Goal: Transaction & Acquisition: Purchase product/service

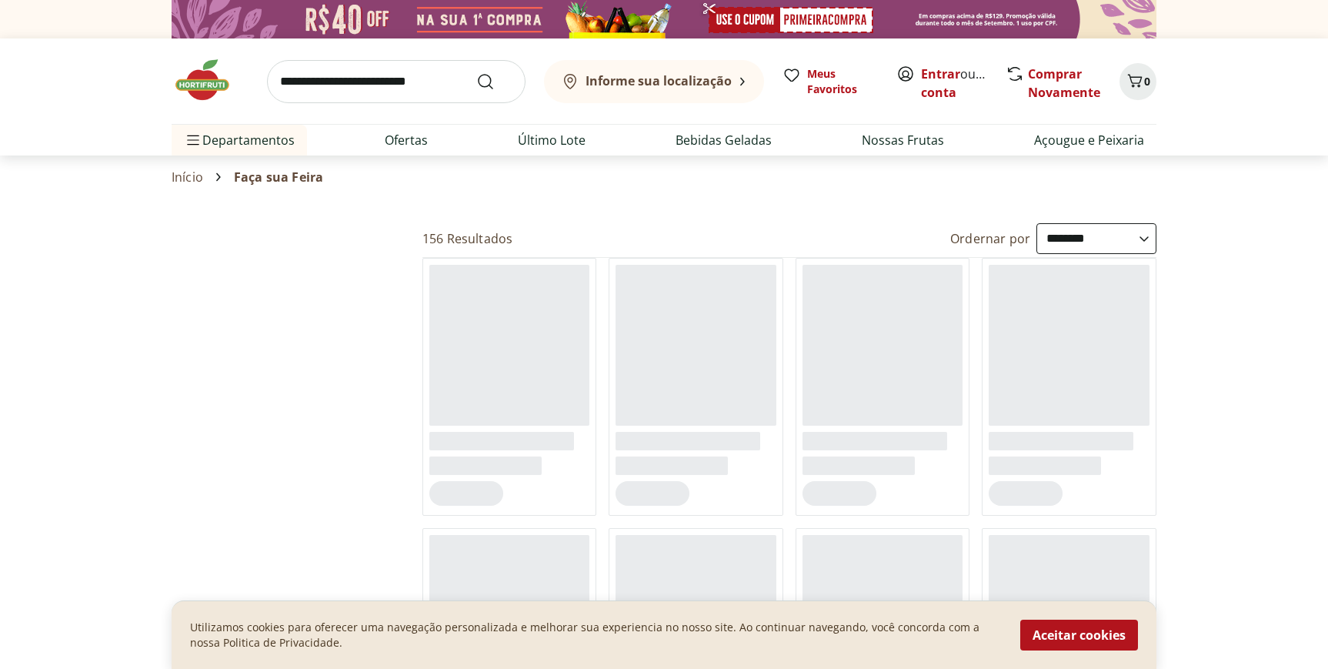
select select "**********"
click at [707, 85] on b "Informe sua localização" at bounding box center [659, 80] width 146 height 17
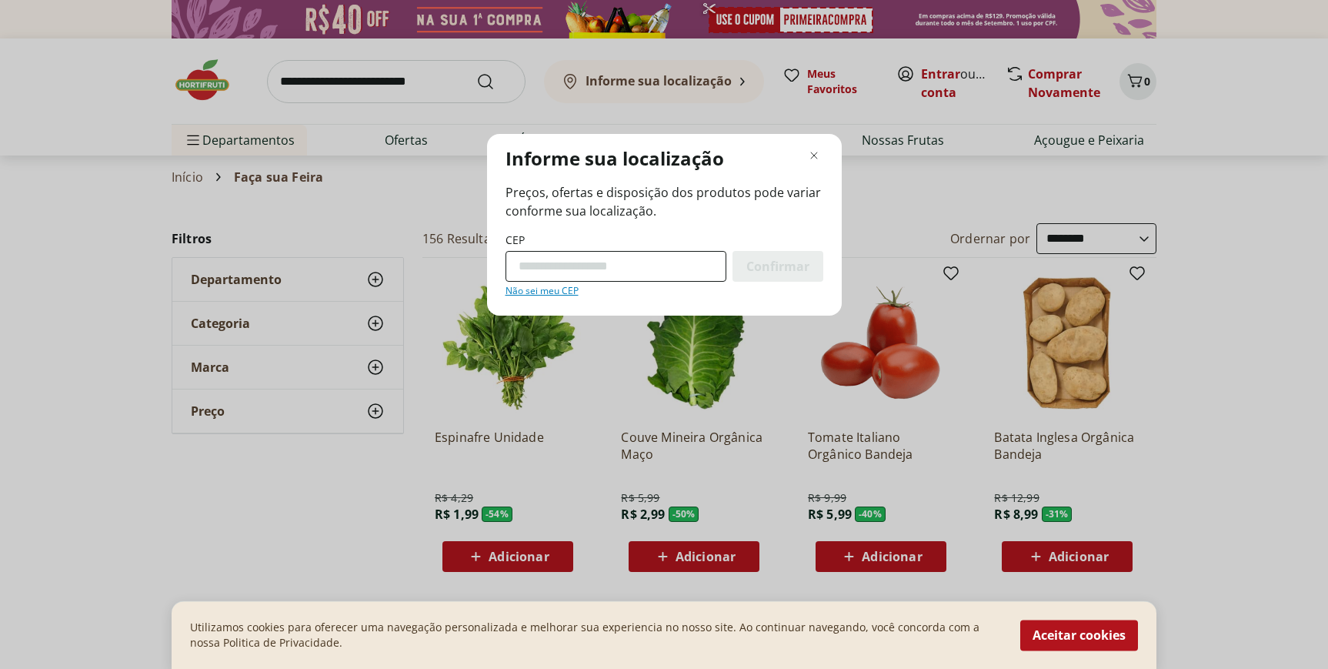
click at [611, 267] on input "CEP" at bounding box center [616, 266] width 221 height 31
type input "*********"
click at [800, 266] on span "Confirmar" at bounding box center [778, 266] width 63 height 12
click at [787, 268] on span "Confirmar" at bounding box center [778, 266] width 63 height 12
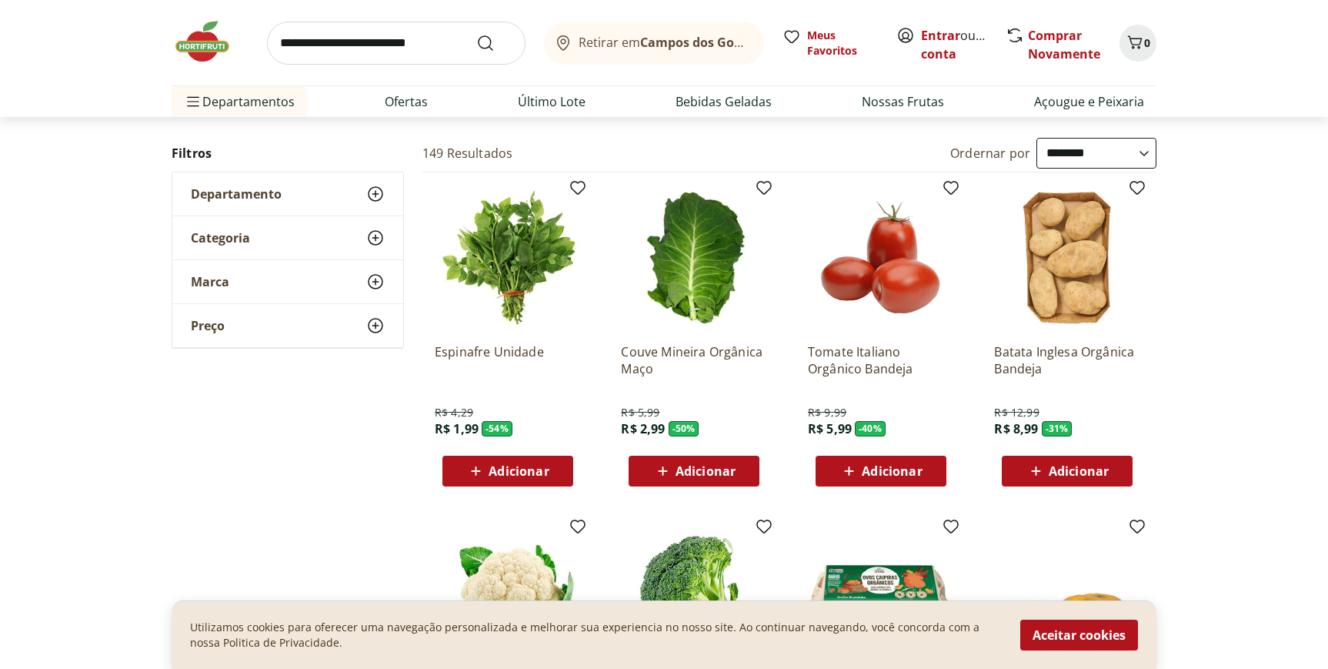
scroll to position [105, 0]
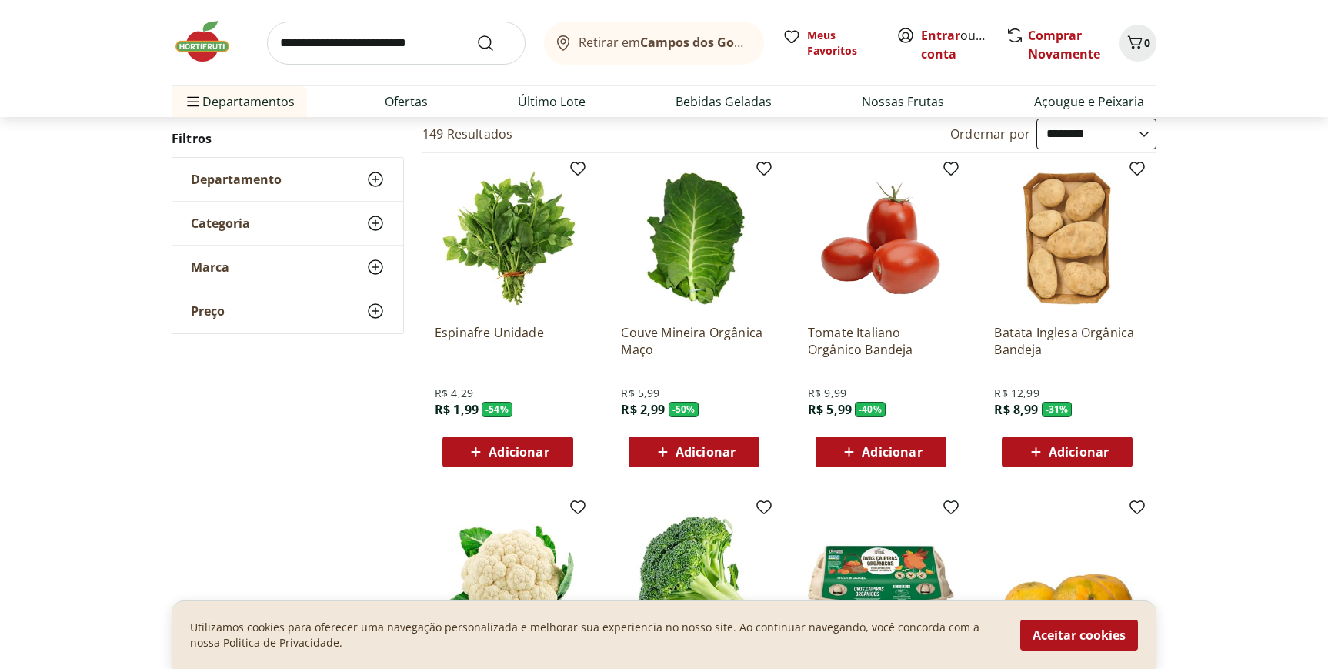
click at [683, 446] on span "Adicionar" at bounding box center [706, 452] width 60 height 12
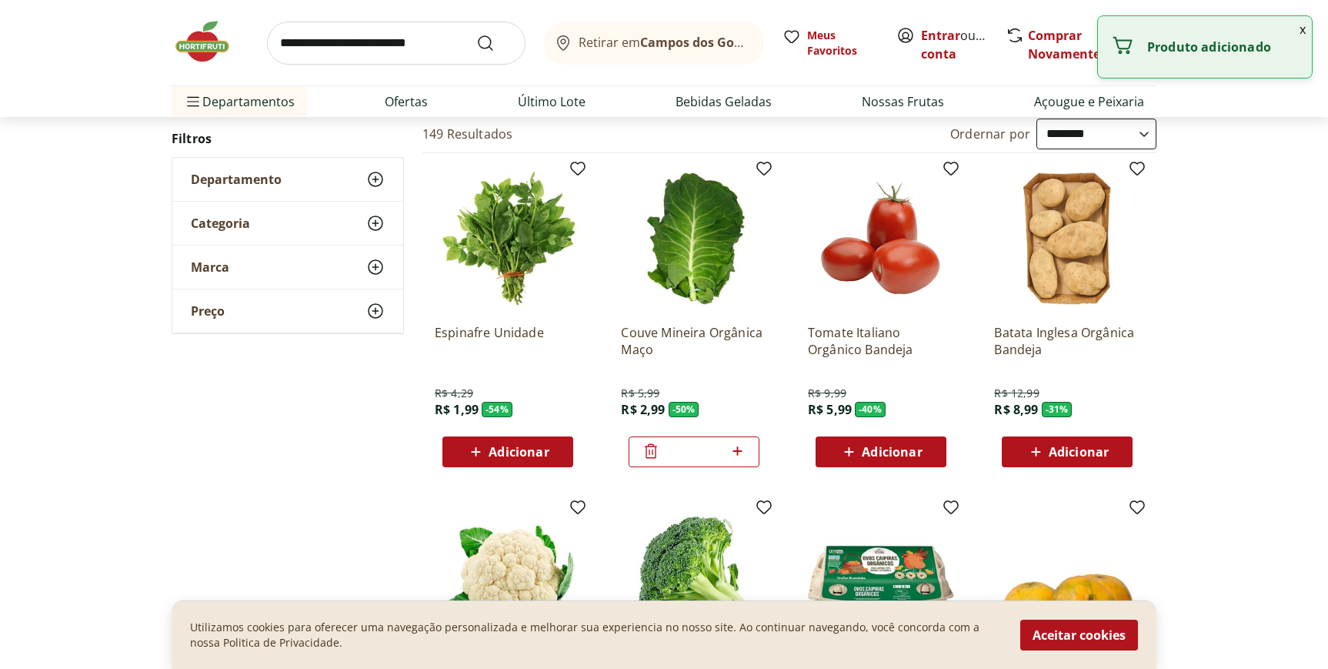
click at [743, 452] on icon at bounding box center [737, 451] width 19 height 18
type input "*"
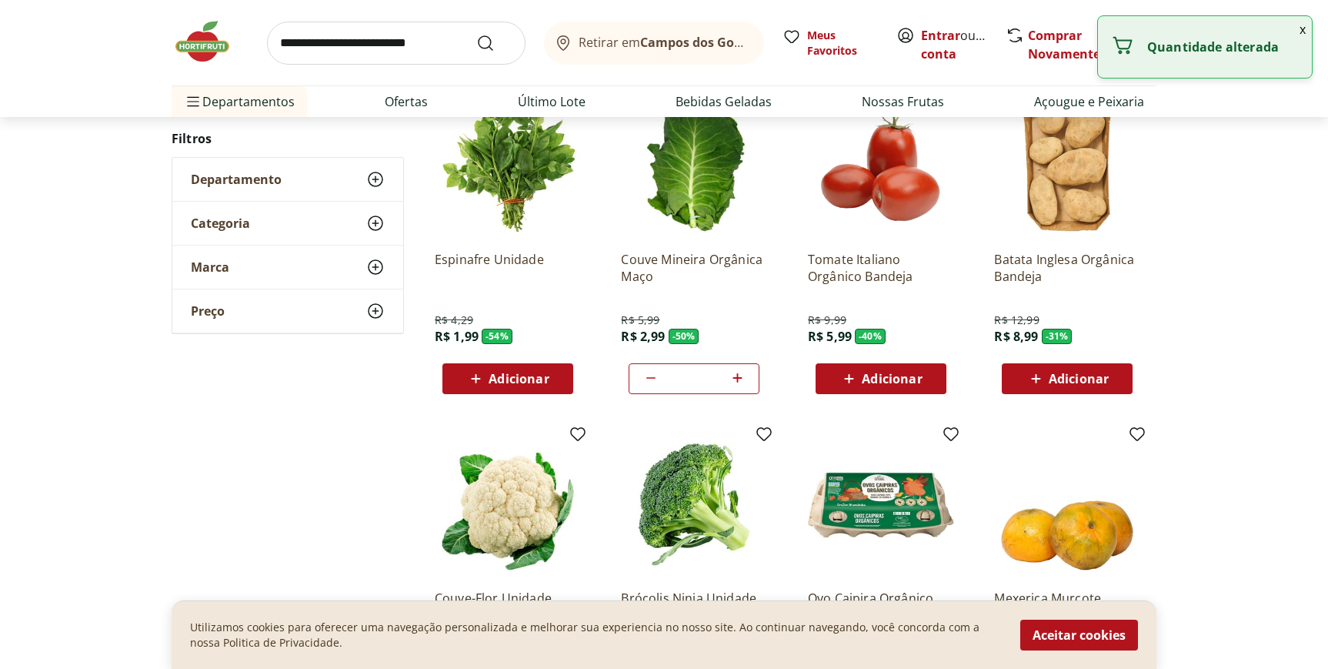
scroll to position [180, 0]
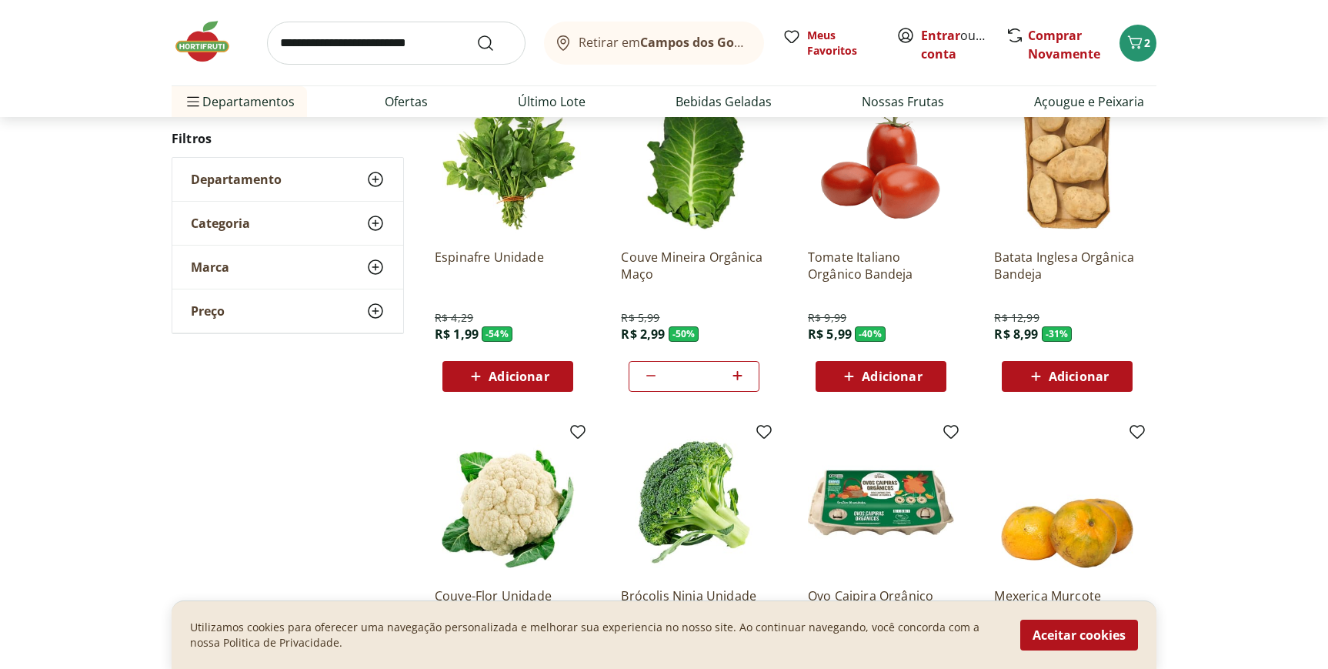
click at [887, 381] on span "Adicionar" at bounding box center [892, 376] width 60 height 12
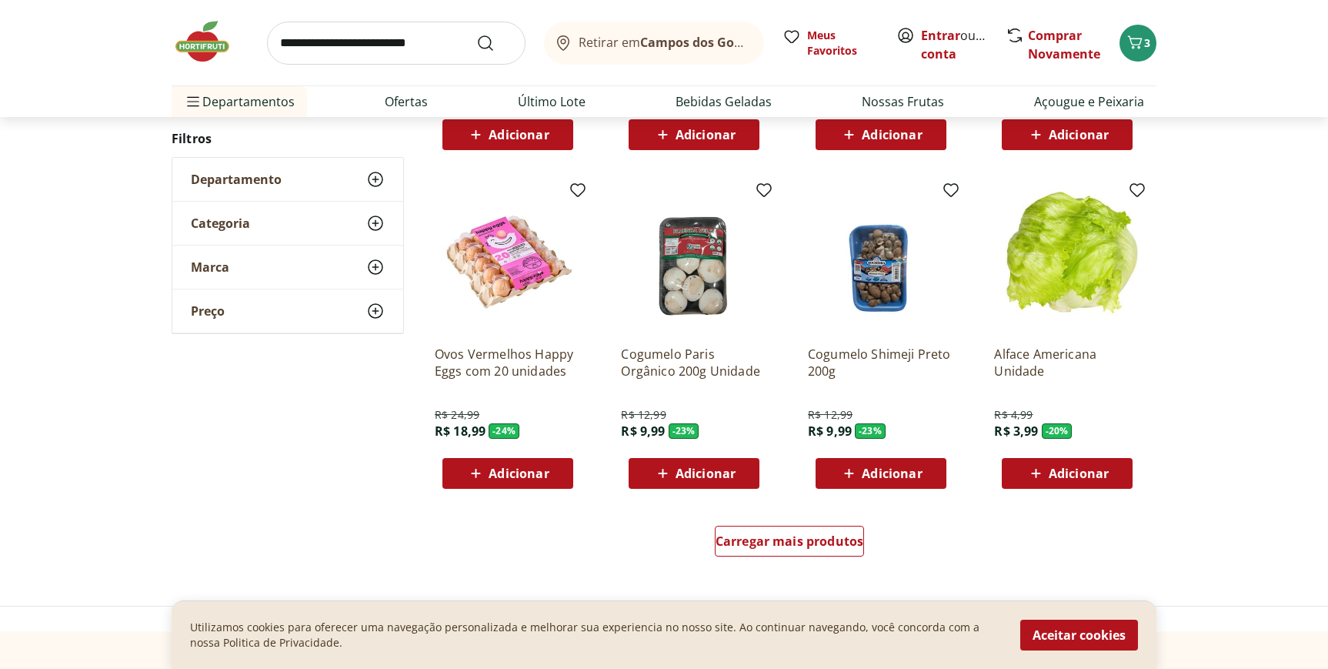
scroll to position [777, 0]
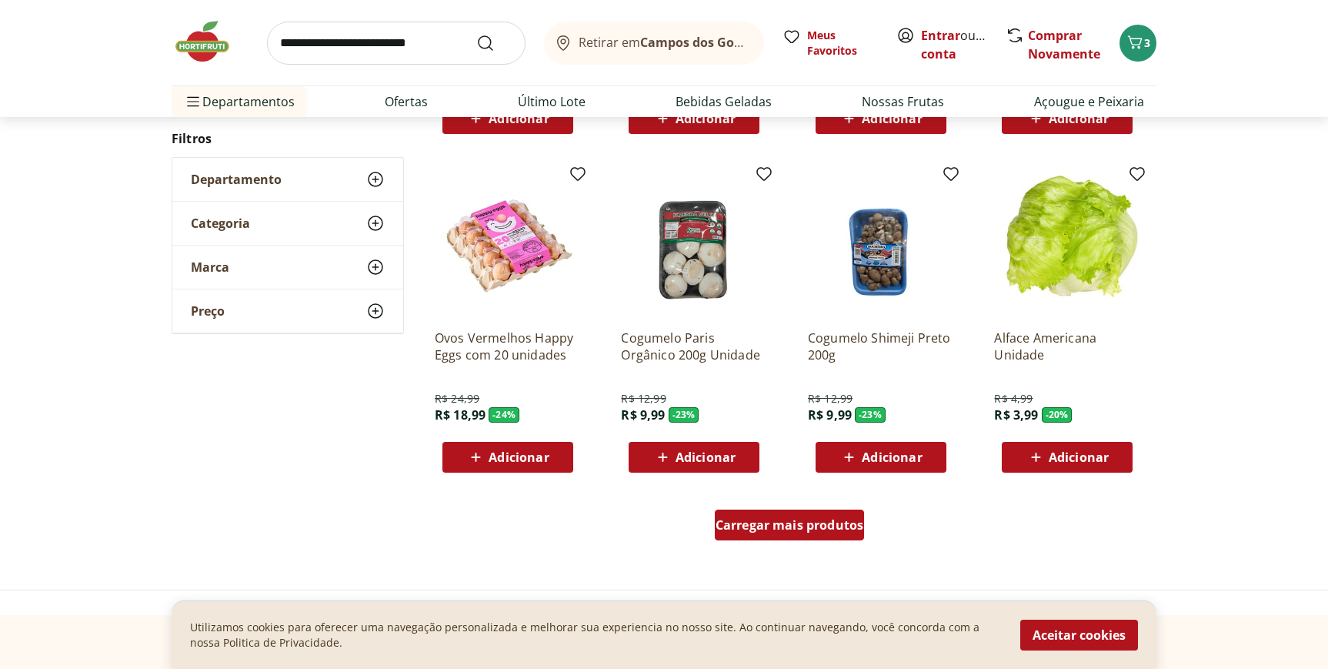
click at [813, 526] on span "Carregar mais produtos" at bounding box center [790, 525] width 149 height 12
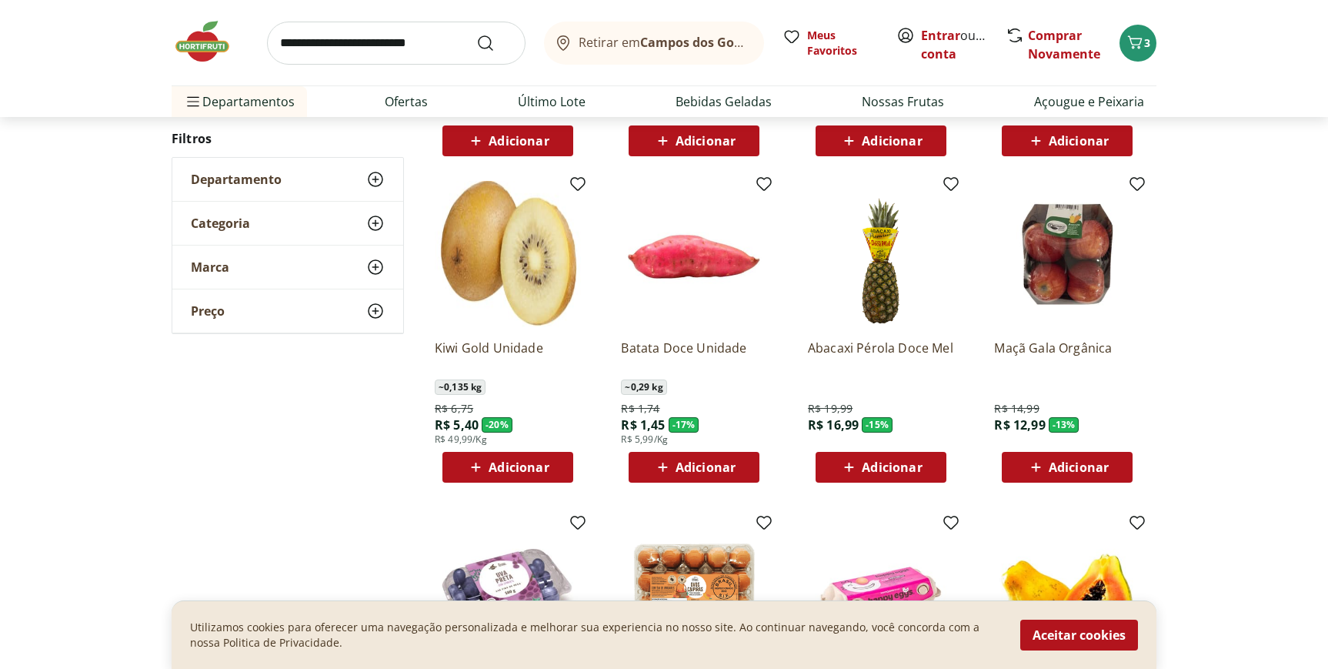
scroll to position [1104, 0]
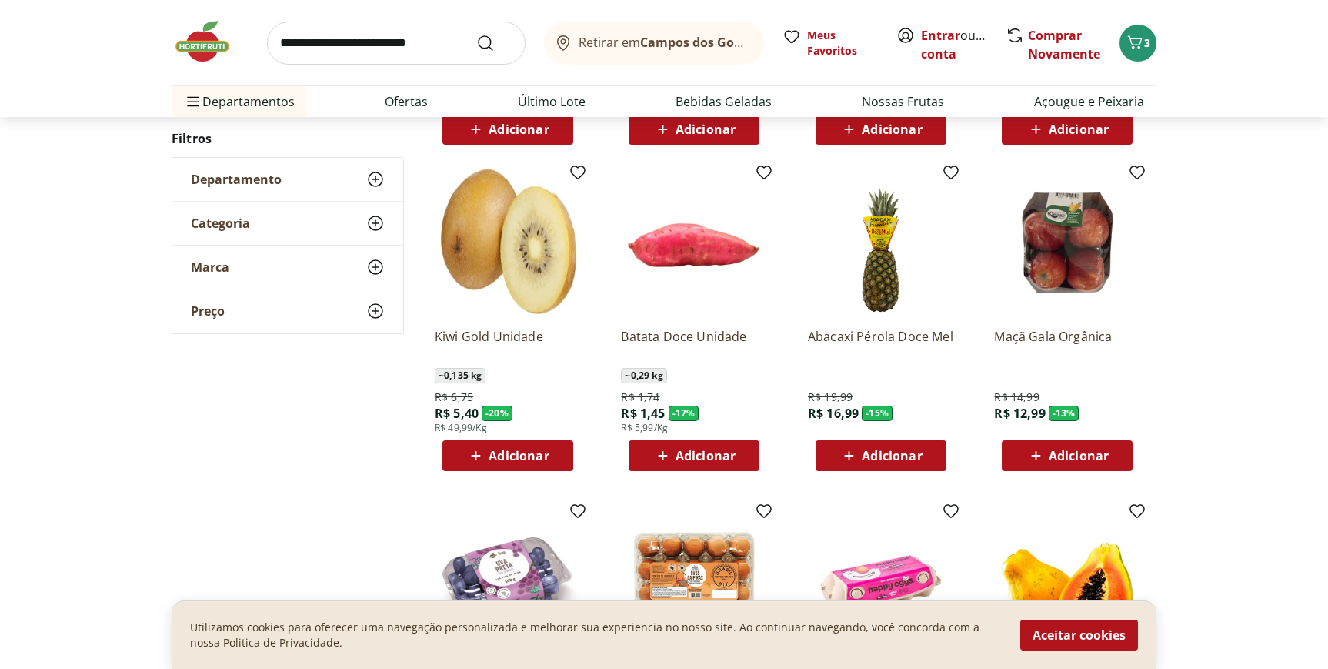
click at [1056, 453] on span "Adicionar" at bounding box center [1079, 455] width 60 height 12
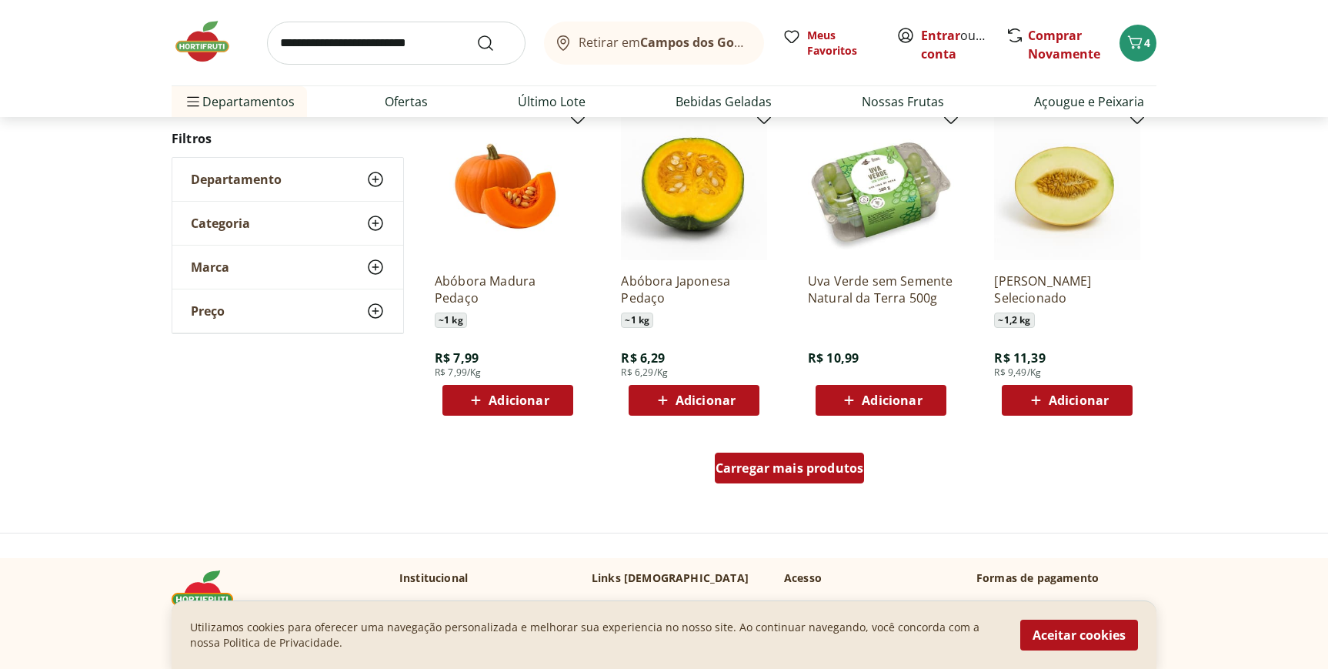
scroll to position [1839, 0]
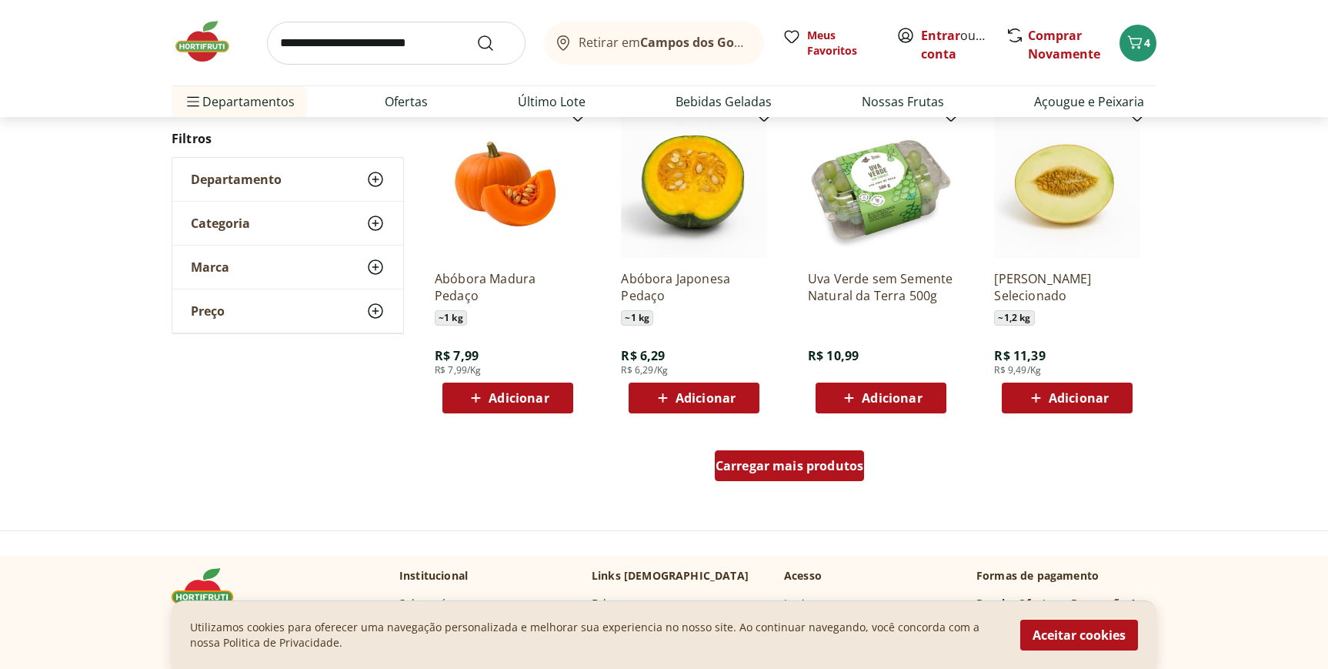
click at [836, 472] on span "Carregar mais produtos" at bounding box center [790, 465] width 149 height 12
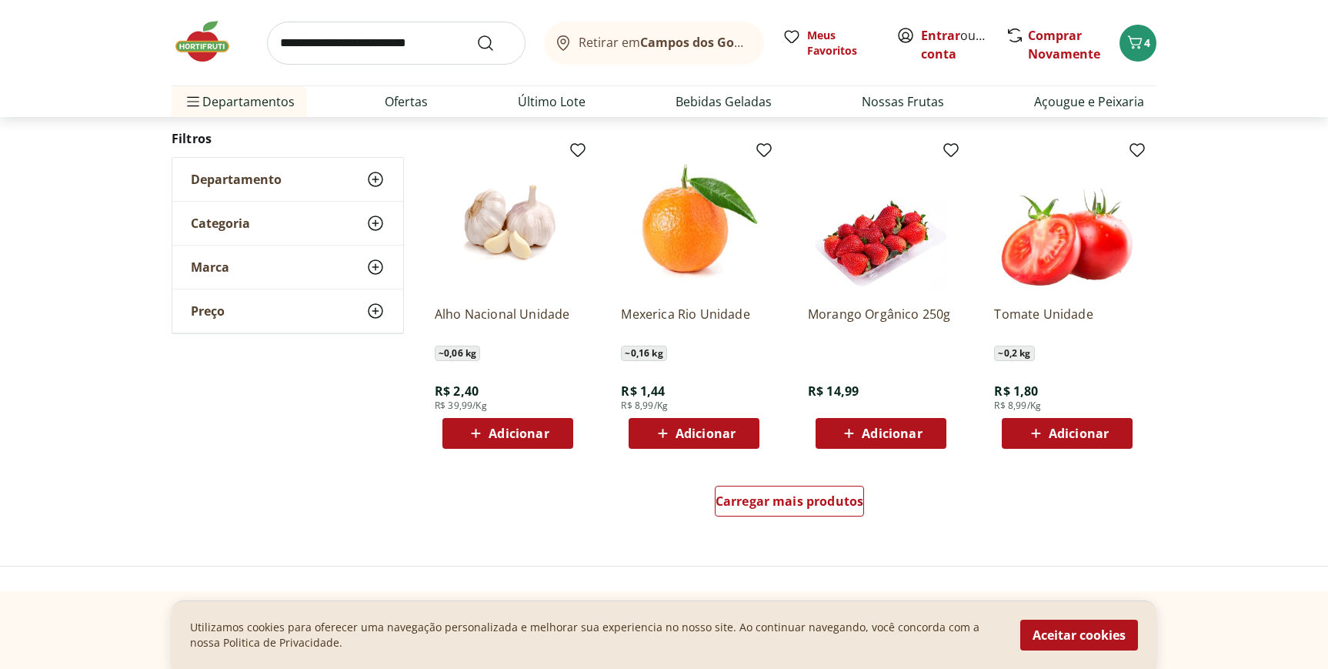
scroll to position [2812, 0]
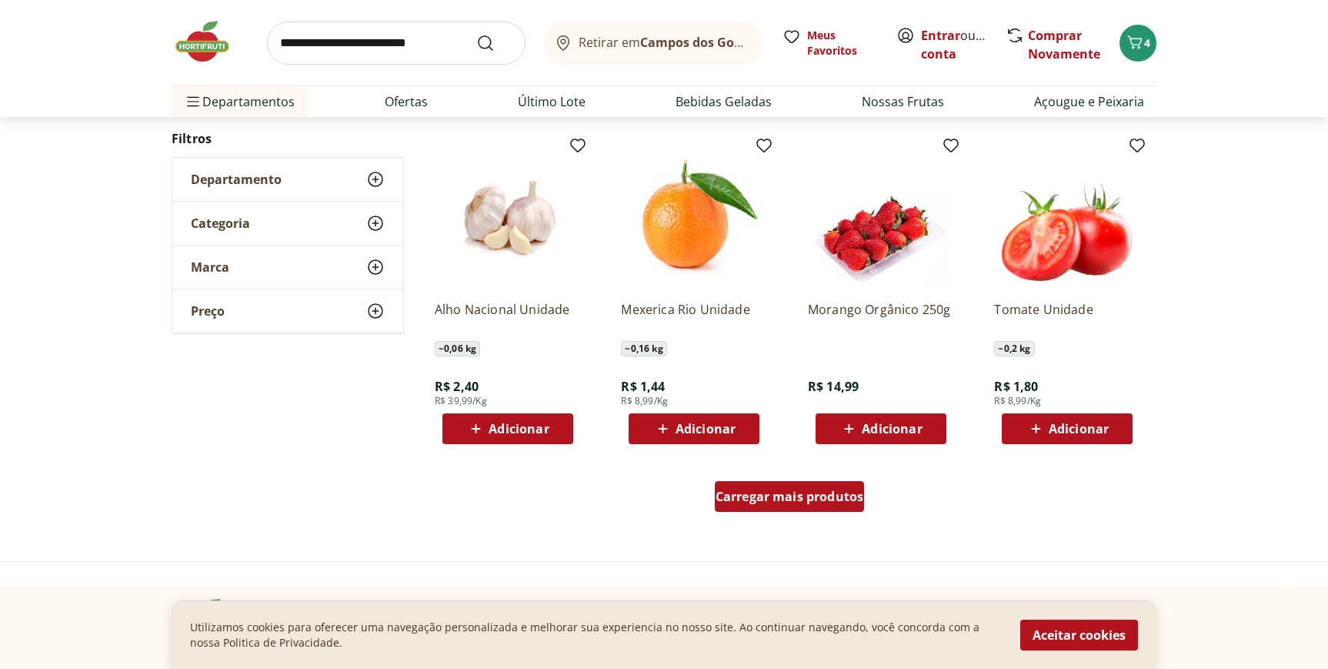
click at [823, 494] on span "Carregar mais produtos" at bounding box center [790, 496] width 149 height 12
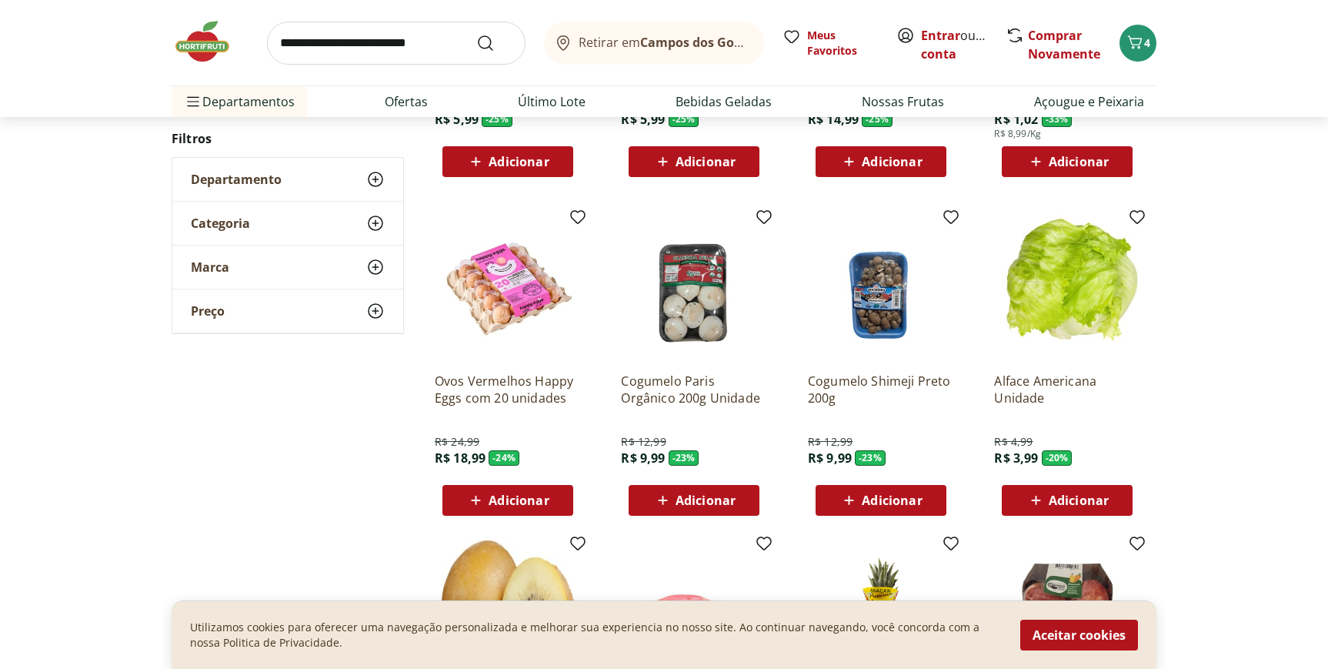
scroll to position [0, 0]
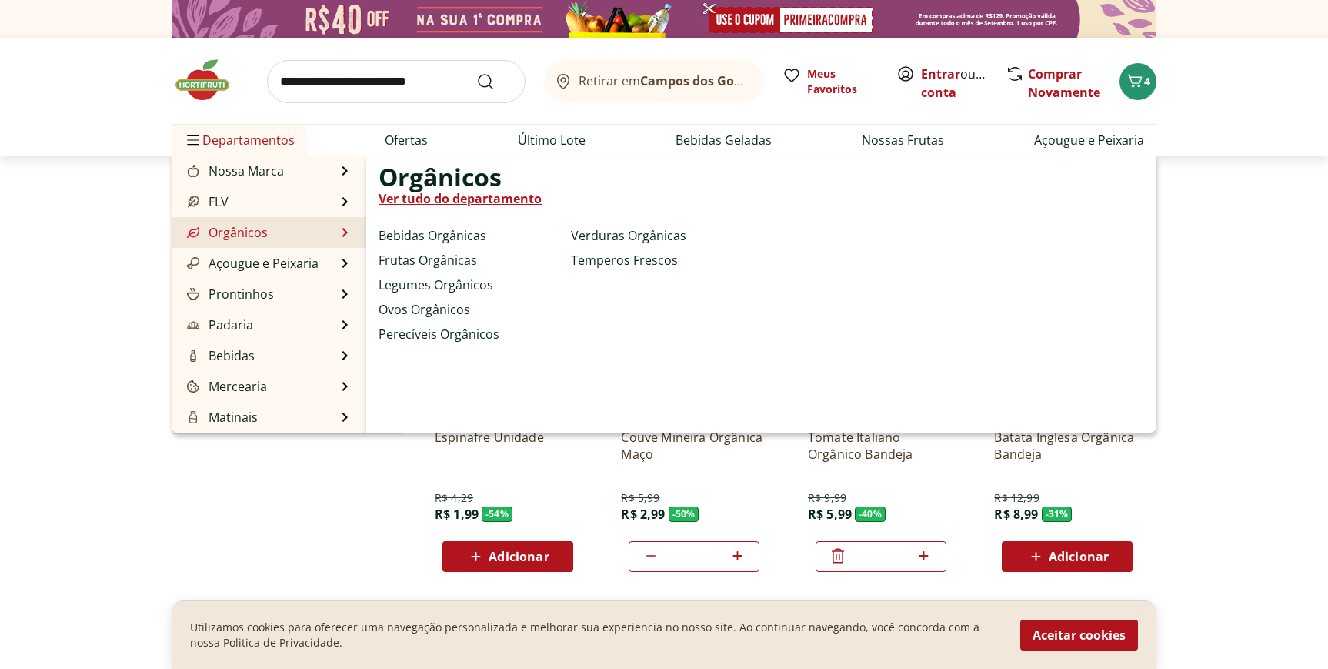
click at [425, 259] on link "Frutas Orgânicas" at bounding box center [428, 260] width 99 height 18
select select "**********"
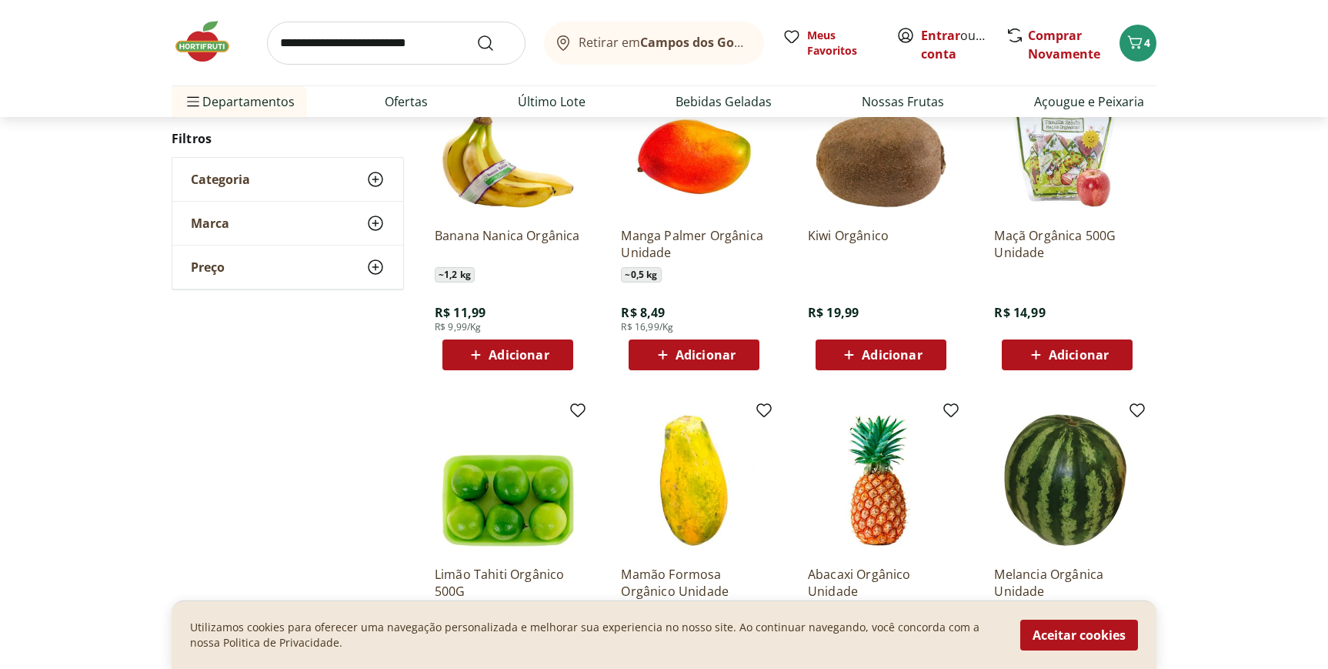
scroll to position [559, 0]
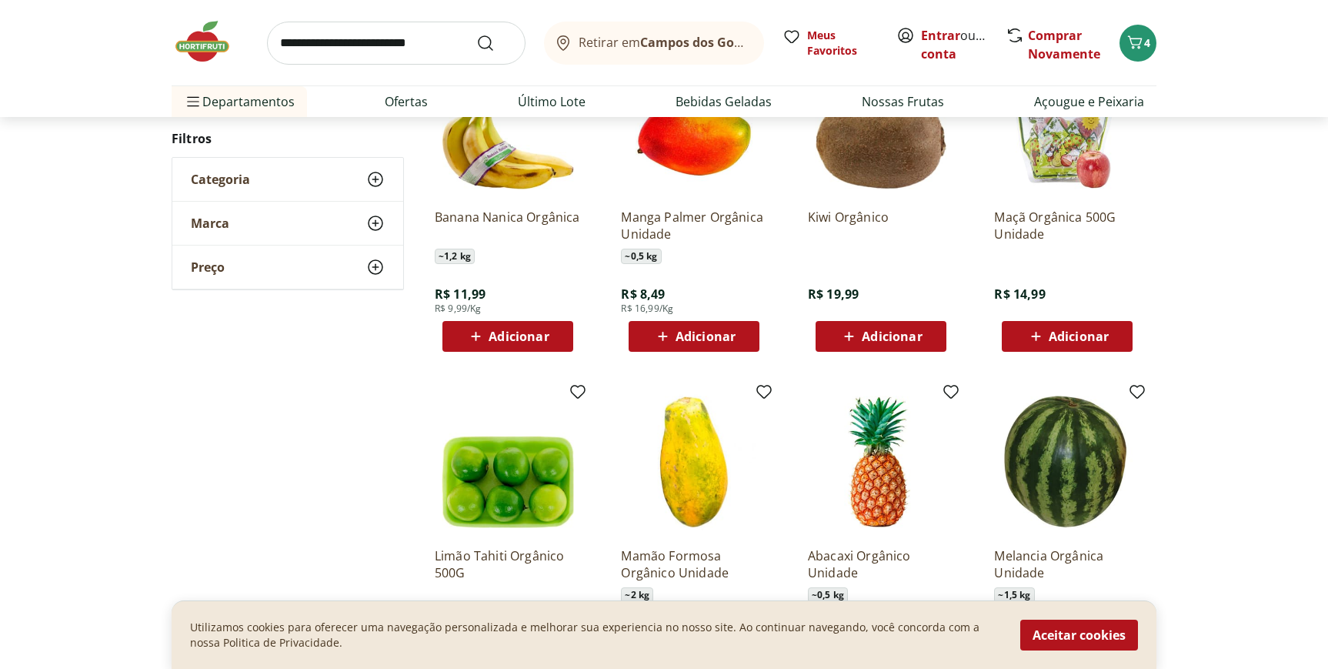
click at [1084, 342] on span "Adicionar" at bounding box center [1079, 336] width 60 height 12
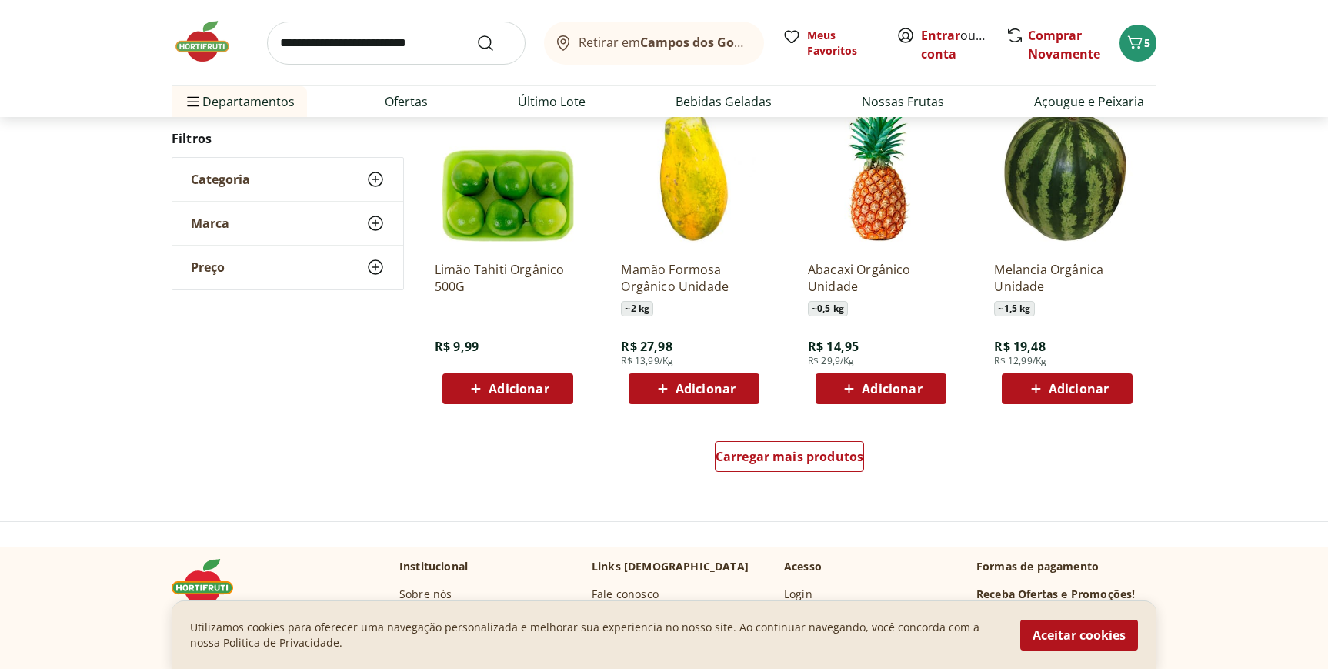
scroll to position [885, 0]
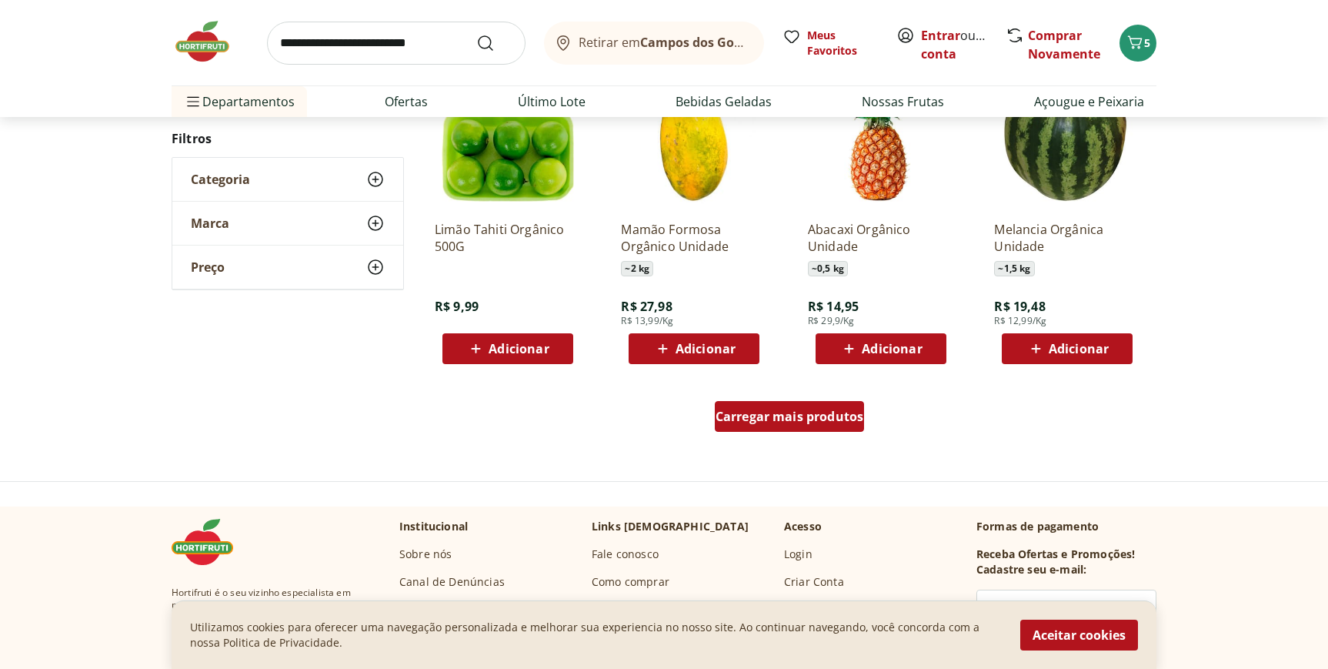
click at [780, 428] on div "Carregar mais produtos" at bounding box center [790, 416] width 150 height 31
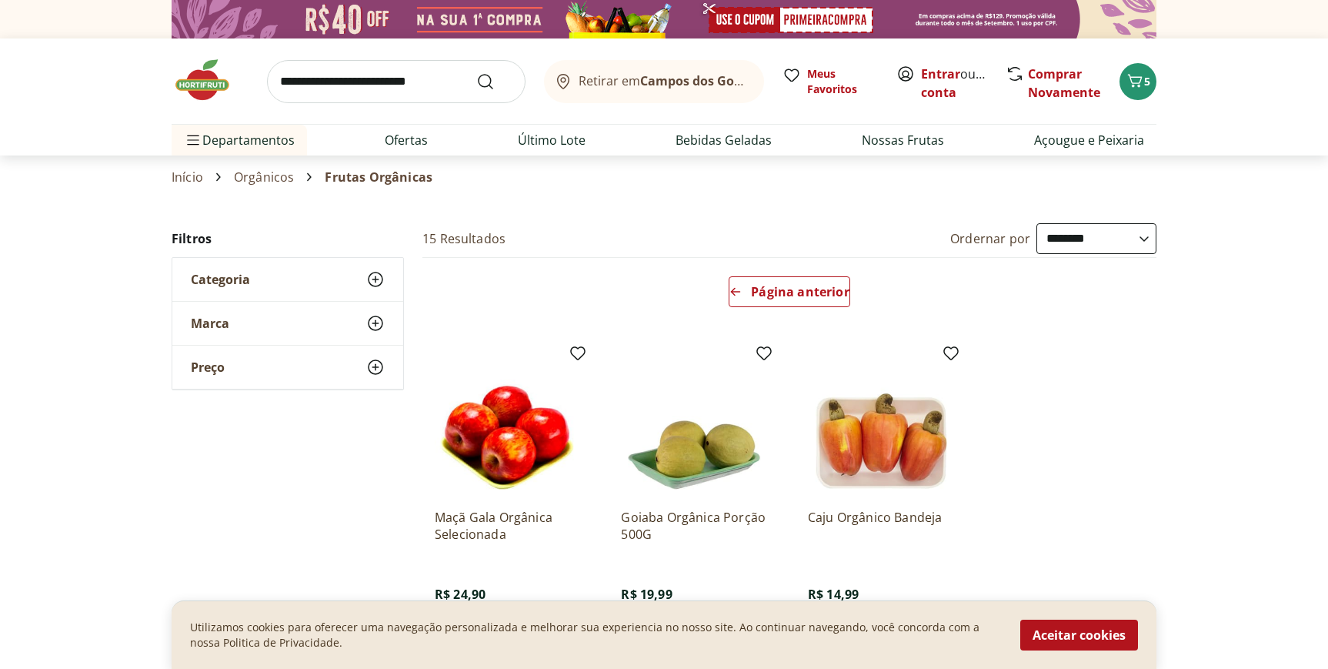
click at [389, 81] on input "search" at bounding box center [396, 81] width 259 height 43
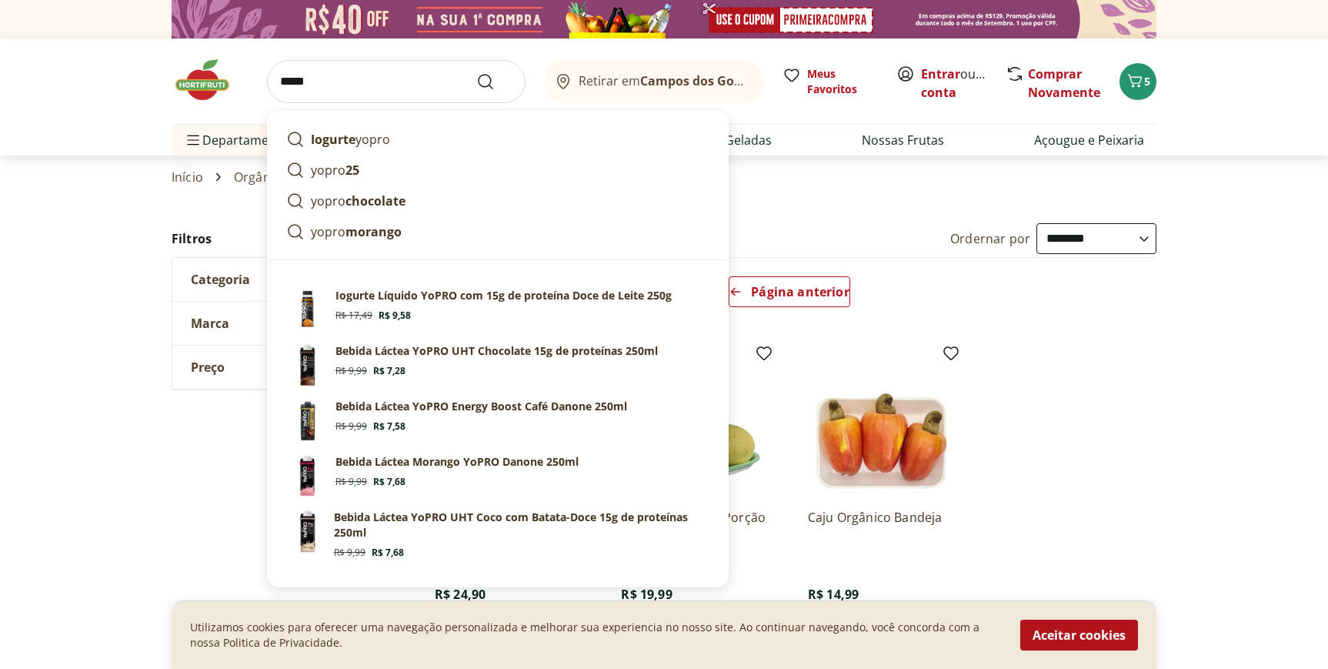
type input "*****"
click at [476, 72] on button "Submit Search" at bounding box center [494, 81] width 37 height 18
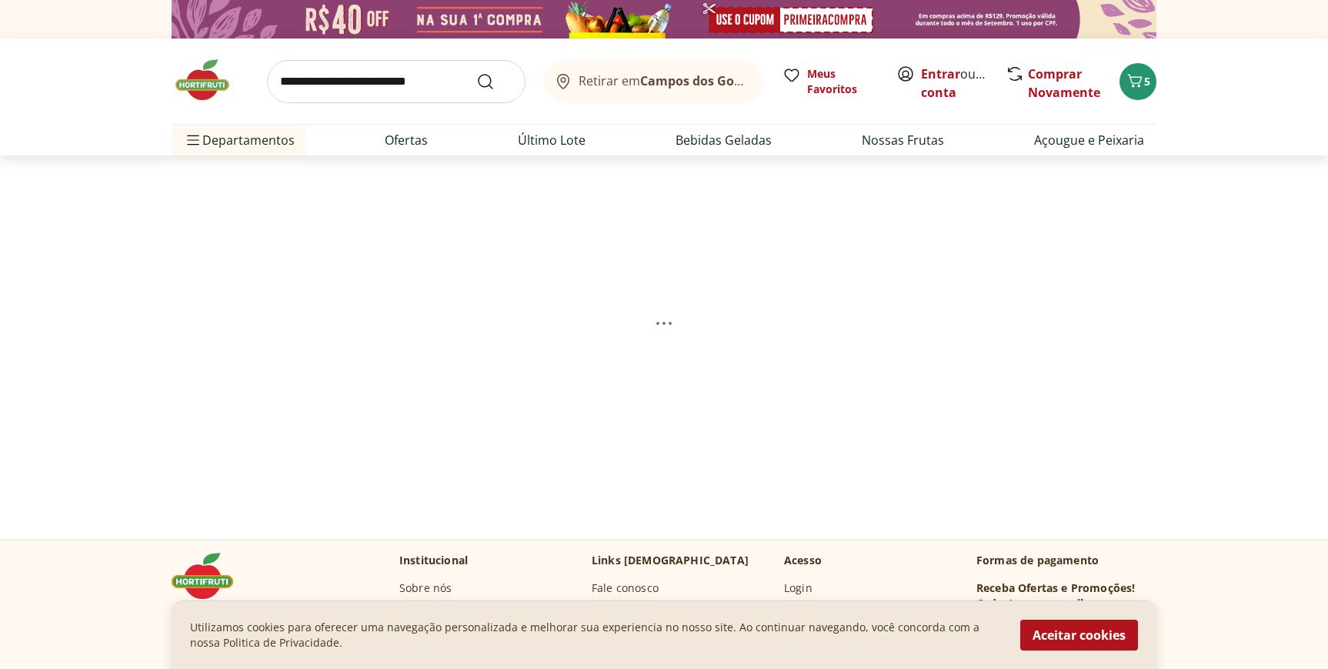
select select "**********"
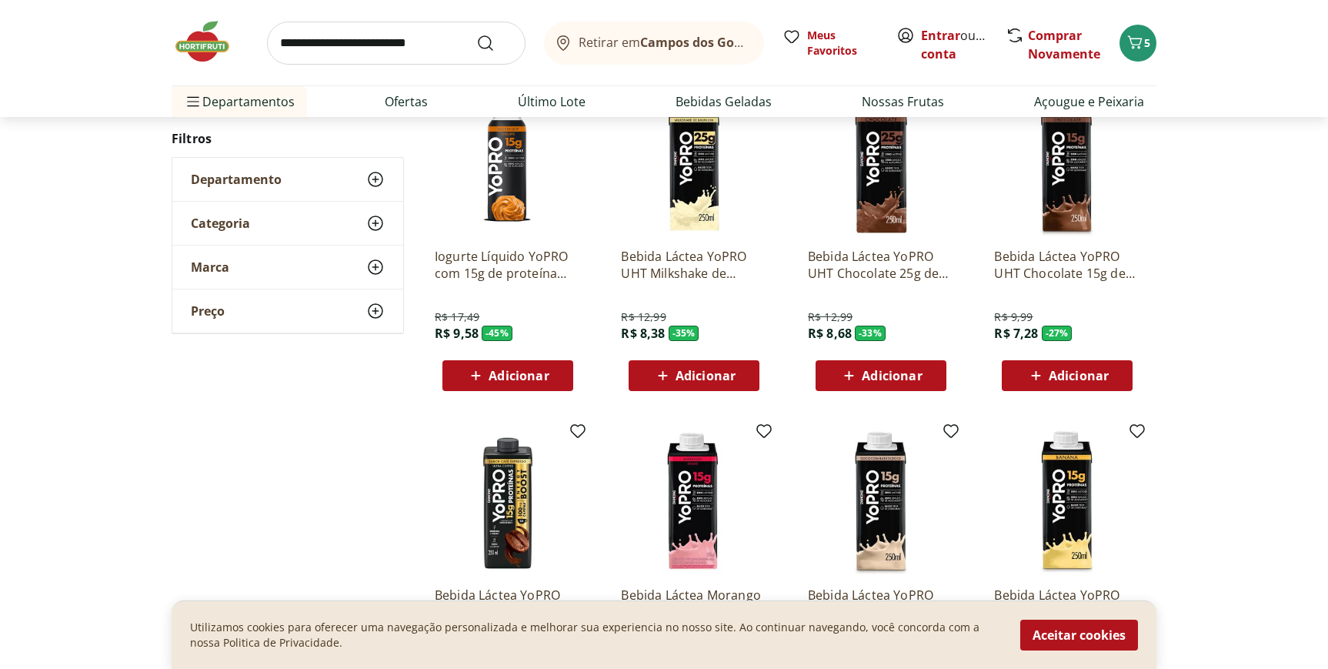
scroll to position [236, 0]
click at [693, 378] on span "Adicionar" at bounding box center [706, 376] width 60 height 12
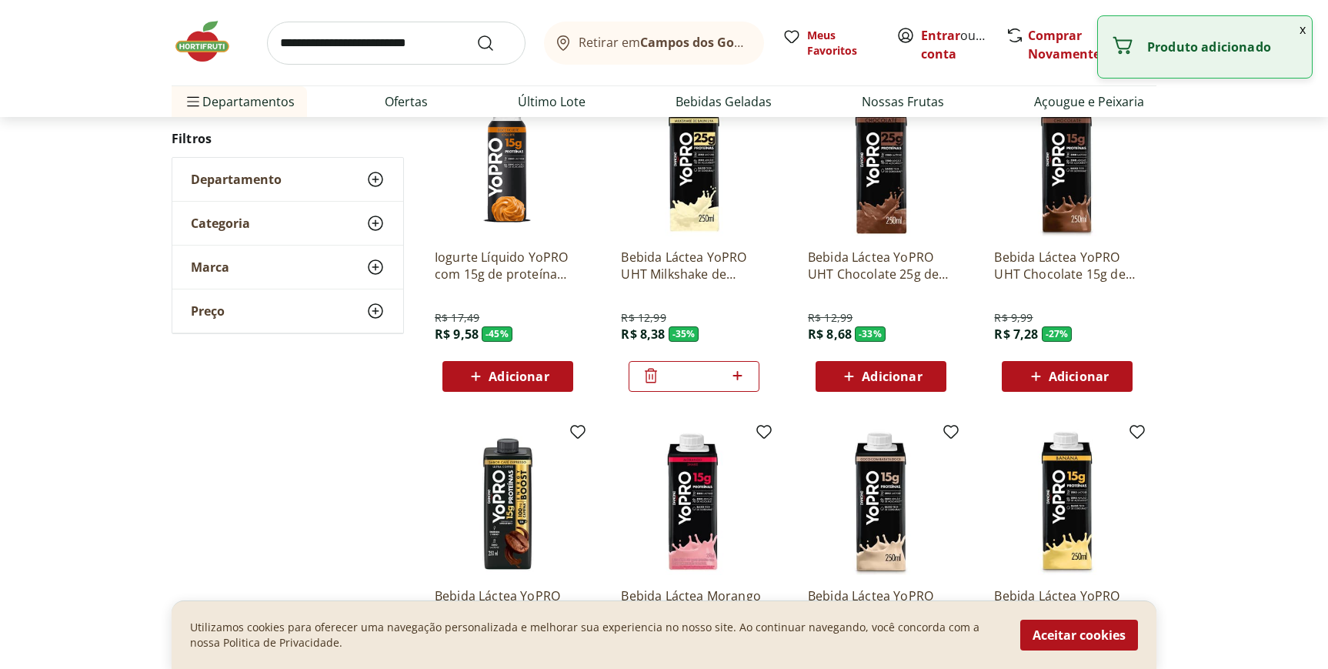
click at [746, 376] on icon at bounding box center [737, 375] width 19 height 18
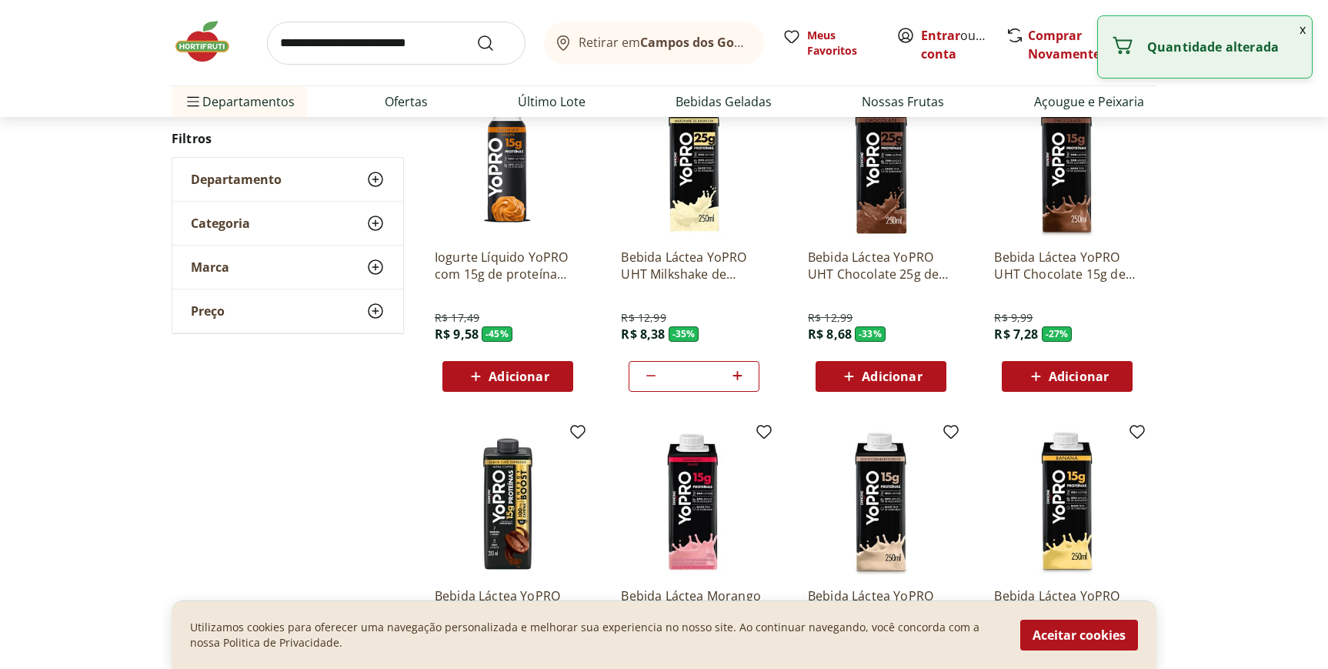
type input "*"
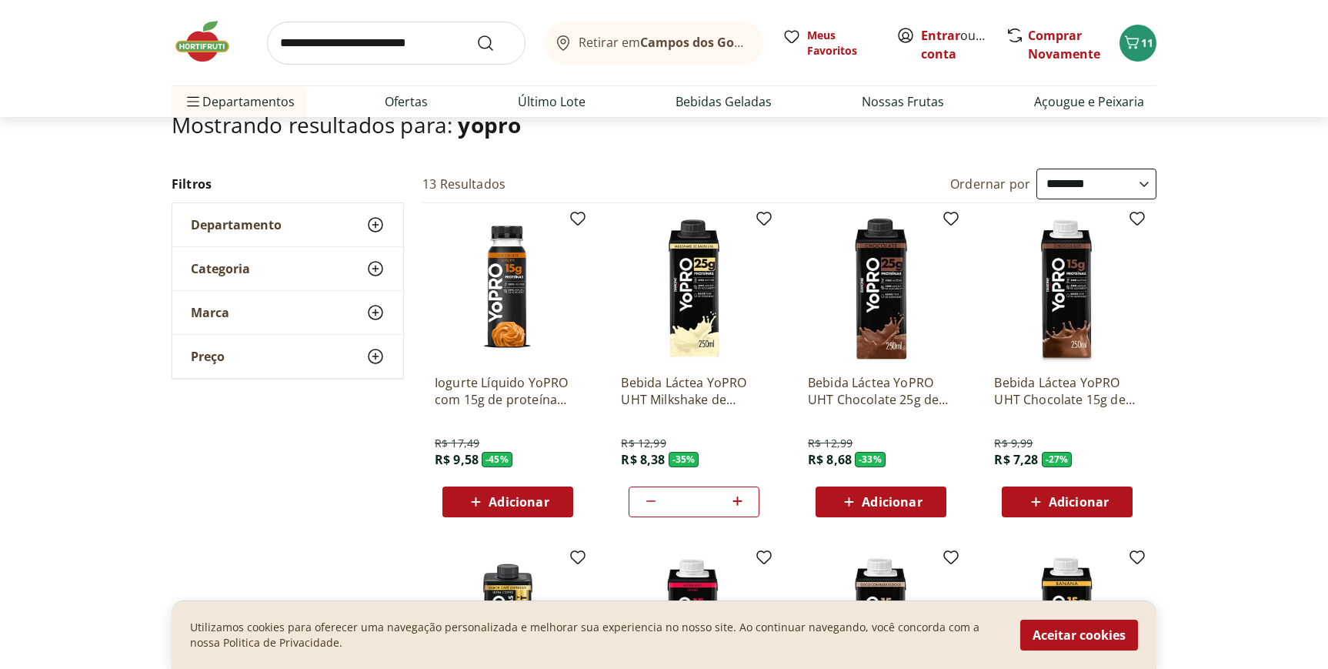
scroll to position [0, 0]
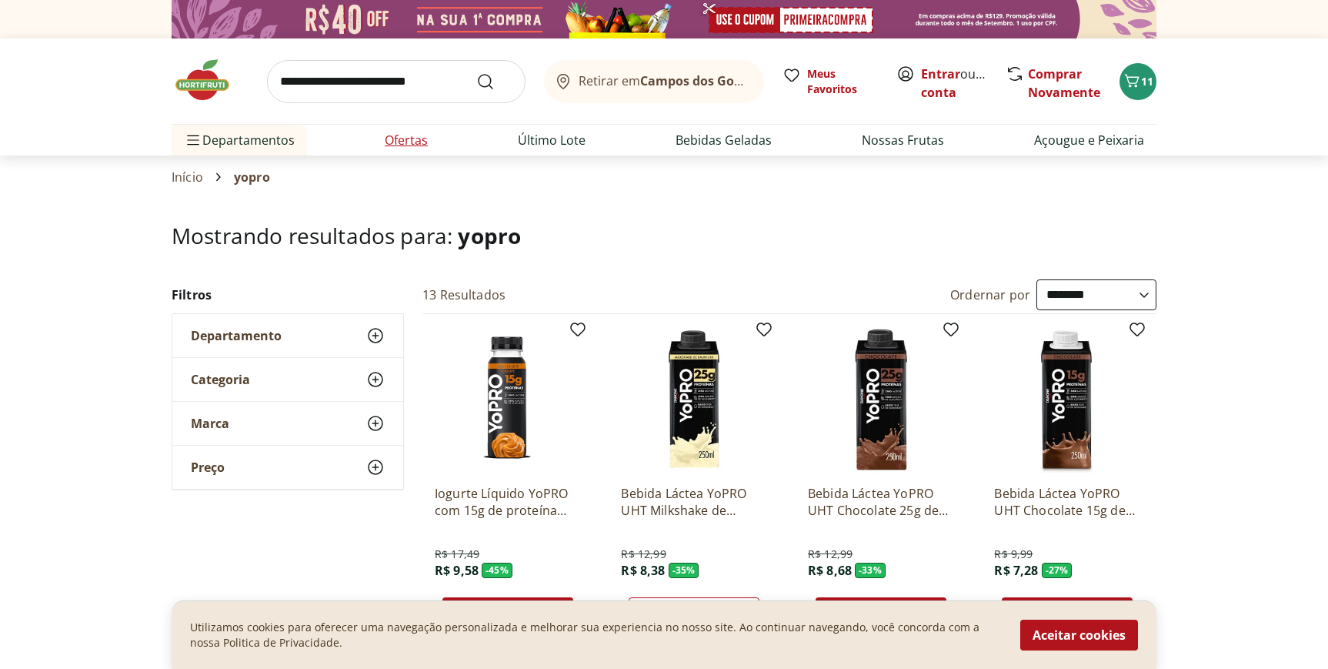
click at [386, 142] on link "Ofertas" at bounding box center [406, 140] width 43 height 18
select select "**********"
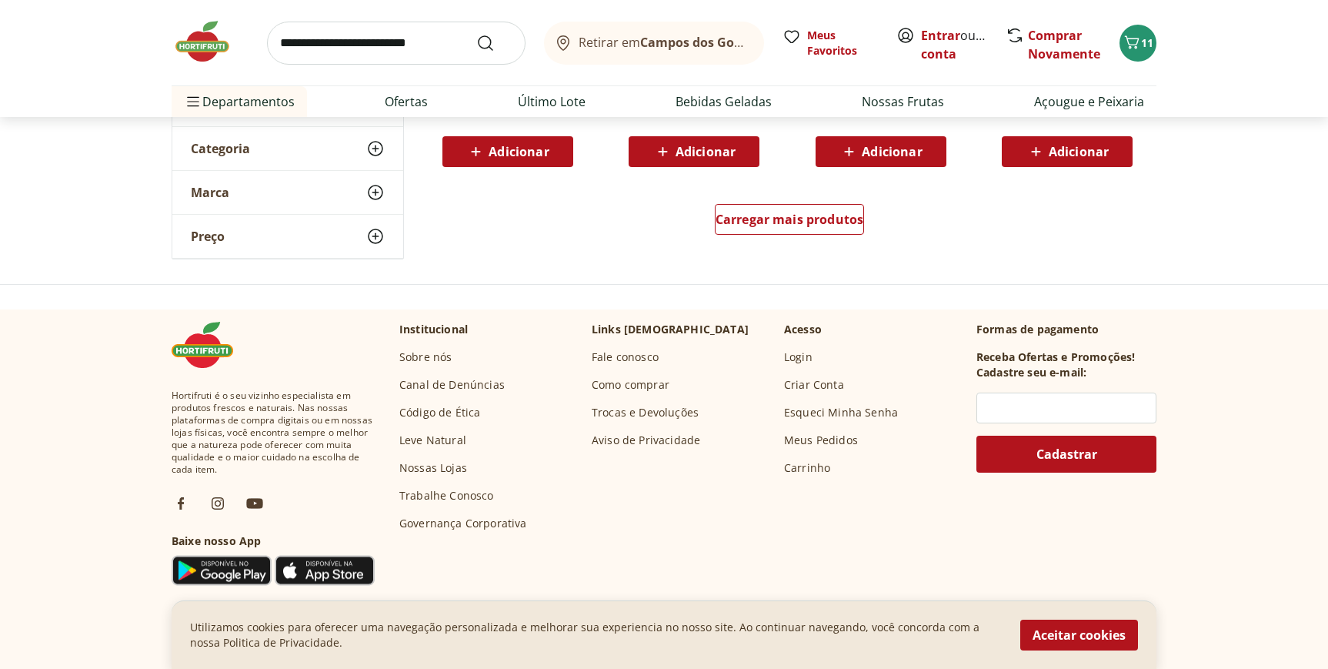
scroll to position [1087, 0]
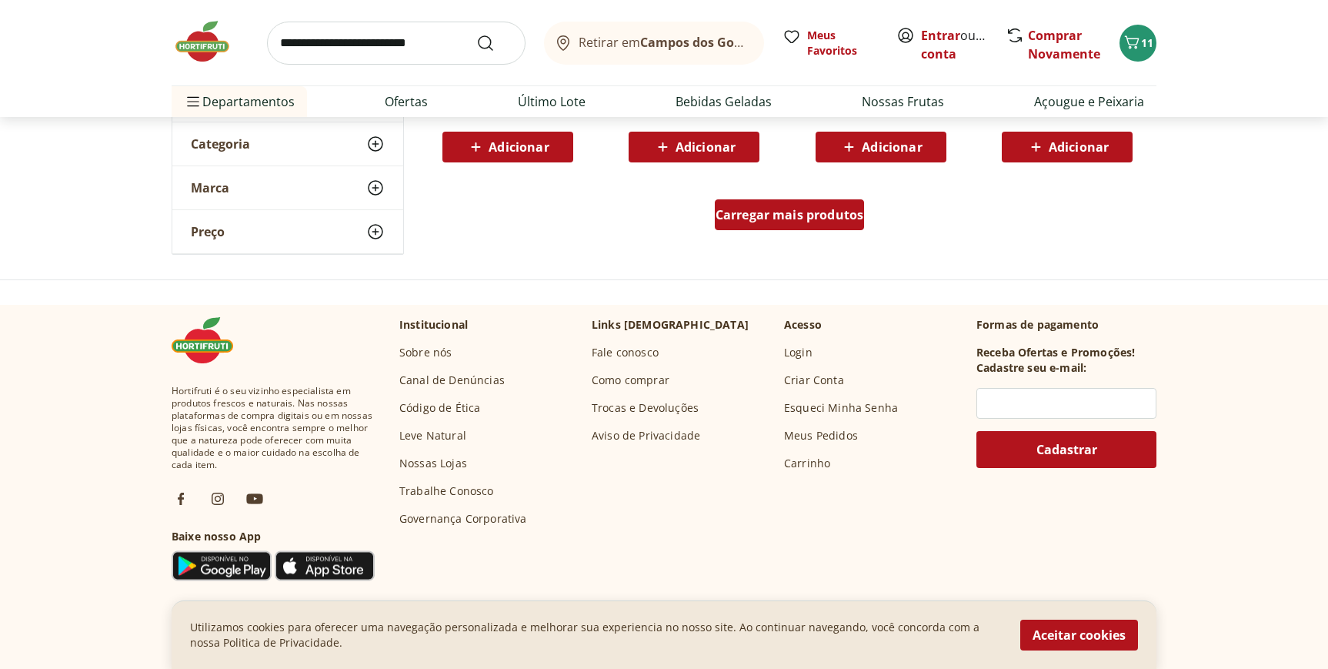
click at [797, 212] on span "Carregar mais produtos" at bounding box center [790, 215] width 149 height 12
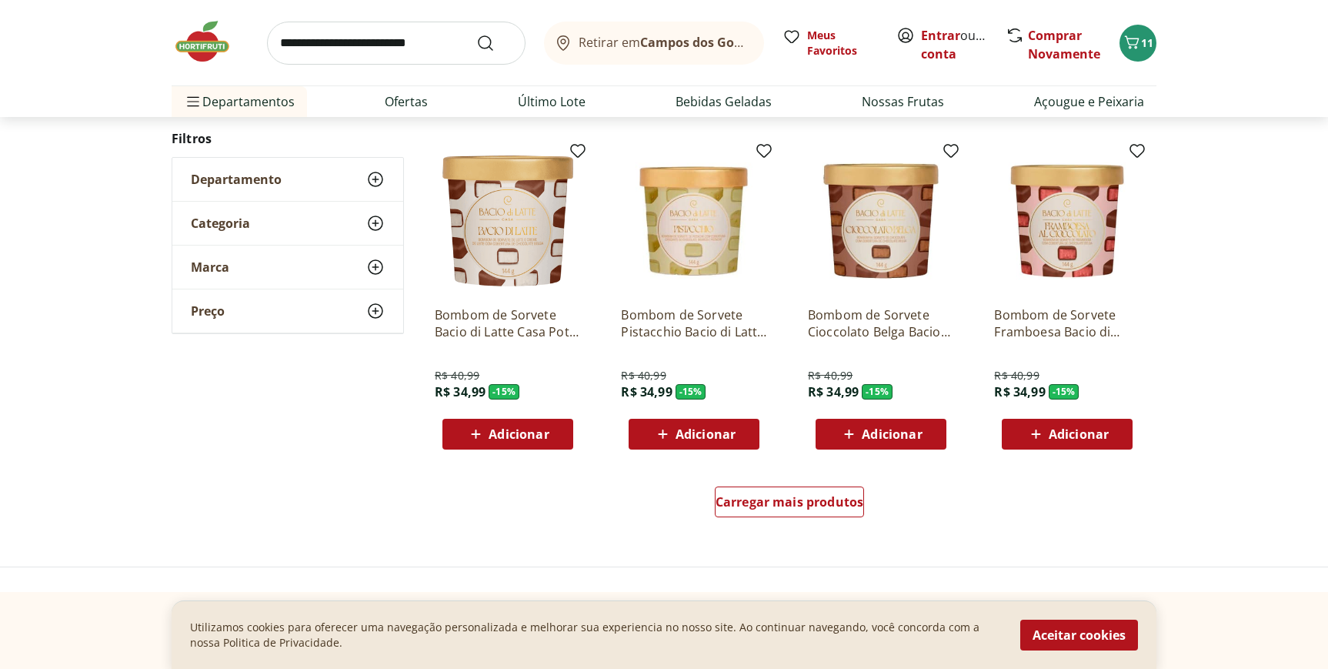
scroll to position [1806, 0]
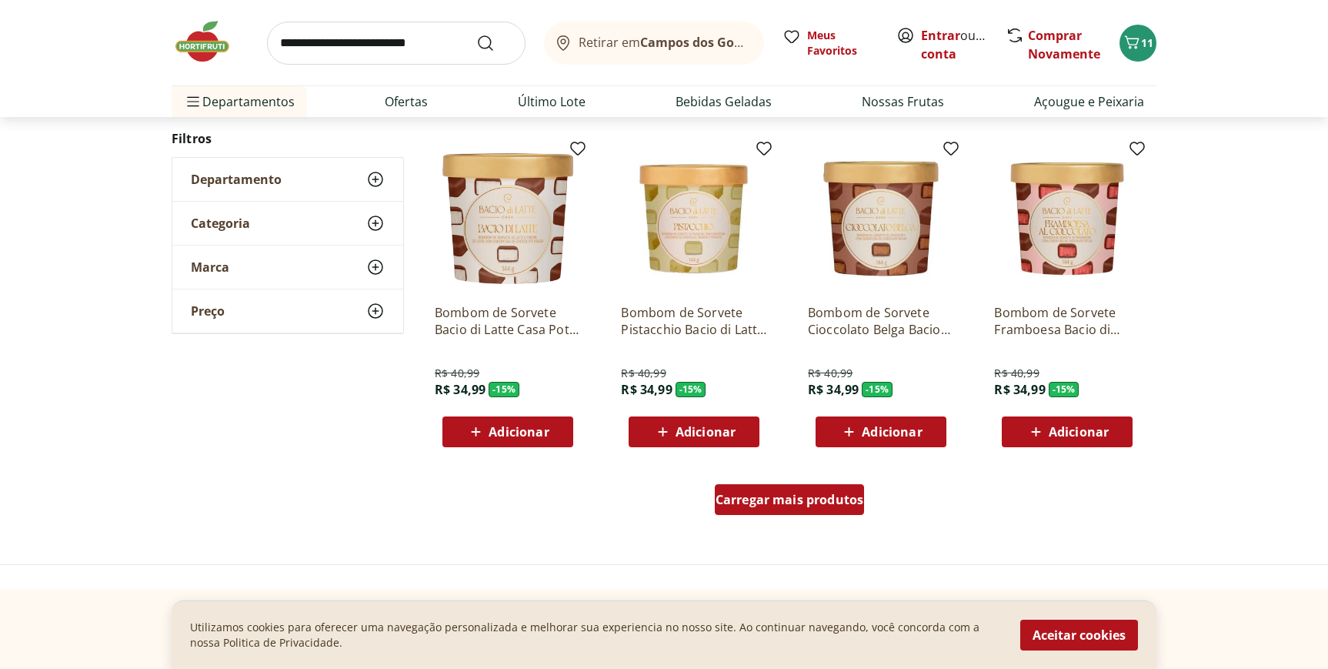
click at [792, 502] on span "Carregar mais produtos" at bounding box center [790, 499] width 149 height 12
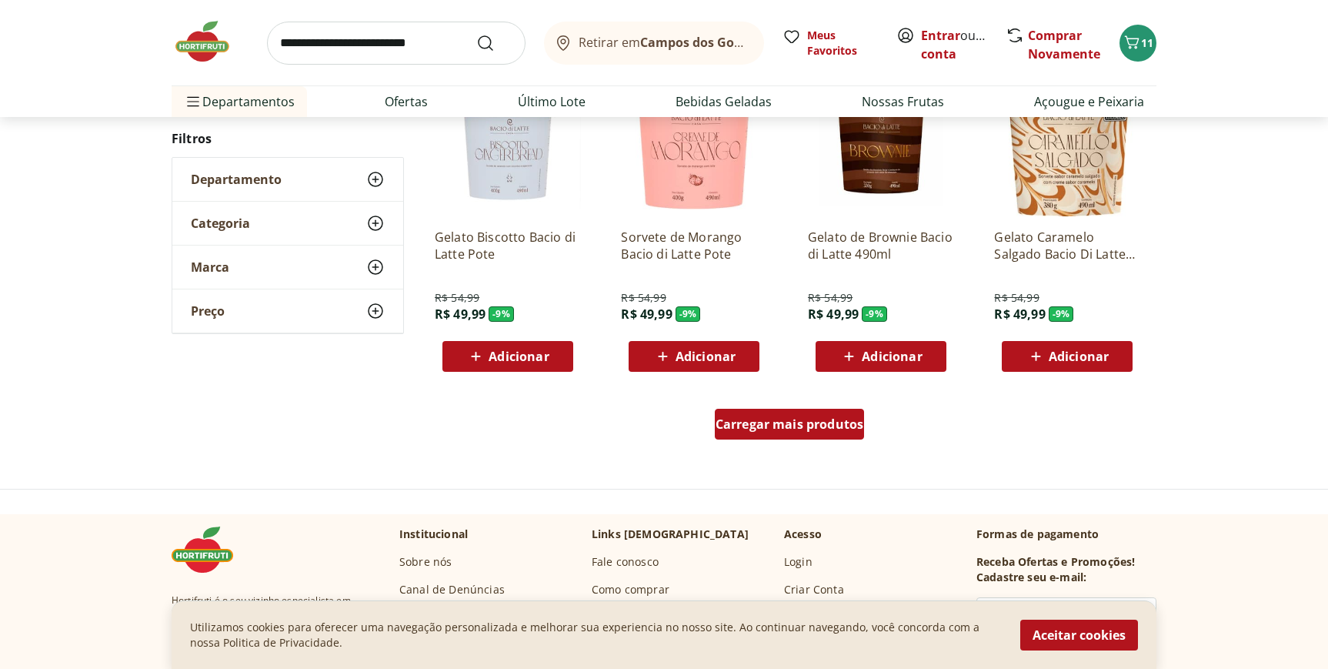
scroll to position [2918, 0]
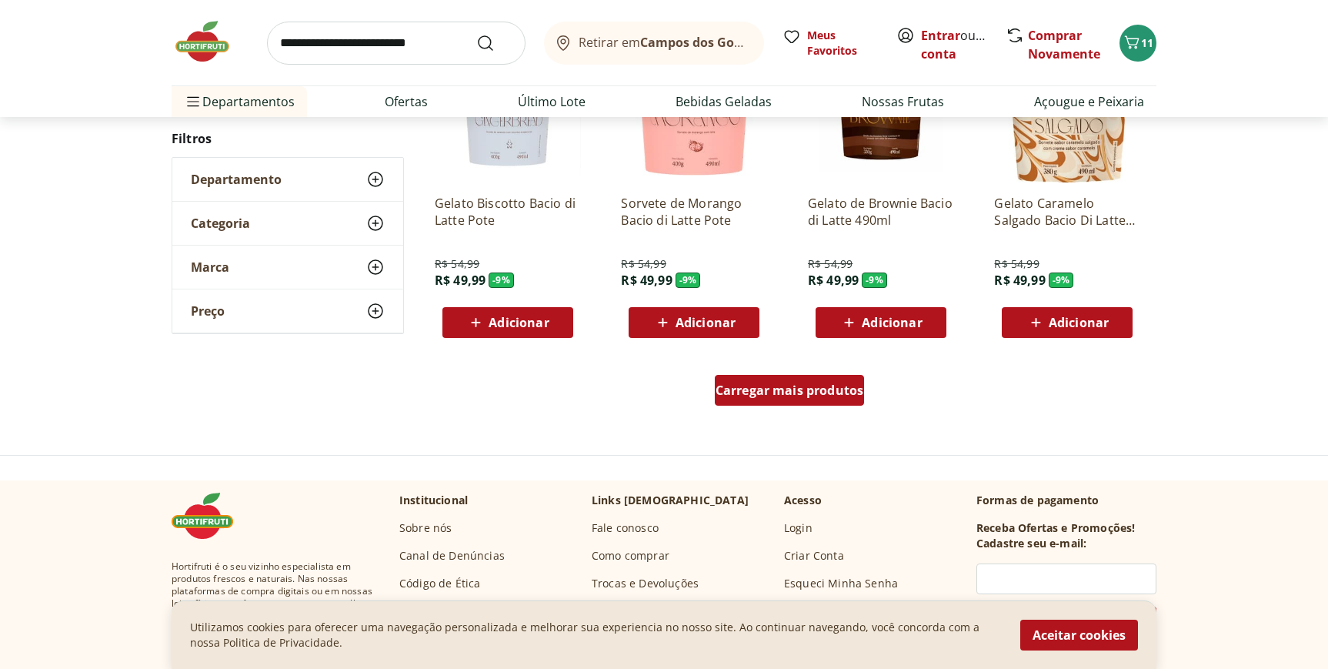
click at [803, 396] on span "Carregar mais produtos" at bounding box center [790, 390] width 149 height 12
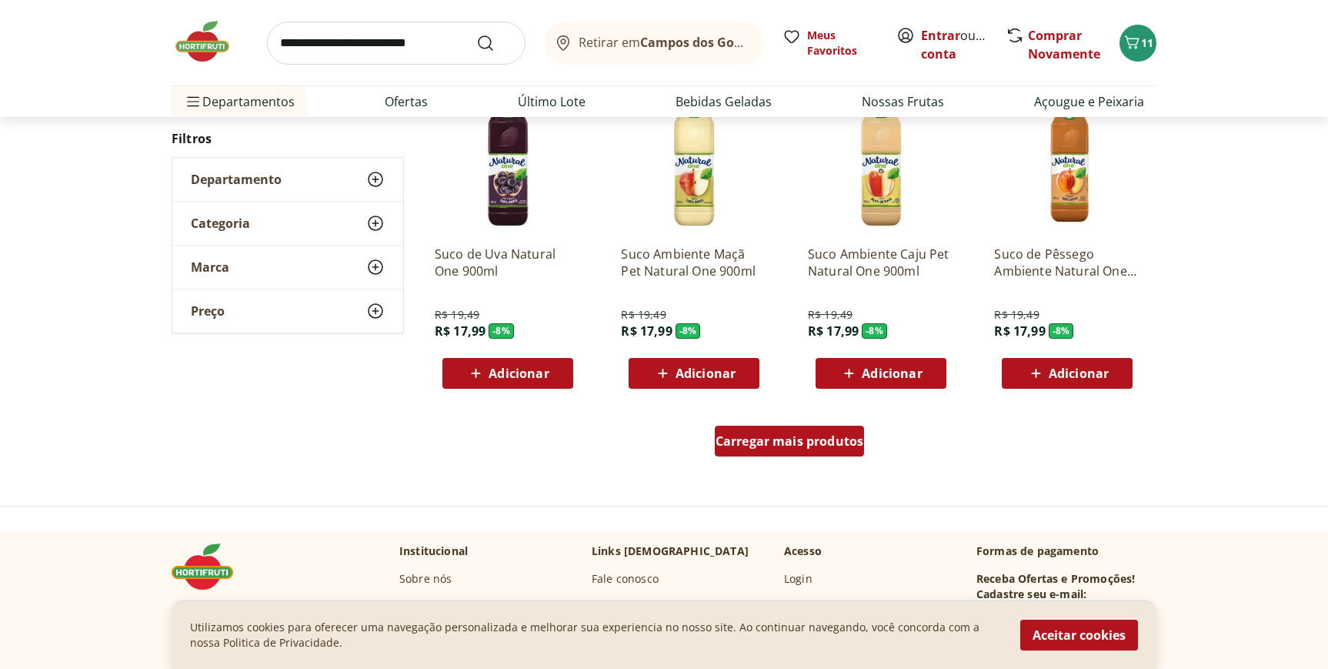
scroll to position [3904, 0]
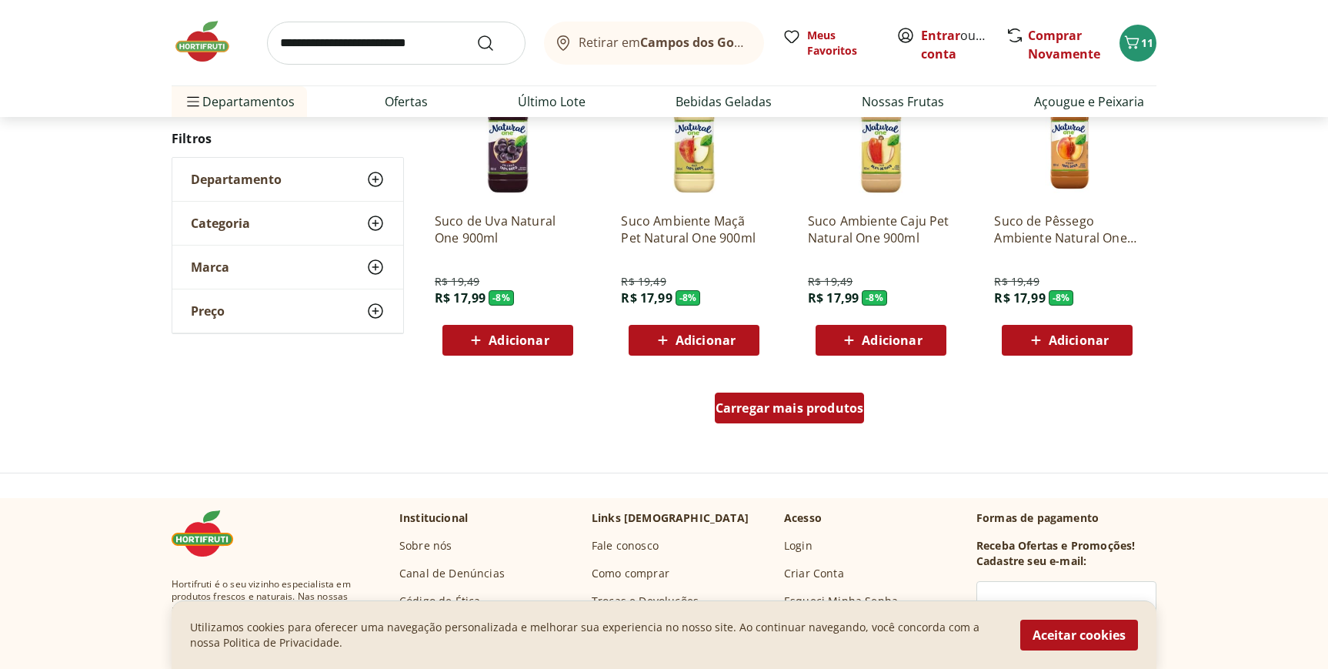
click at [797, 398] on div "Carregar mais produtos" at bounding box center [790, 408] width 150 height 31
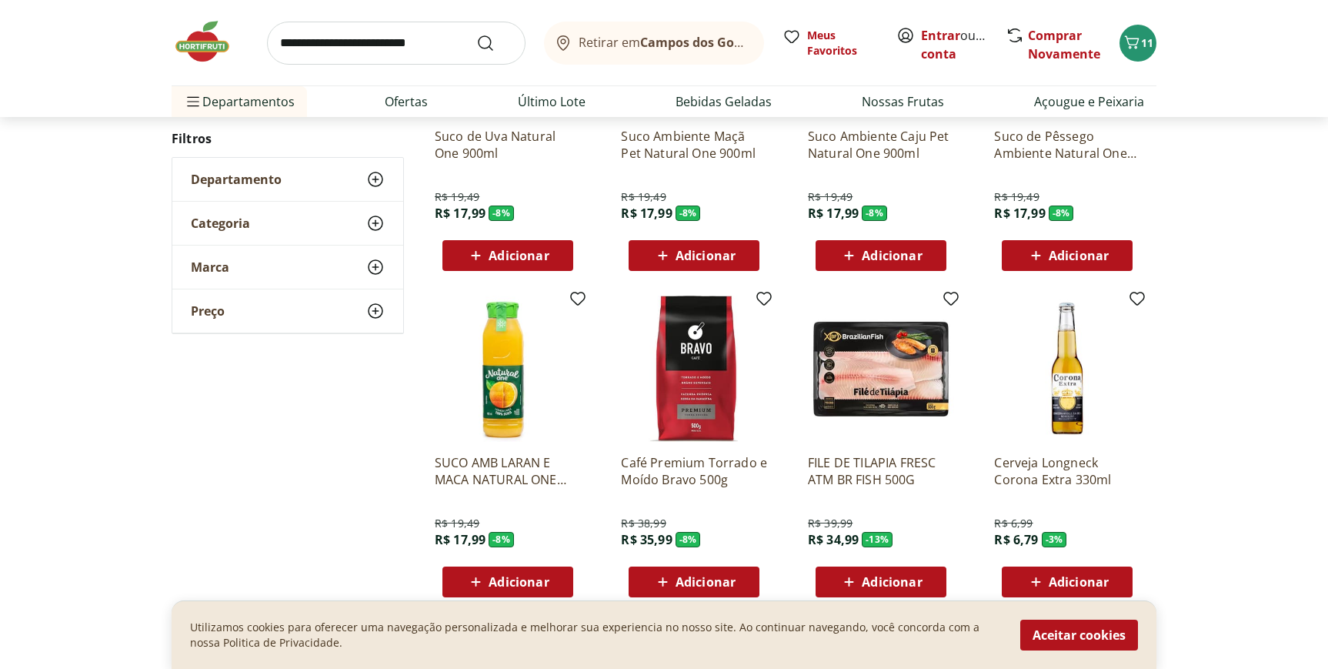
scroll to position [3998, 0]
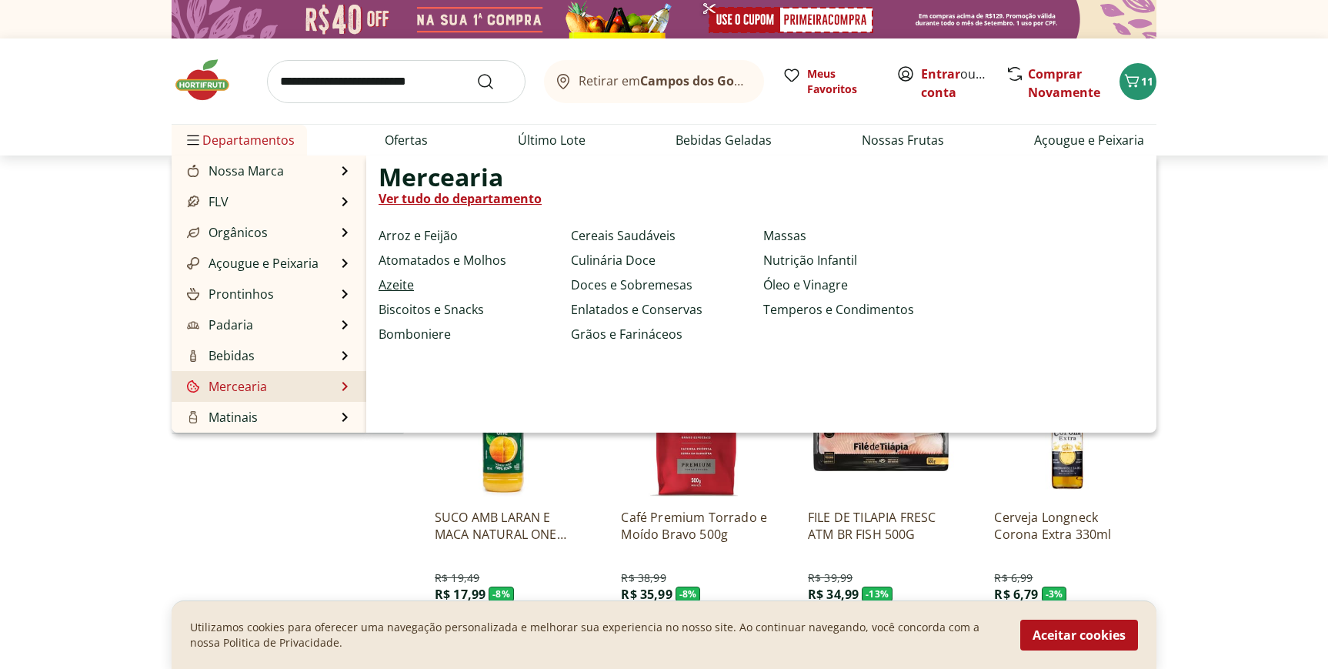
click at [394, 291] on link "Azeite" at bounding box center [396, 285] width 35 height 18
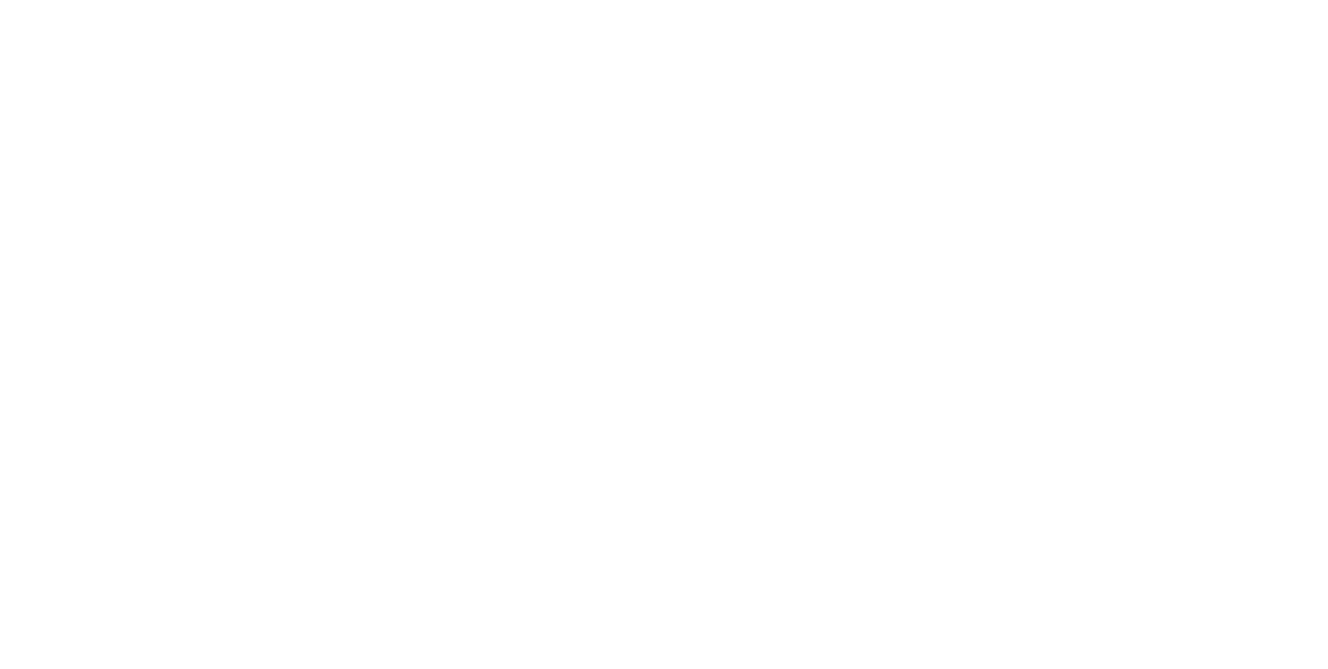
select select "**********"
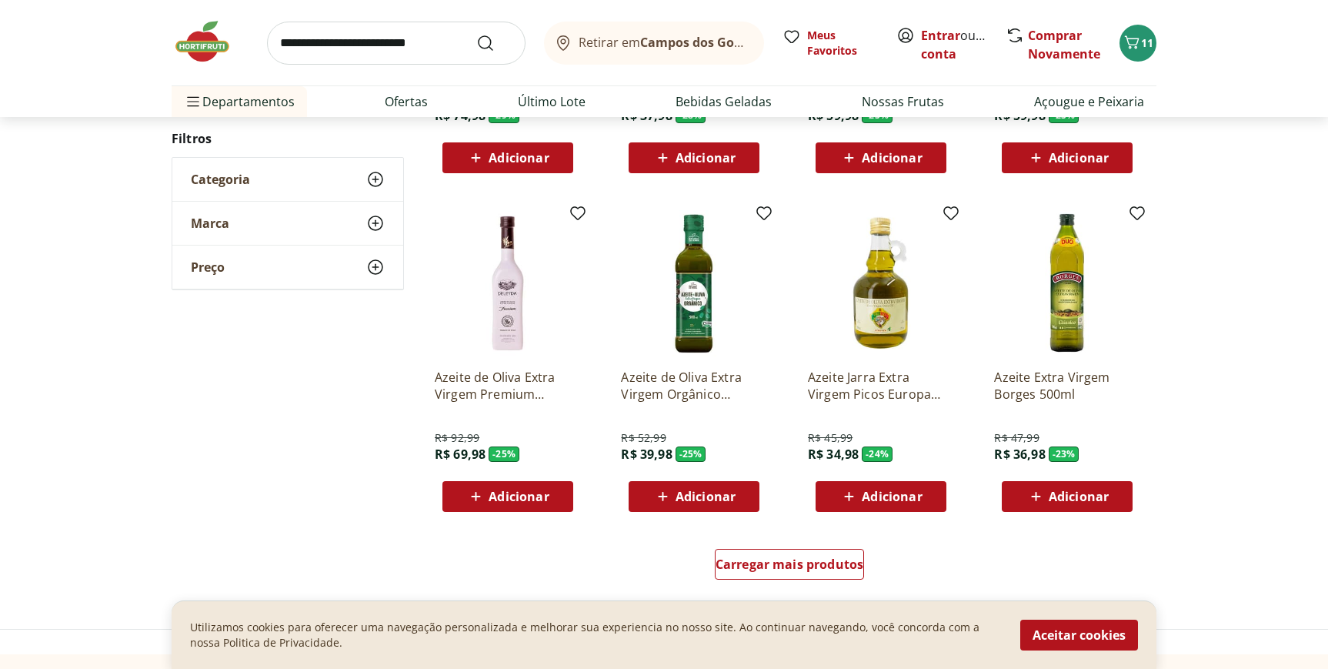
scroll to position [766, 0]
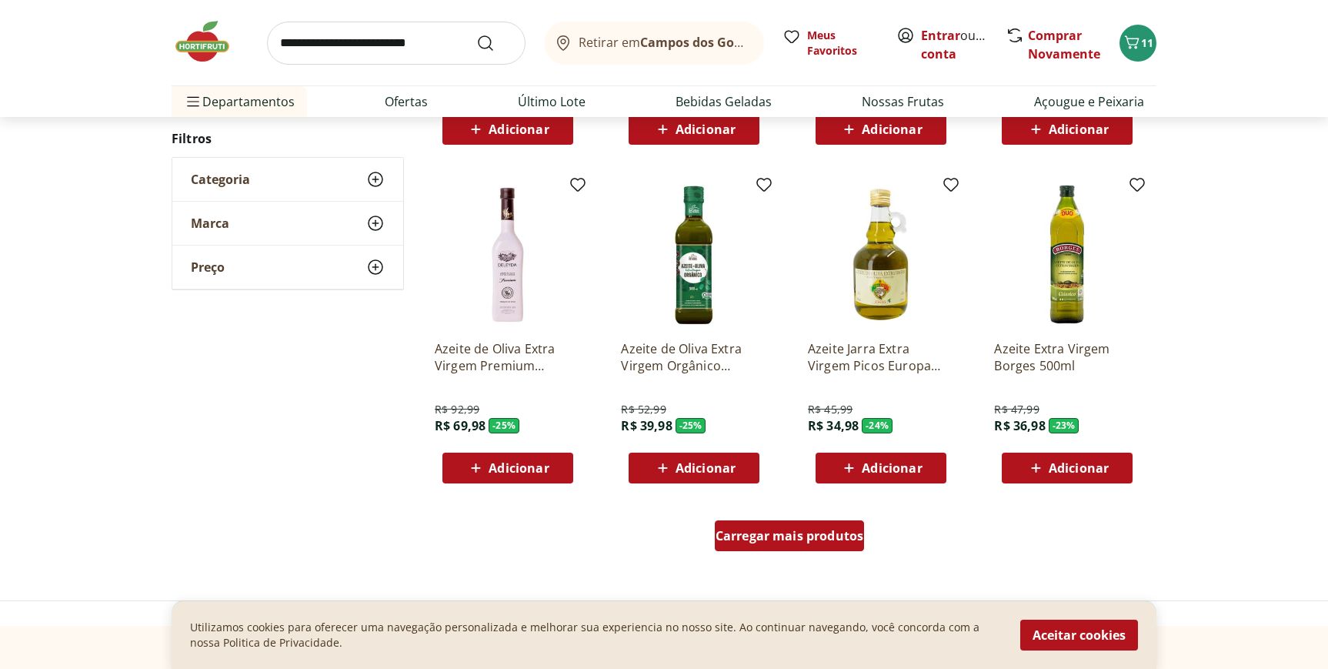
click at [792, 545] on div "Carregar mais produtos" at bounding box center [790, 535] width 150 height 31
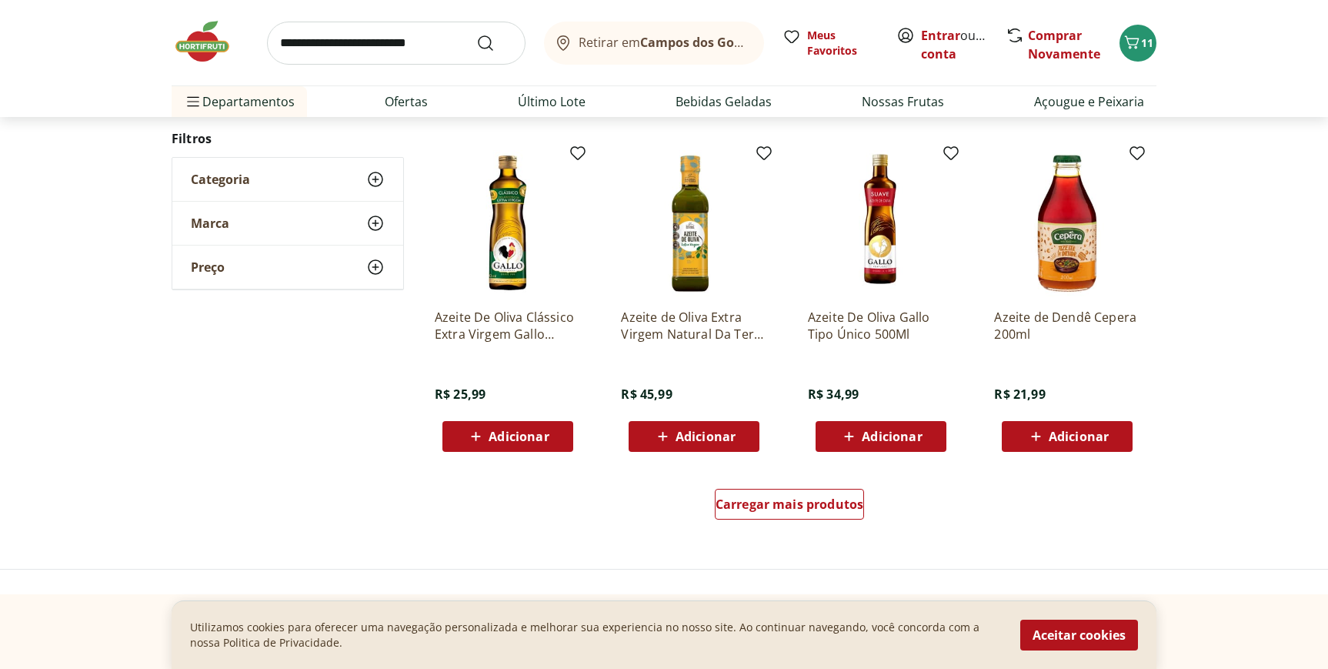
scroll to position [1808, 0]
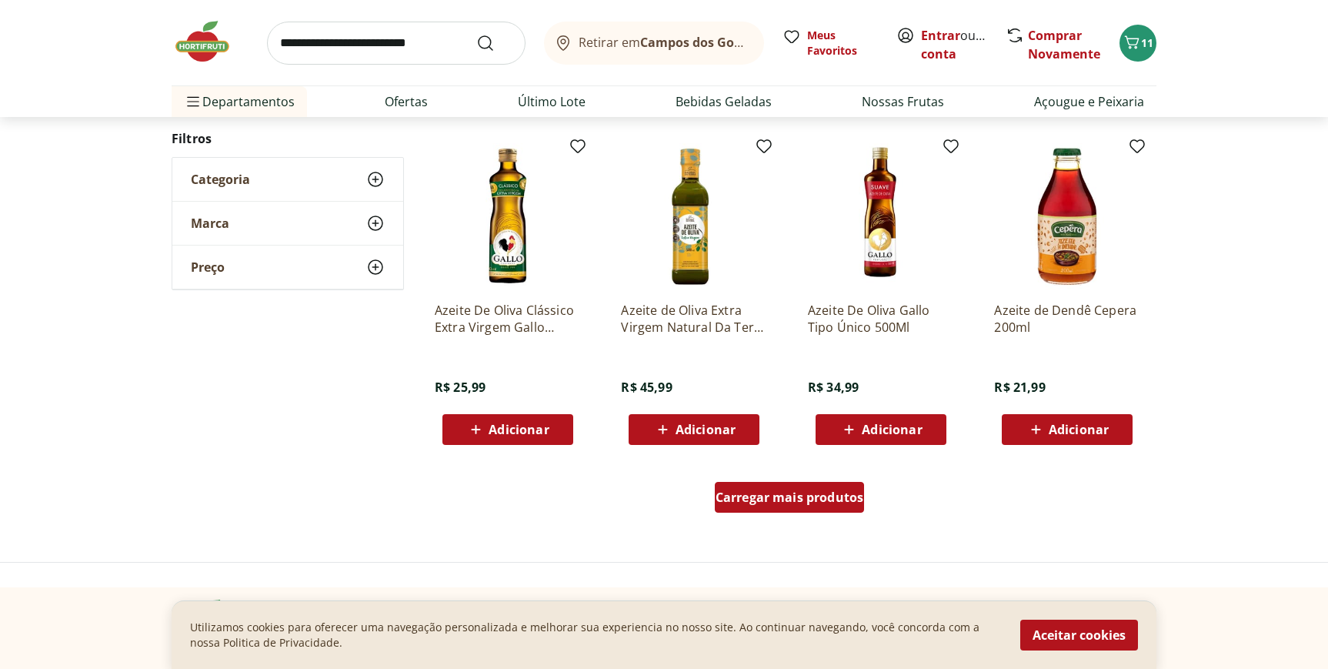
click at [787, 515] on link "Carregar mais produtos" at bounding box center [790, 500] width 150 height 37
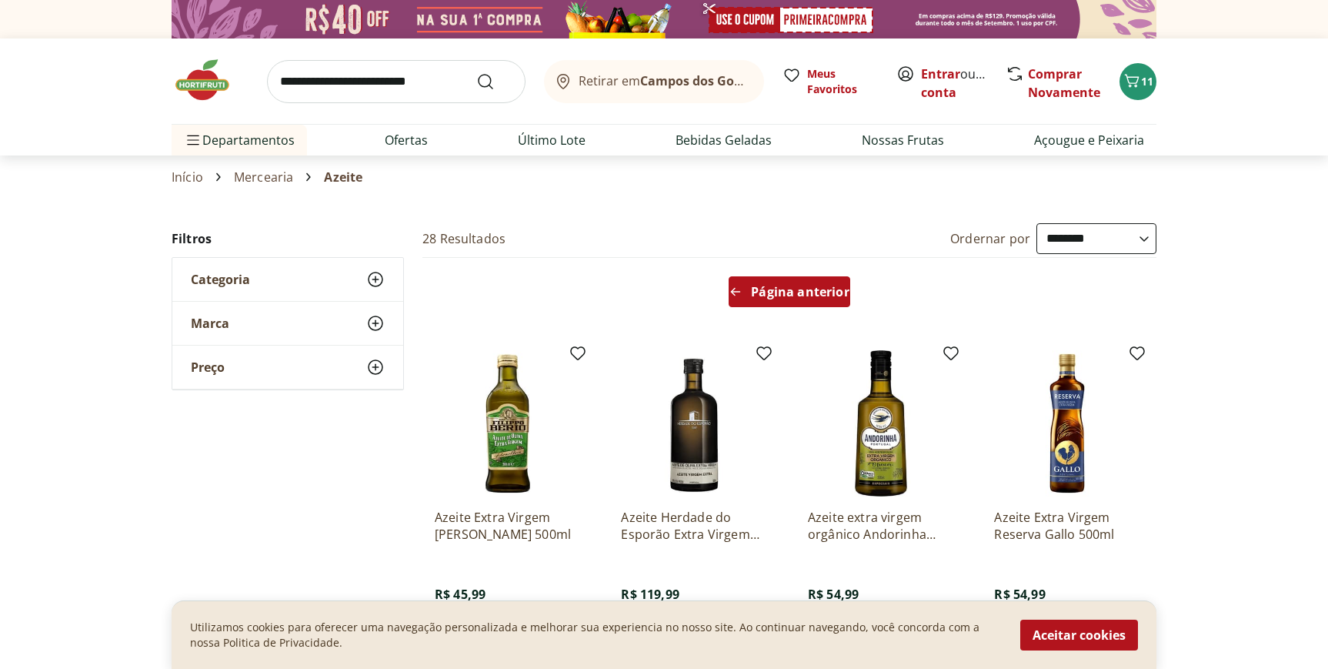
click at [784, 292] on span "Página anterior" at bounding box center [800, 292] width 98 height 12
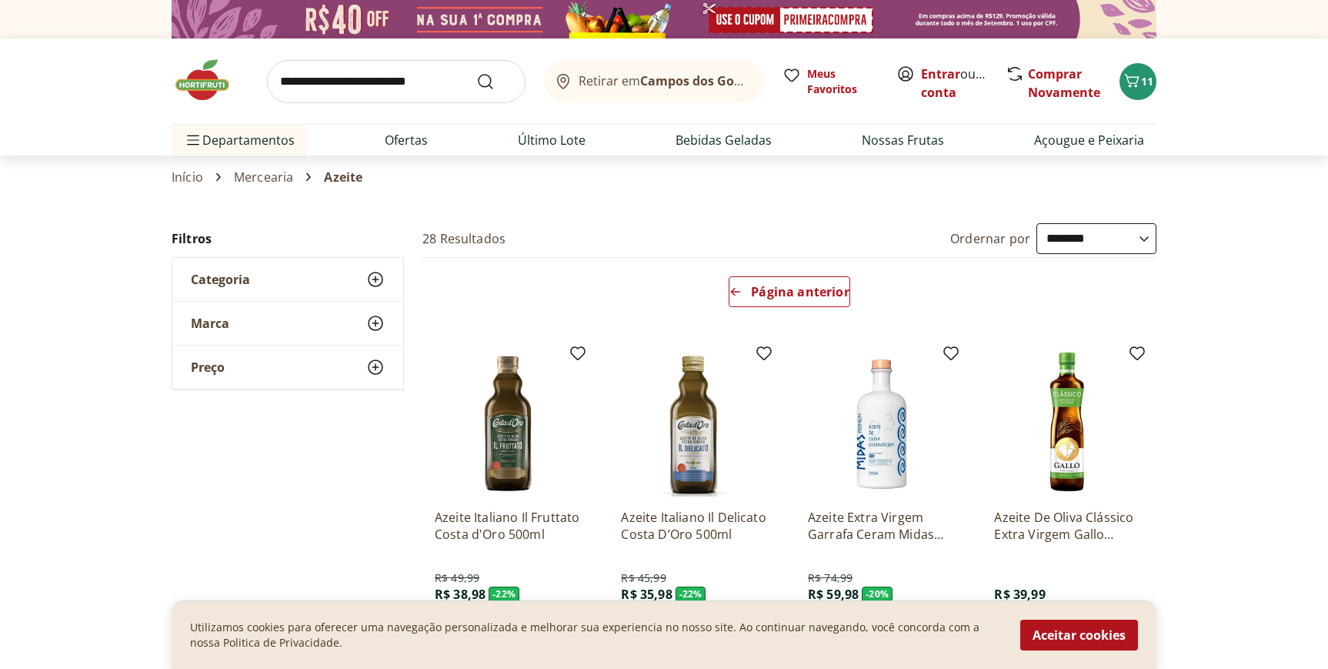
click at [197, 73] on img at bounding box center [210, 80] width 77 height 46
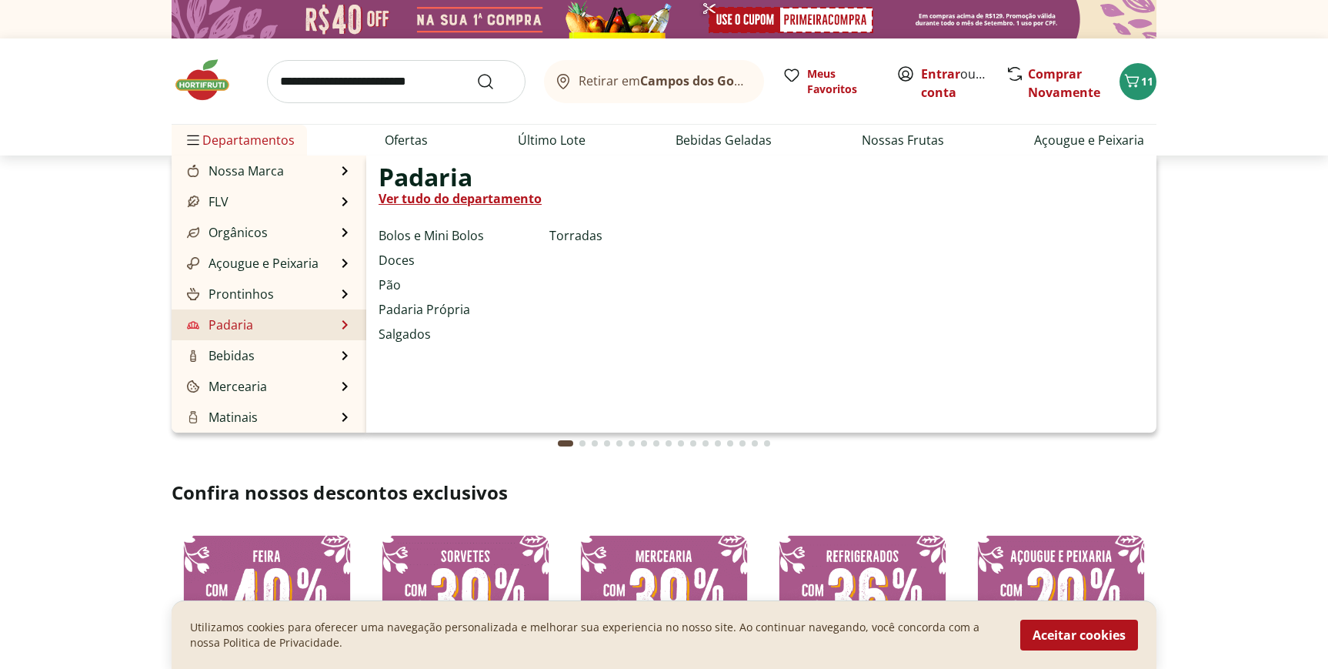
scroll to position [154, 0]
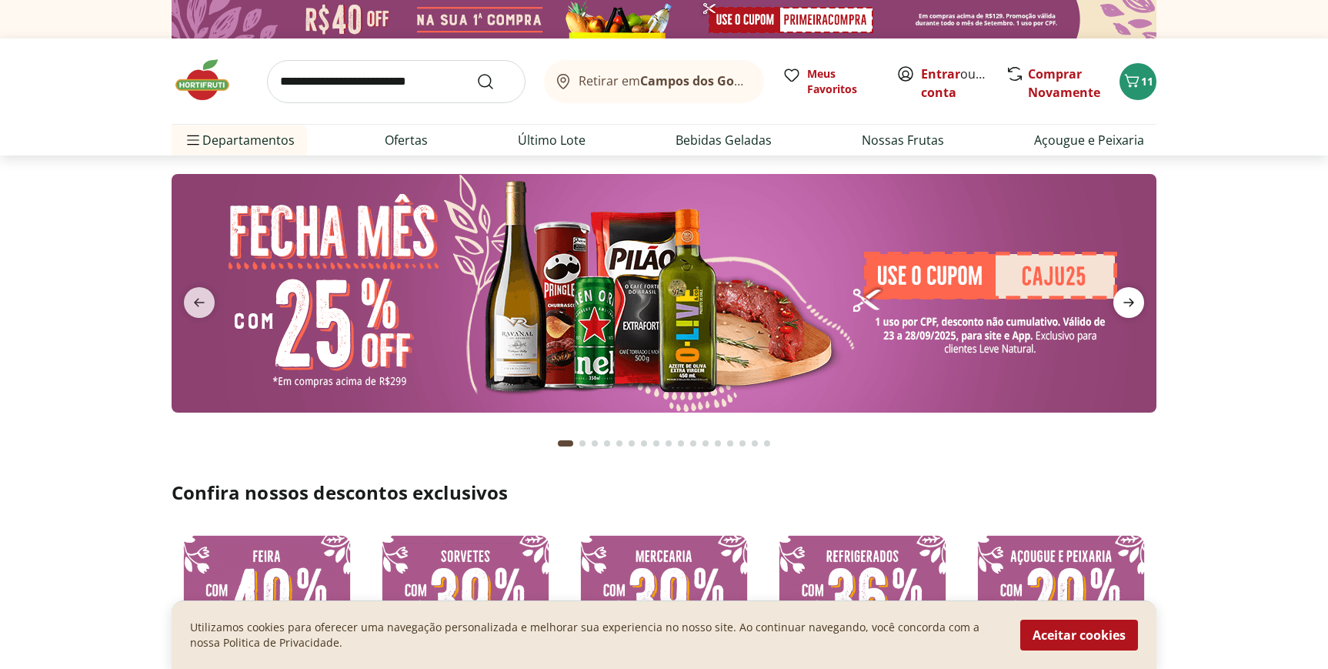
click at [1134, 298] on icon "next" at bounding box center [1129, 302] width 18 height 18
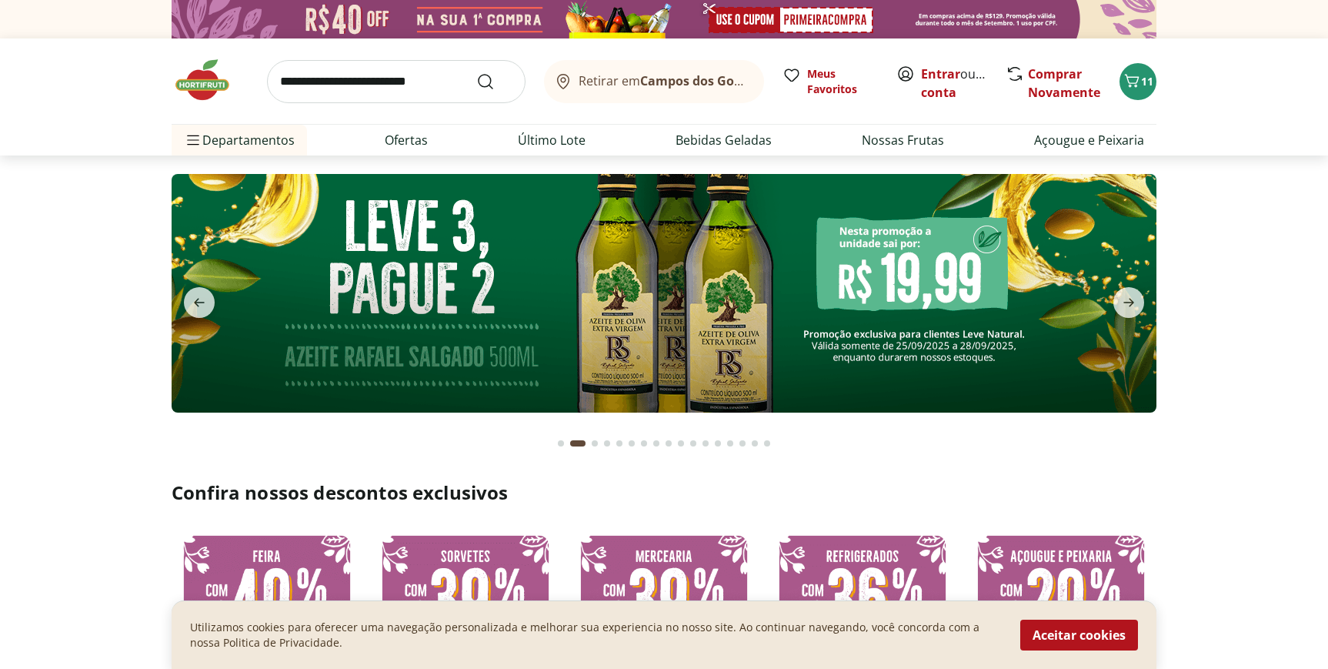
click at [758, 298] on img at bounding box center [664, 293] width 985 height 239
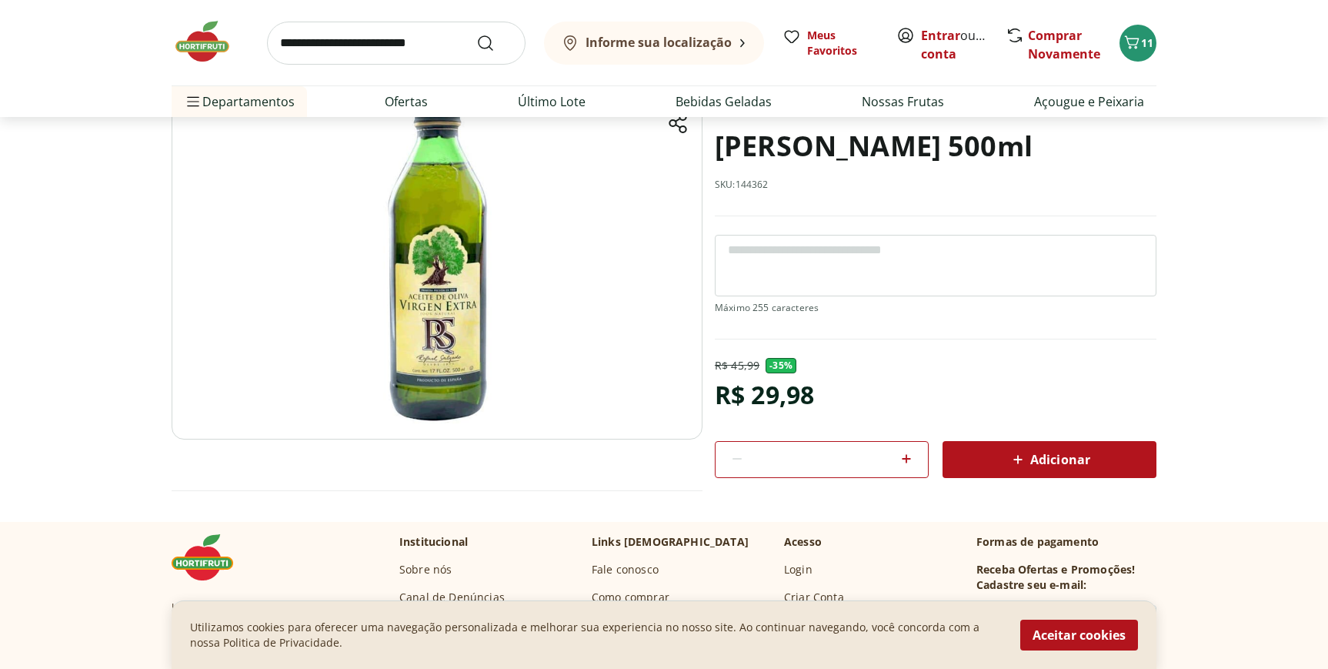
scroll to position [151, 0]
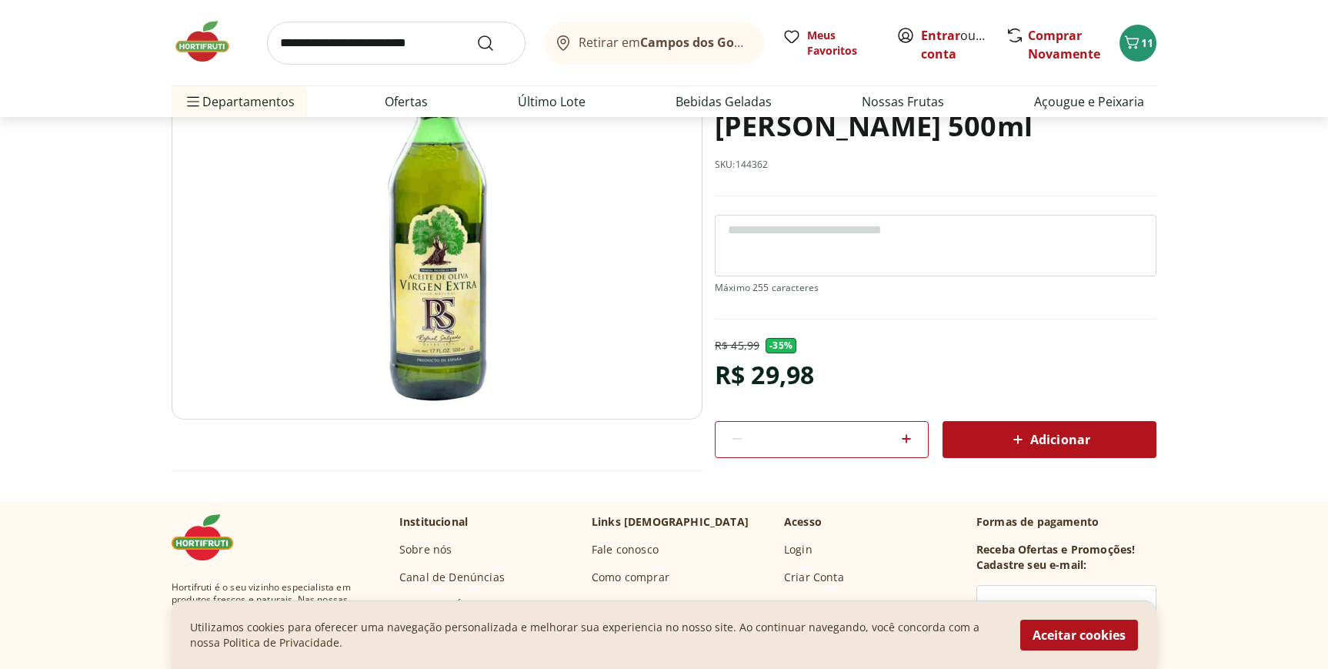
click at [907, 442] on icon at bounding box center [906, 438] width 9 height 9
type input "*"
click at [1016, 447] on icon at bounding box center [1018, 439] width 18 height 18
click at [1150, 48] on span "14" at bounding box center [1147, 42] width 12 height 15
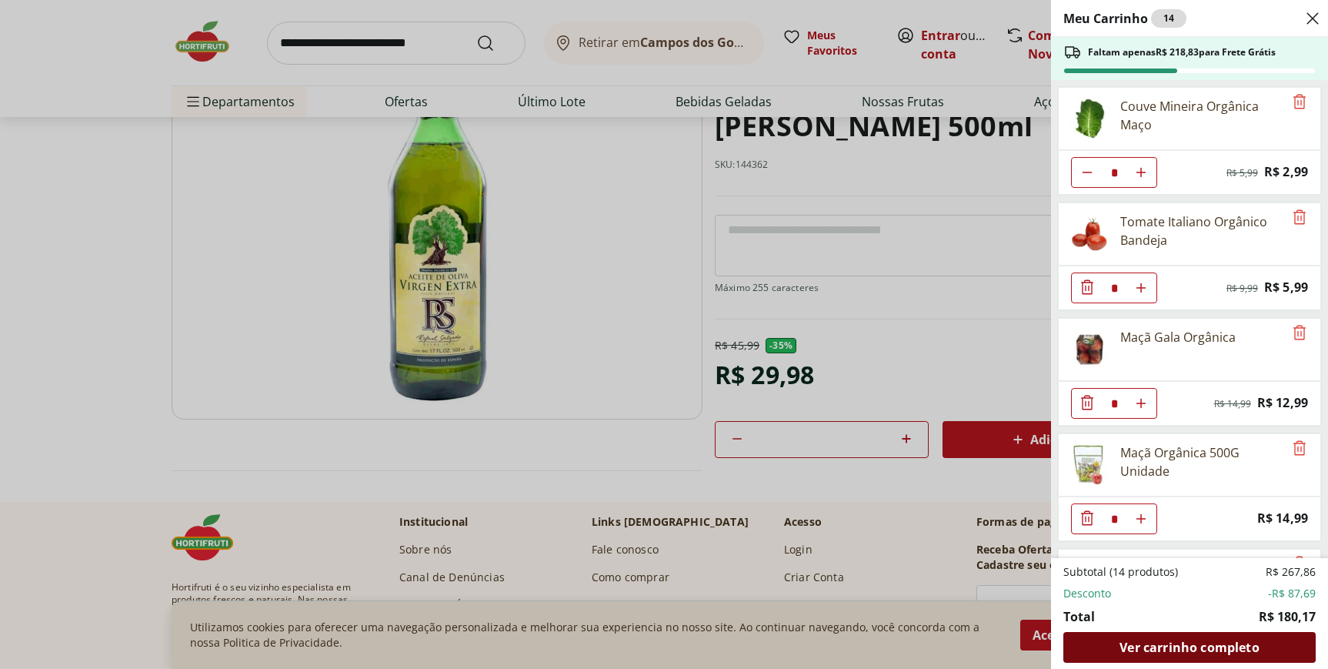
click at [1094, 647] on div "Ver carrinho completo" at bounding box center [1190, 647] width 252 height 31
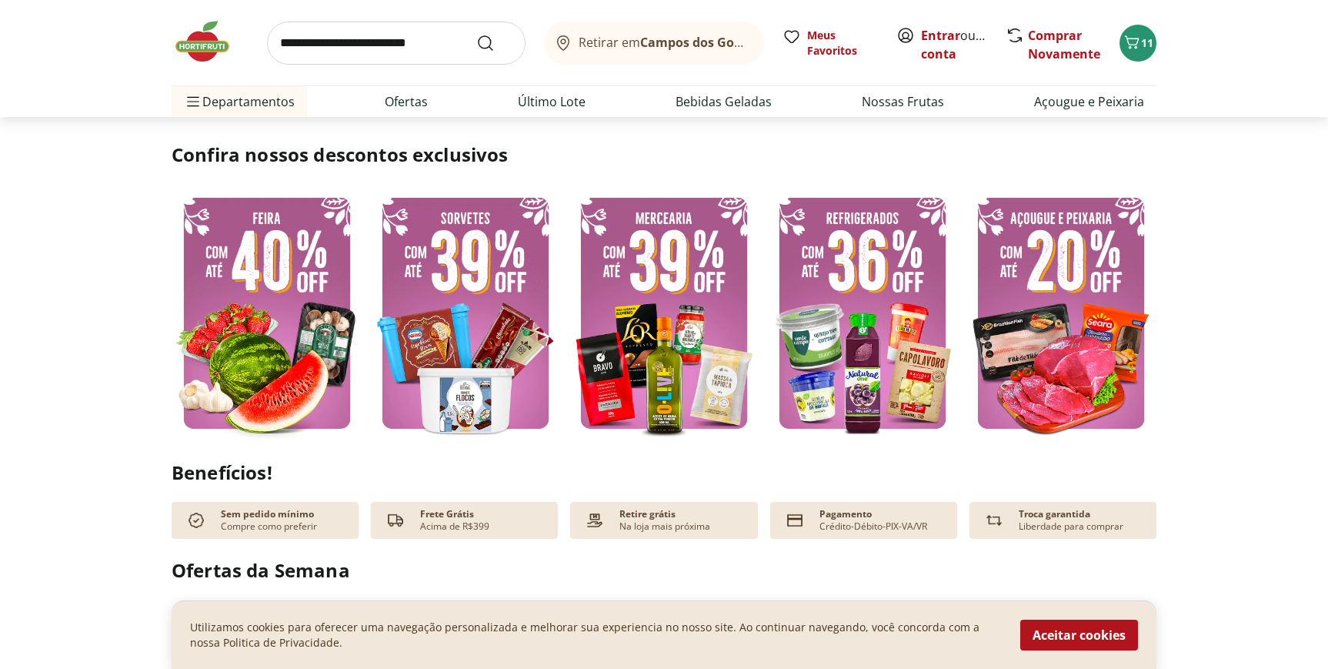
scroll to position [354, 0]
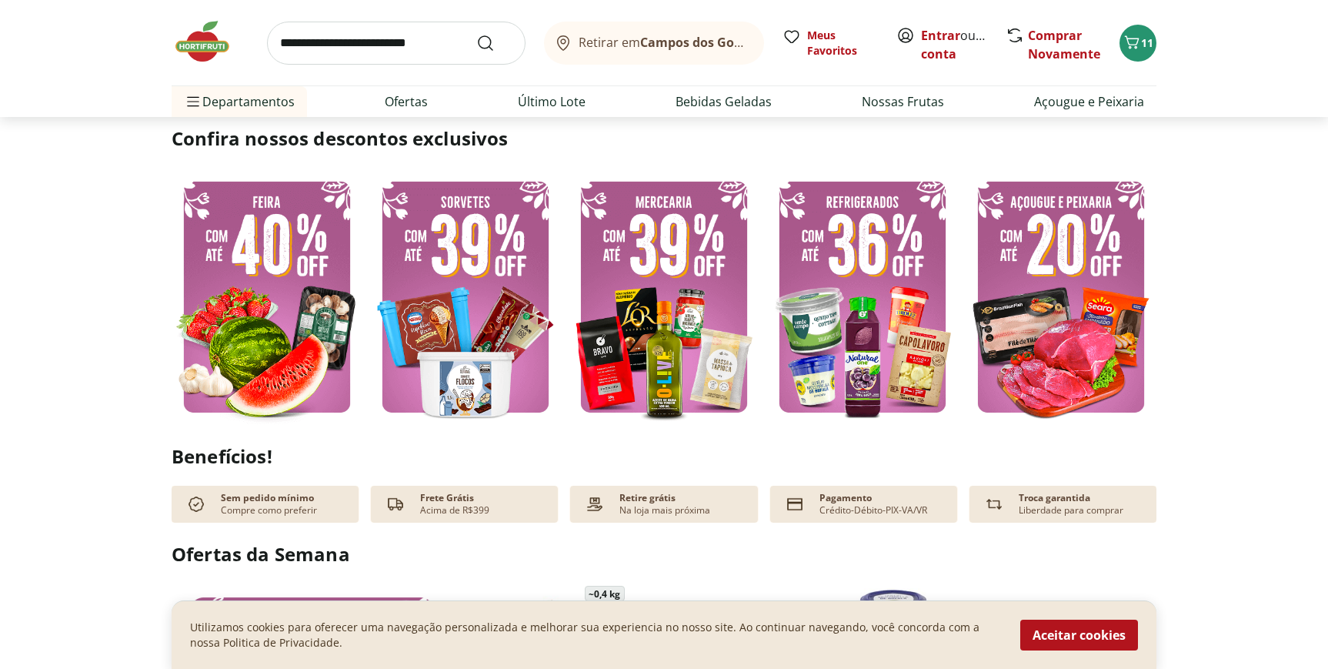
click at [697, 304] on img at bounding box center [664, 296] width 191 height 255
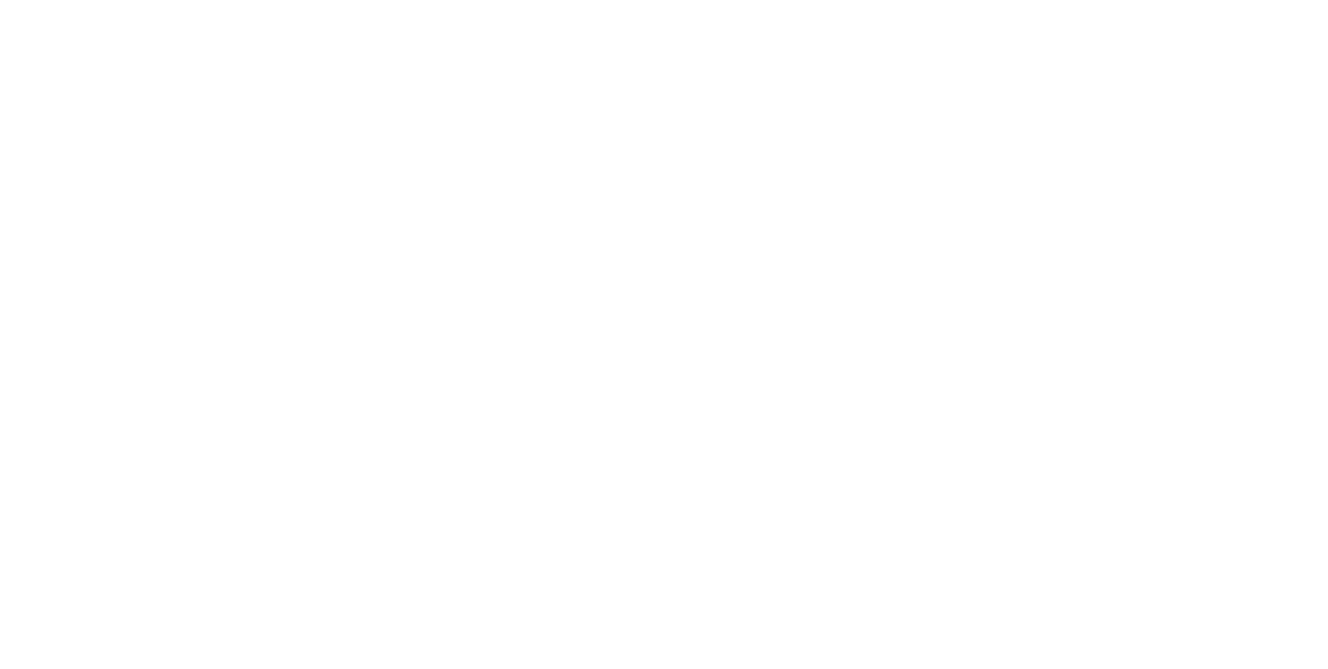
select select "**********"
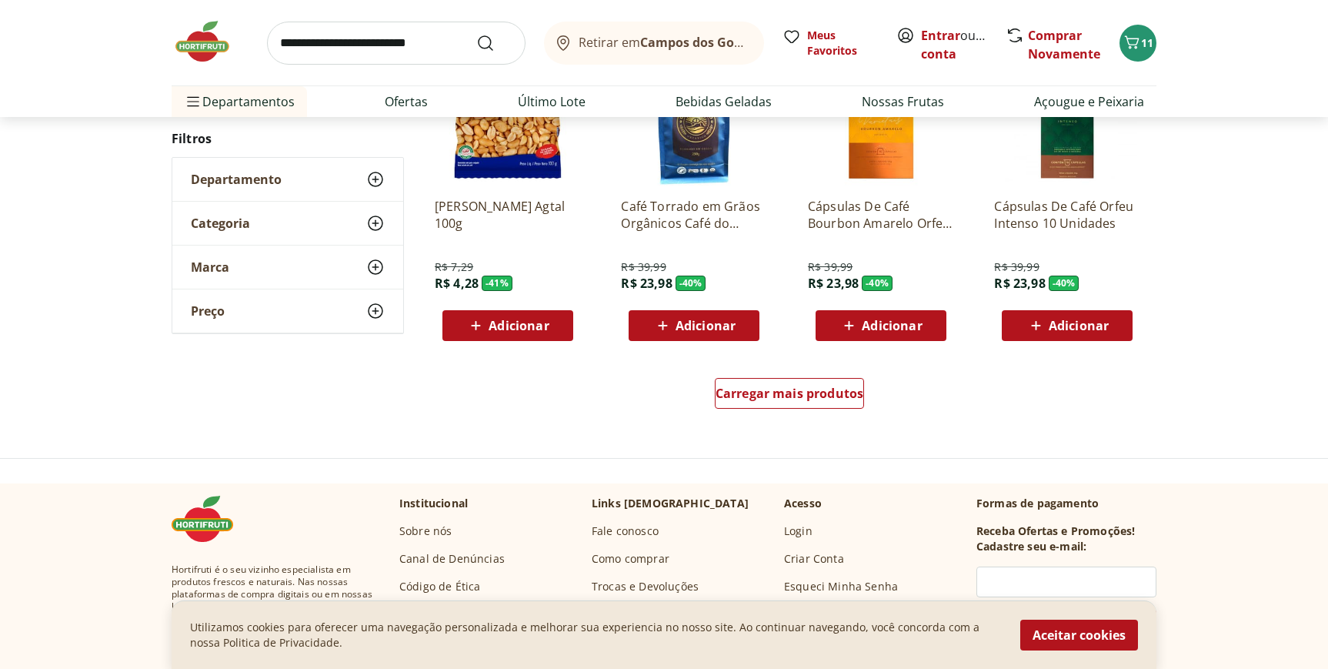
scroll to position [910, 0]
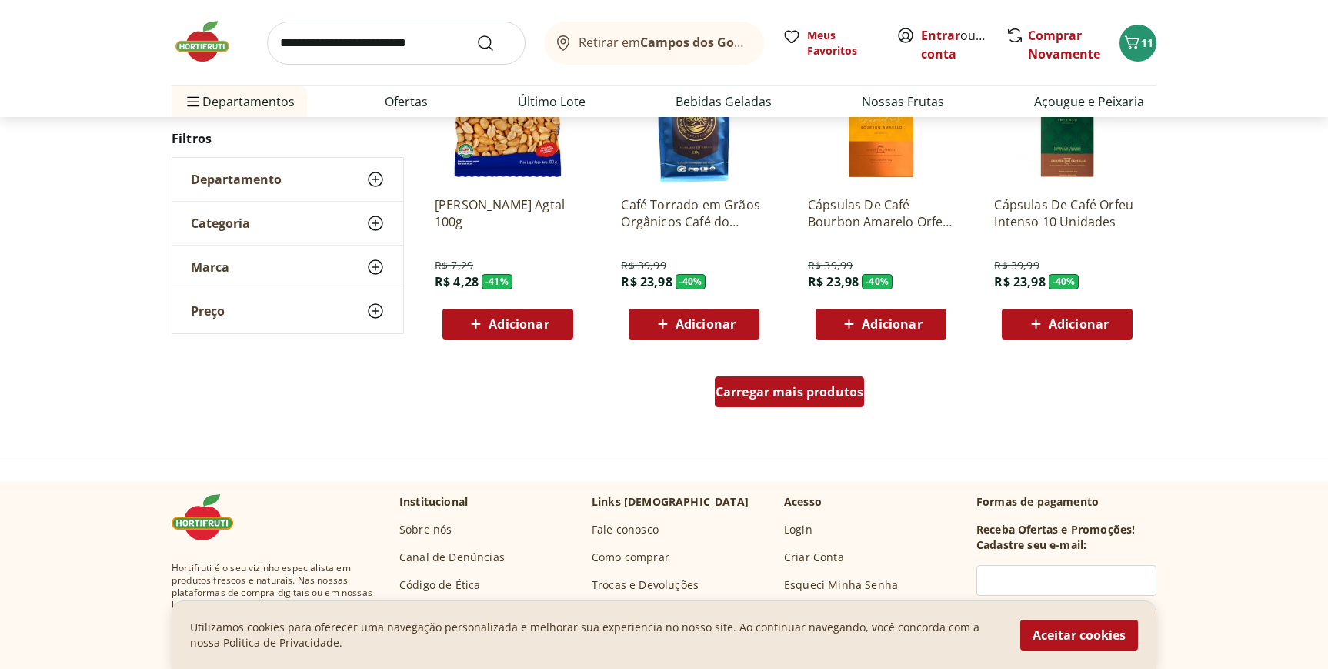
click at [761, 396] on span "Carregar mais produtos" at bounding box center [790, 392] width 149 height 12
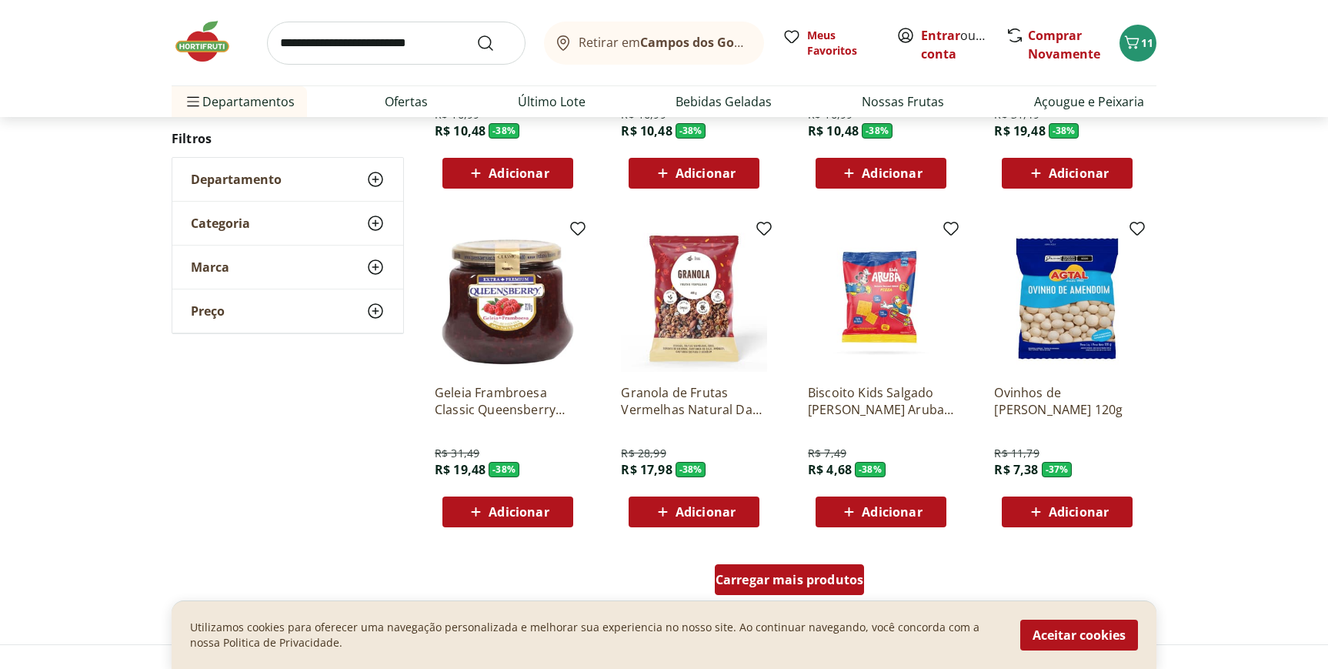
scroll to position [1782, 0]
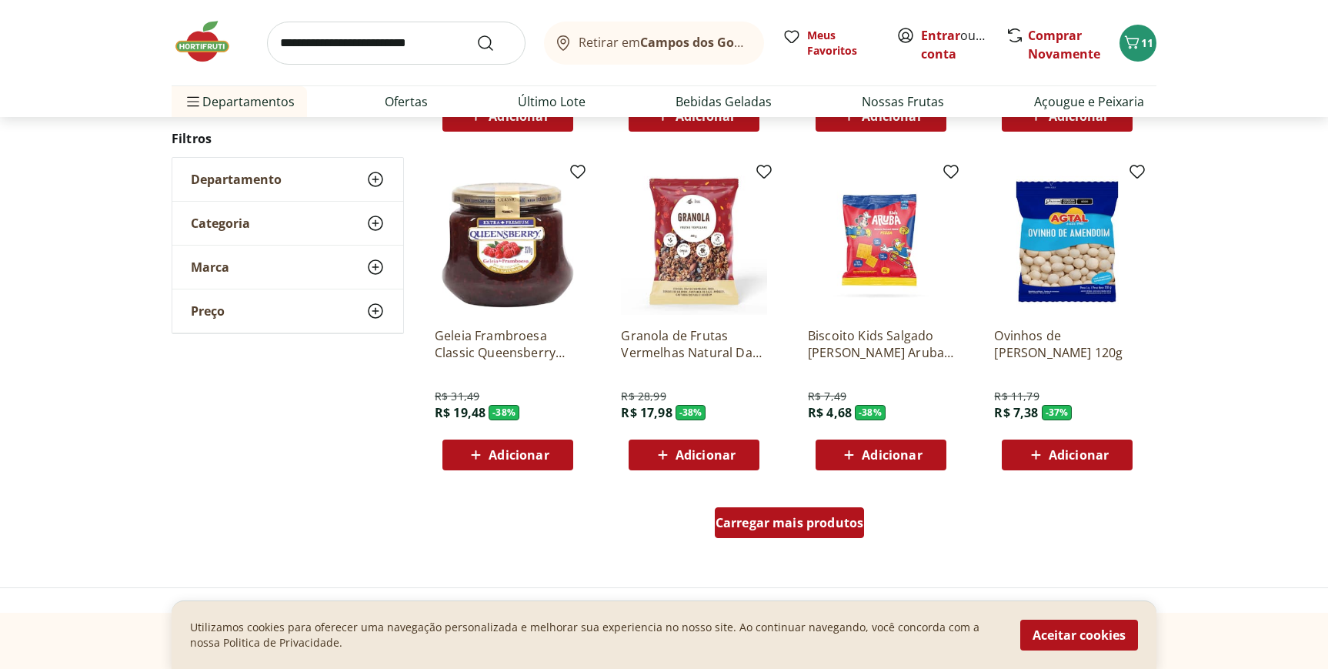
click at [749, 513] on div "Carregar mais produtos" at bounding box center [790, 522] width 150 height 31
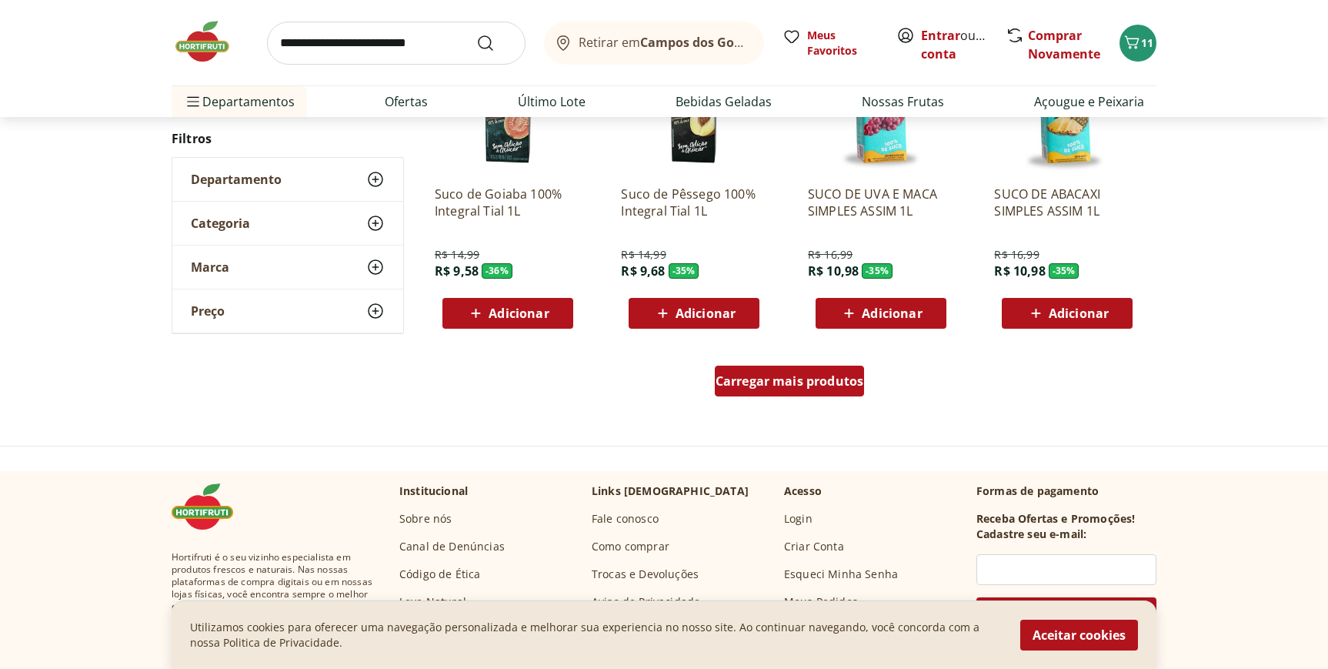
scroll to position [2968, 0]
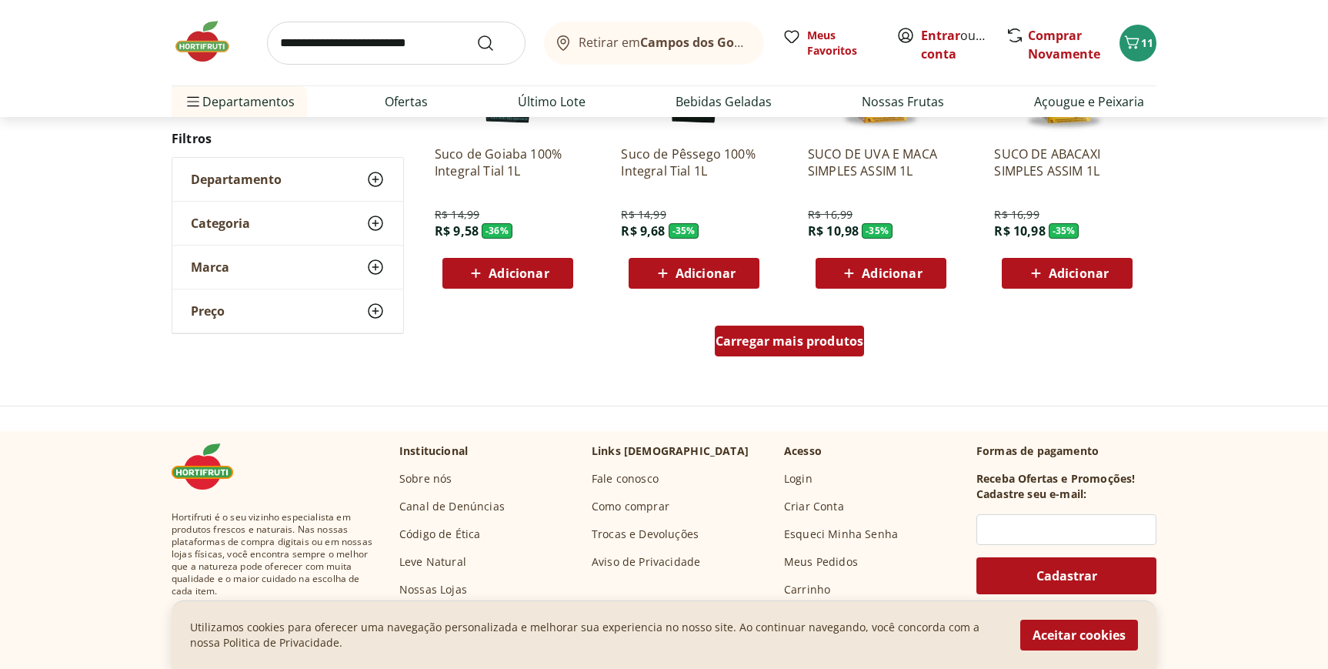
click at [776, 354] on div "Carregar mais produtos" at bounding box center [790, 341] width 150 height 31
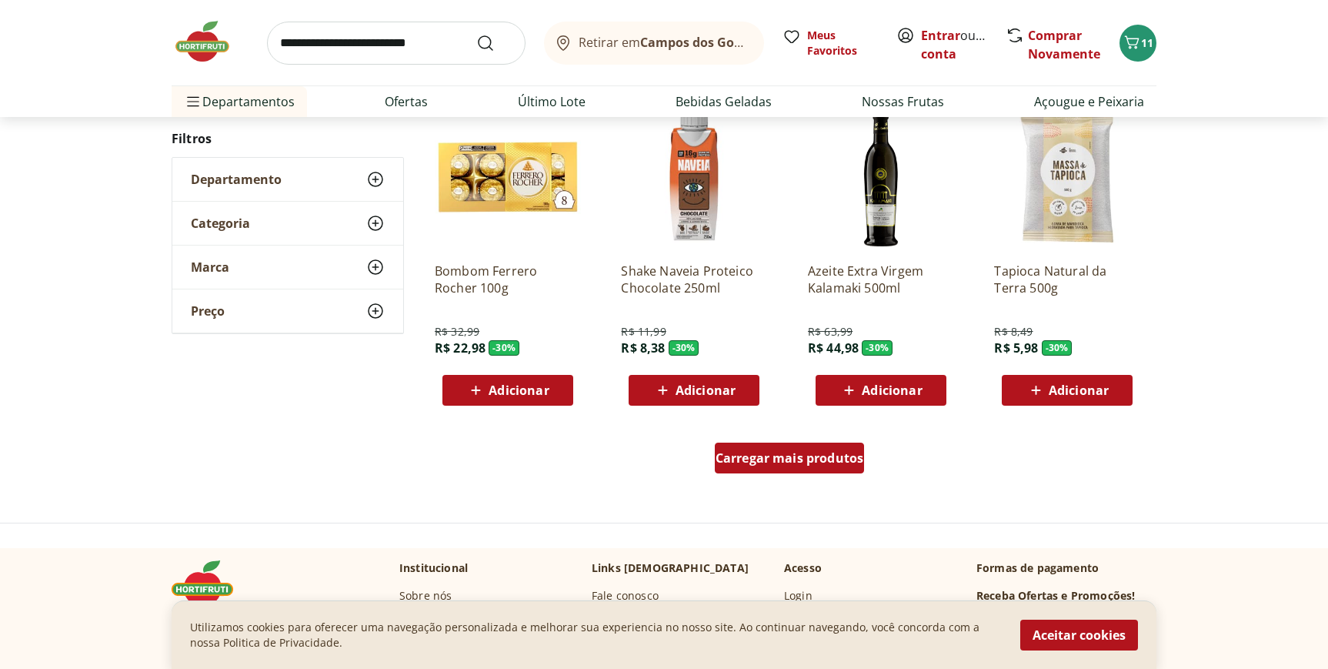
scroll to position [3856, 0]
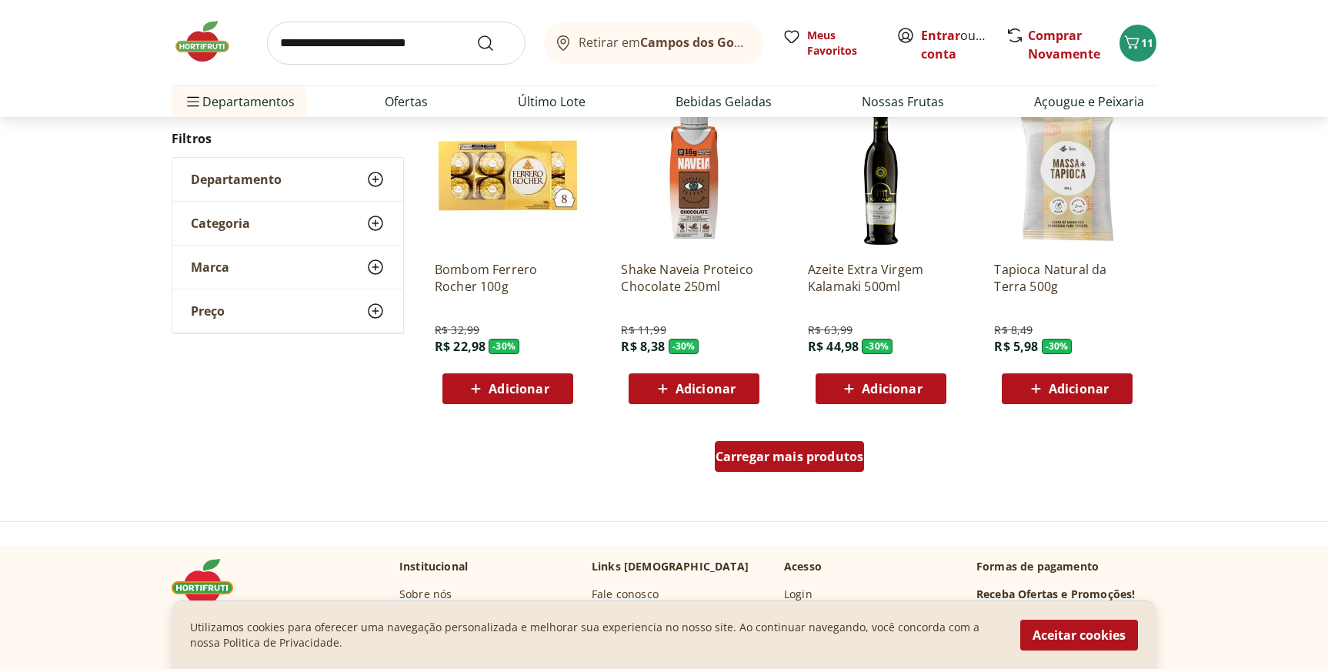
click at [766, 450] on span "Carregar mais produtos" at bounding box center [790, 456] width 149 height 12
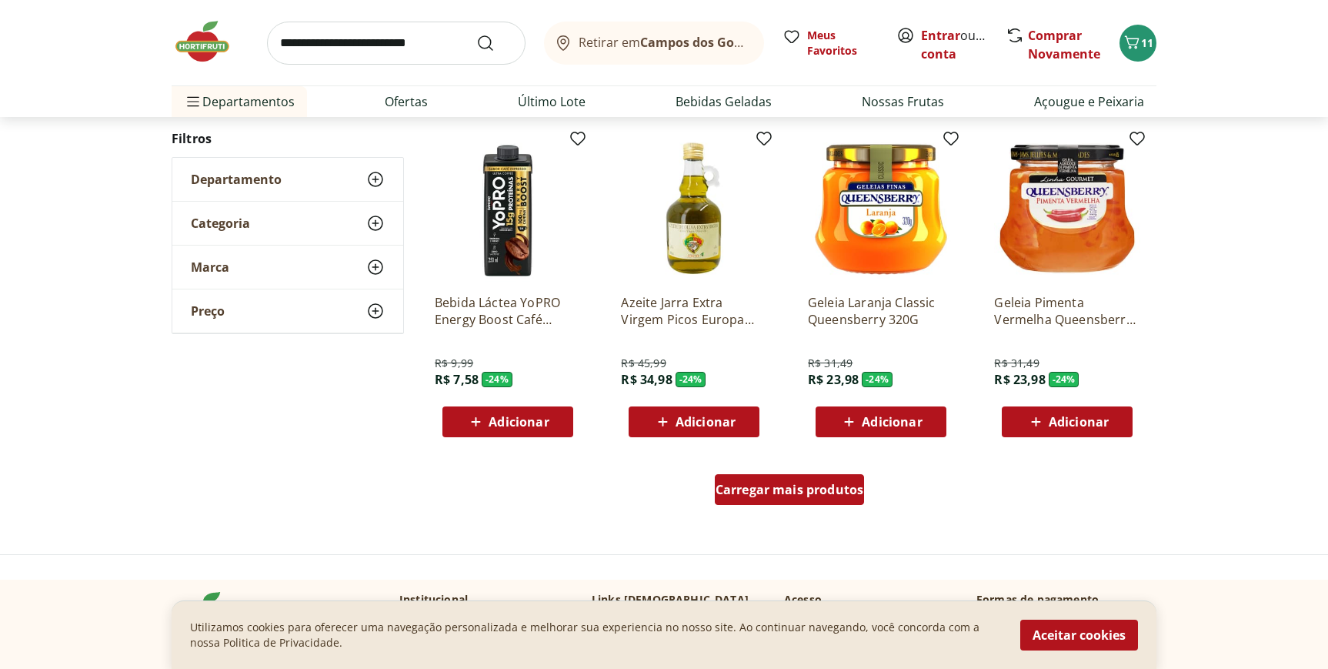
scroll to position [4832, 0]
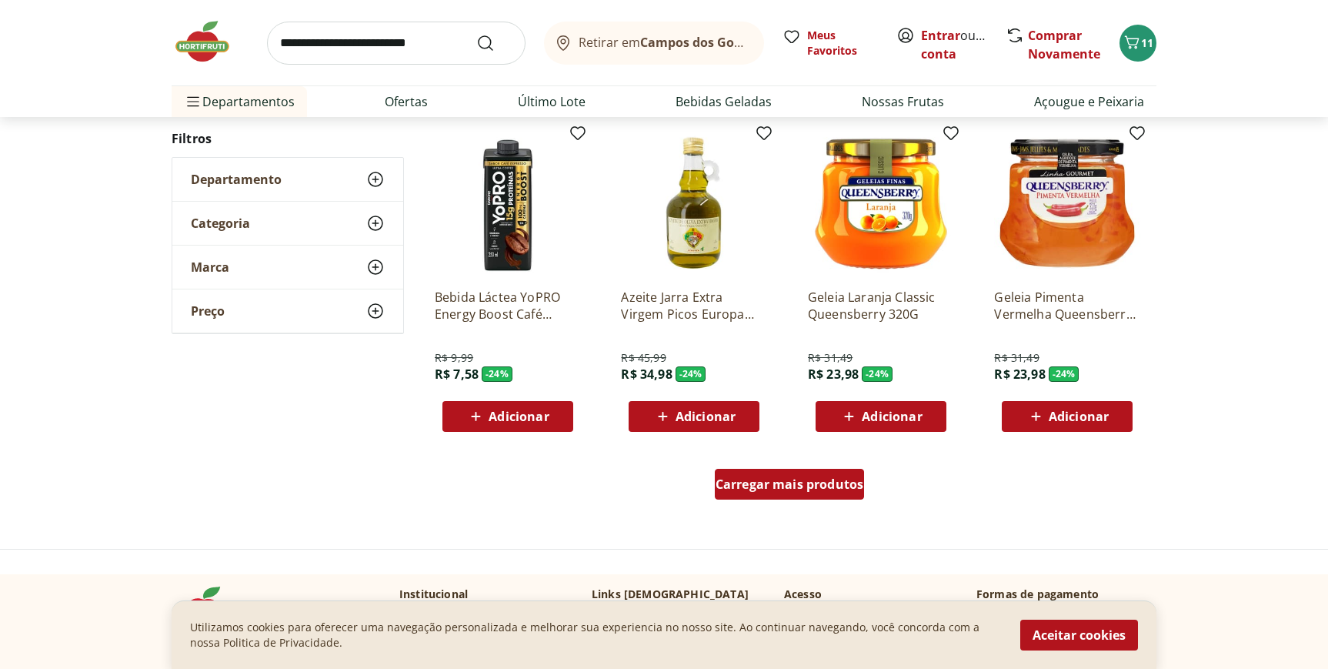
click at [753, 489] on span "Carregar mais produtos" at bounding box center [790, 484] width 149 height 12
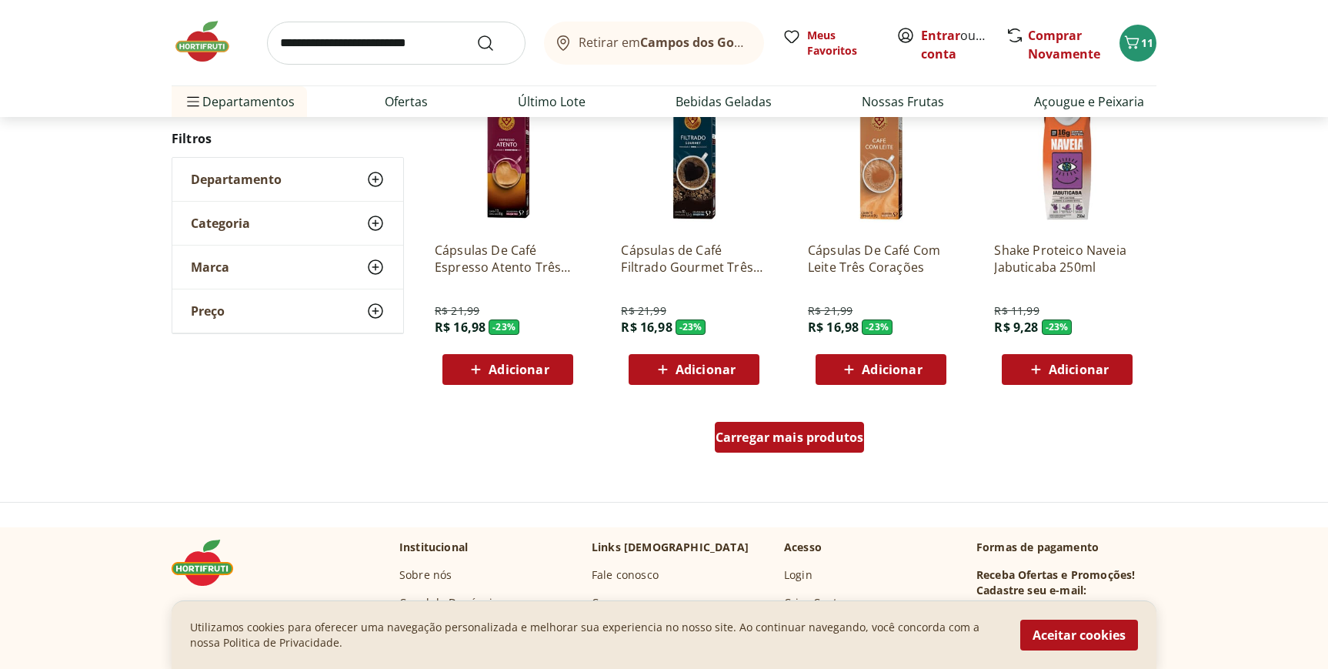
scroll to position [5900, 0]
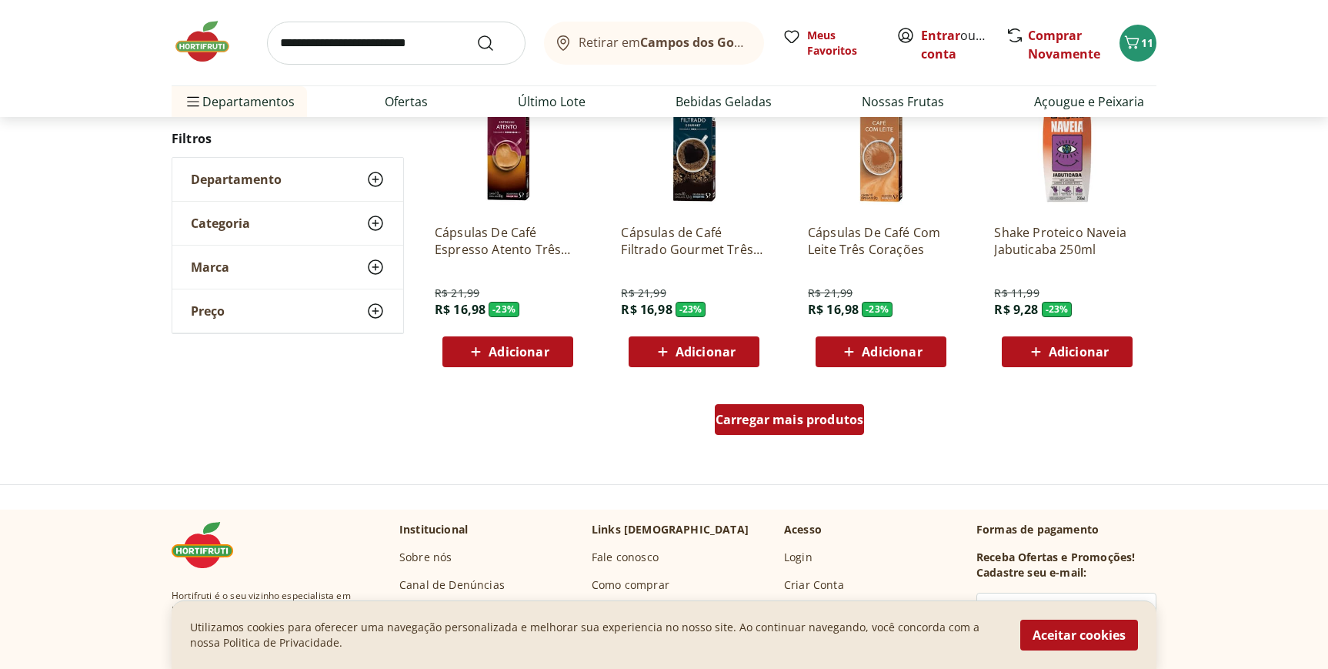
click at [754, 425] on span "Carregar mais produtos" at bounding box center [790, 419] width 149 height 12
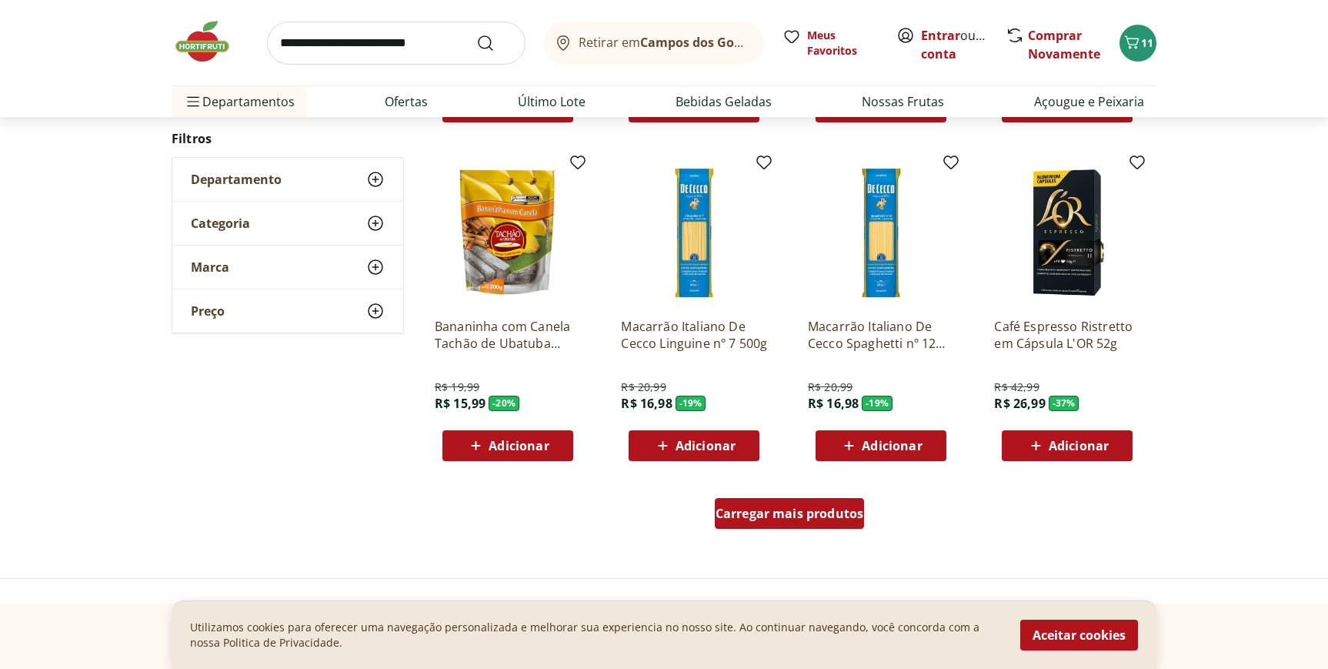
scroll to position [6816, 0]
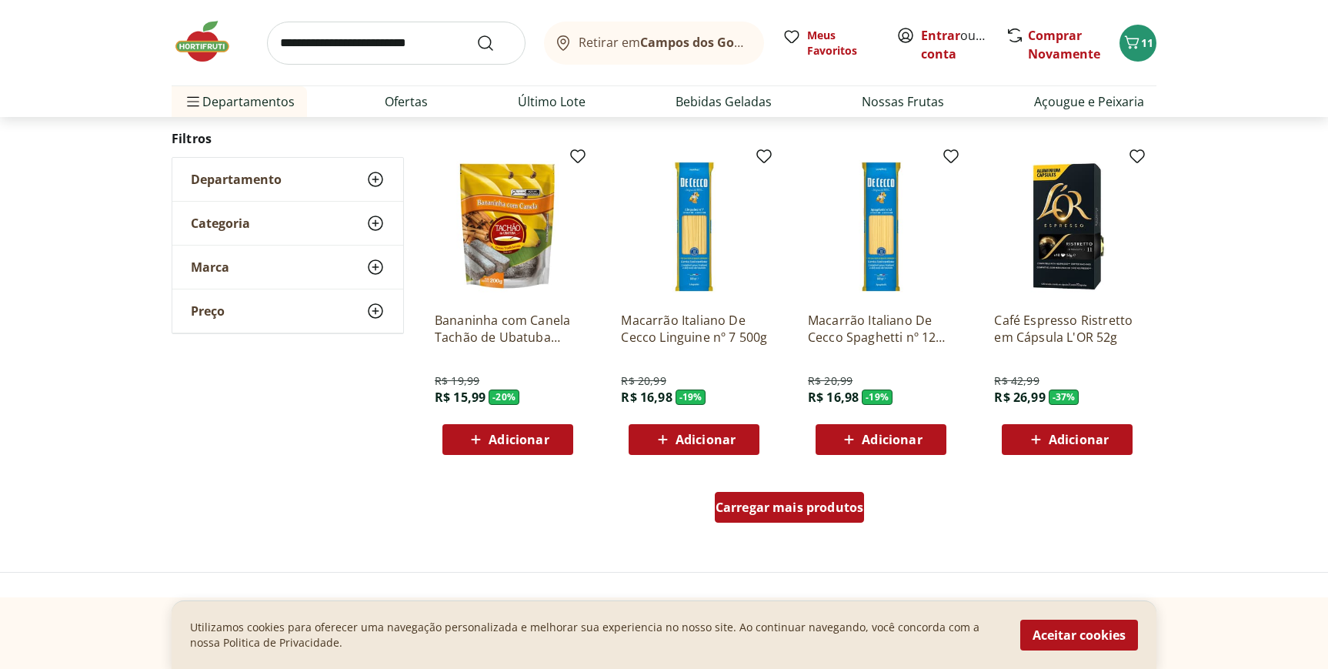
click at [776, 496] on div "Carregar mais produtos" at bounding box center [790, 507] width 150 height 31
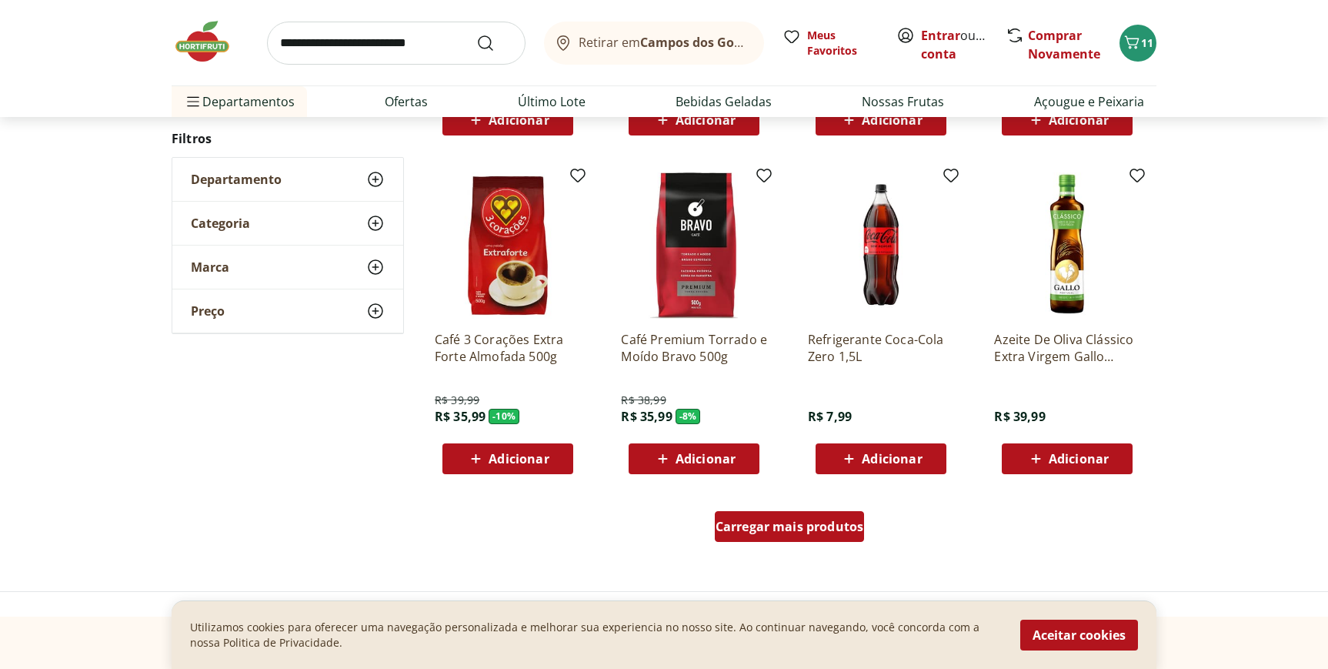
scroll to position [7804, 0]
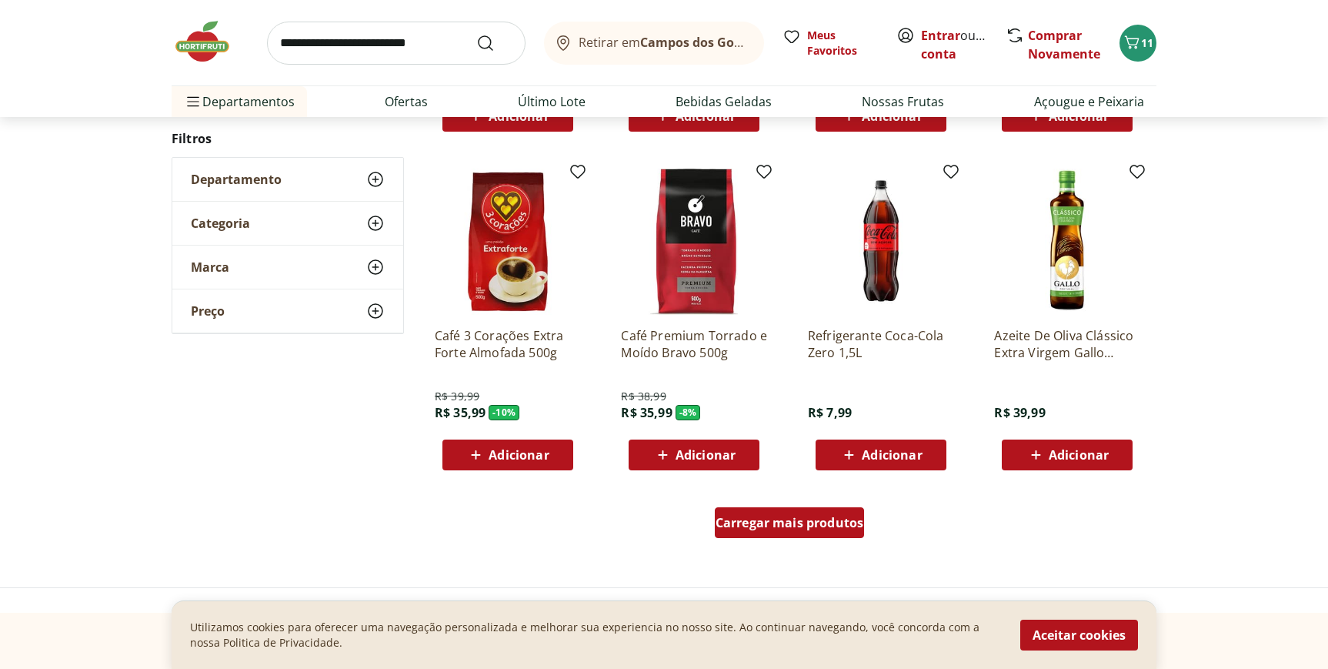
click at [777, 519] on span "Carregar mais produtos" at bounding box center [790, 522] width 149 height 12
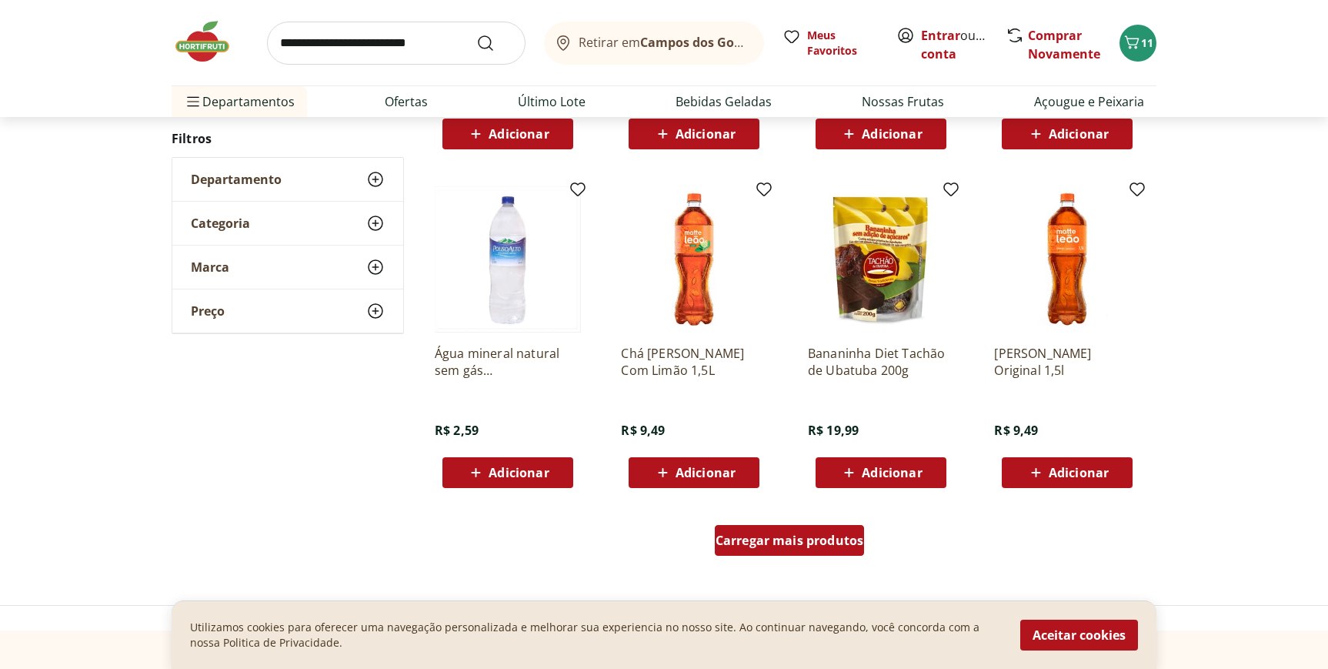
scroll to position [8820, 0]
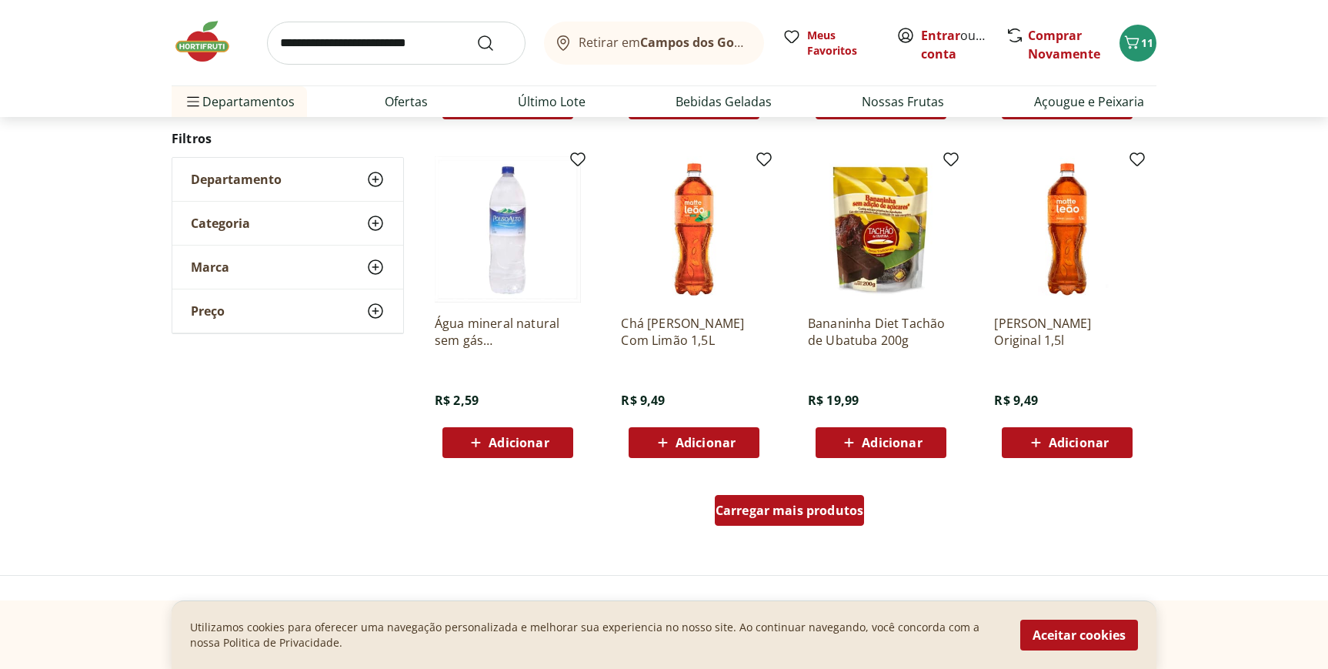
click at [804, 516] on span "Carregar mais produtos" at bounding box center [790, 510] width 149 height 12
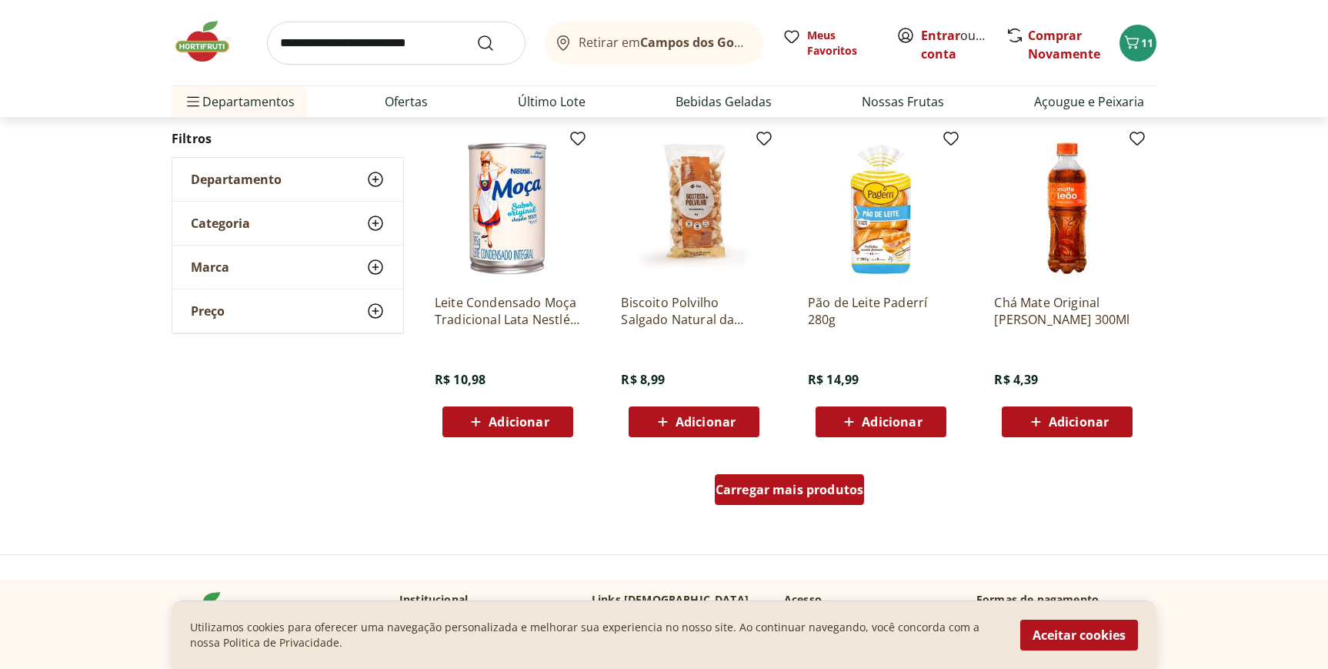
scroll to position [9848, 0]
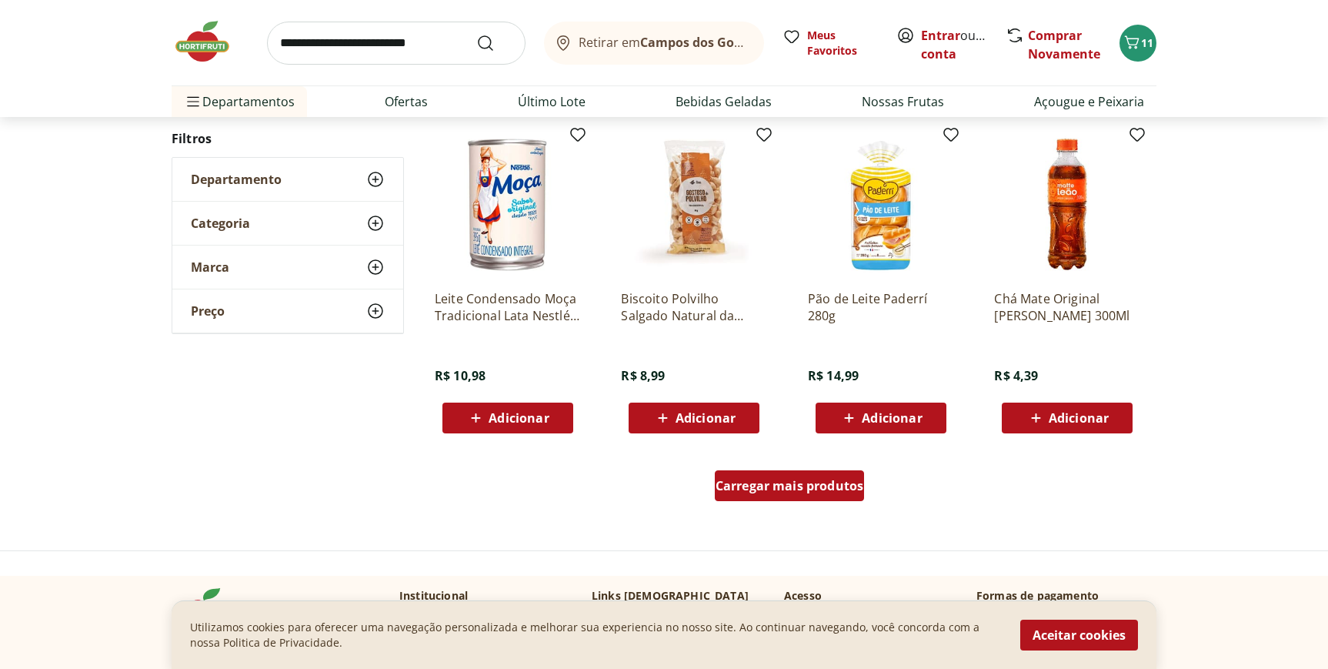
click at [806, 484] on span "Carregar mais produtos" at bounding box center [790, 485] width 149 height 12
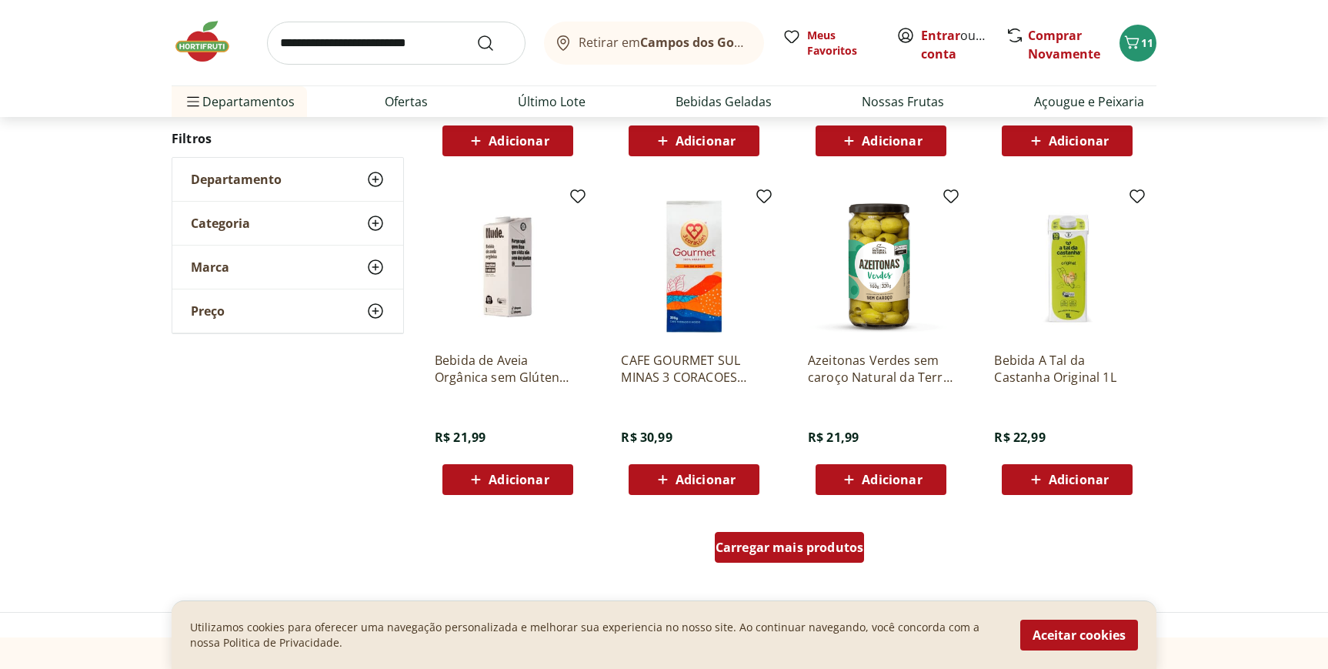
scroll to position [10817, 0]
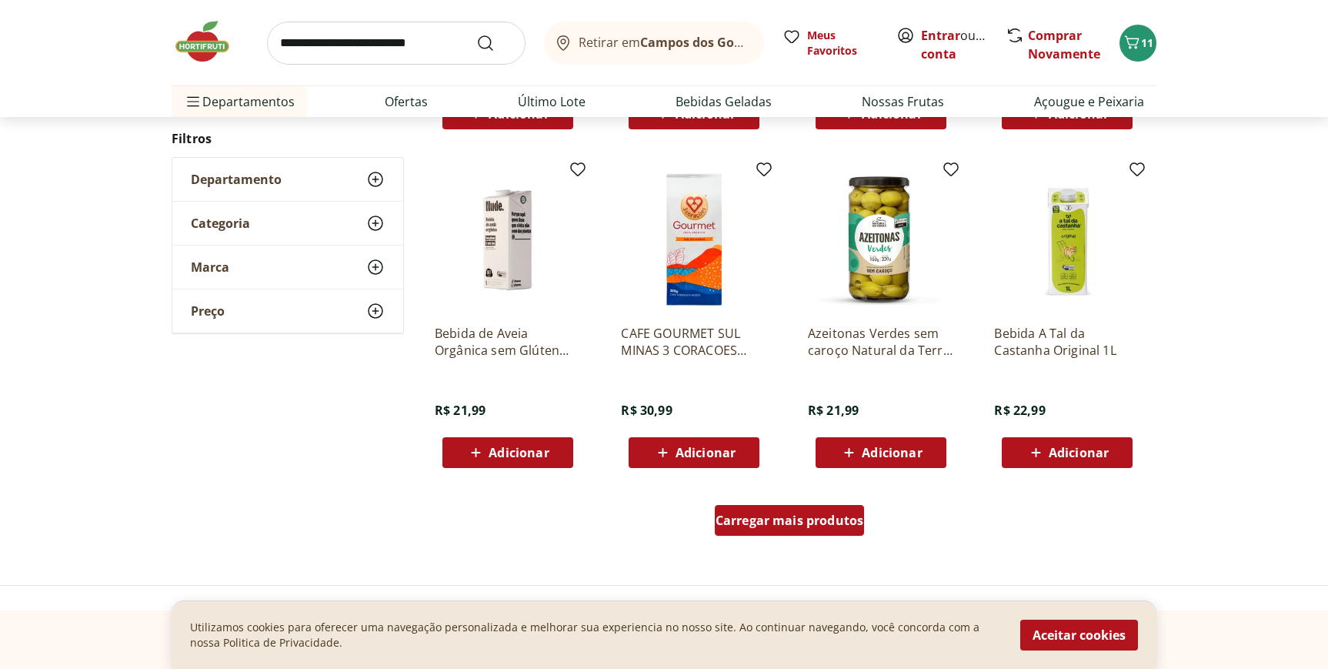
click at [800, 529] on div "Carregar mais produtos" at bounding box center [790, 520] width 150 height 31
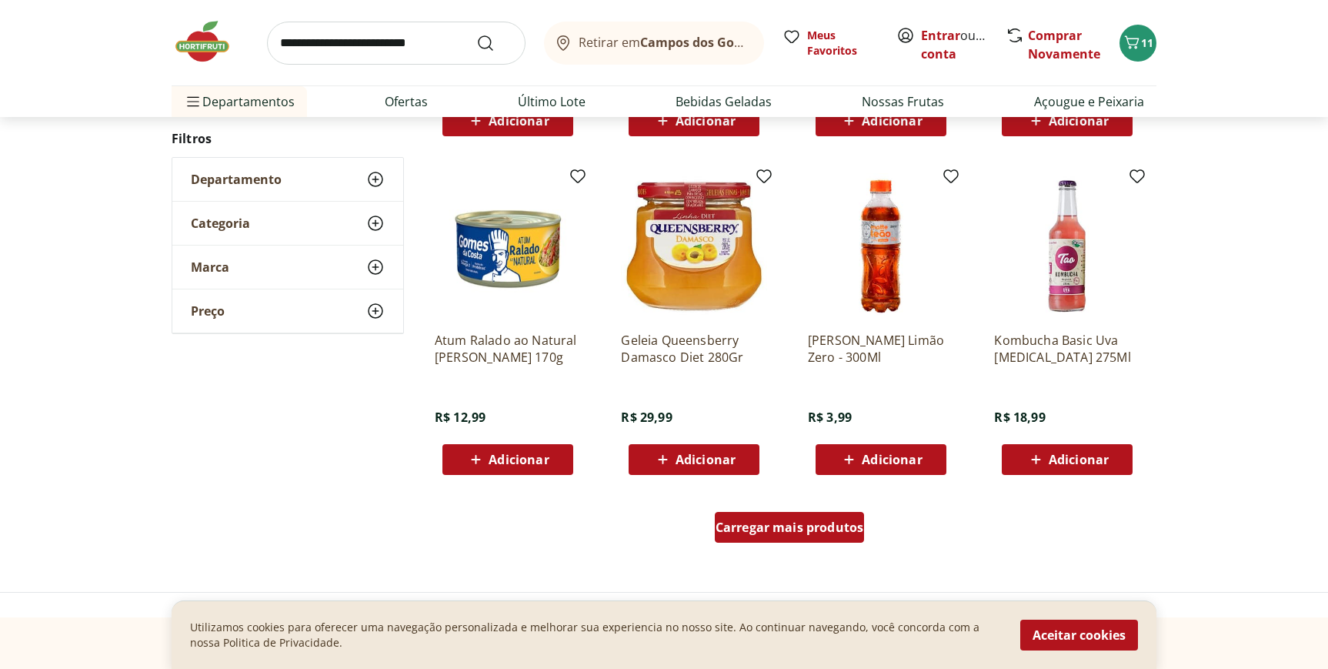
scroll to position [11851, 0]
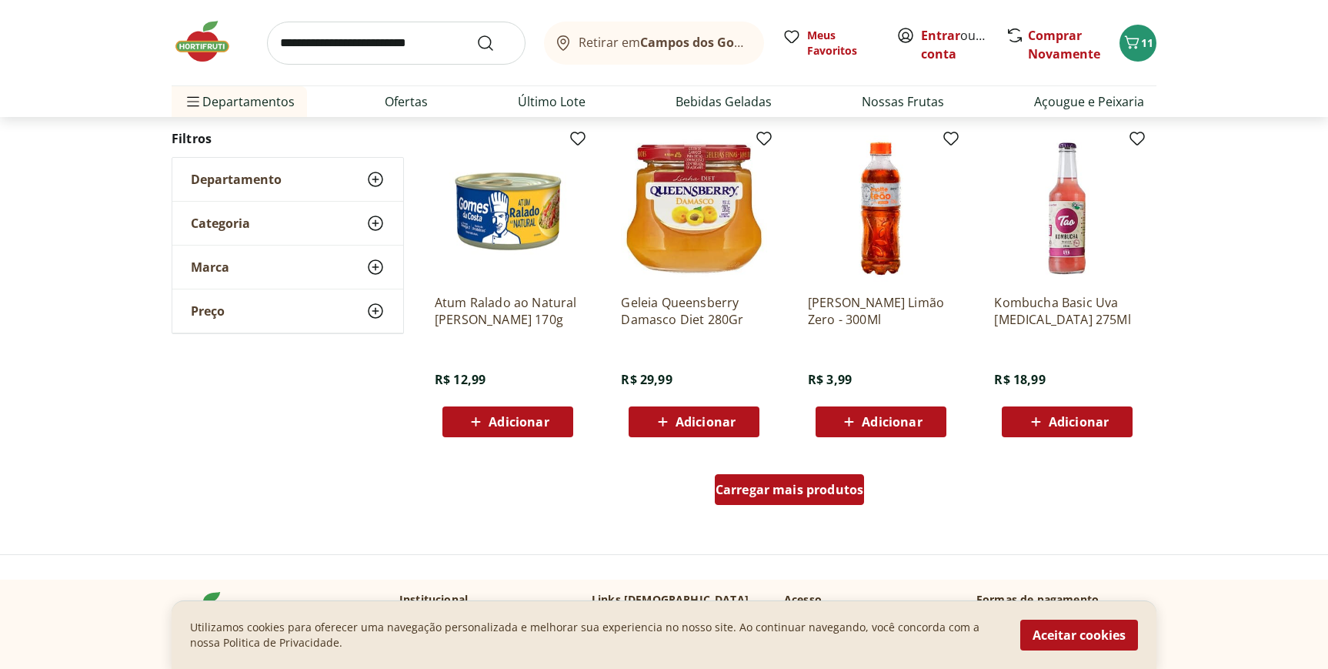
click at [787, 496] on span "Carregar mais produtos" at bounding box center [790, 489] width 149 height 12
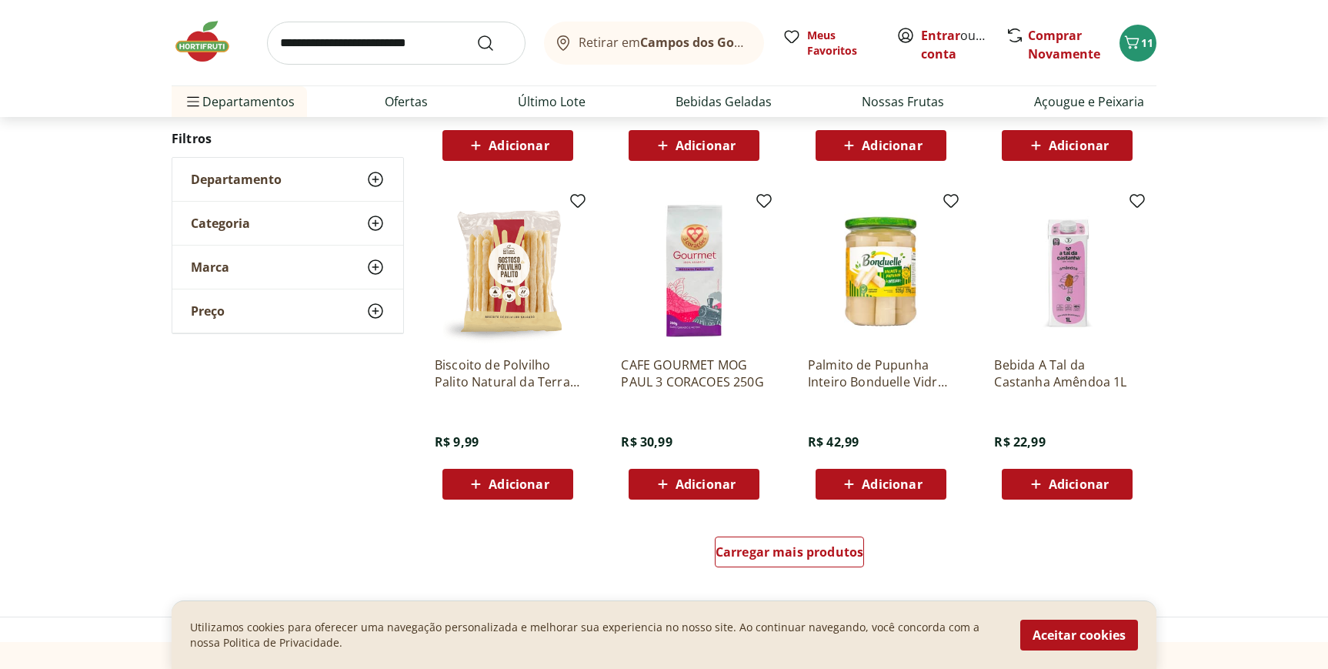
scroll to position [12802, 0]
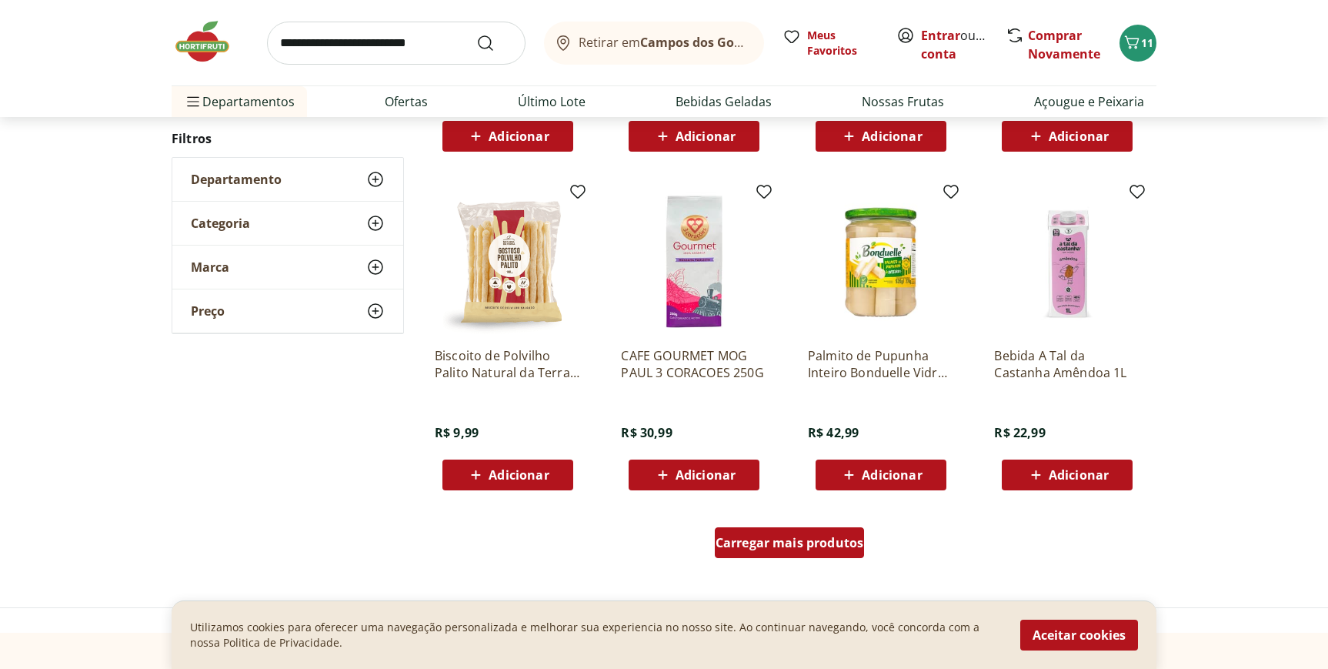
click at [777, 550] on div "Carregar mais produtos" at bounding box center [790, 542] width 150 height 31
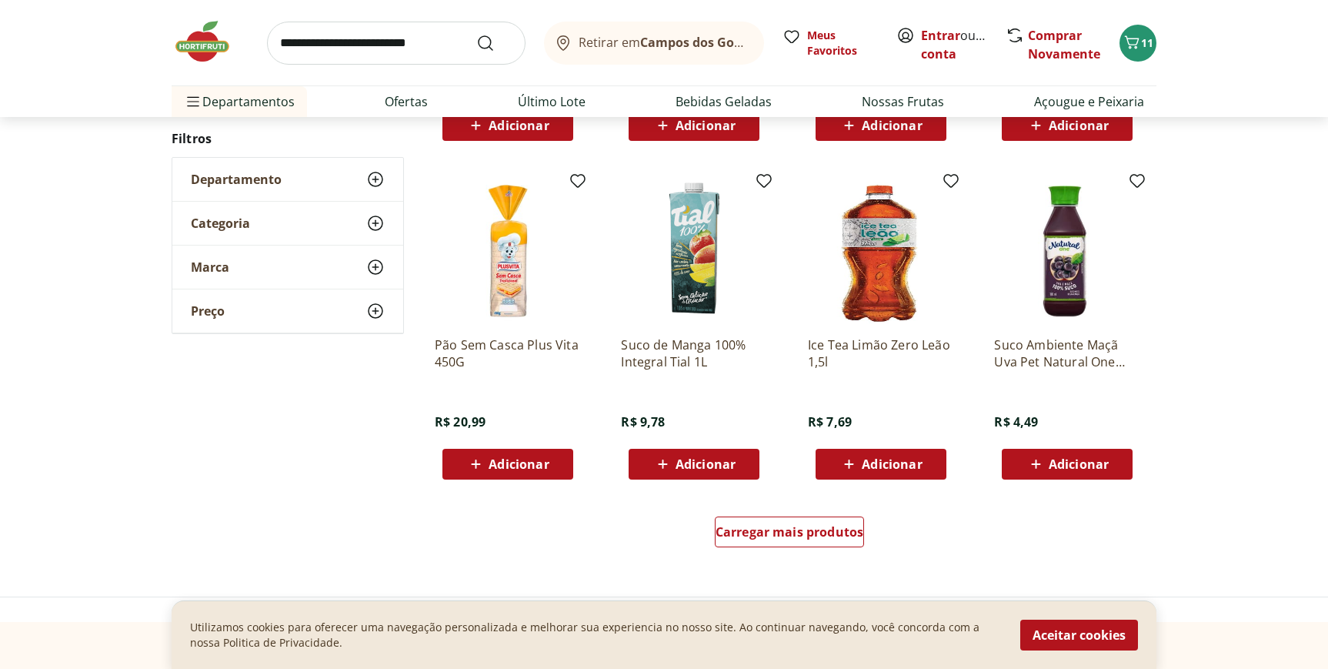
scroll to position [13825, 0]
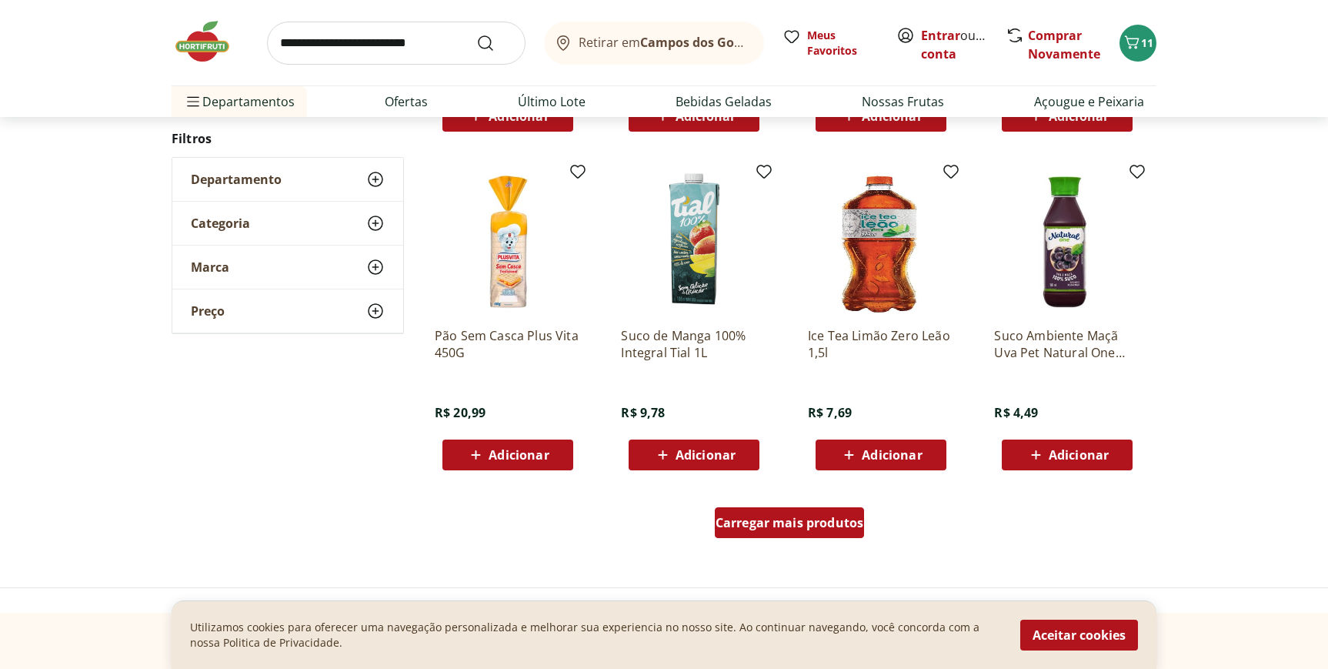
click at [780, 516] on span "Carregar mais produtos" at bounding box center [790, 522] width 149 height 12
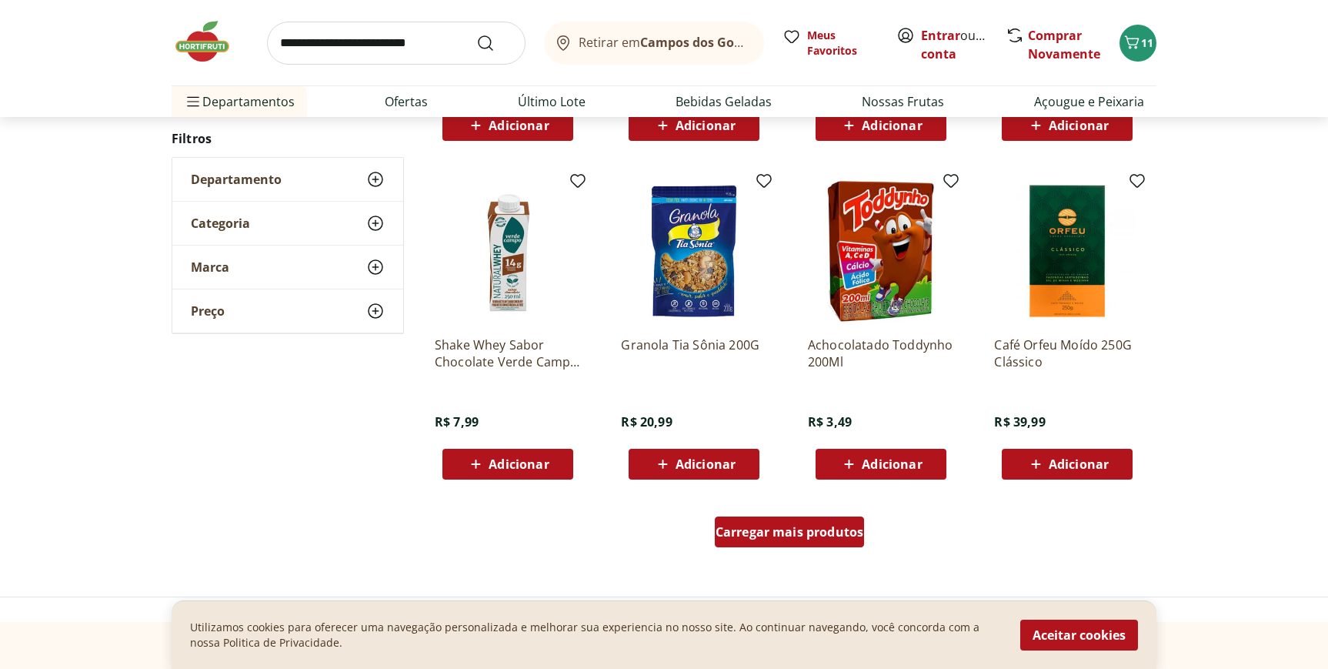
scroll to position [14829, 0]
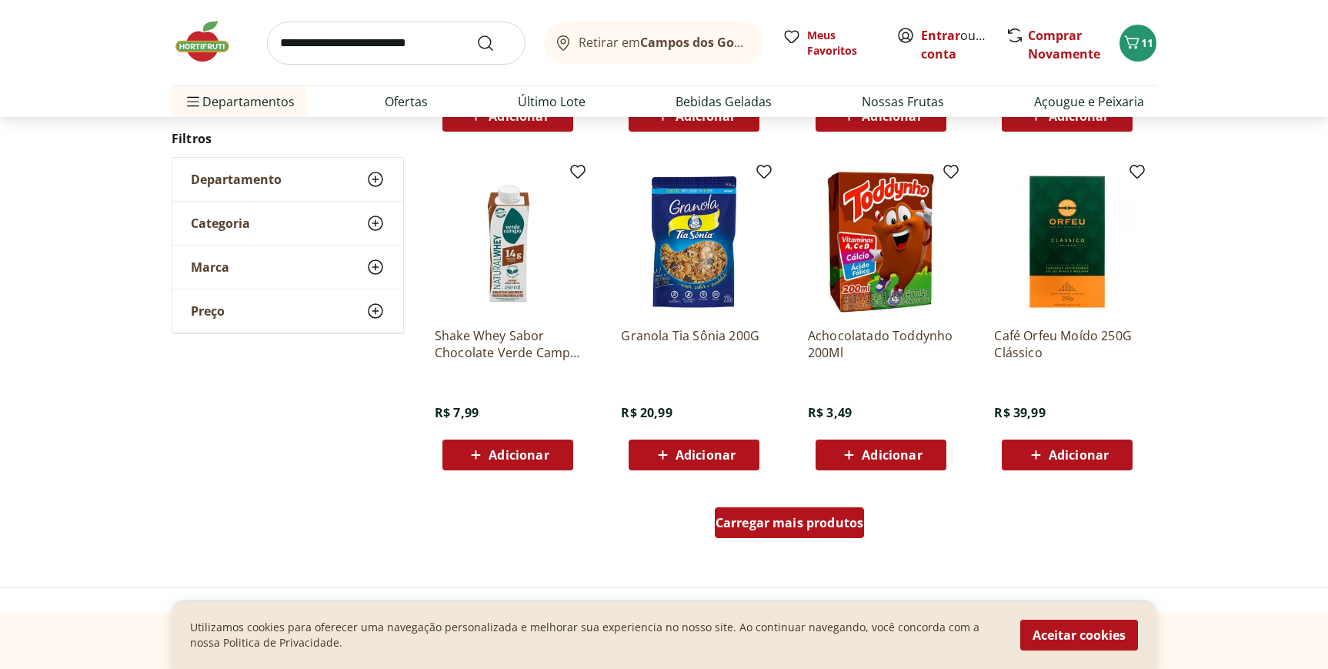
click at [776, 532] on div "Carregar mais produtos" at bounding box center [790, 522] width 150 height 31
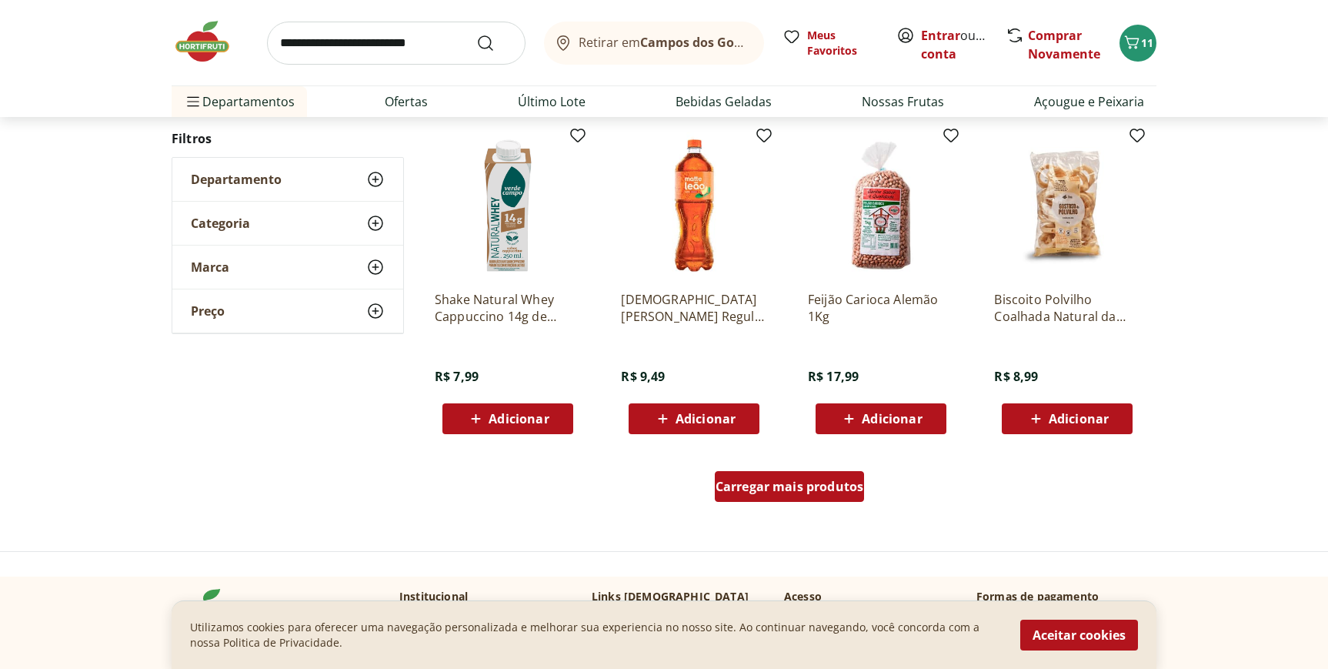
scroll to position [15875, 0]
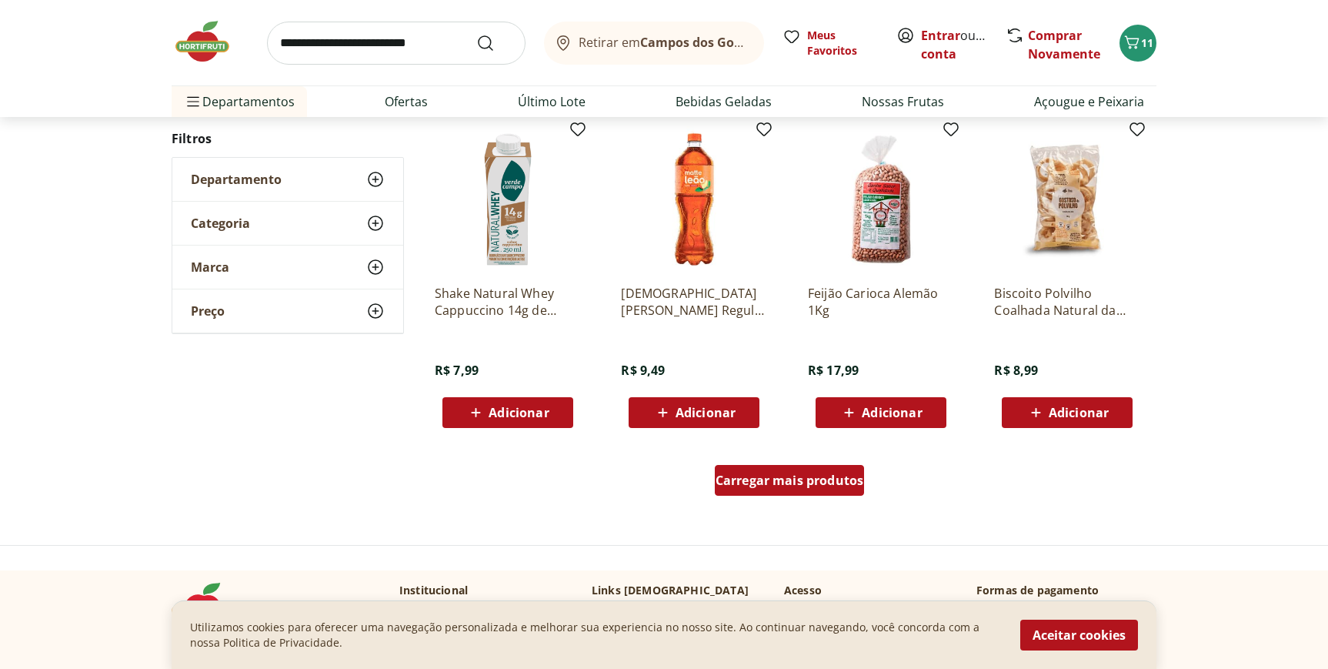
click at [782, 478] on span "Carregar mais produtos" at bounding box center [790, 480] width 149 height 12
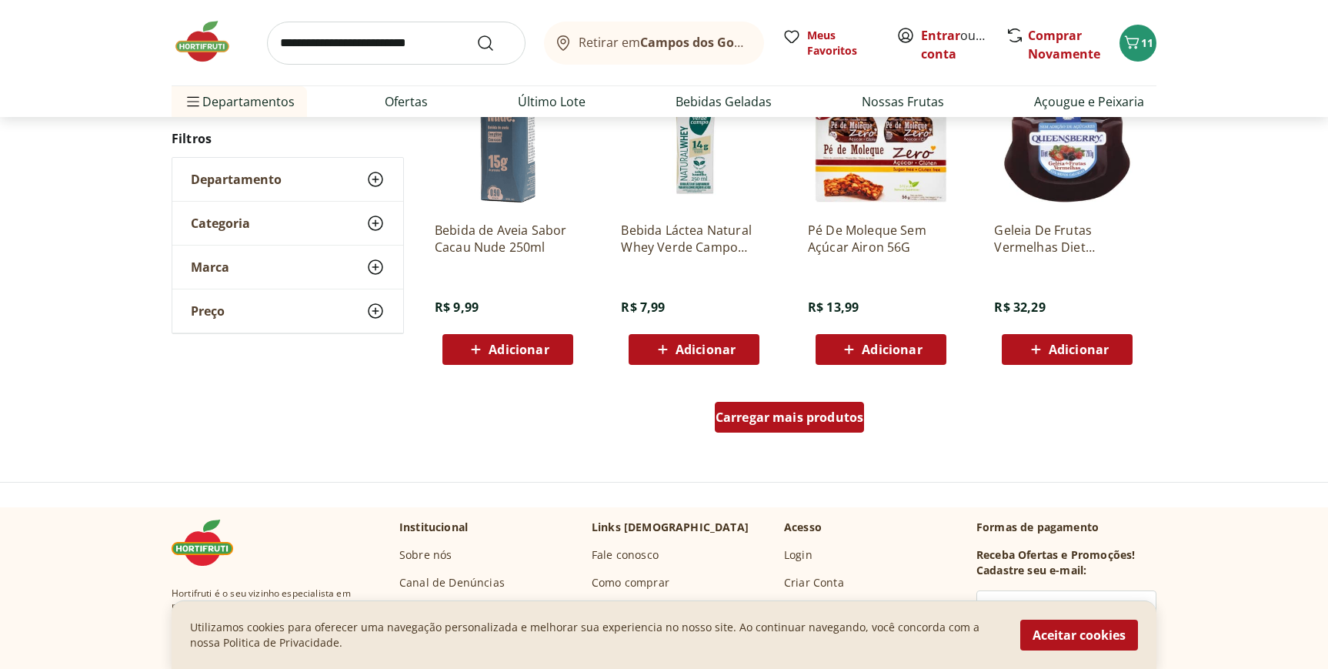
scroll to position [16959, 0]
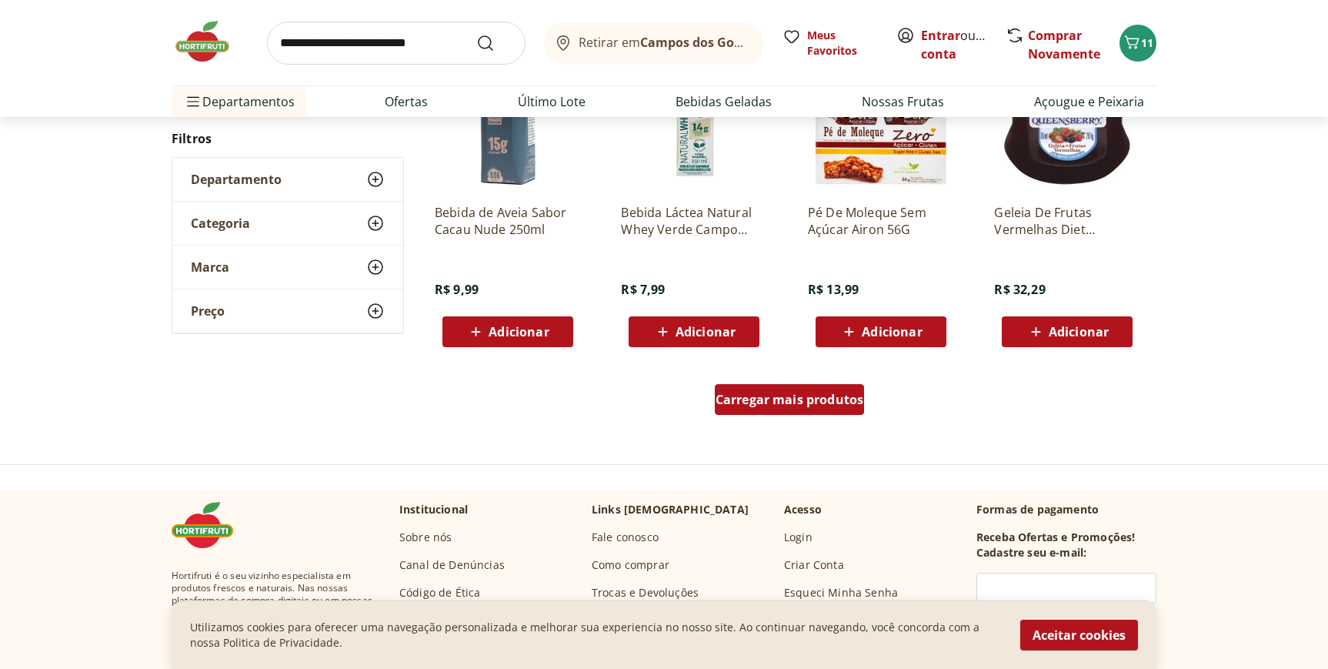
click at [780, 408] on div "Carregar mais produtos" at bounding box center [790, 399] width 150 height 31
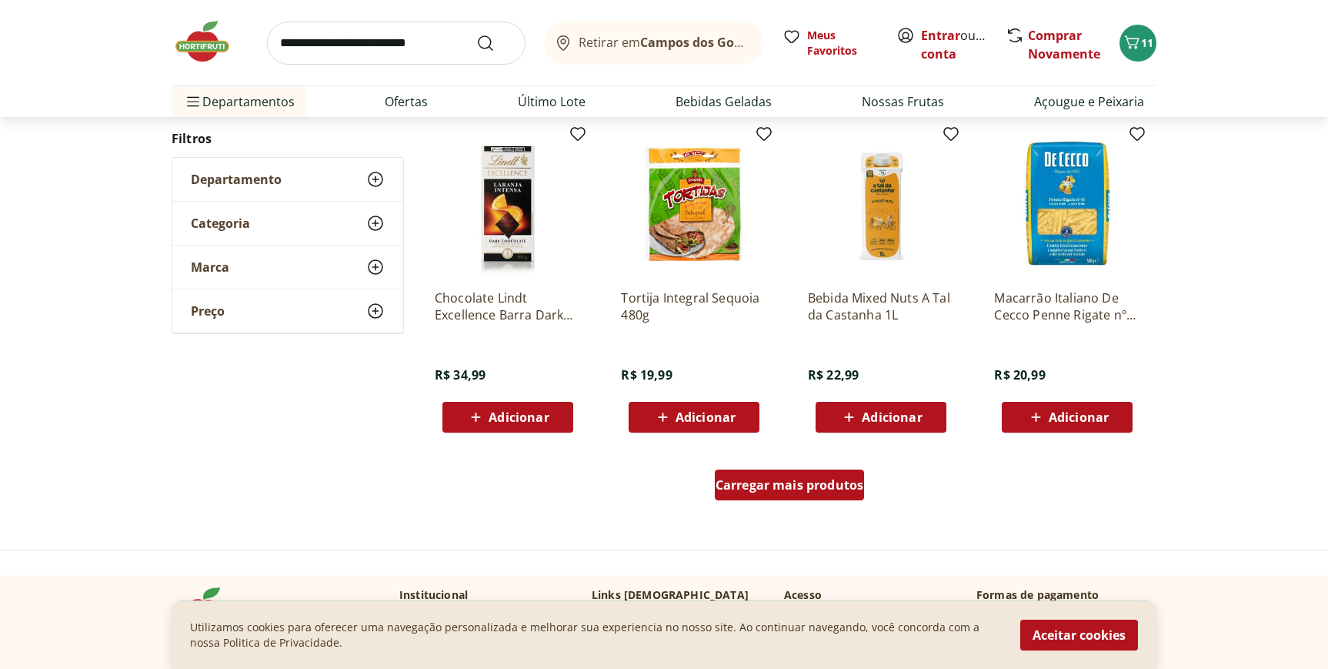
scroll to position [17905, 0]
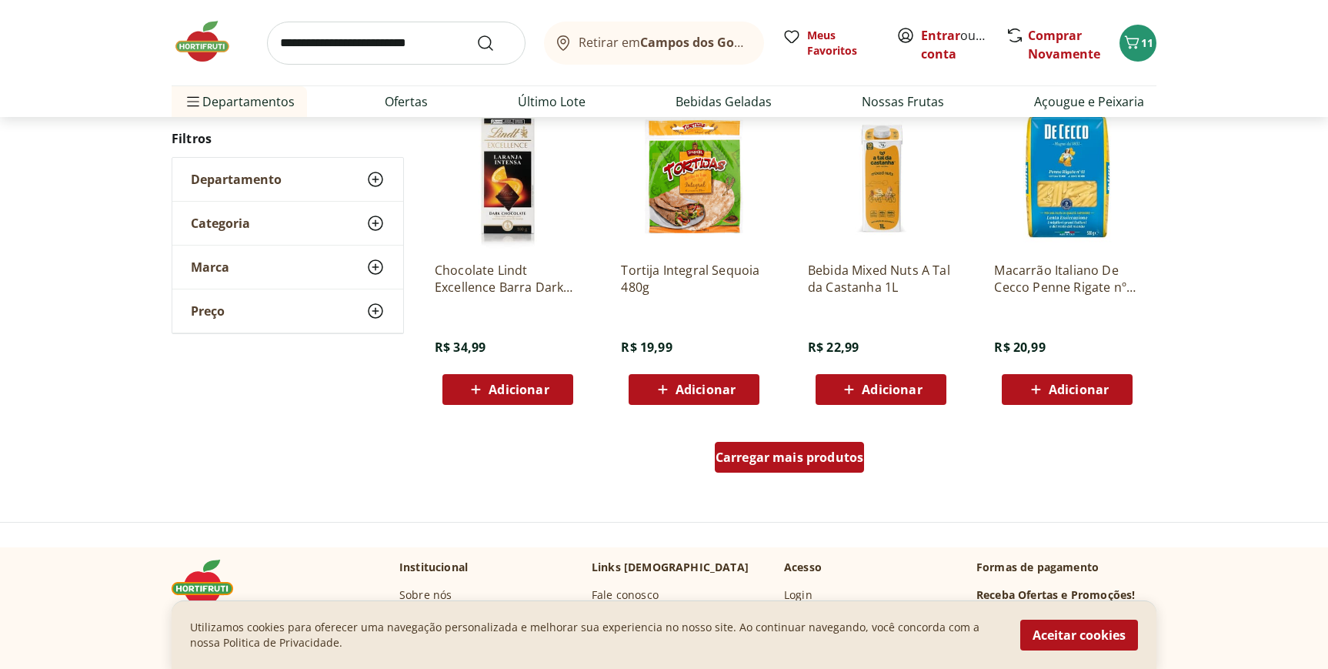
click at [803, 463] on span "Carregar mais produtos" at bounding box center [790, 457] width 149 height 12
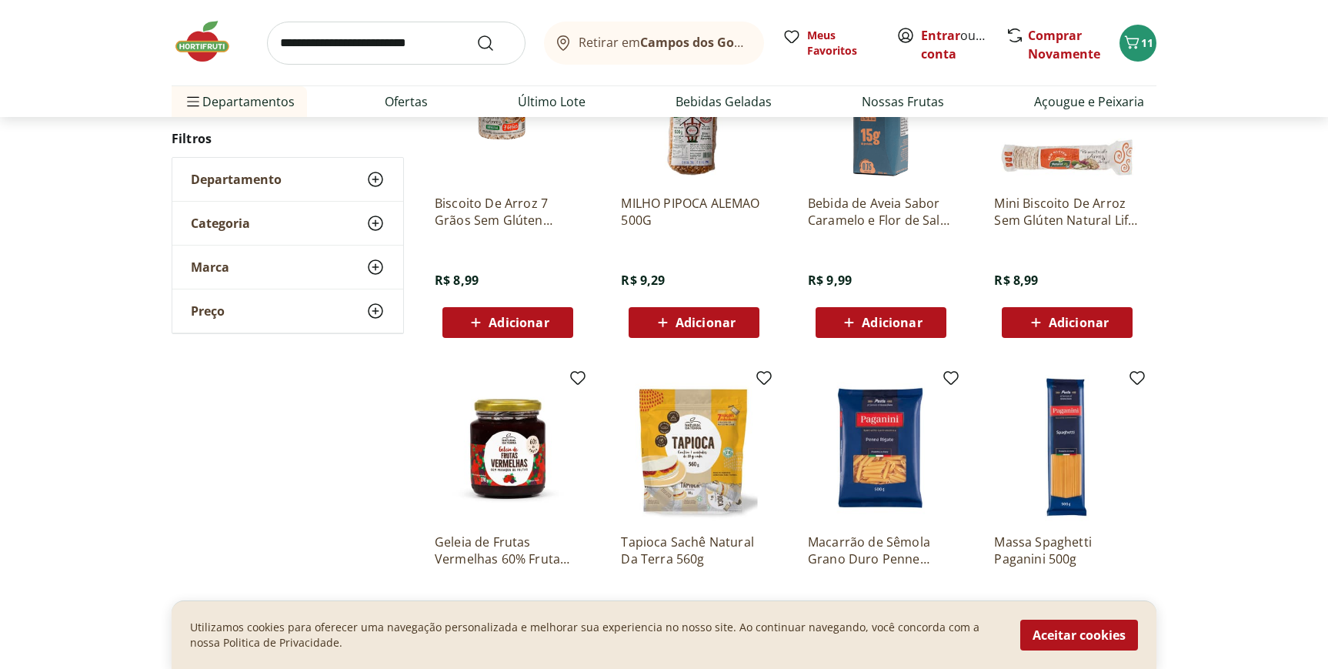
scroll to position [18339, 0]
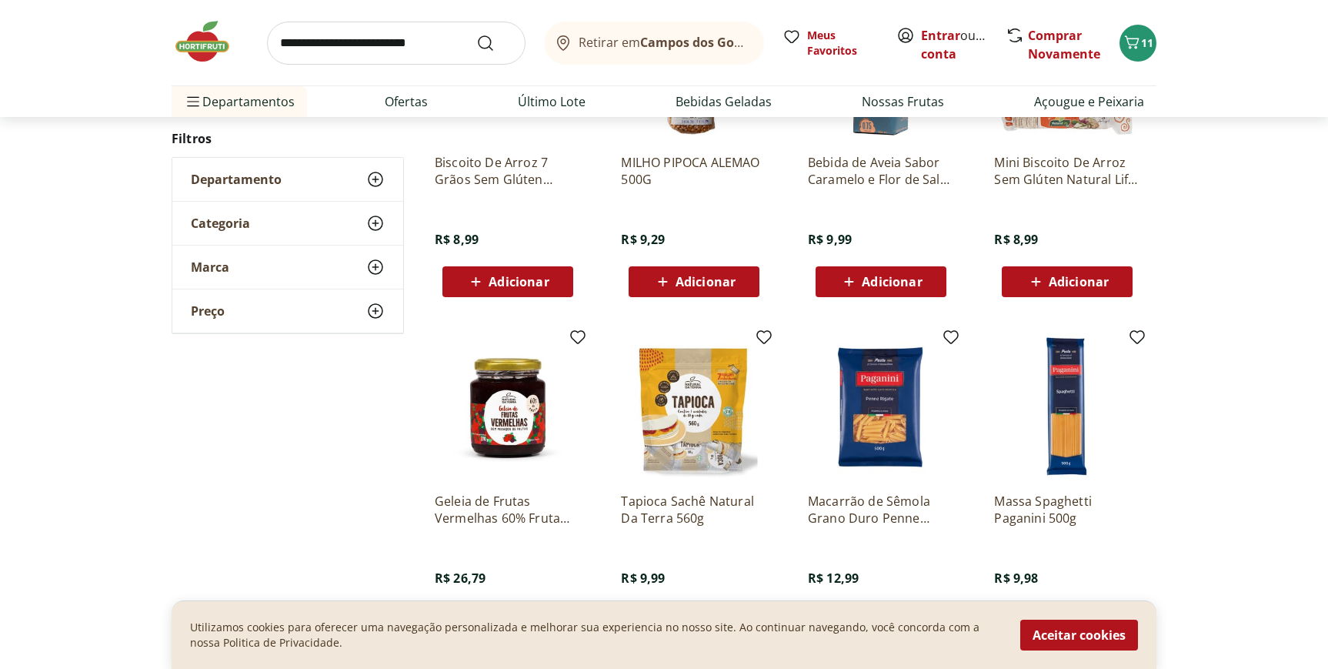
click at [903, 419] on img at bounding box center [881, 407] width 146 height 146
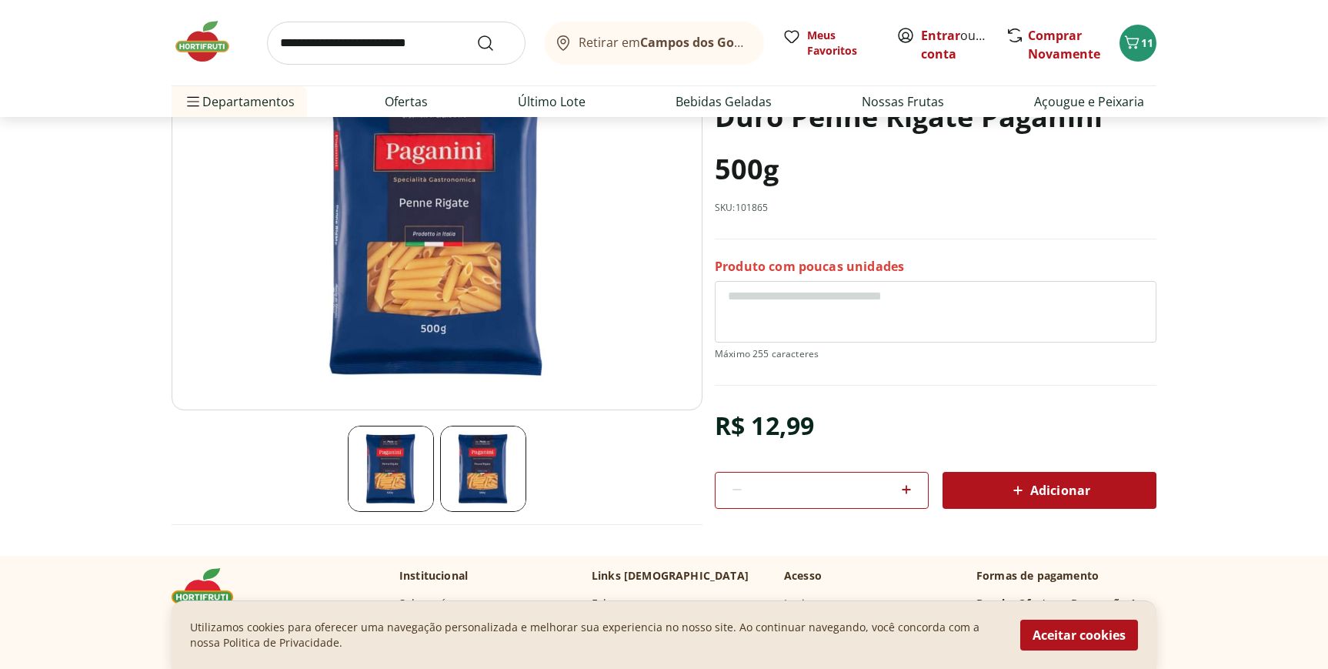
scroll to position [161, 0]
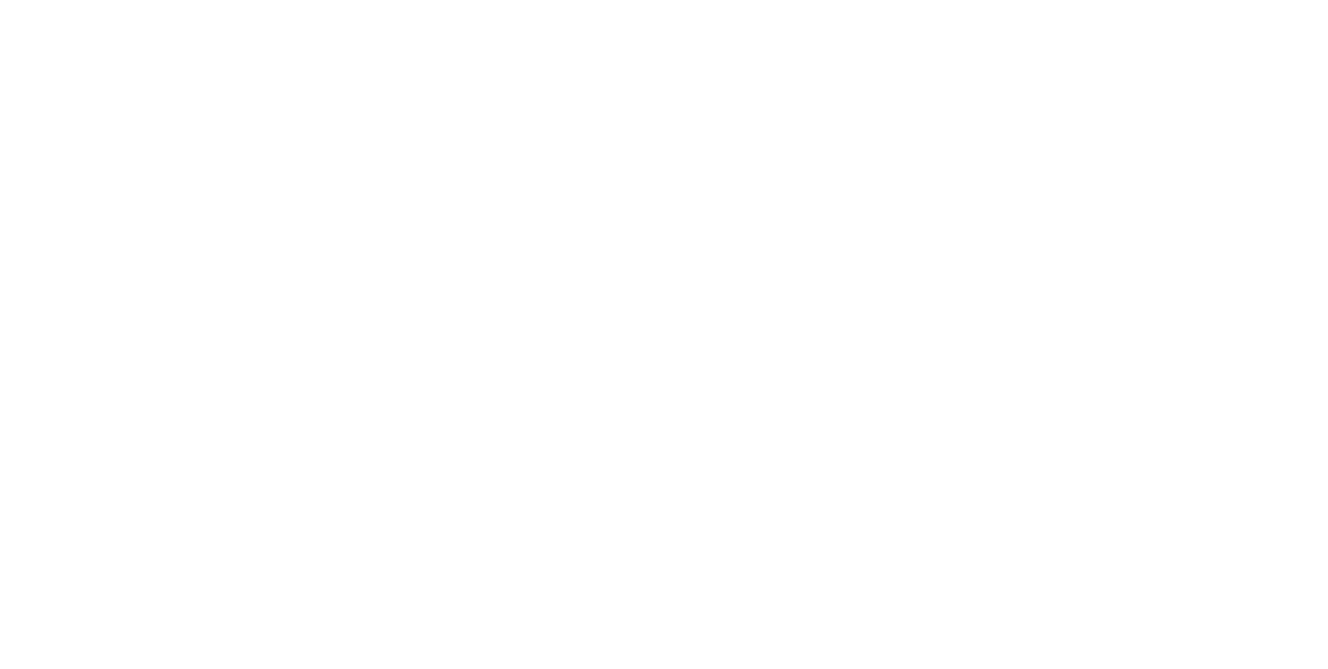
scroll to position [4569, 0]
select select "**********"
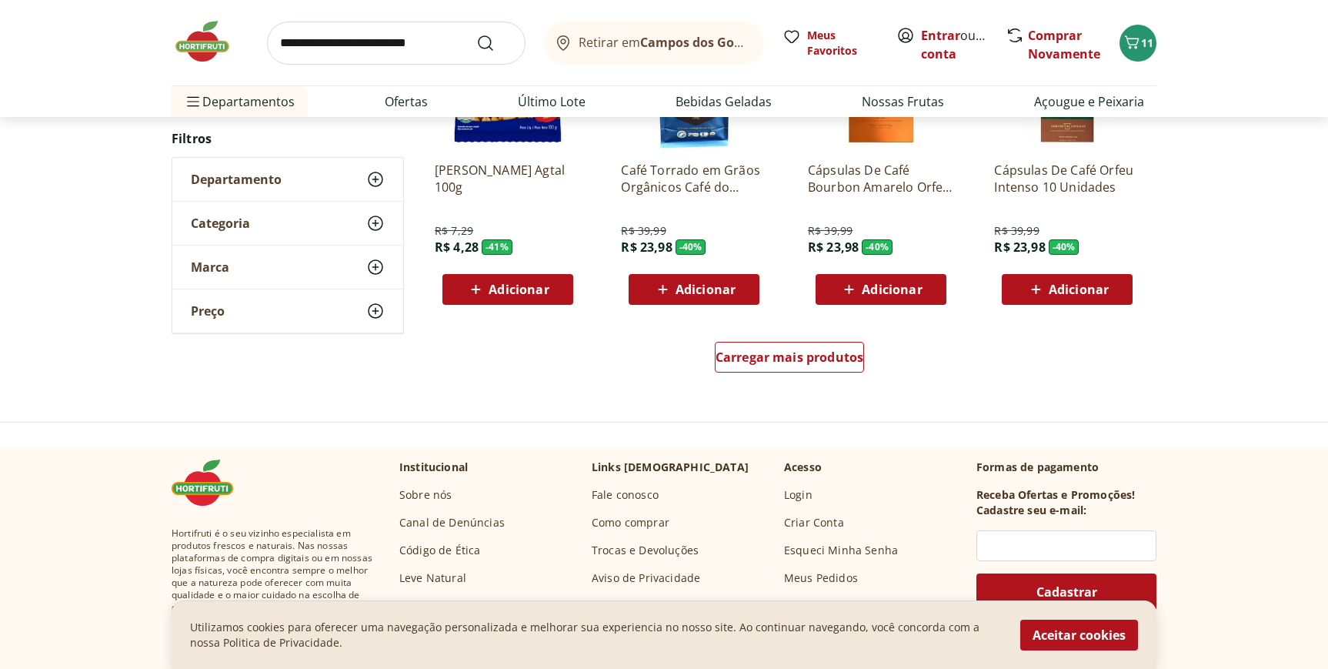
scroll to position [4077, 0]
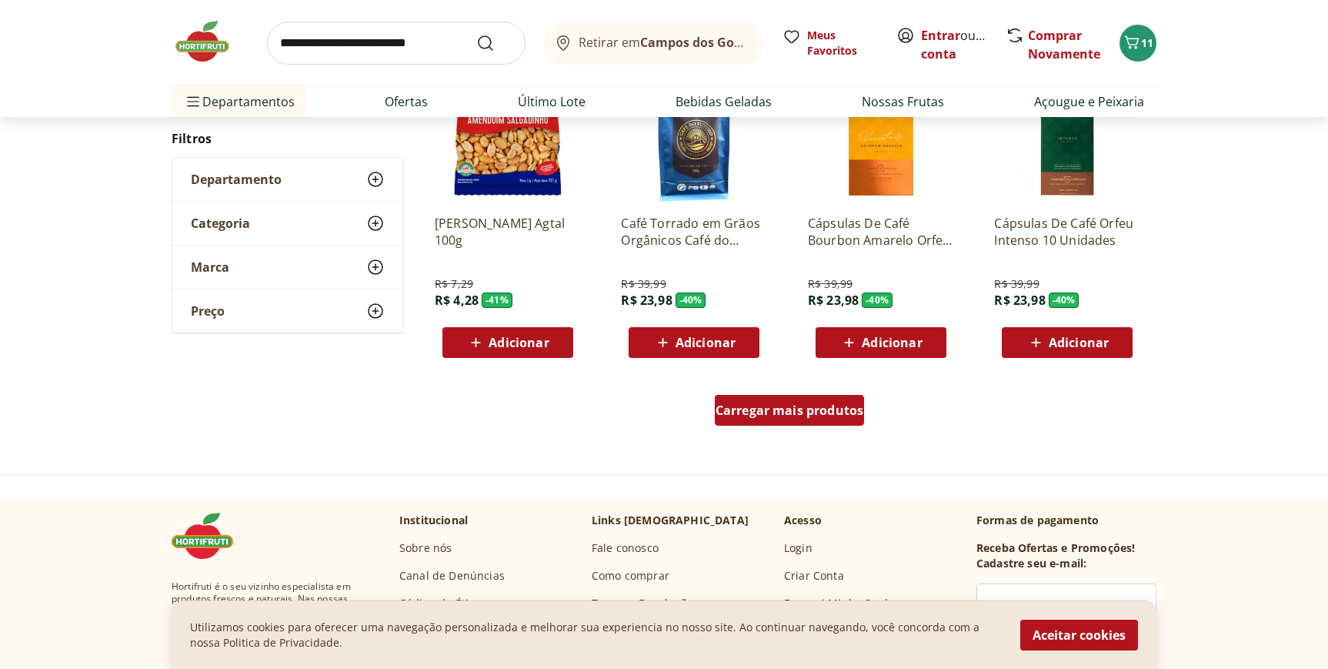
click at [812, 413] on span "Carregar mais produtos" at bounding box center [790, 410] width 149 height 12
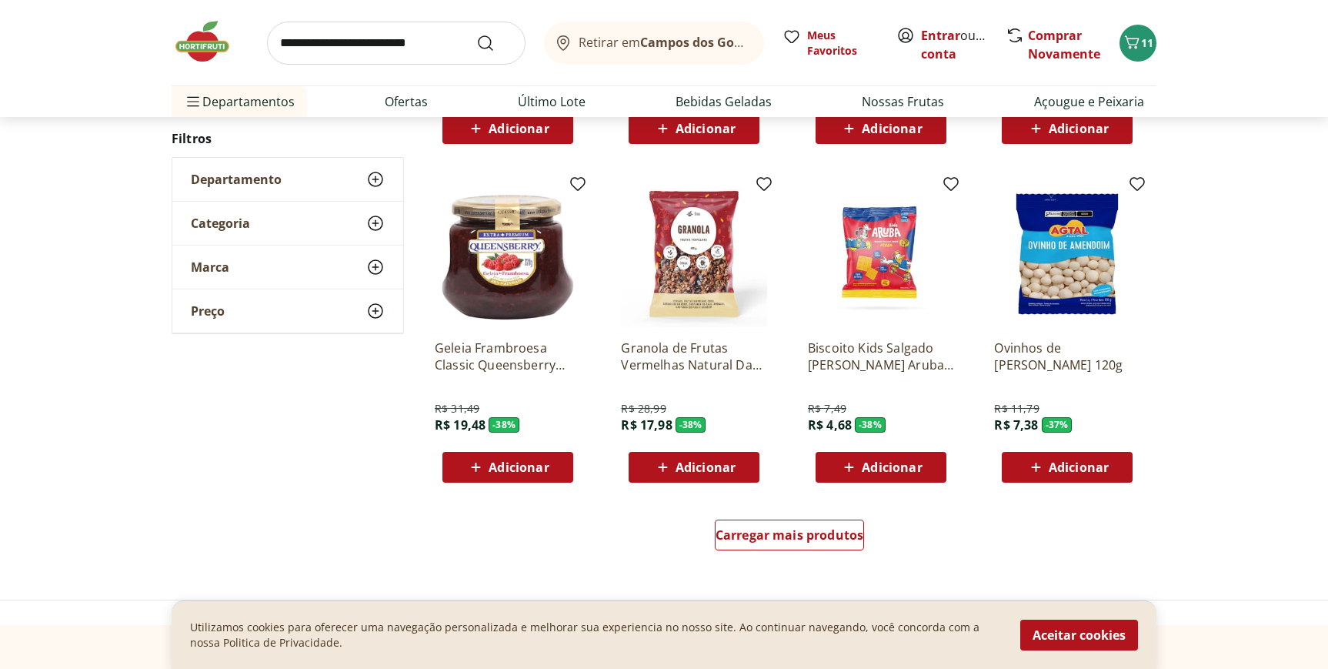
scroll to position [1792, 0]
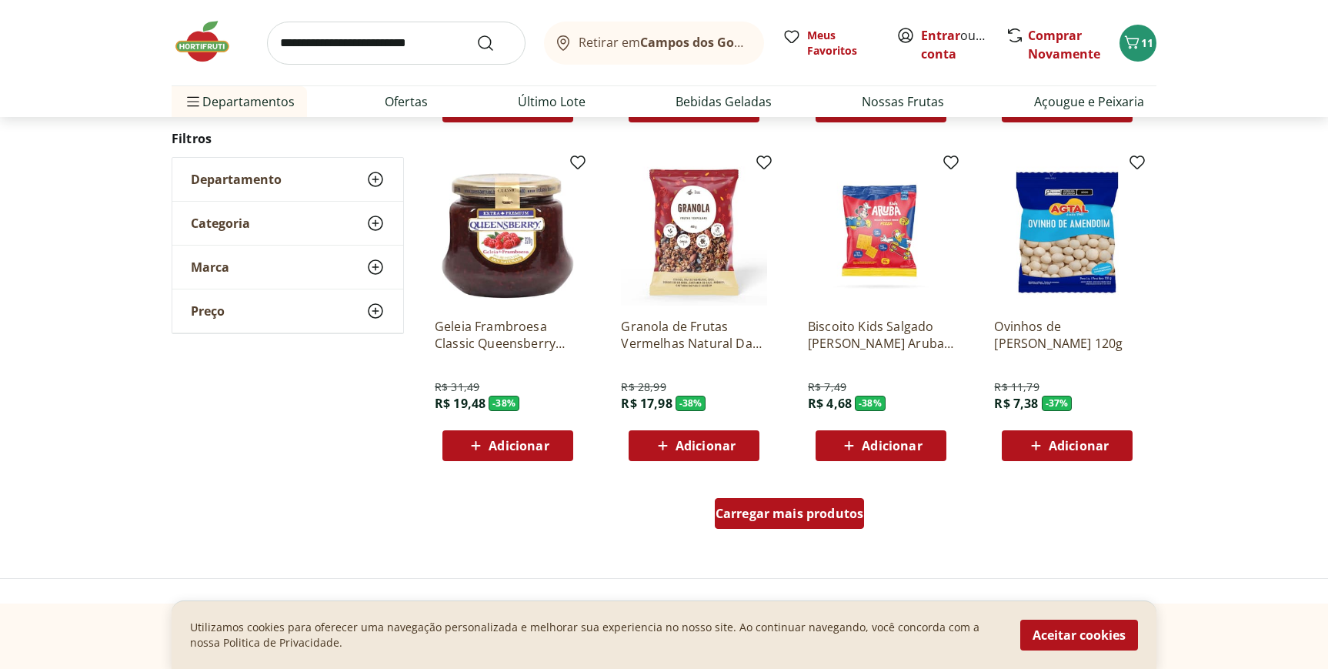
click at [759, 509] on span "Carregar mais produtos" at bounding box center [790, 513] width 149 height 12
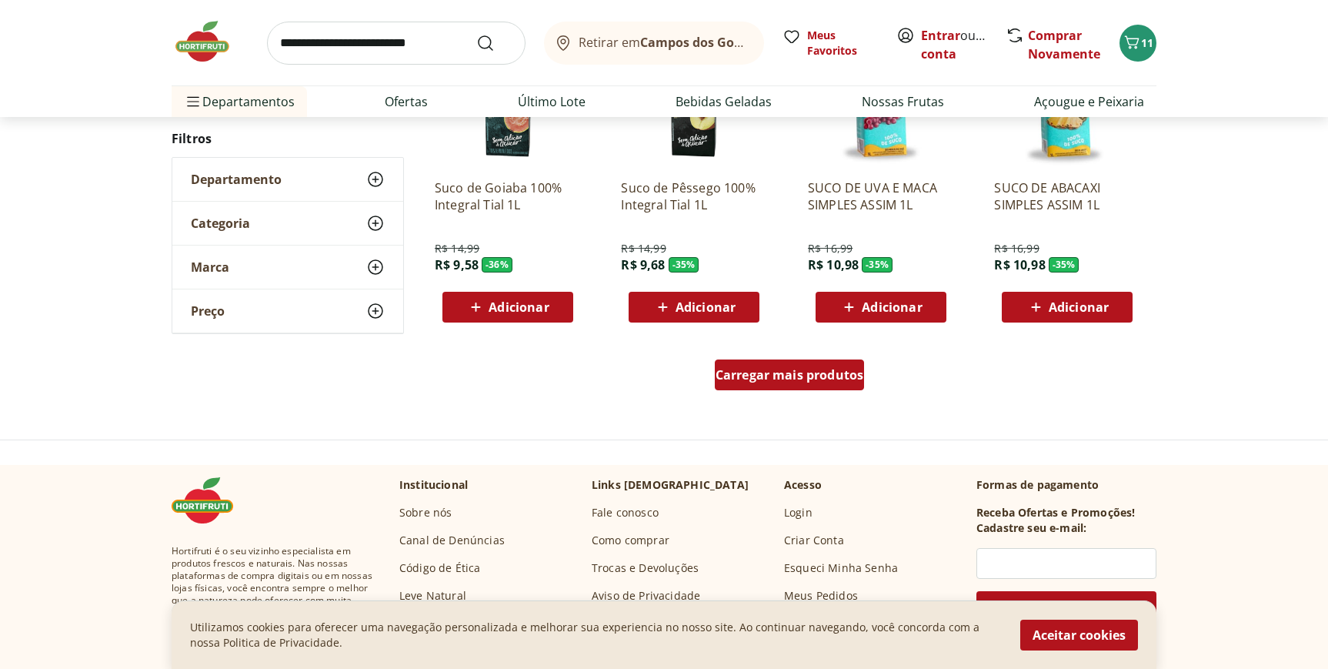
scroll to position [2919, 0]
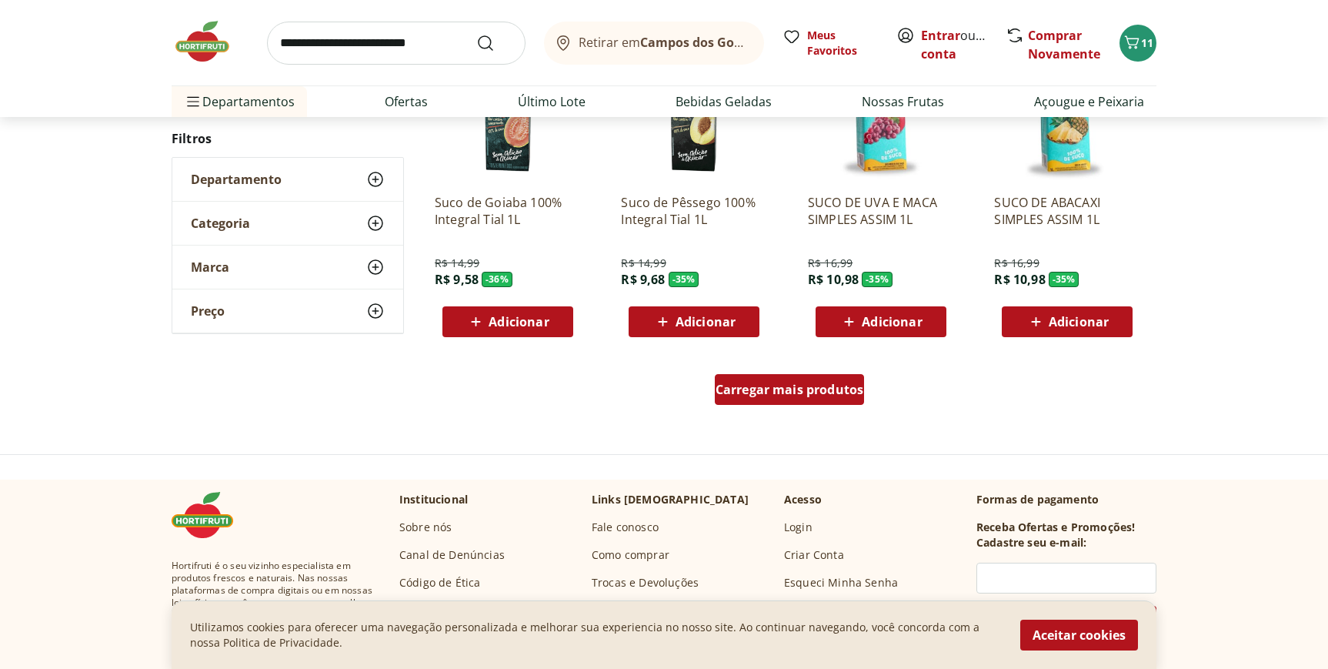
click at [764, 403] on div "Carregar mais produtos" at bounding box center [790, 389] width 150 height 31
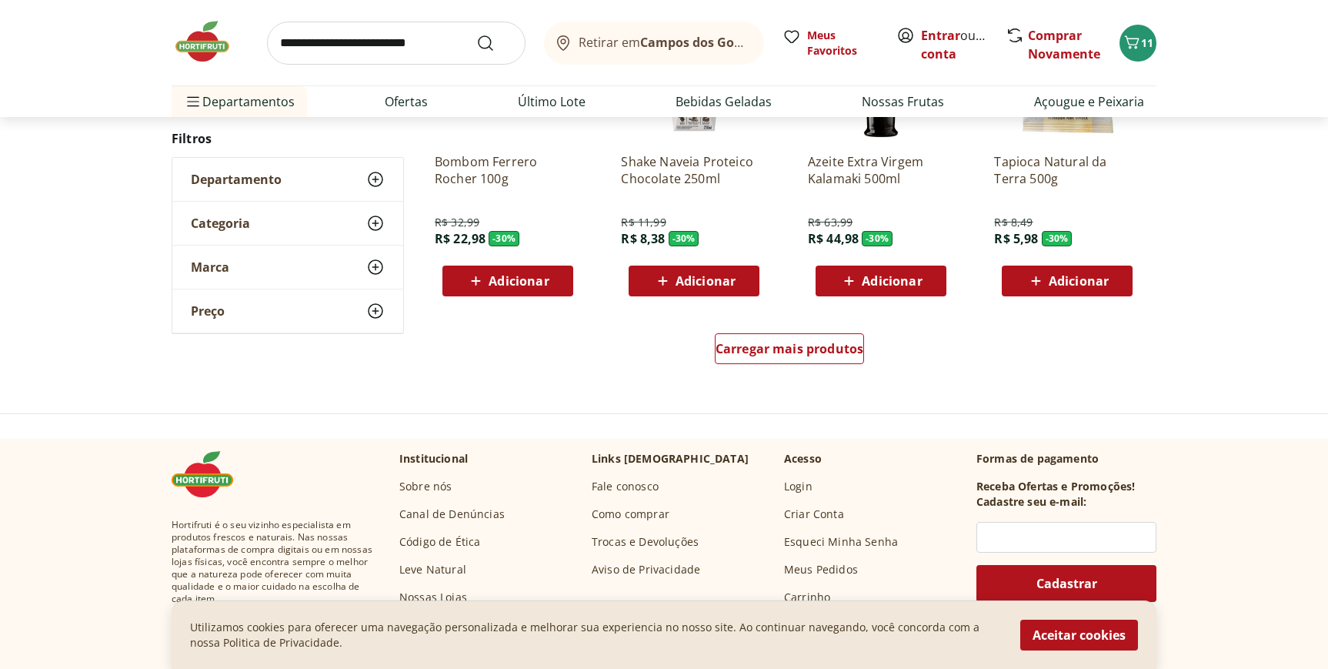
scroll to position [3956, 0]
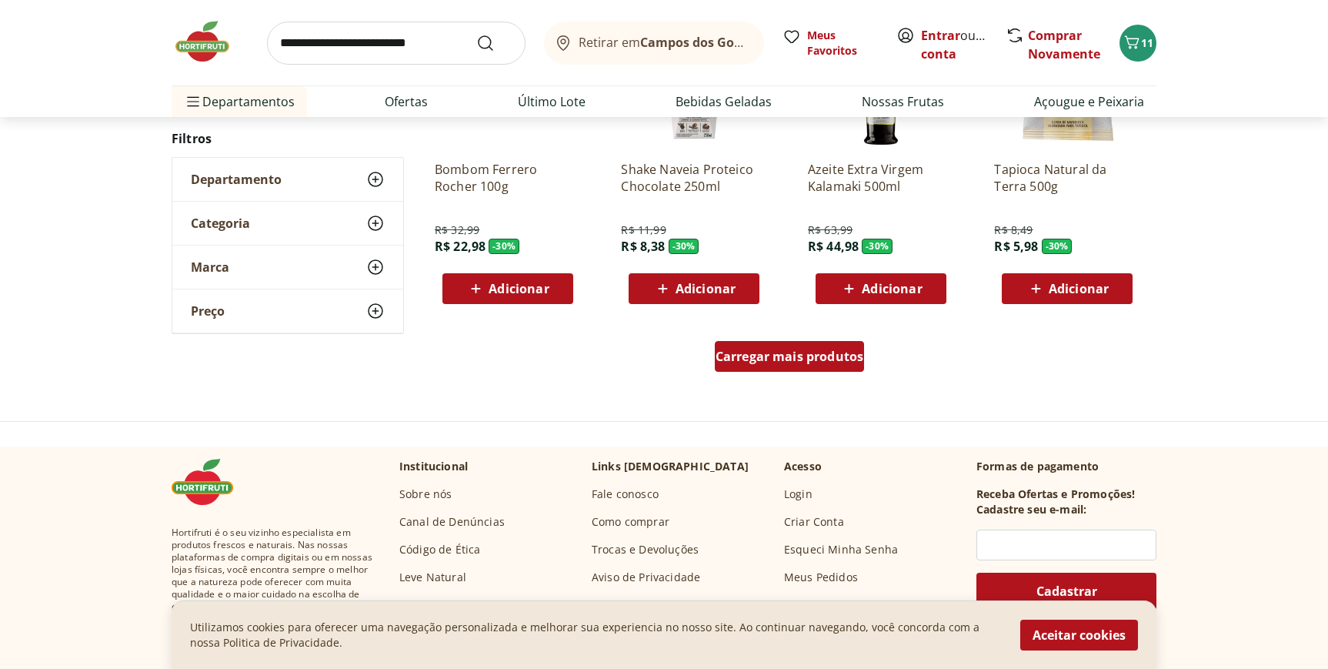
click at [755, 350] on span "Carregar mais produtos" at bounding box center [790, 356] width 149 height 12
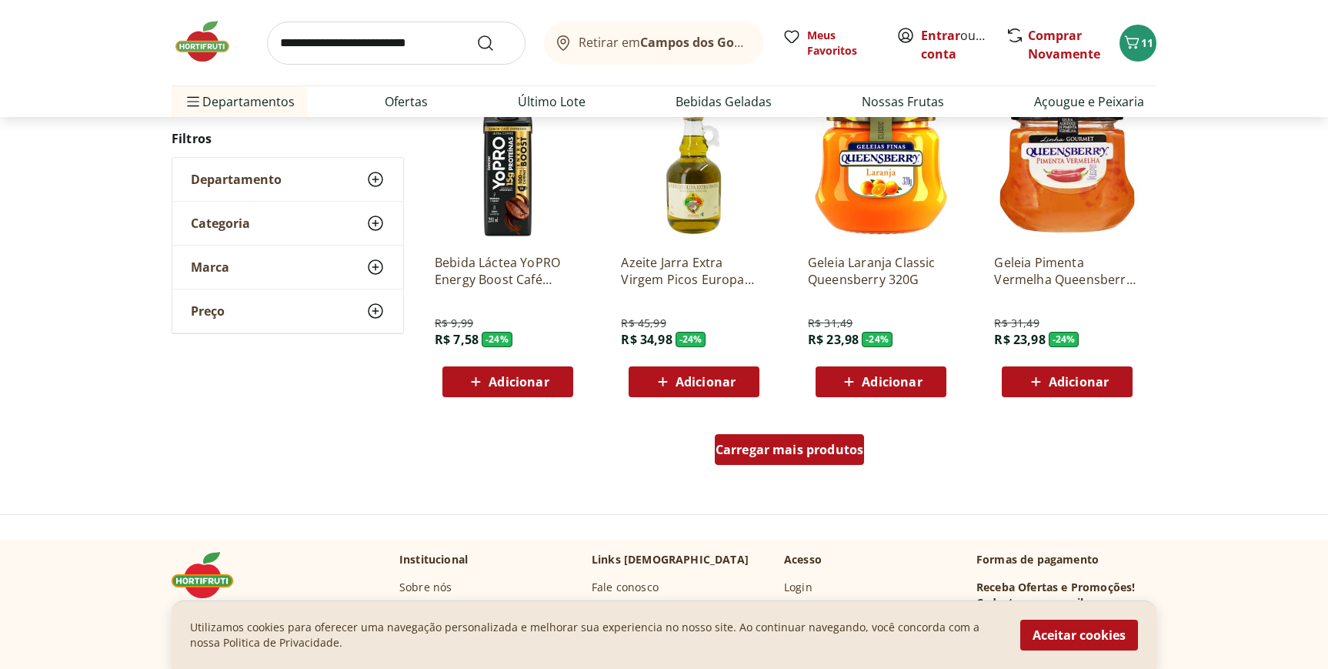
scroll to position [4885, 0]
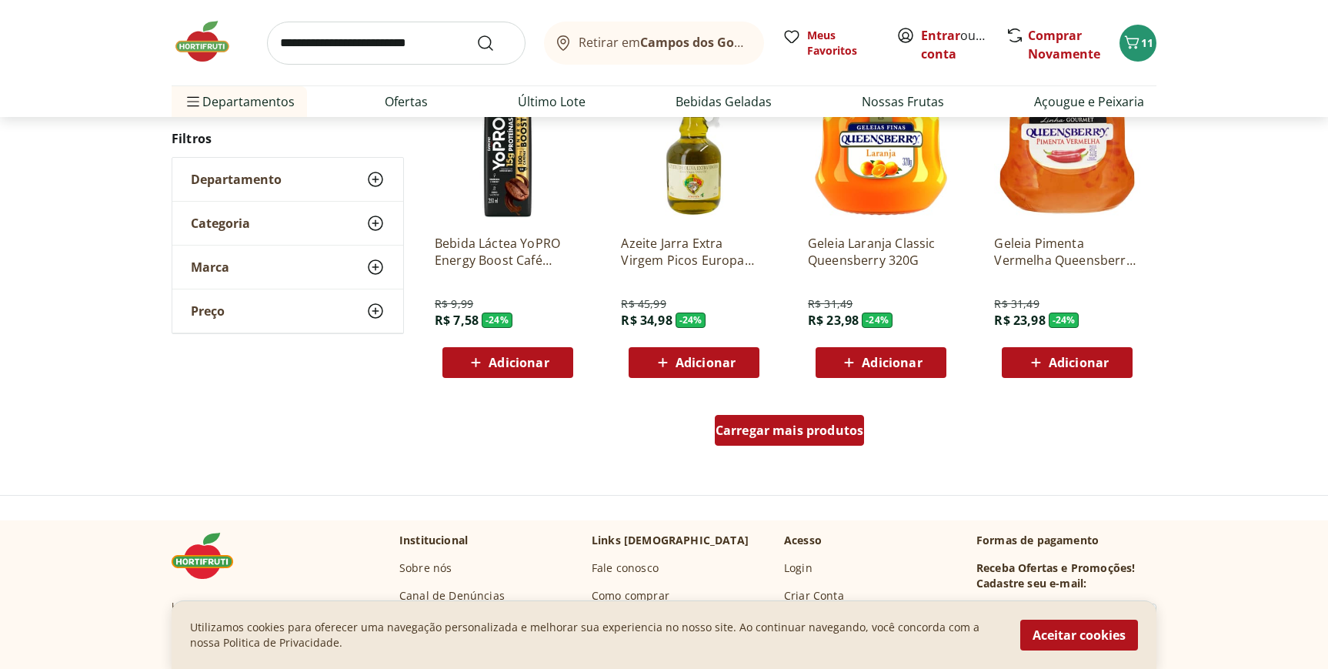
click at [760, 436] on span "Carregar mais produtos" at bounding box center [790, 430] width 149 height 12
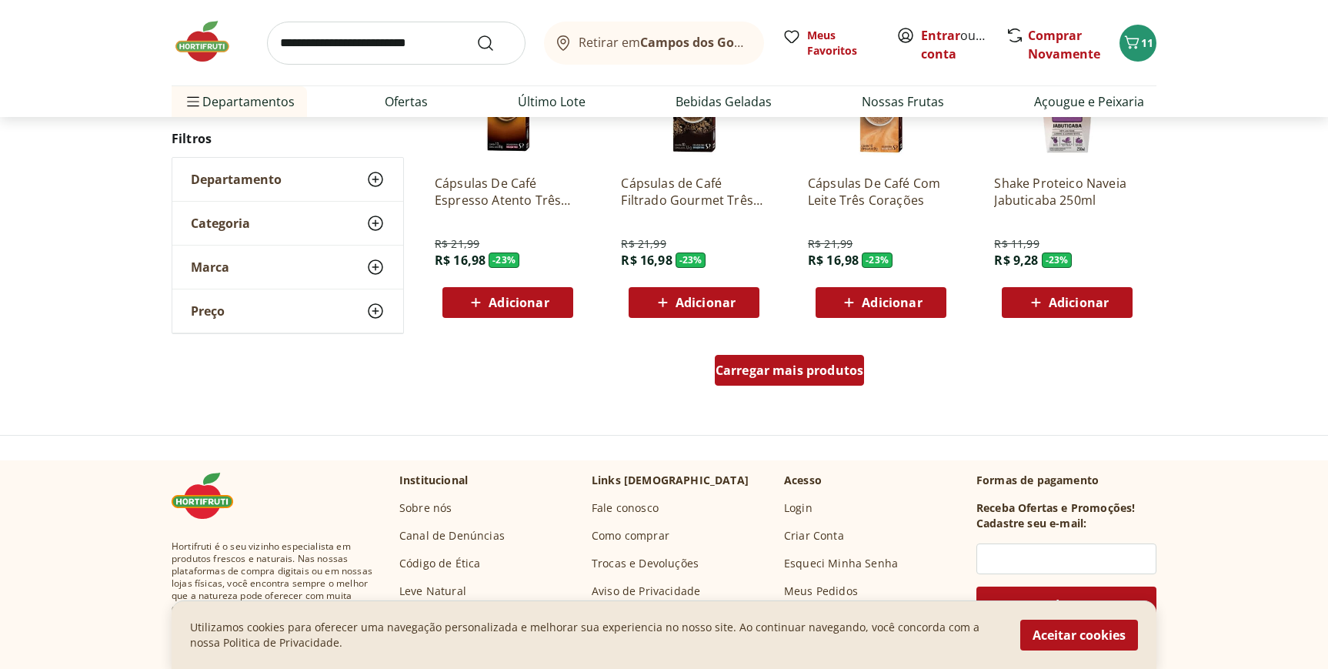
scroll to position [6011, 0]
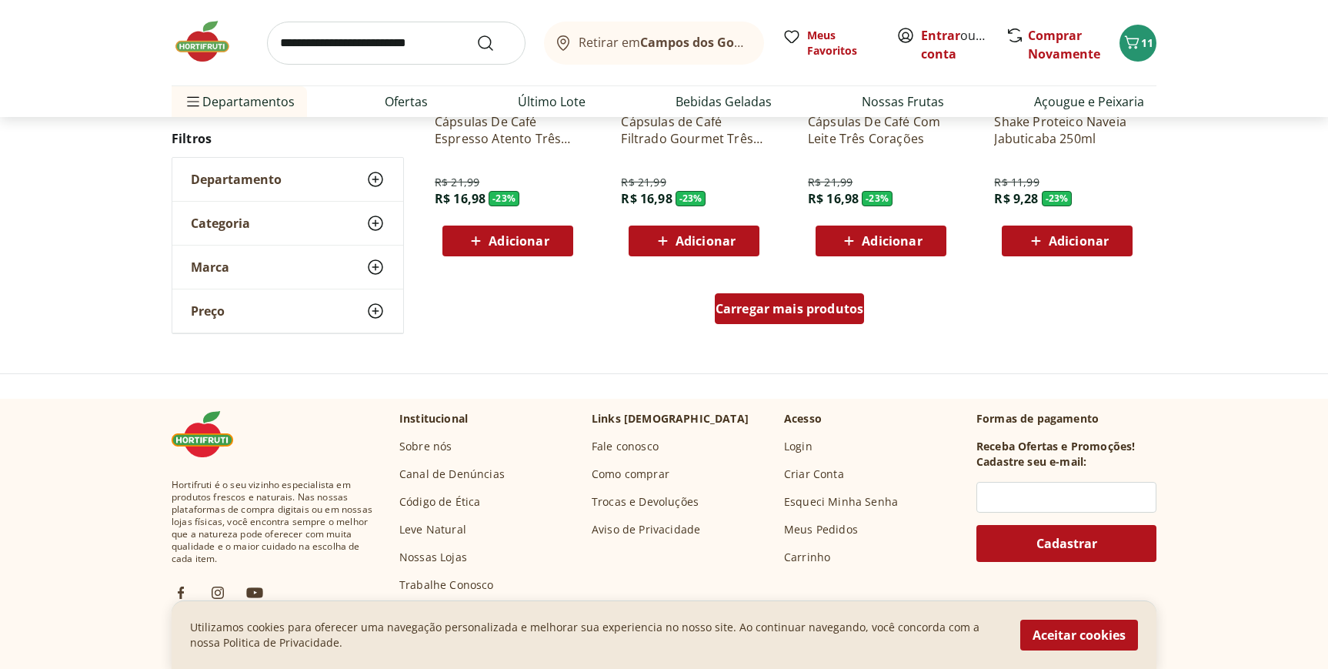
click at [764, 302] on span "Carregar mais produtos" at bounding box center [790, 308] width 149 height 12
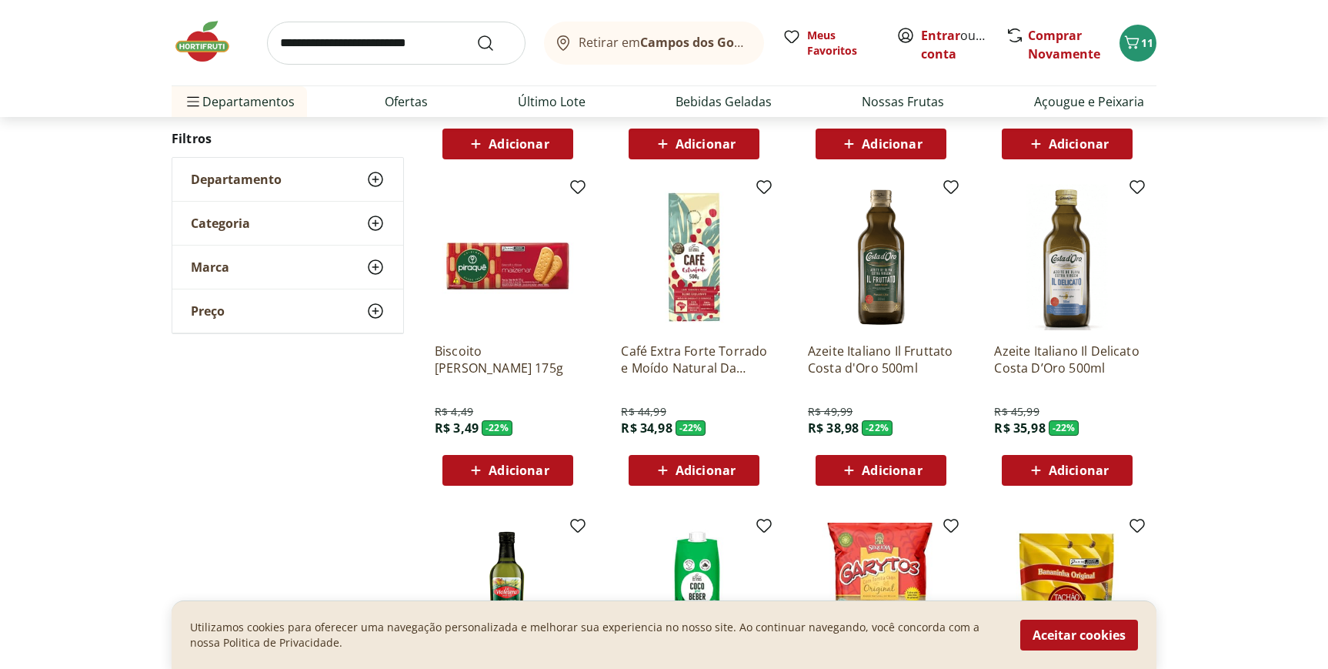
scroll to position [6109, 0]
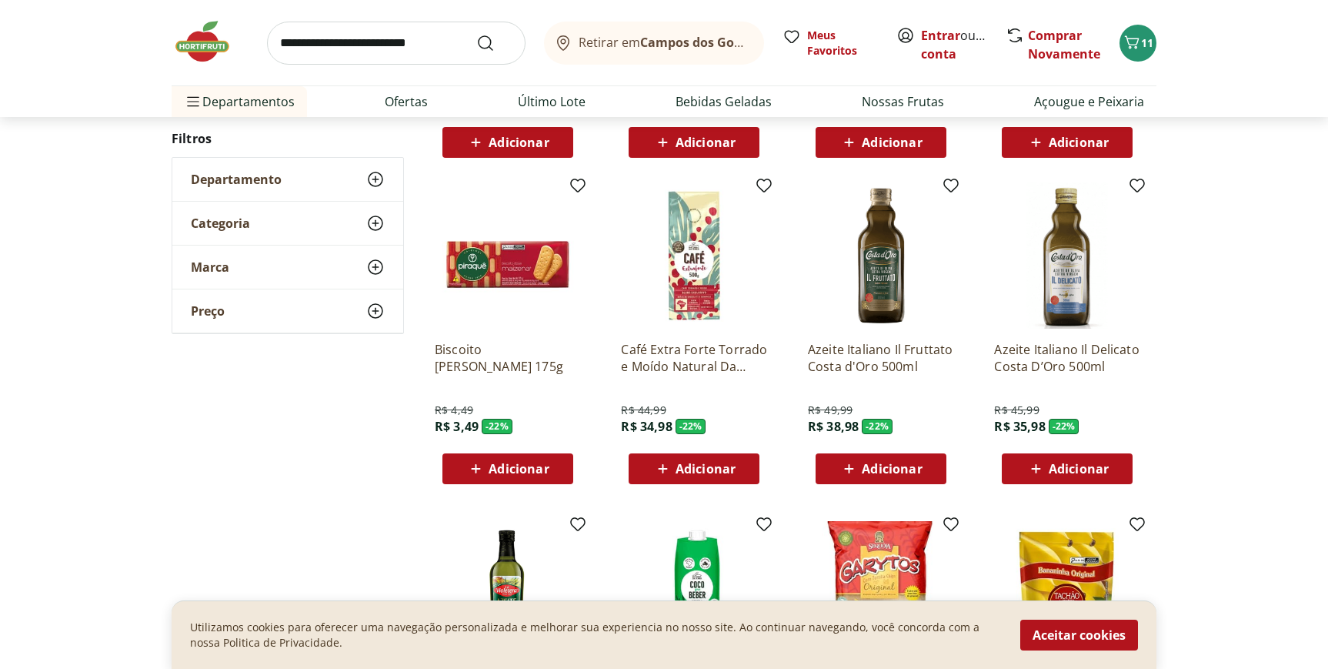
click at [693, 286] on img at bounding box center [694, 255] width 146 height 146
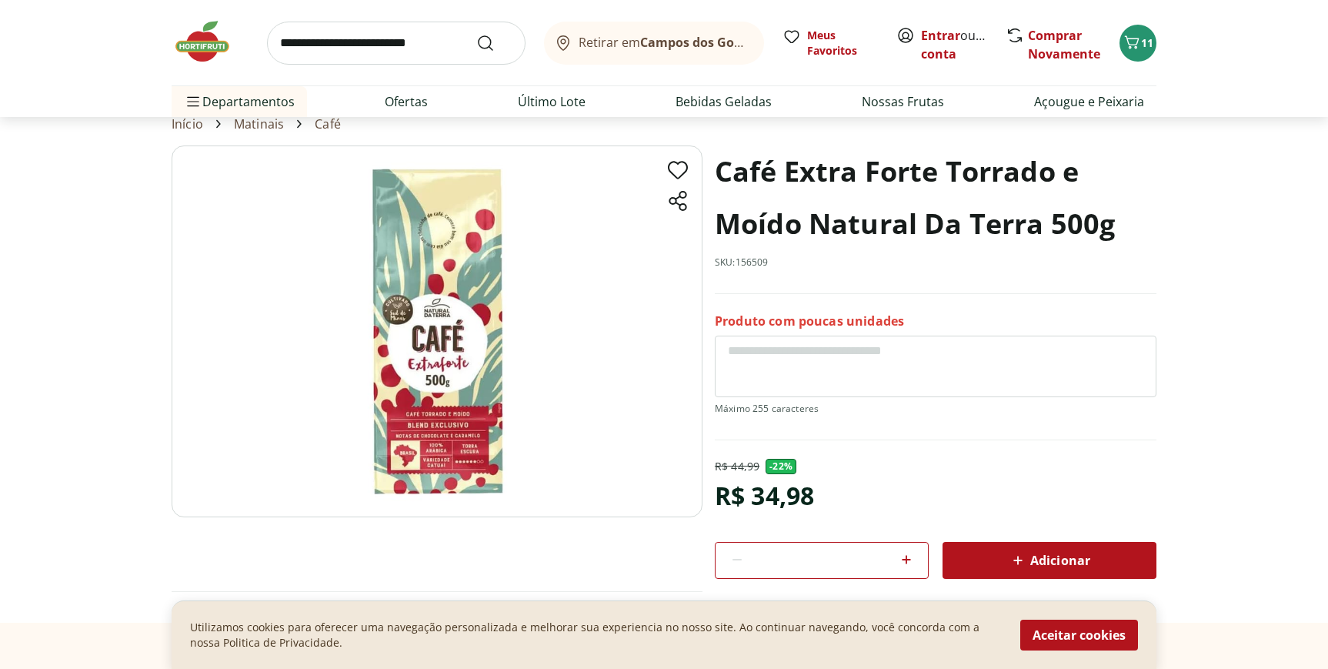
scroll to position [55, 0]
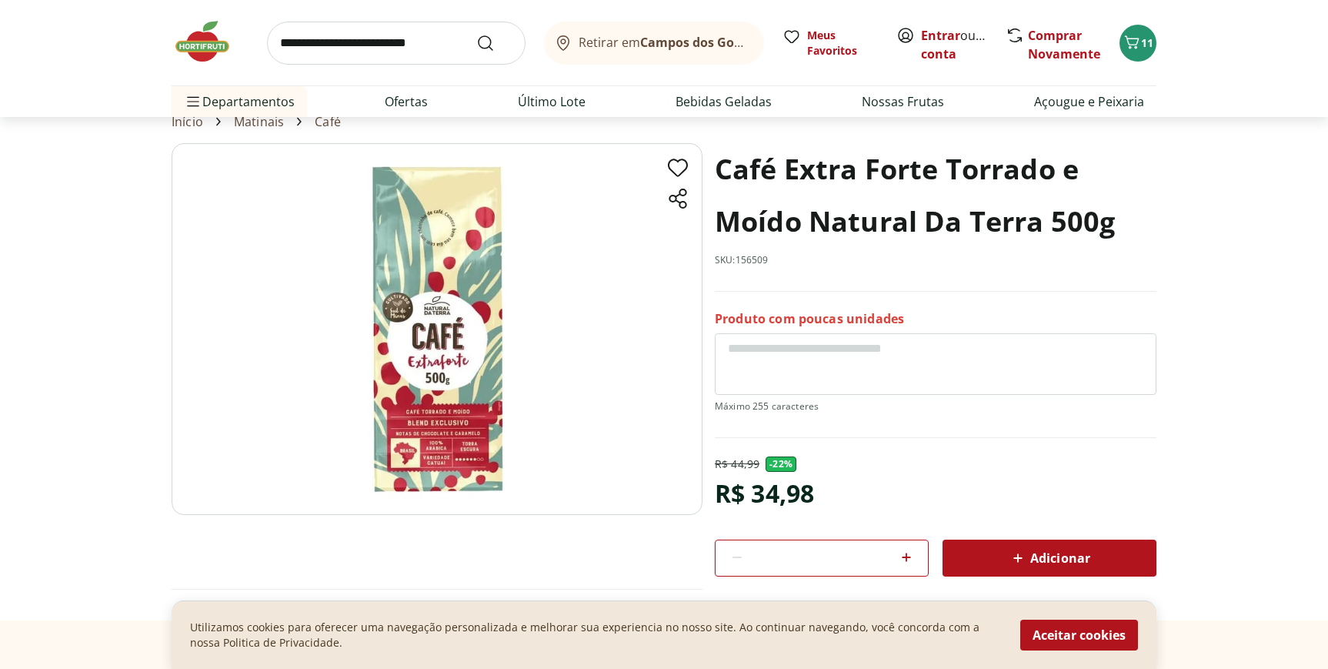
click at [1027, 540] on button "Adicionar" at bounding box center [1050, 557] width 214 height 37
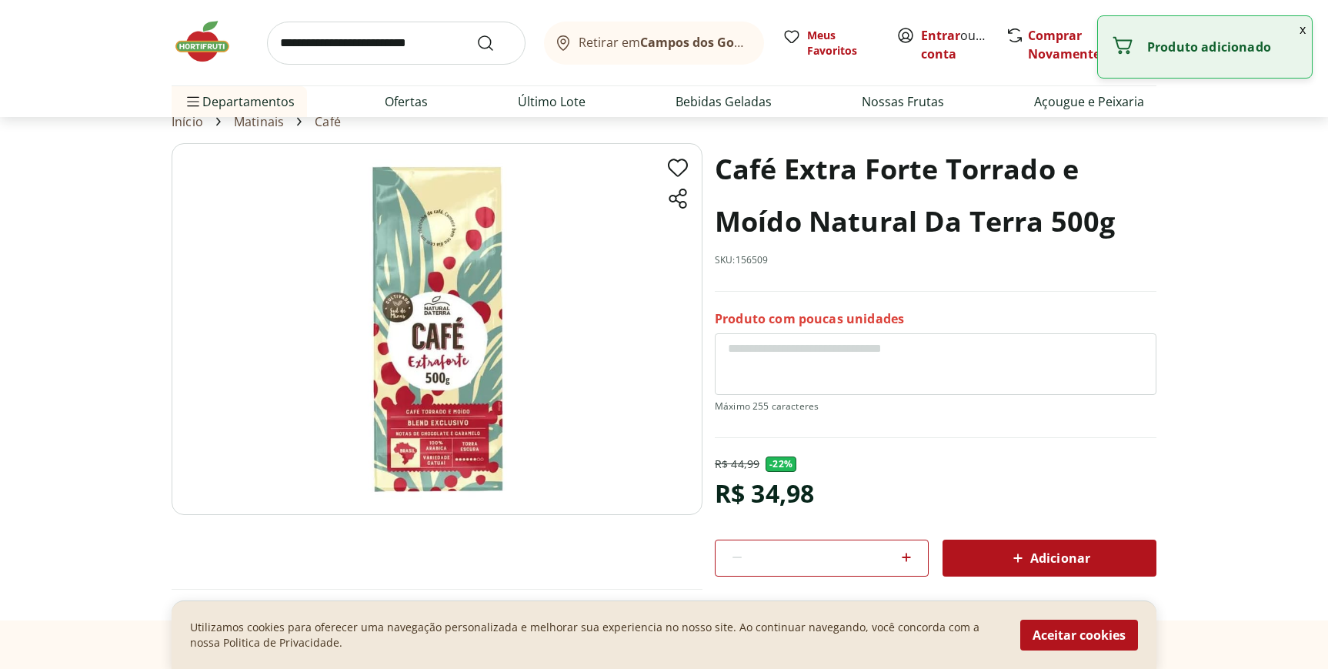
click at [1304, 35] on button "x" at bounding box center [1303, 29] width 18 height 26
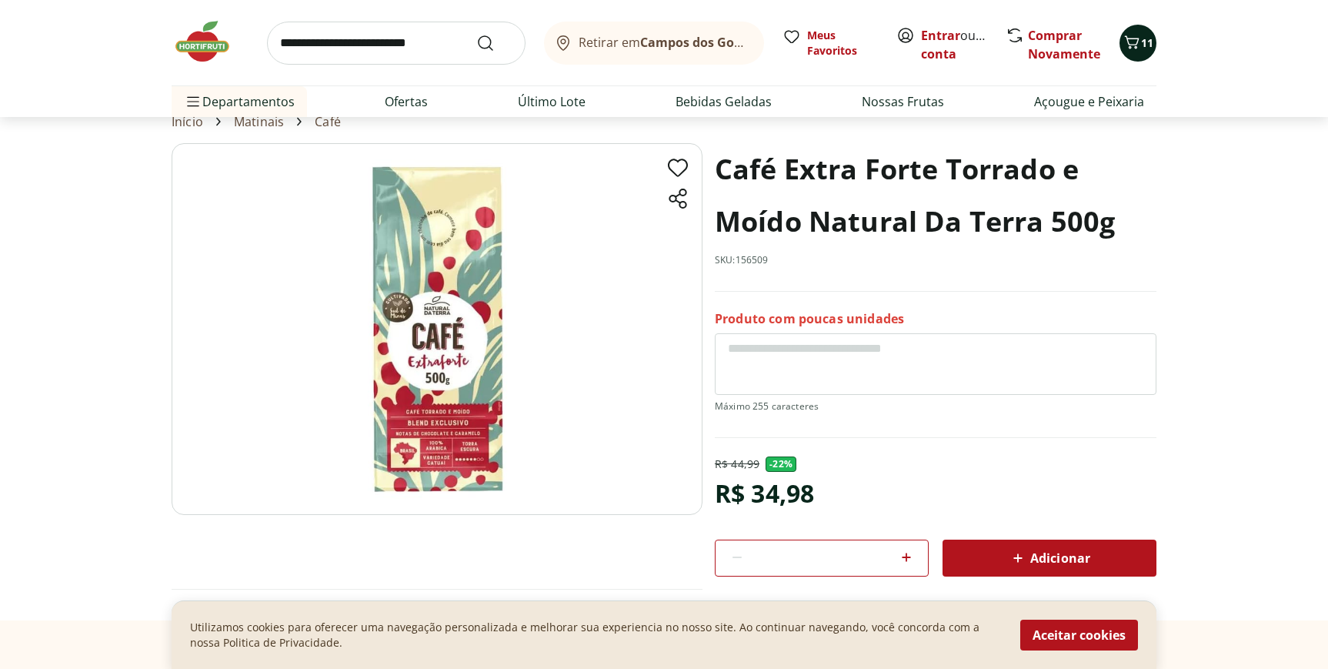
click at [1135, 46] on icon "Carrinho" at bounding box center [1132, 41] width 15 height 13
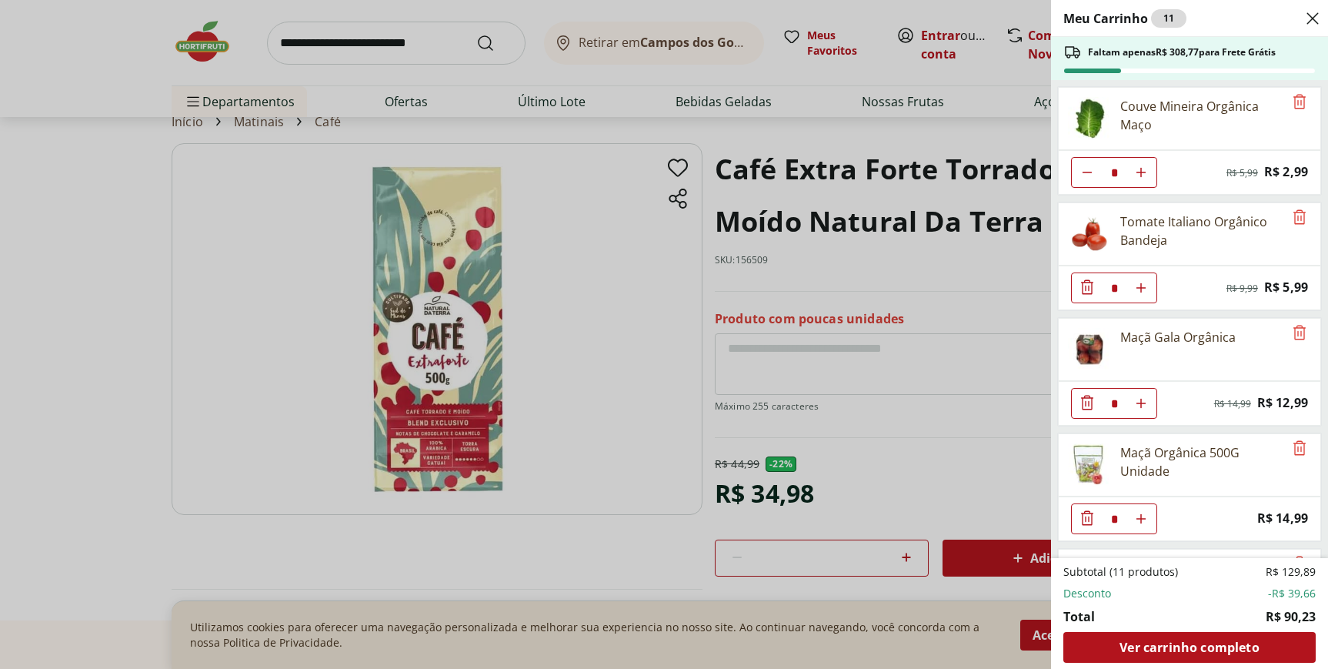
scroll to position [105, 0]
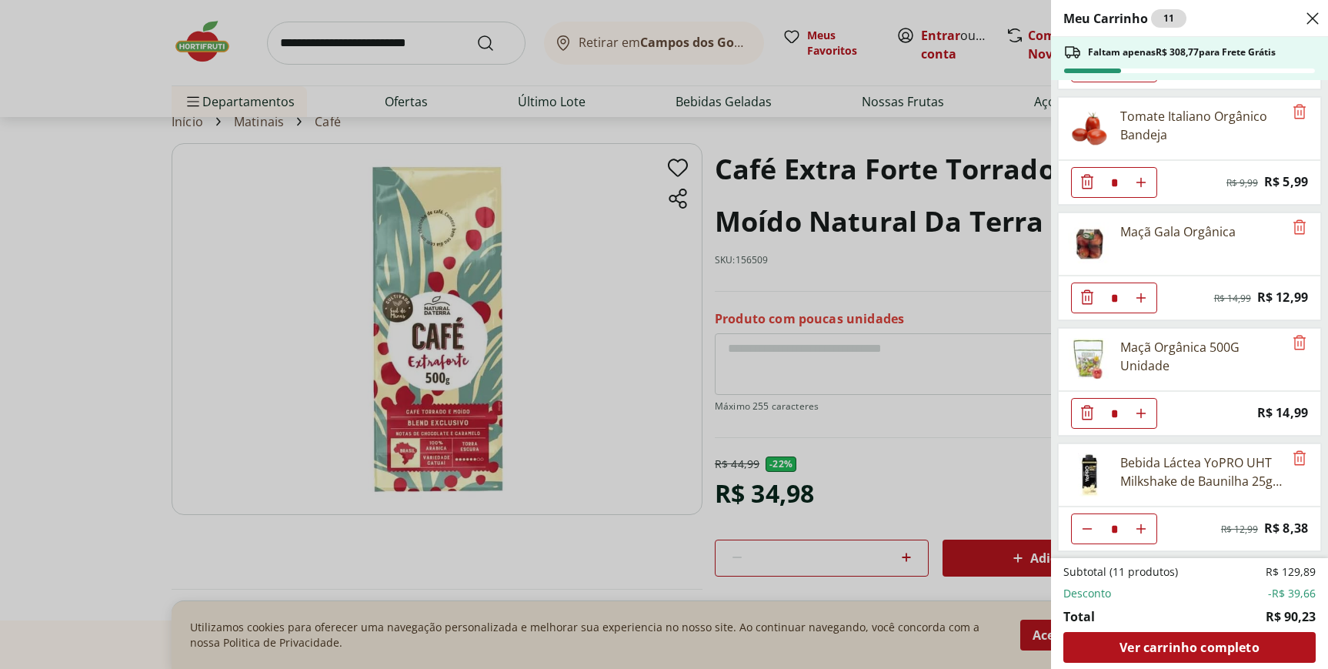
click at [677, 363] on div "Meu Carrinho 11 Faltam apenas R$ 308,77 para Frete Grátis Couve Mineira Orgânic…" at bounding box center [664, 334] width 1328 height 669
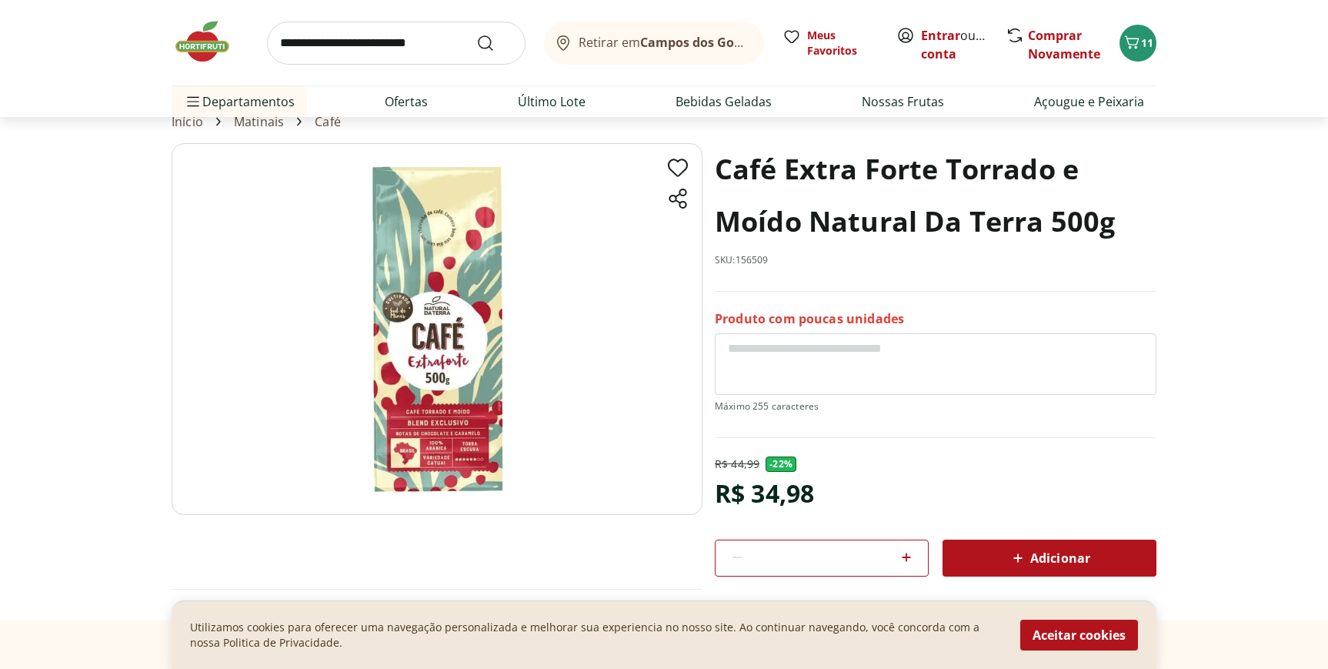
click at [1008, 559] on div "Adicionar" at bounding box center [1049, 558] width 189 height 28
click at [1145, 43] on span "12" at bounding box center [1147, 42] width 12 height 15
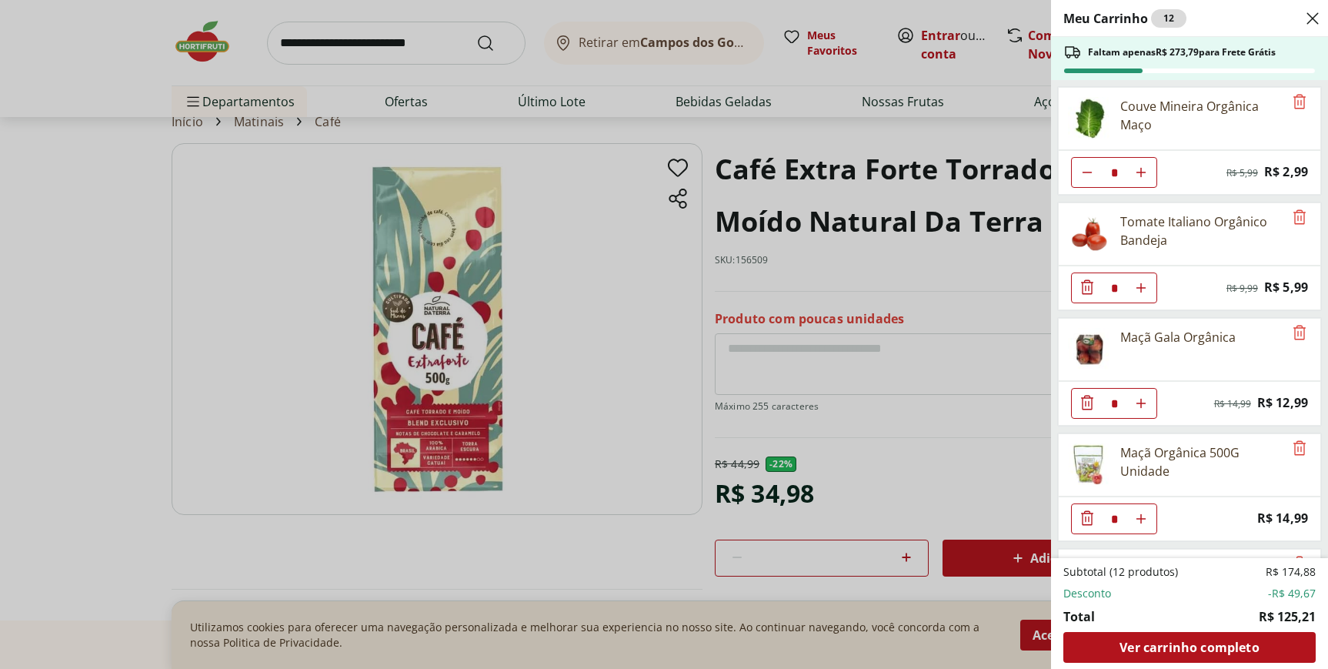
click at [658, 587] on div "Meu Carrinho 12 Faltam apenas R$ 273,79 para Frete Grátis Couve Mineira Orgânic…" at bounding box center [664, 334] width 1328 height 669
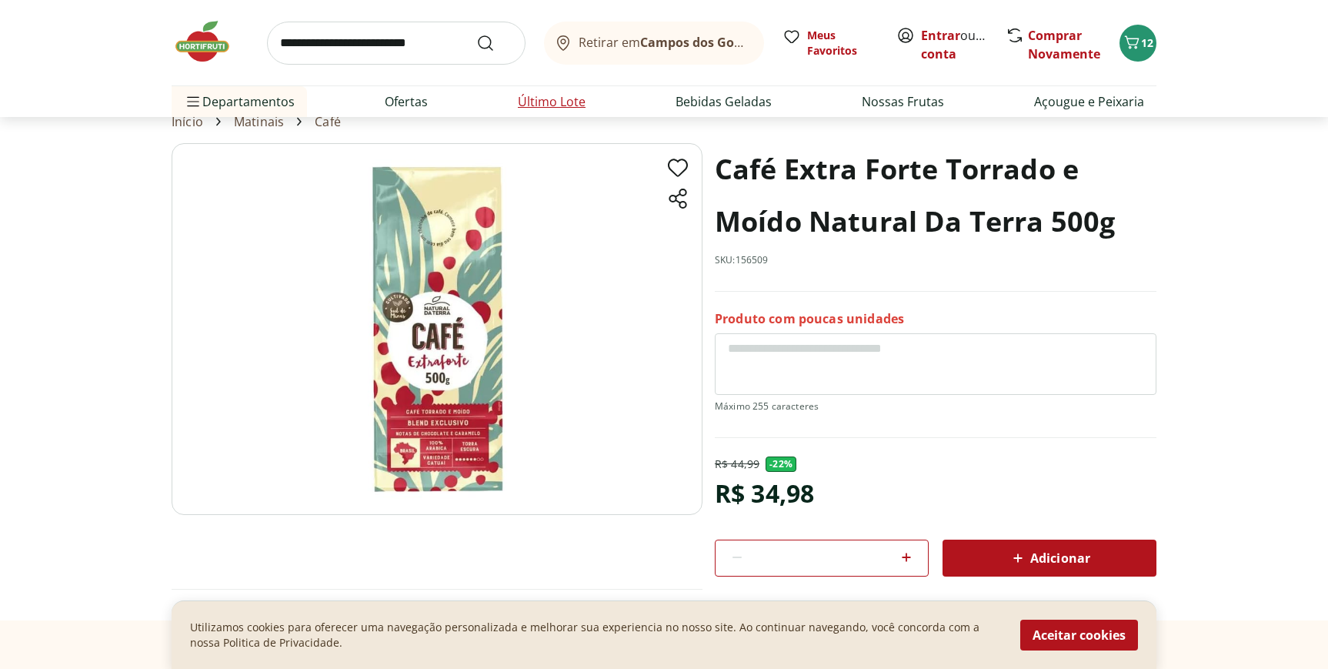
click at [541, 103] on link "Último Lote" at bounding box center [552, 101] width 68 height 18
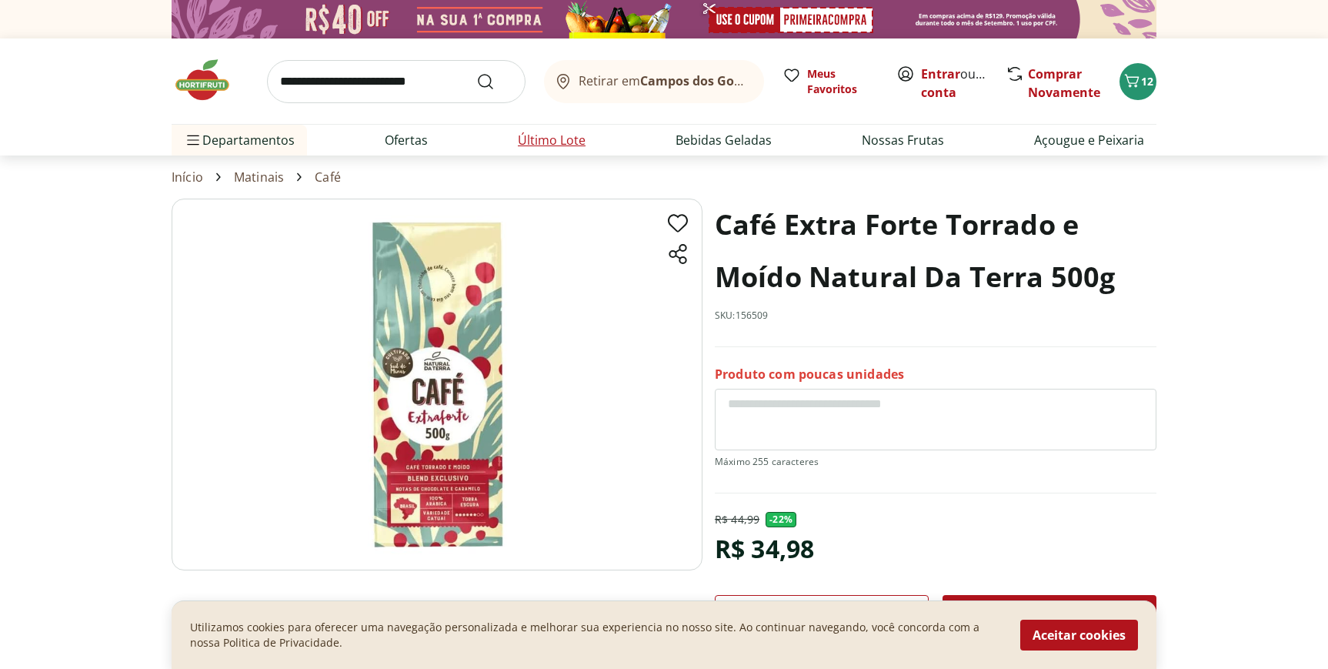
select select "**********"
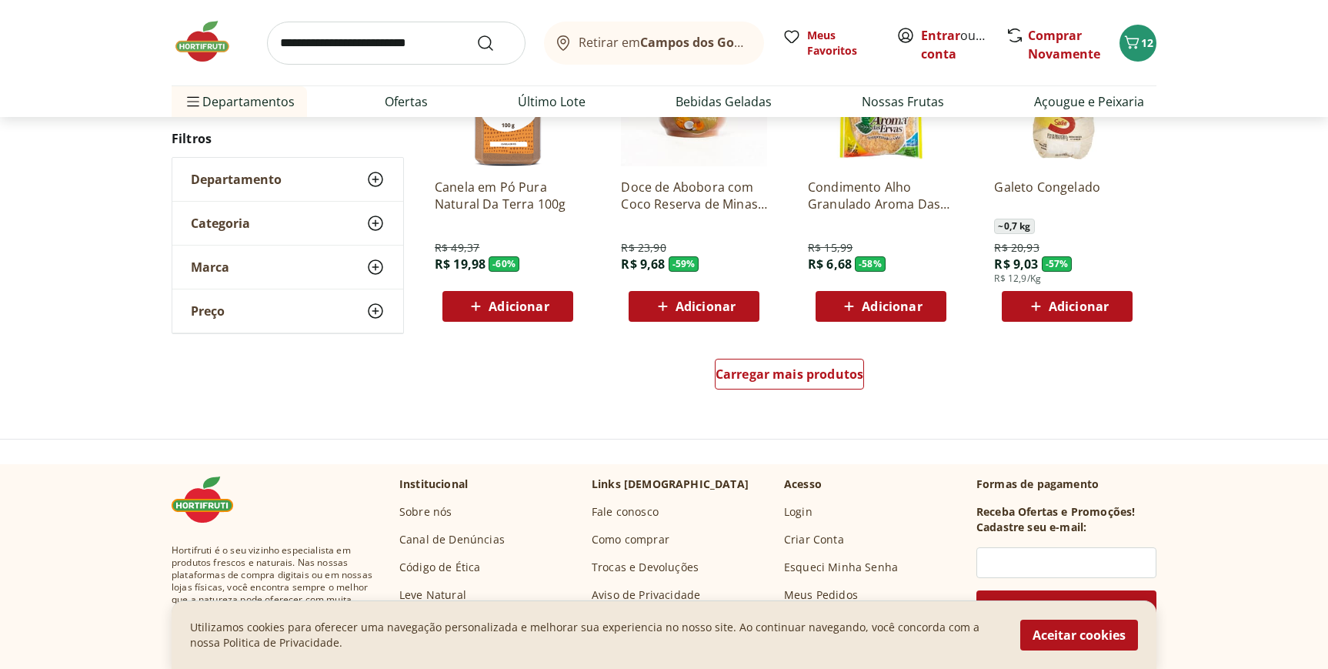
scroll to position [930, 0]
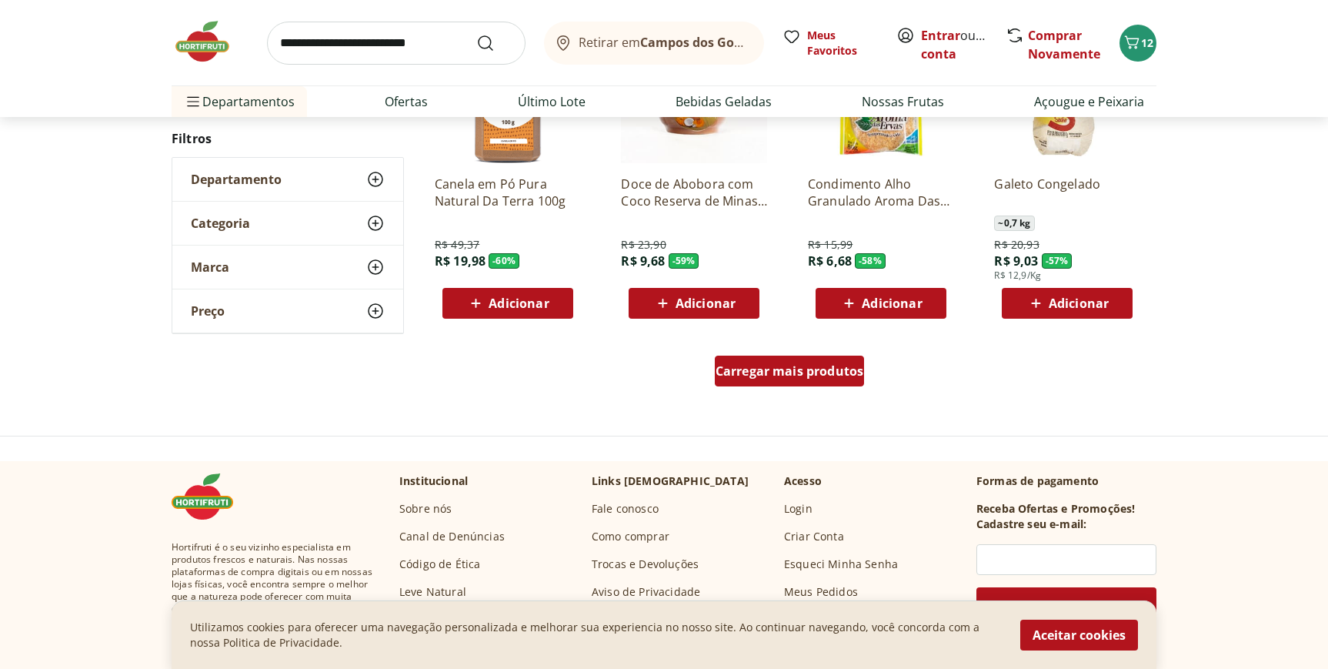
click at [800, 376] on span "Carregar mais produtos" at bounding box center [790, 371] width 149 height 12
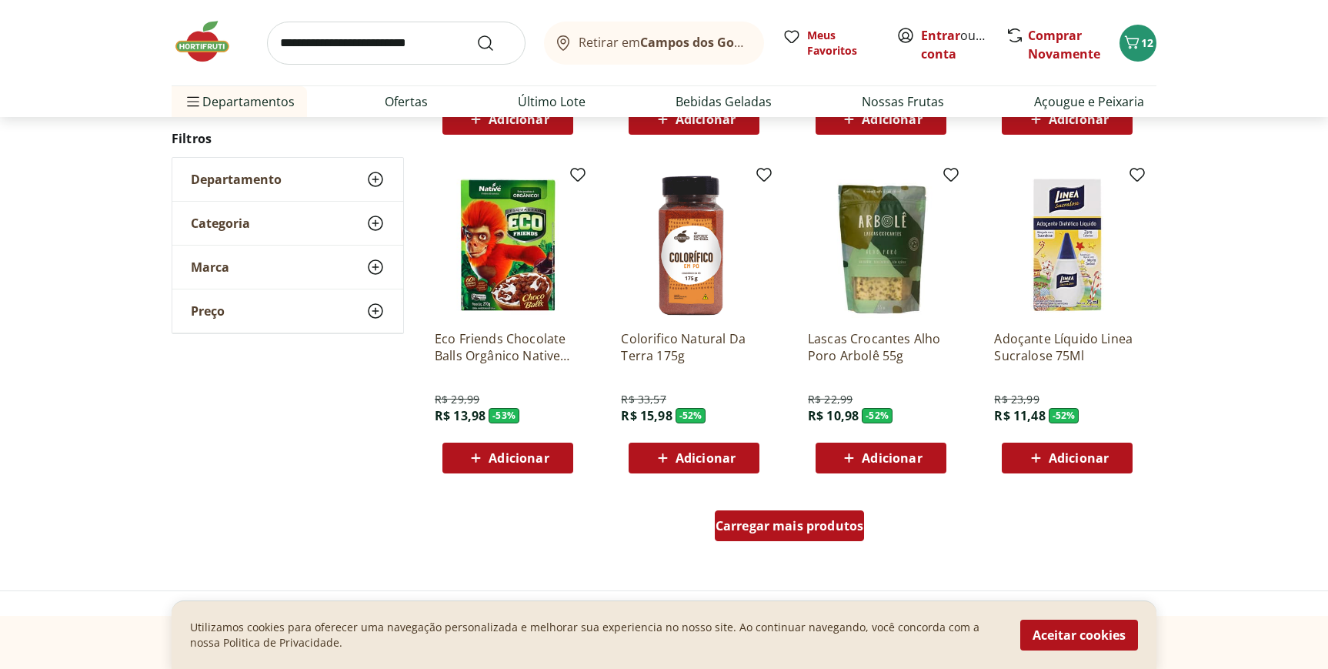
scroll to position [1789, 0]
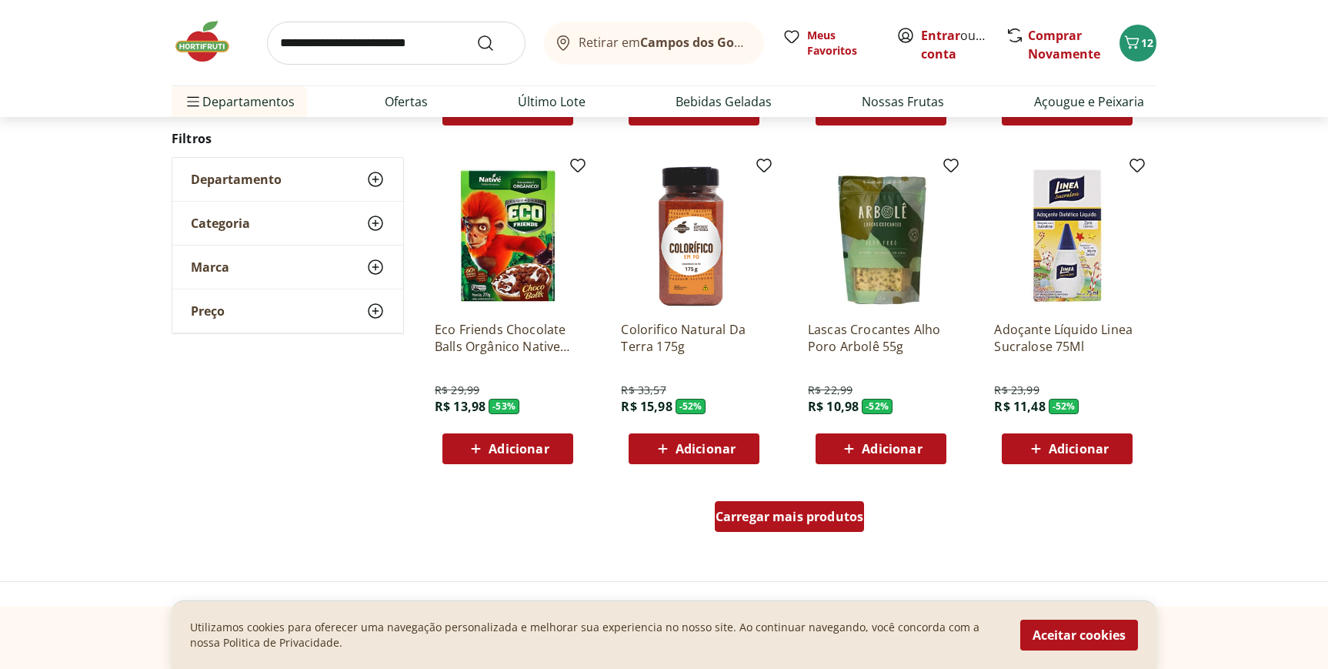
click at [782, 511] on span "Carregar mais produtos" at bounding box center [790, 516] width 149 height 12
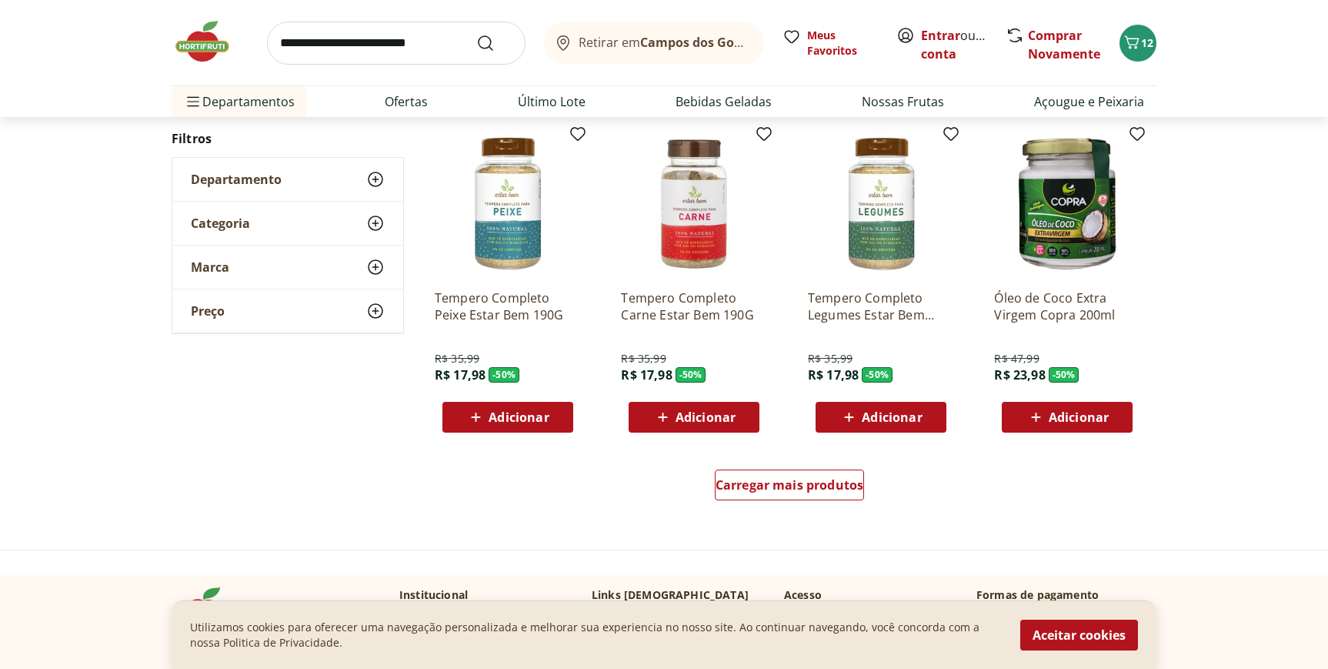
scroll to position [2830, 0]
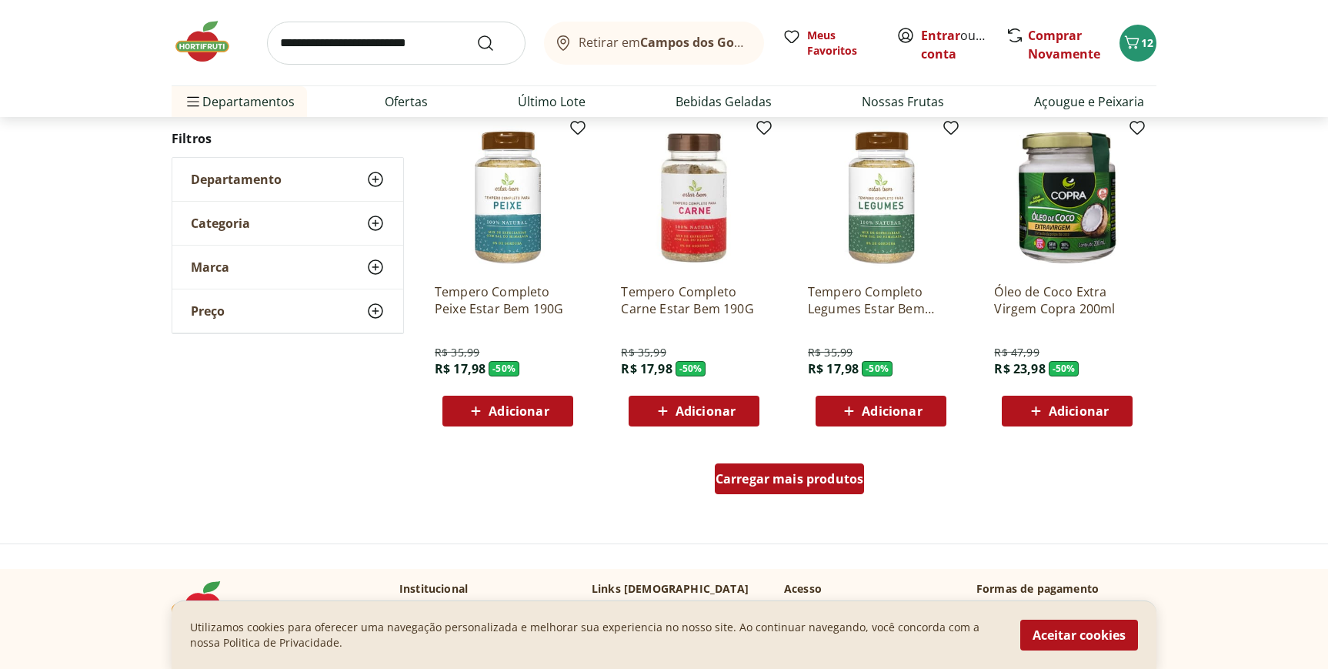
click at [777, 477] on span "Carregar mais produtos" at bounding box center [790, 479] width 149 height 12
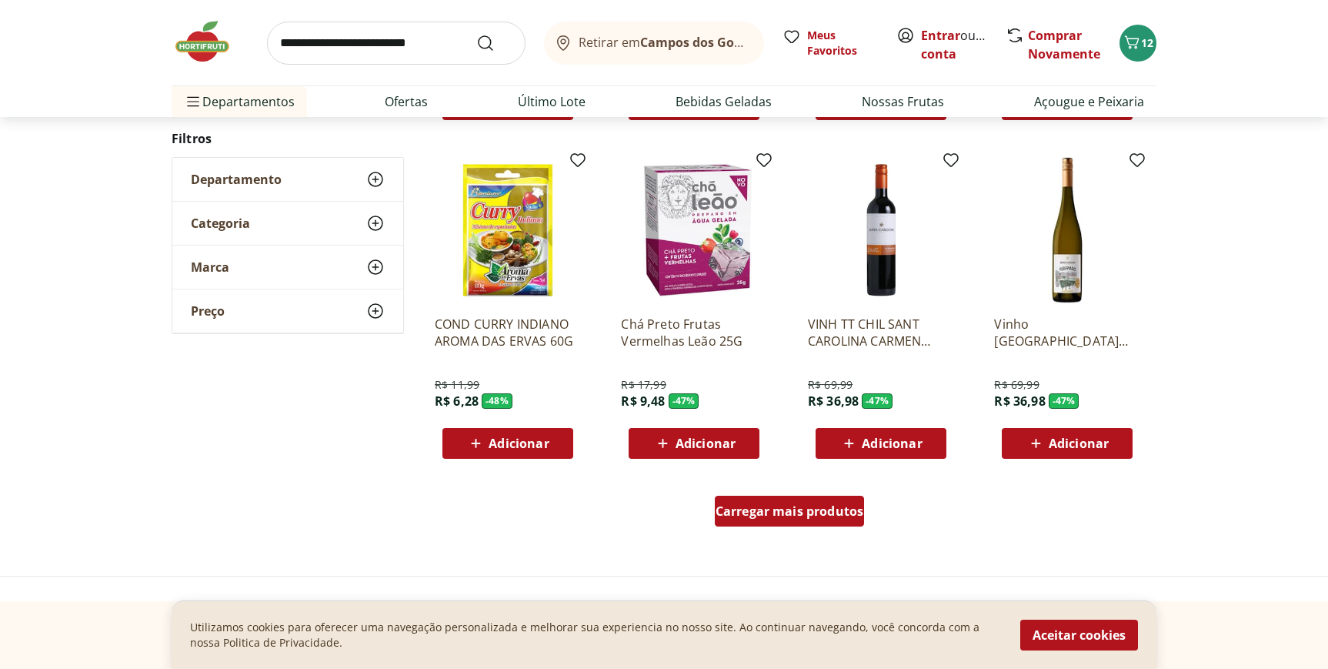
scroll to position [3806, 0]
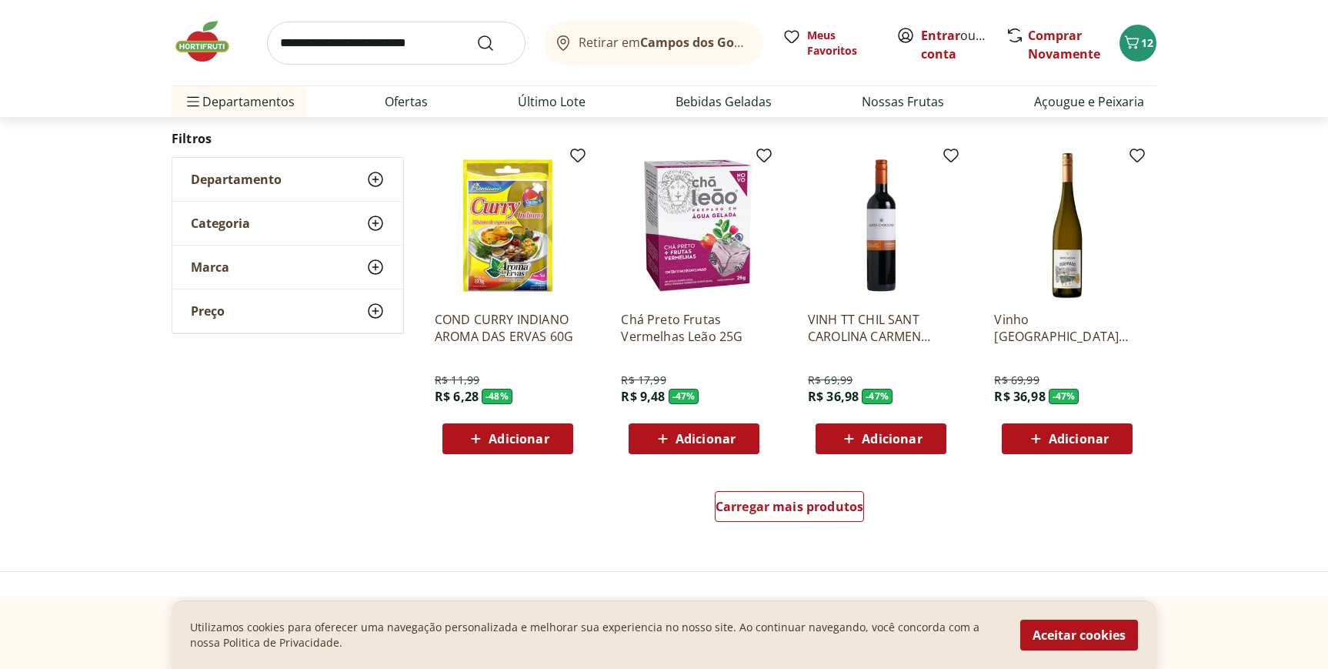
click at [513, 239] on img at bounding box center [508, 225] width 146 height 146
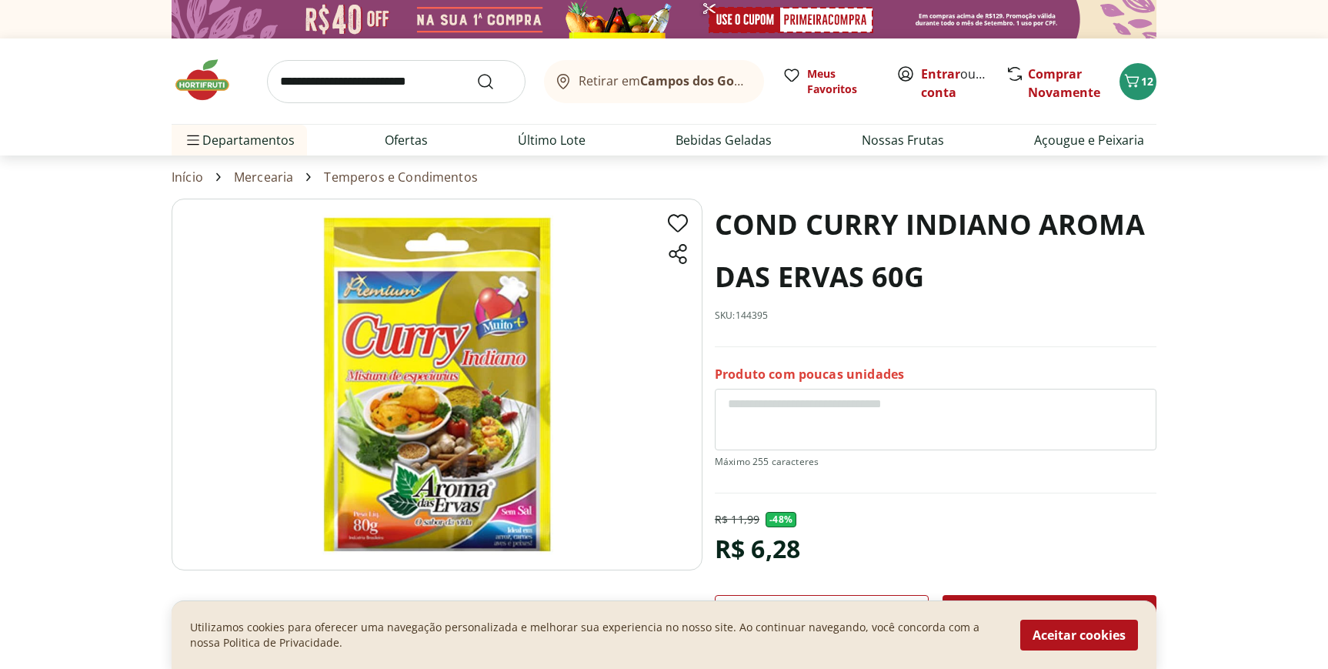
scroll to position [3806, 0]
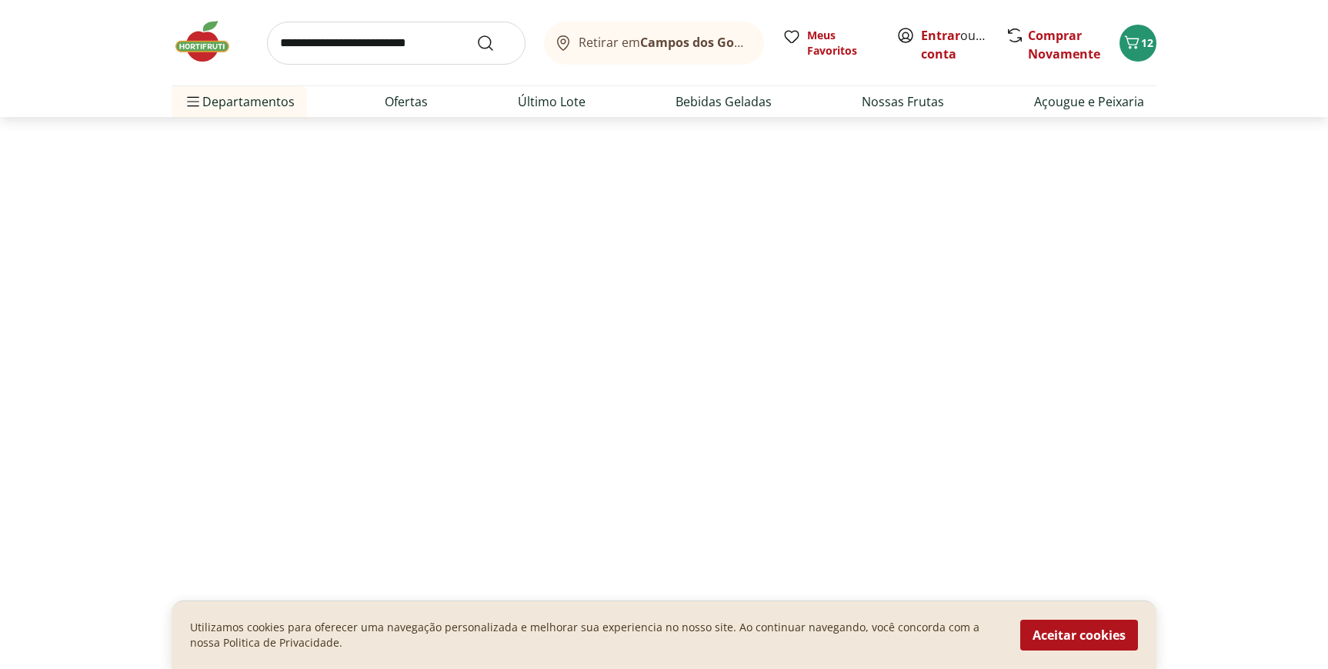
select select "**********"
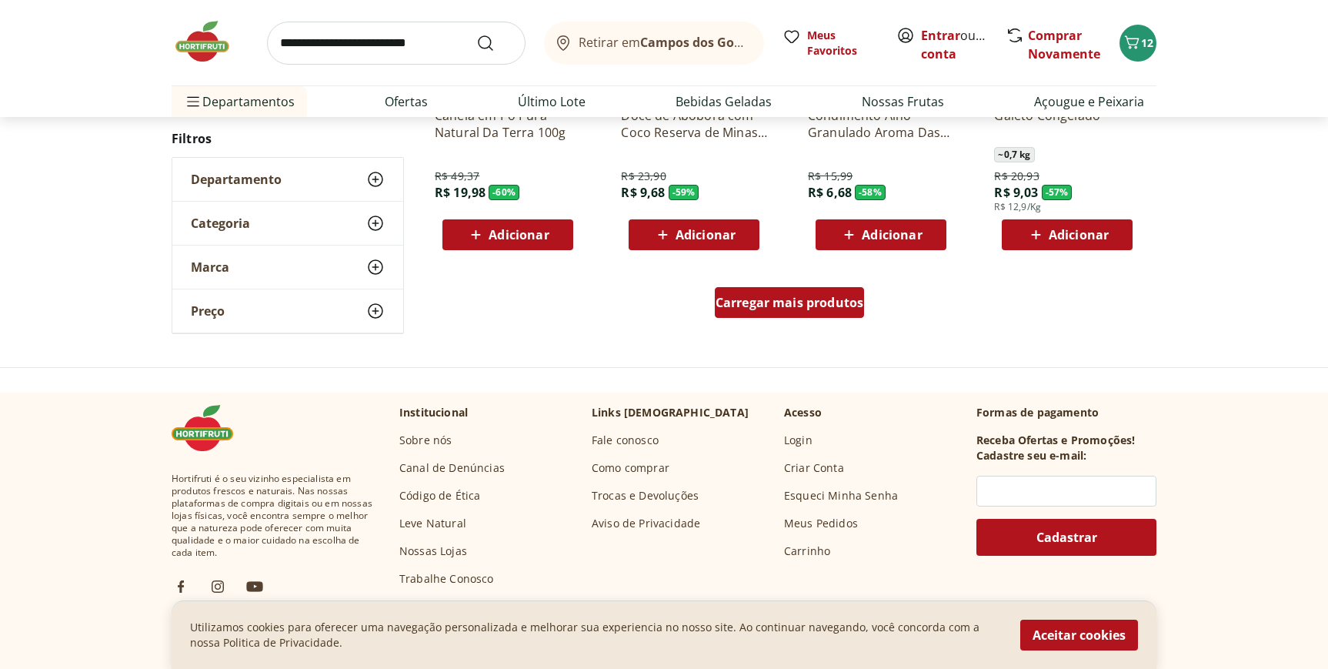
scroll to position [4198, 0]
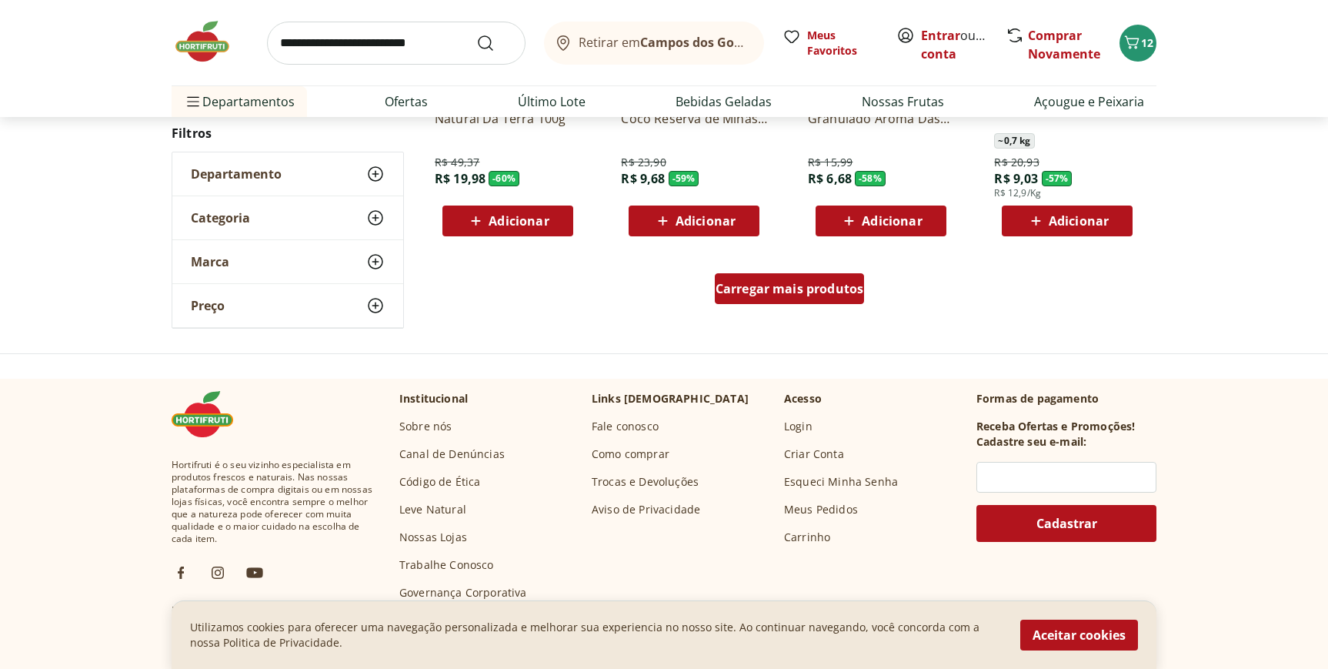
click at [737, 289] on span "Carregar mais produtos" at bounding box center [790, 288] width 149 height 12
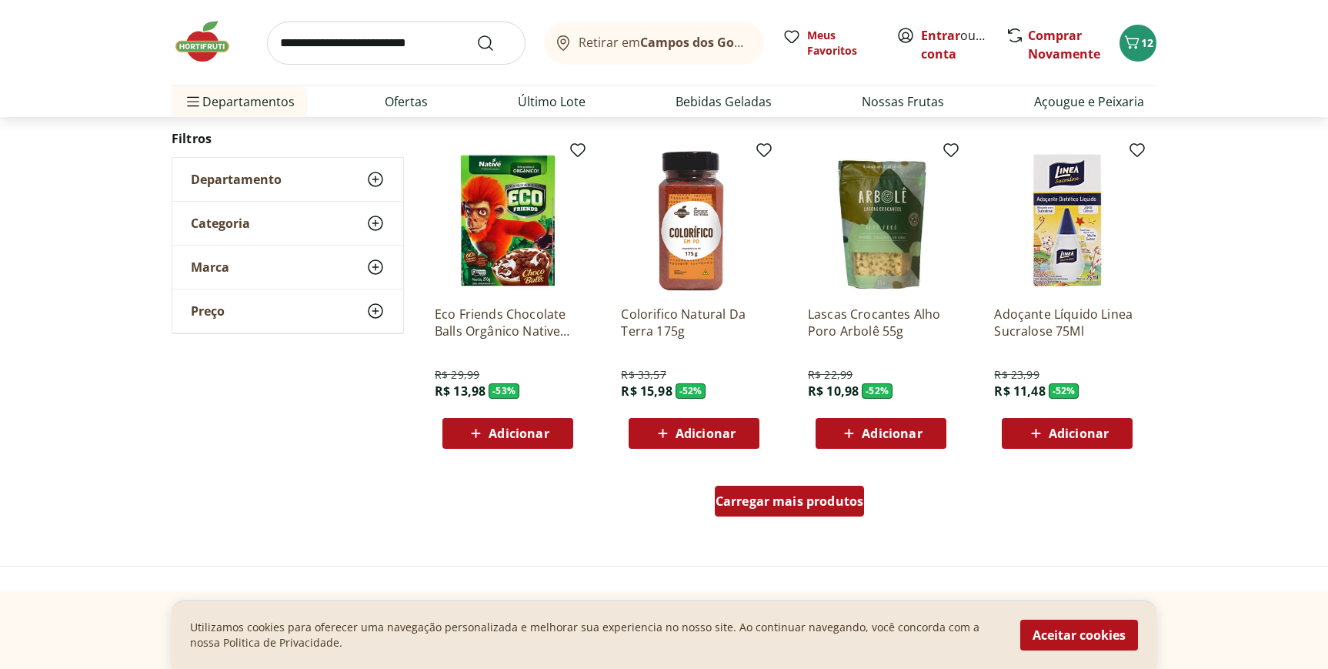
scroll to position [5000, 0]
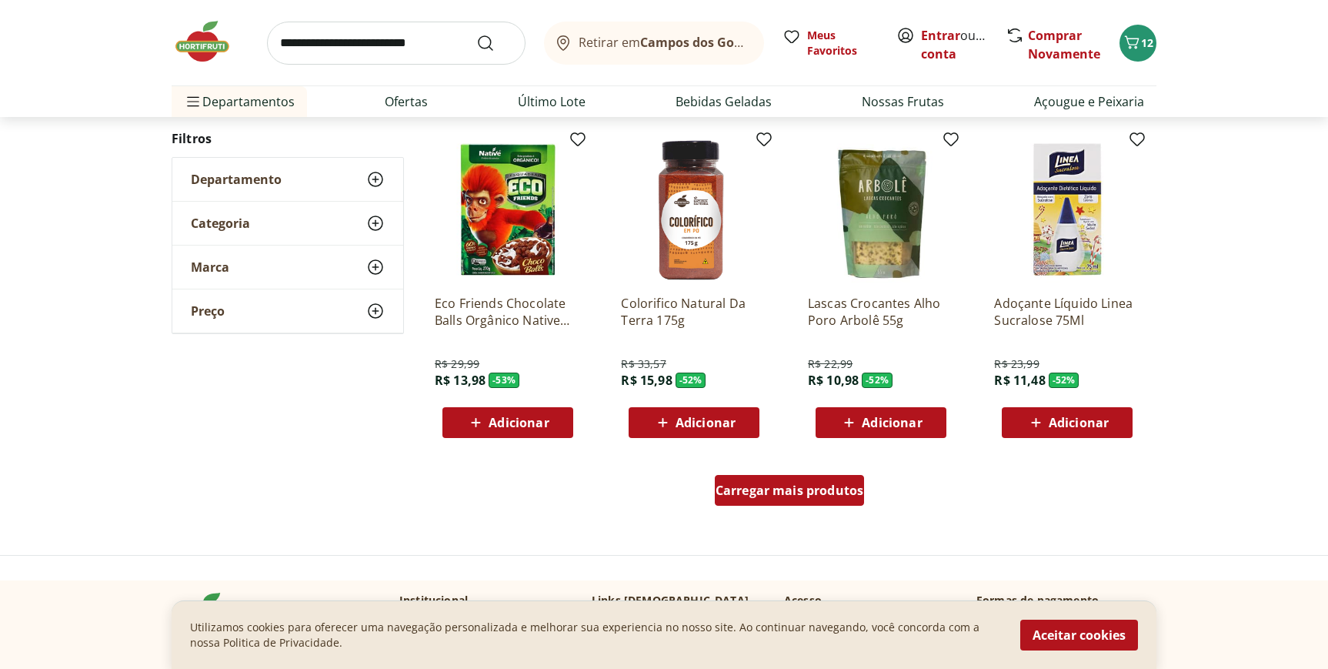
click at [751, 496] on span "Carregar mais produtos" at bounding box center [790, 490] width 149 height 12
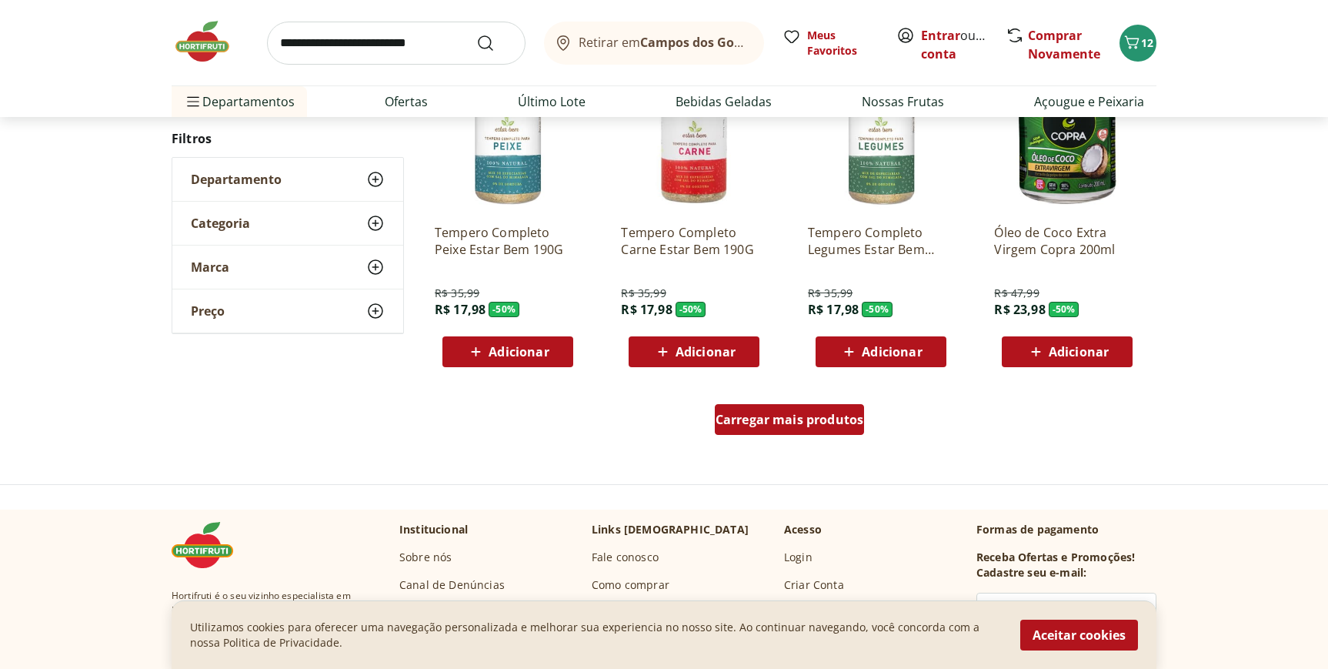
scroll to position [6089, 0]
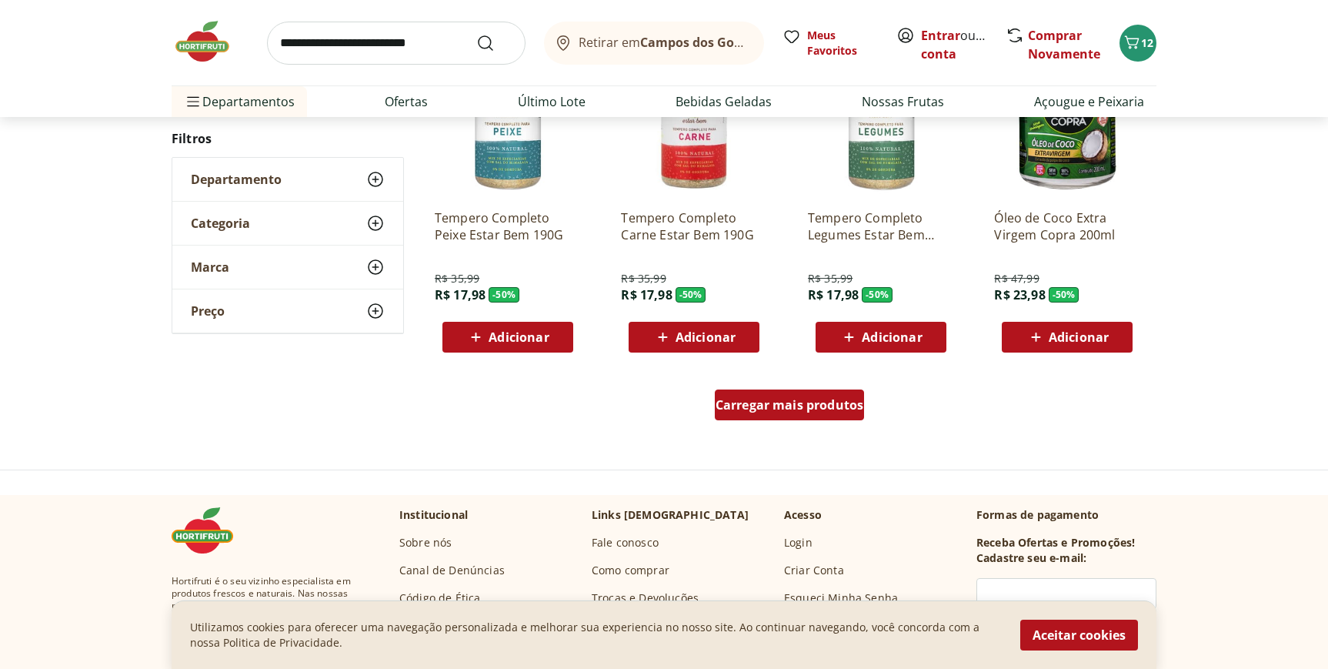
click at [769, 410] on span "Carregar mais produtos" at bounding box center [790, 405] width 149 height 12
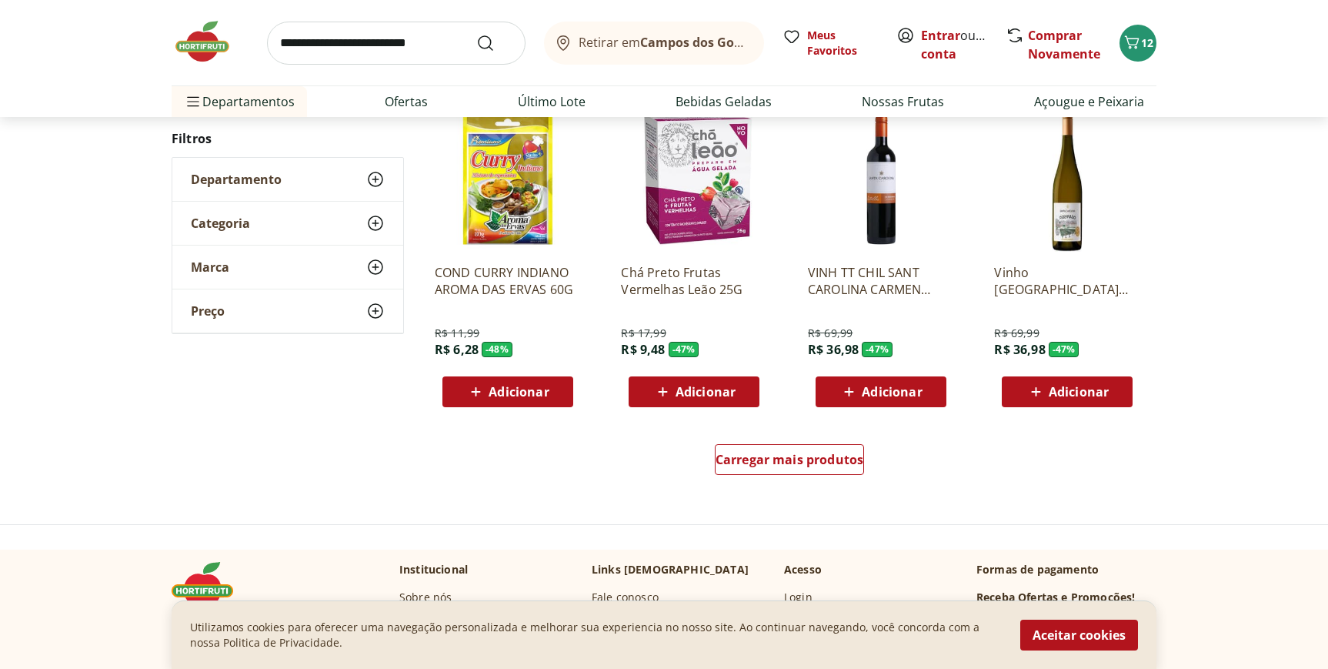
scroll to position [7039, 0]
click at [743, 482] on div "Carregar mais produtos" at bounding box center [789, 462] width 747 height 74
click at [757, 461] on span "Carregar mais produtos" at bounding box center [790, 459] width 149 height 12
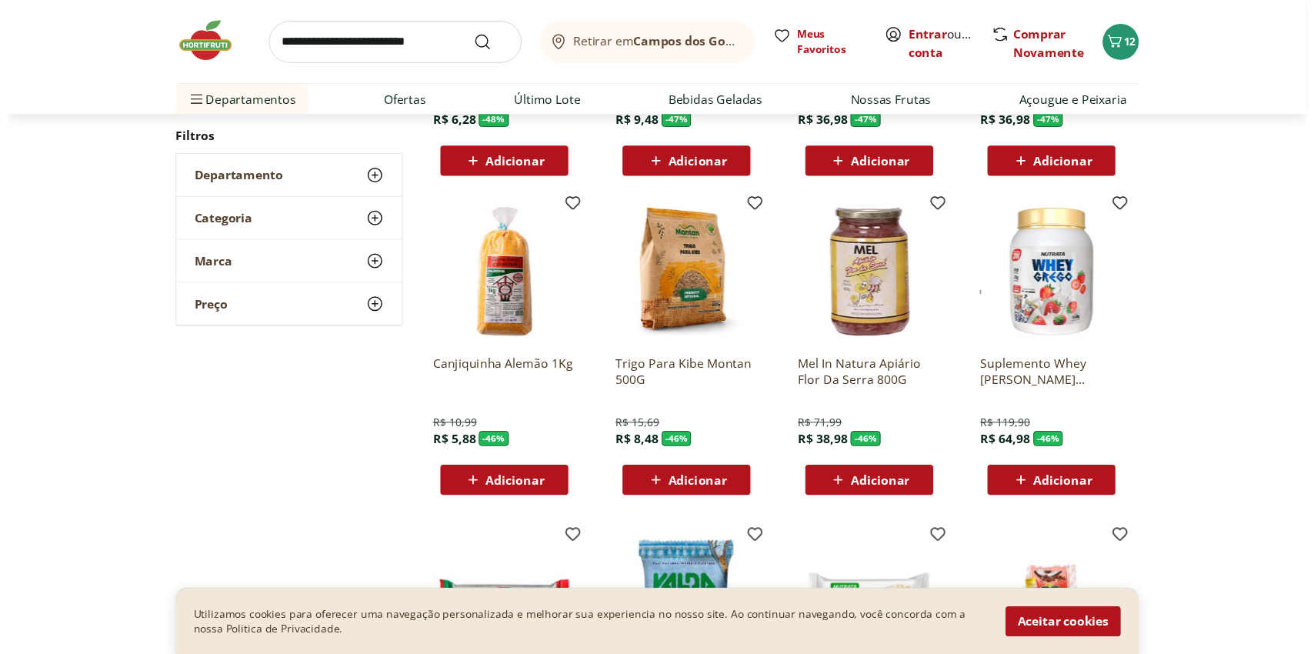
scroll to position [7258, 0]
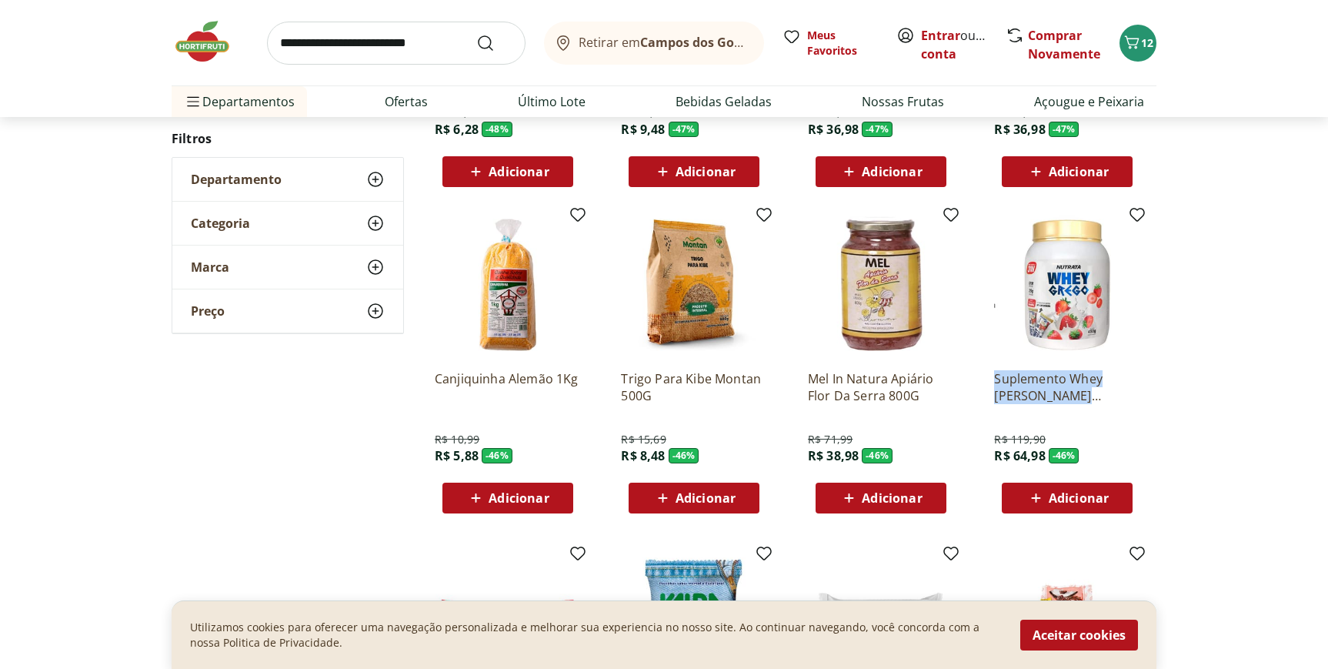
drag, startPoint x: 986, startPoint y: 376, endPoint x: 1150, endPoint y: 397, distance: 165.3
click at [1150, 397] on div "Suplemento Whey Grego Morango Nutrata 450g R$ 119,90 R$ 64,98 - 46 % Adicionar" at bounding box center [1067, 362] width 171 height 326
copy p "Suplemento Whey Grego Morango Nutrata 450g"
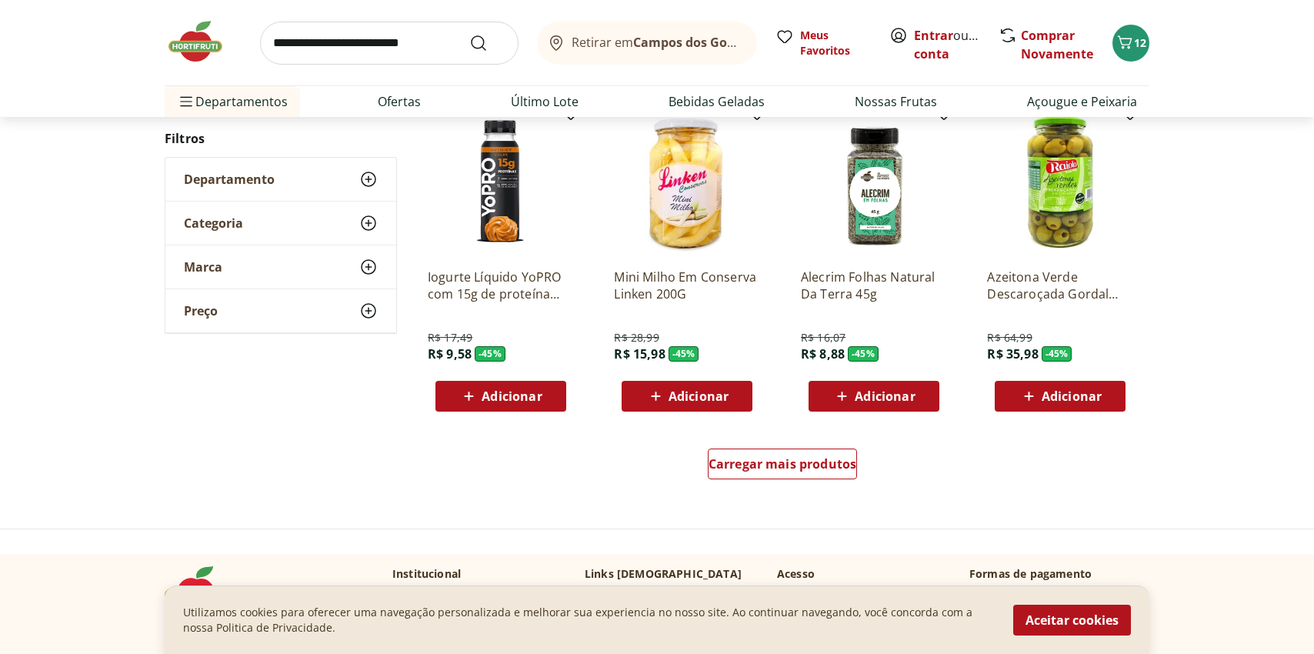
scroll to position [8086, 0]
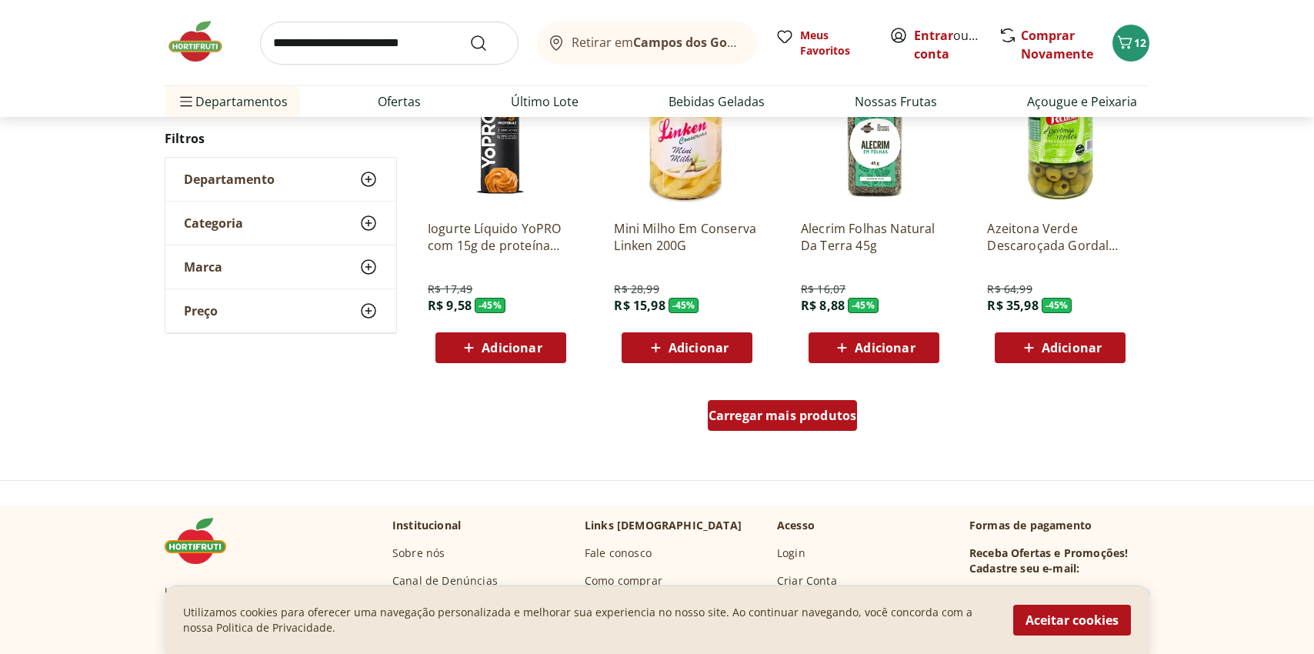
click at [745, 417] on span "Carregar mais produtos" at bounding box center [783, 415] width 149 height 12
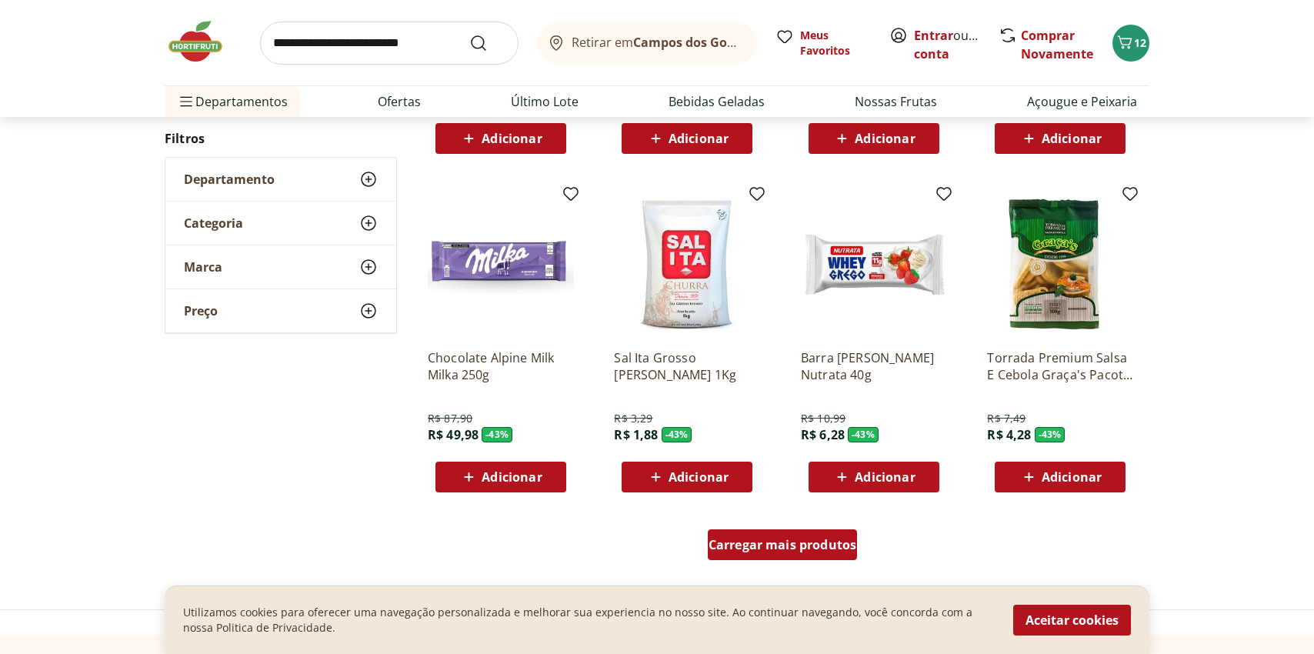
scroll to position [8961, 0]
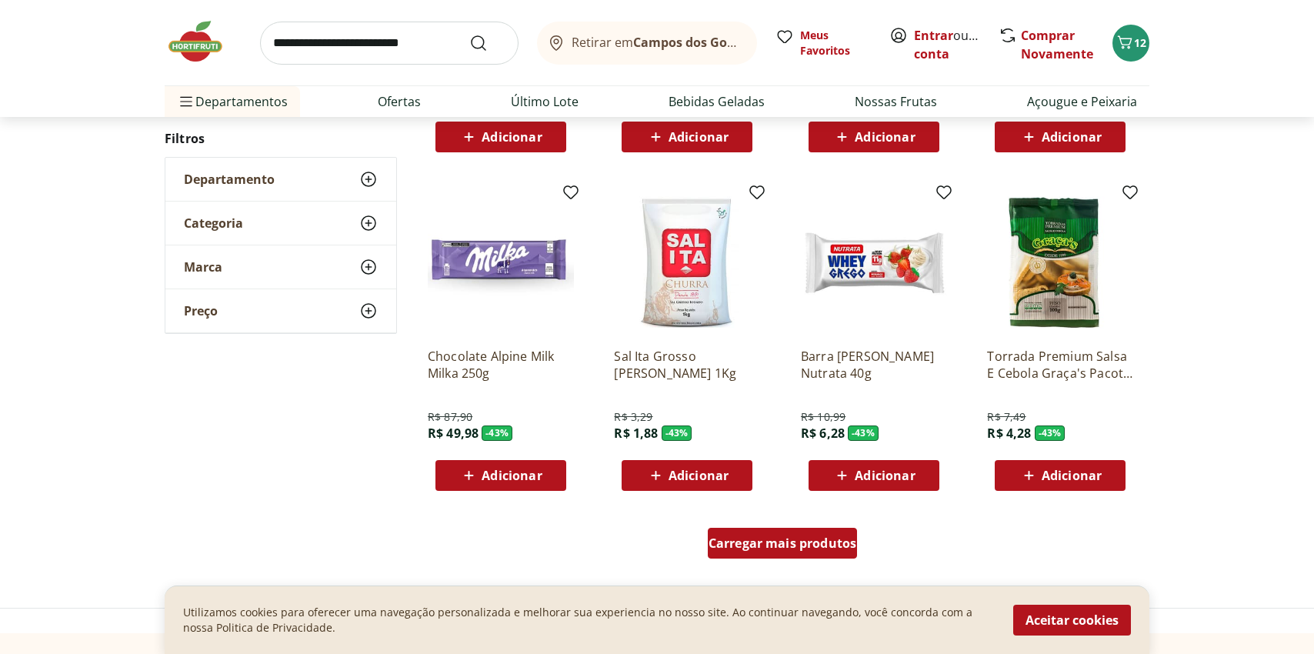
click at [768, 544] on span "Carregar mais produtos" at bounding box center [783, 543] width 149 height 12
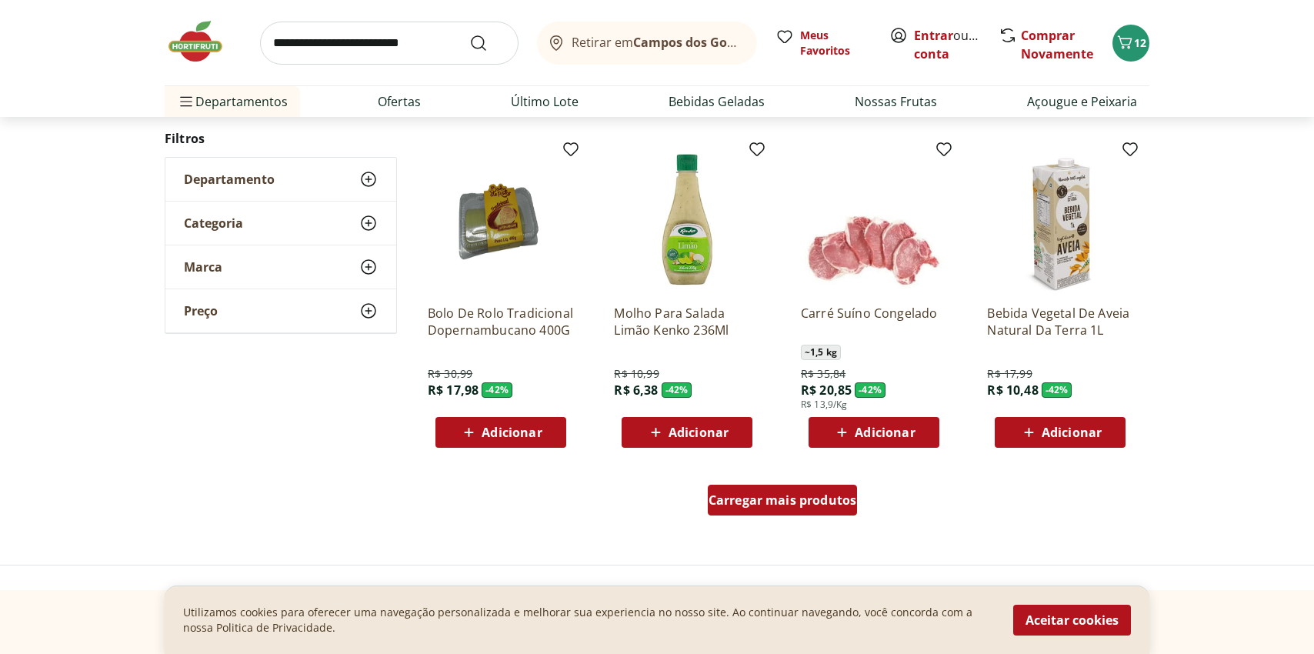
scroll to position [10013, 0]
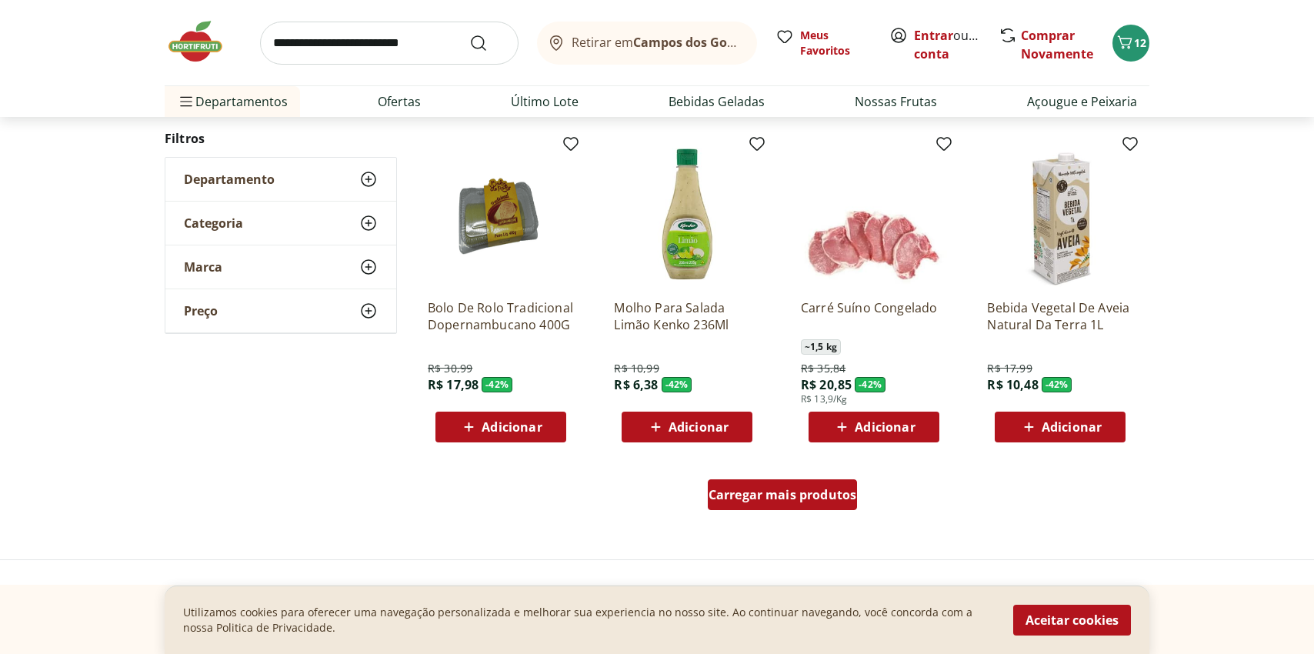
click at [771, 494] on span "Carregar mais produtos" at bounding box center [783, 495] width 149 height 12
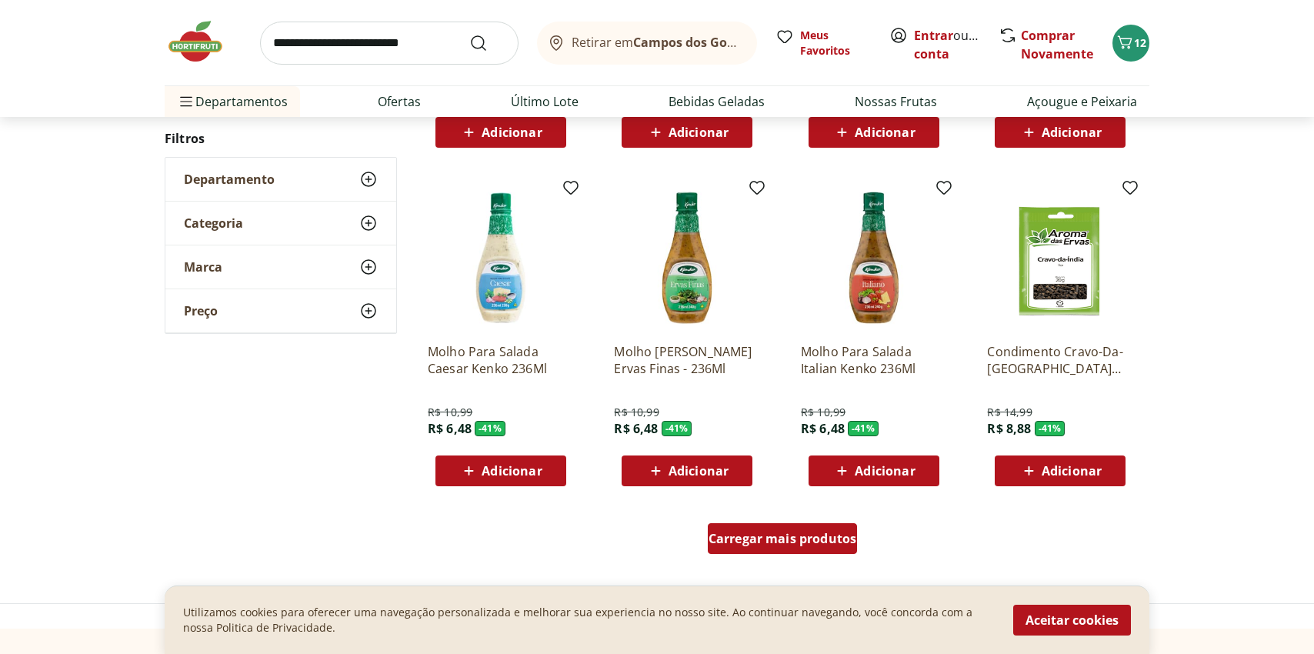
scroll to position [10976, 0]
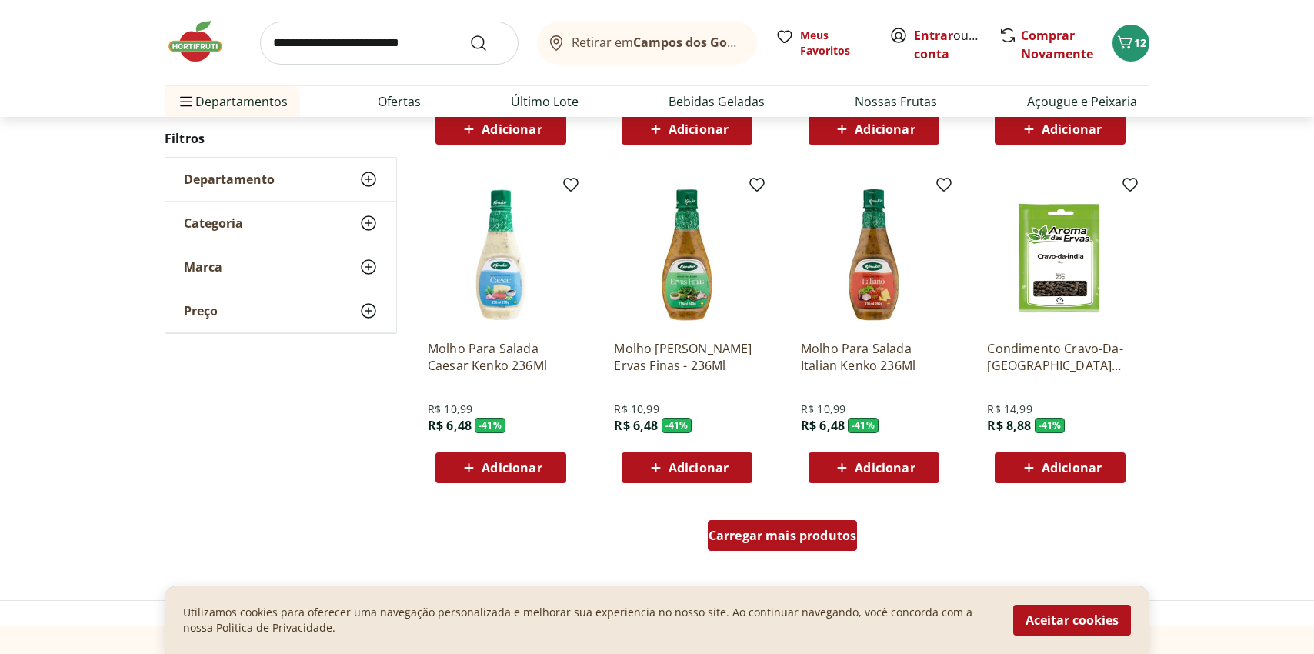
click at [752, 535] on span "Carregar mais produtos" at bounding box center [783, 535] width 149 height 12
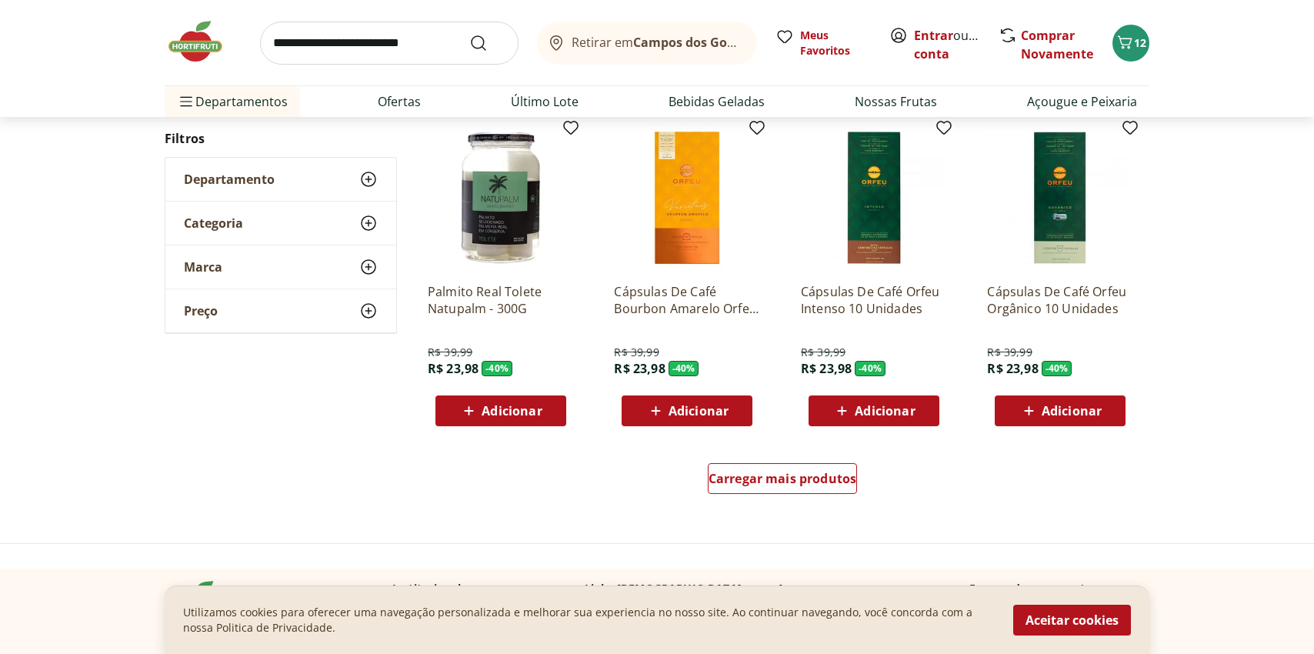
scroll to position [12040, 0]
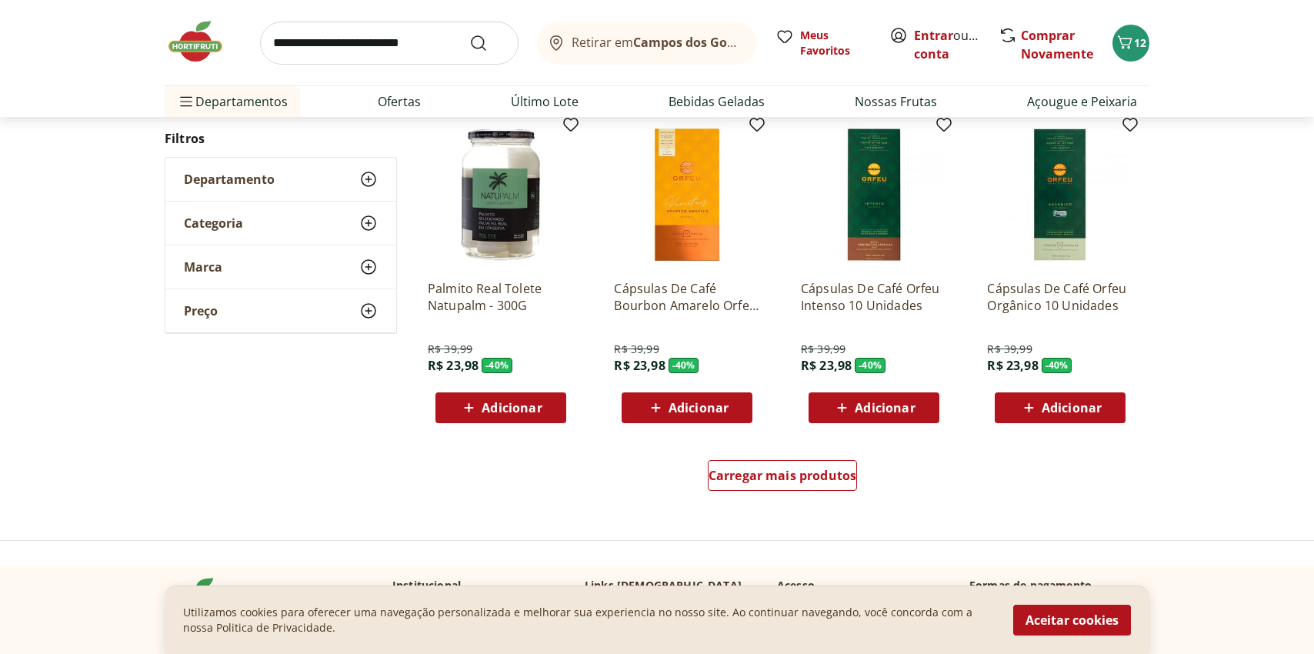
click at [764, 499] on div "Carregar mais produtos" at bounding box center [782, 479] width 747 height 74
click at [762, 491] on link "Carregar mais produtos" at bounding box center [783, 478] width 150 height 37
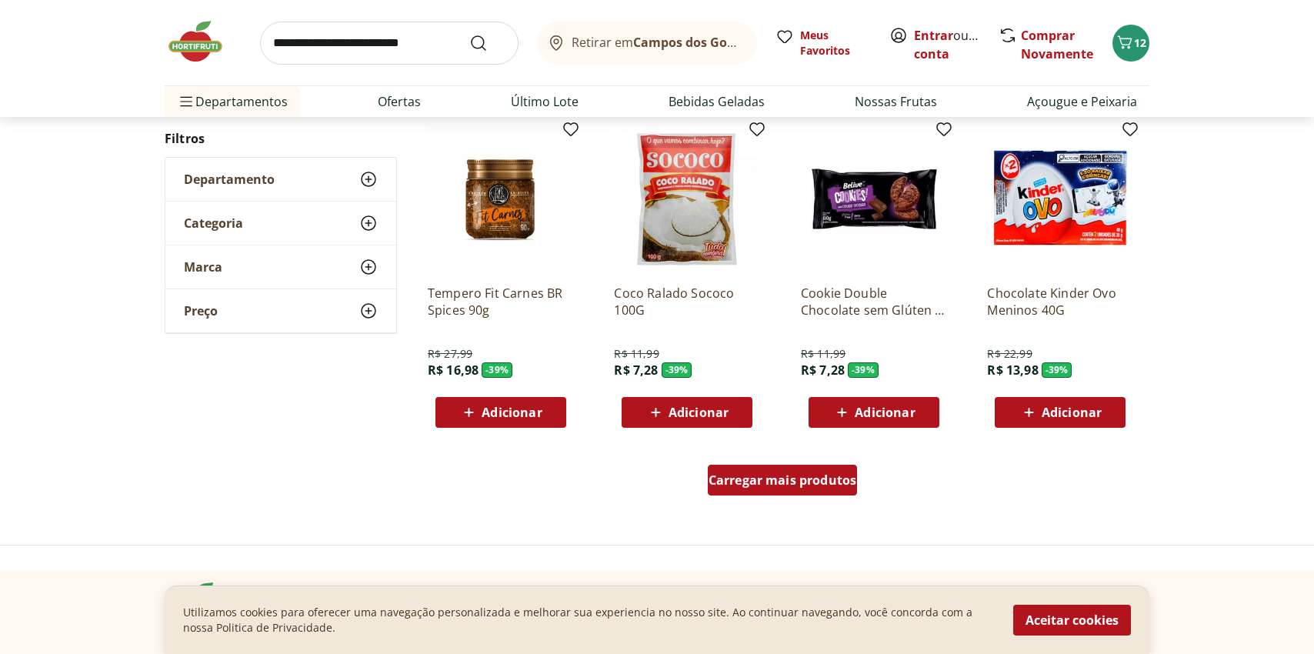
scroll to position [13056, 0]
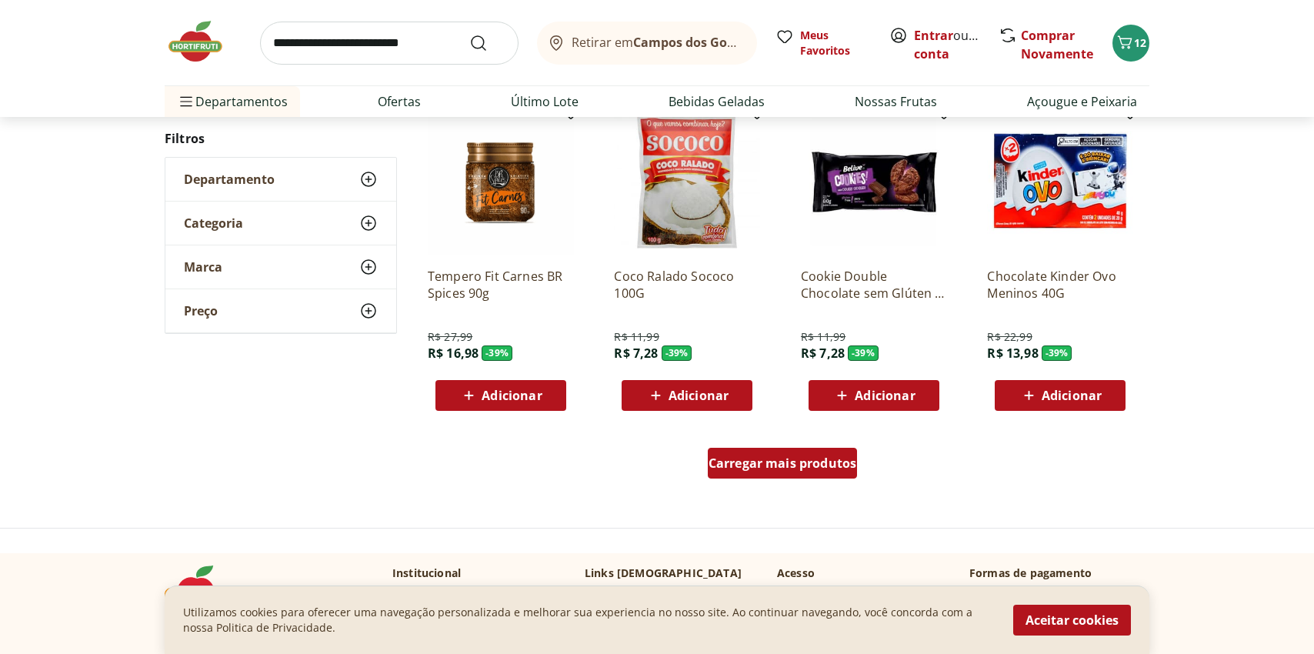
click at [782, 453] on div "Carregar mais produtos" at bounding box center [783, 463] width 150 height 31
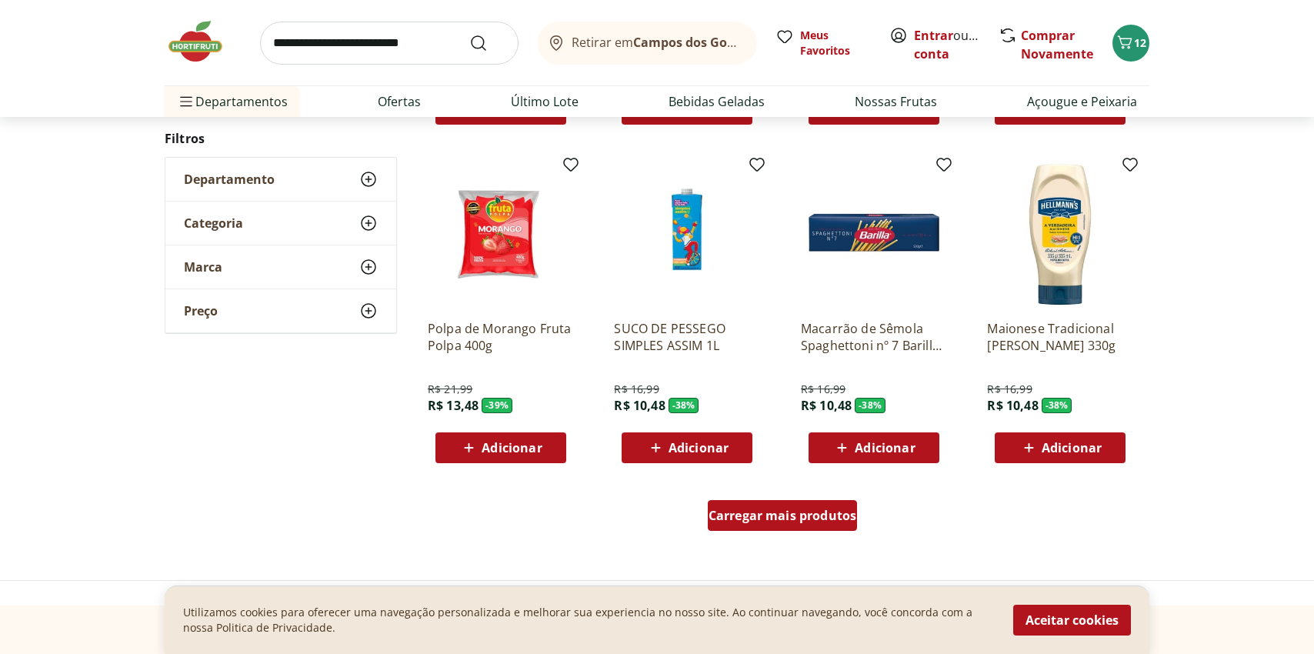
scroll to position [14008, 0]
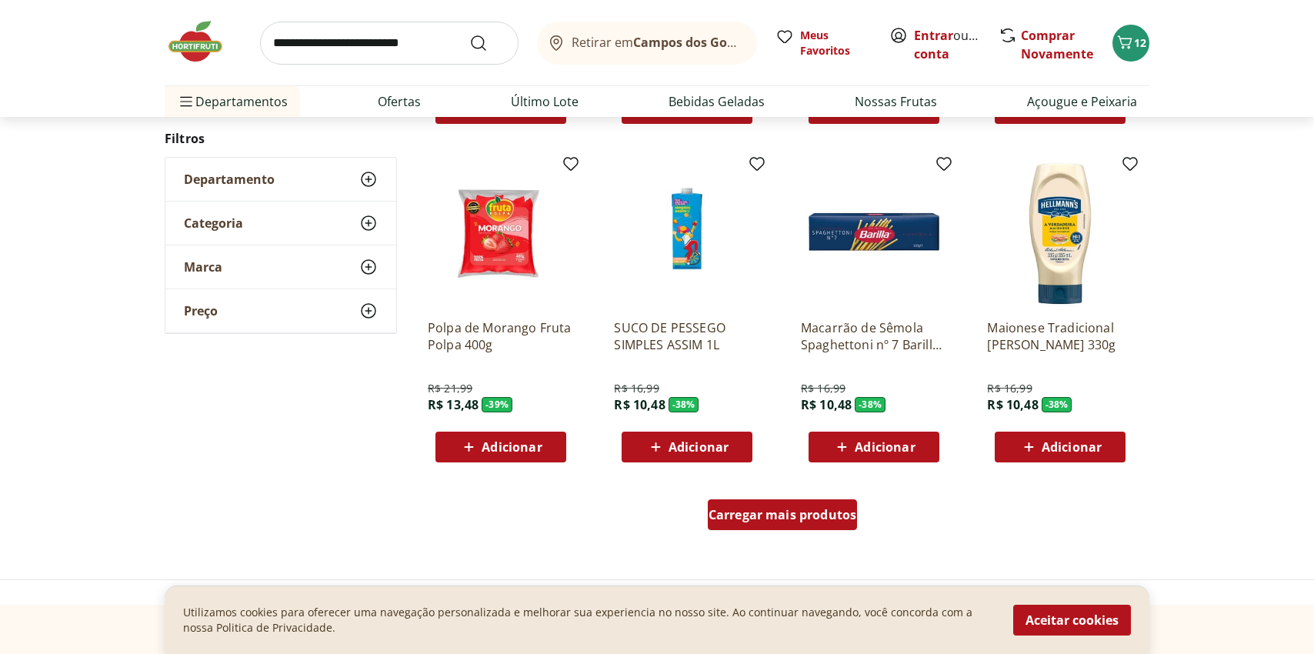
click at [783, 513] on span "Carregar mais produtos" at bounding box center [783, 515] width 149 height 12
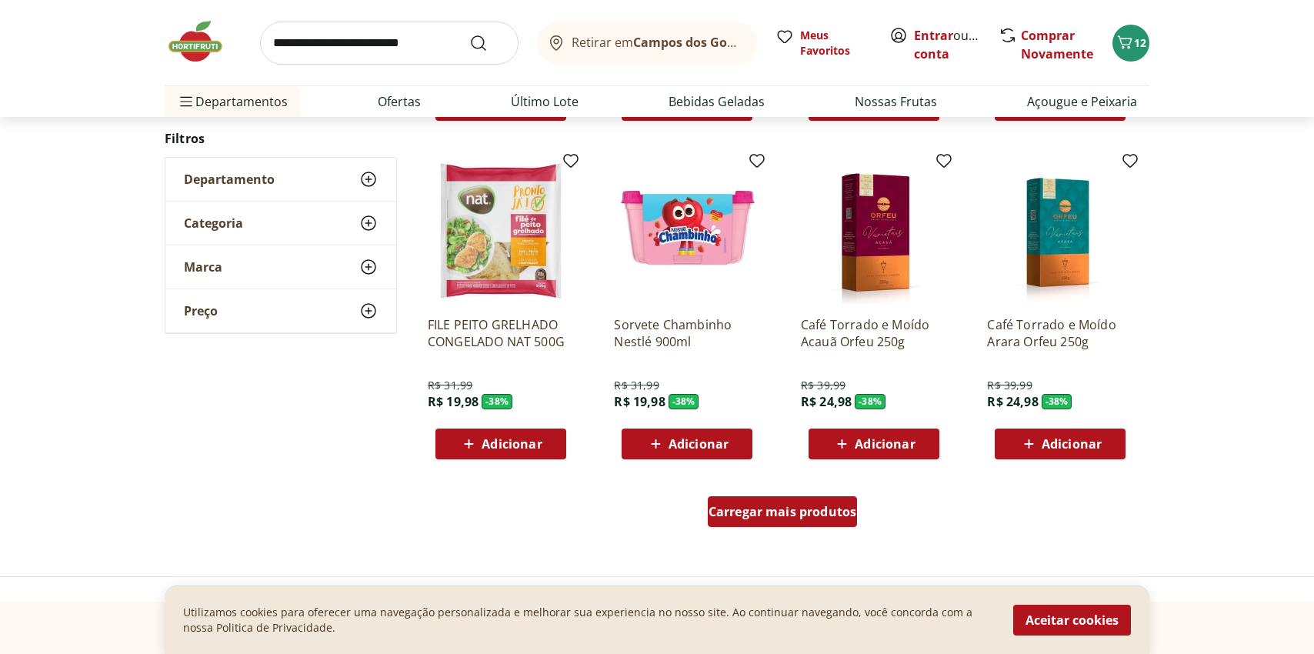
scroll to position [15019, 0]
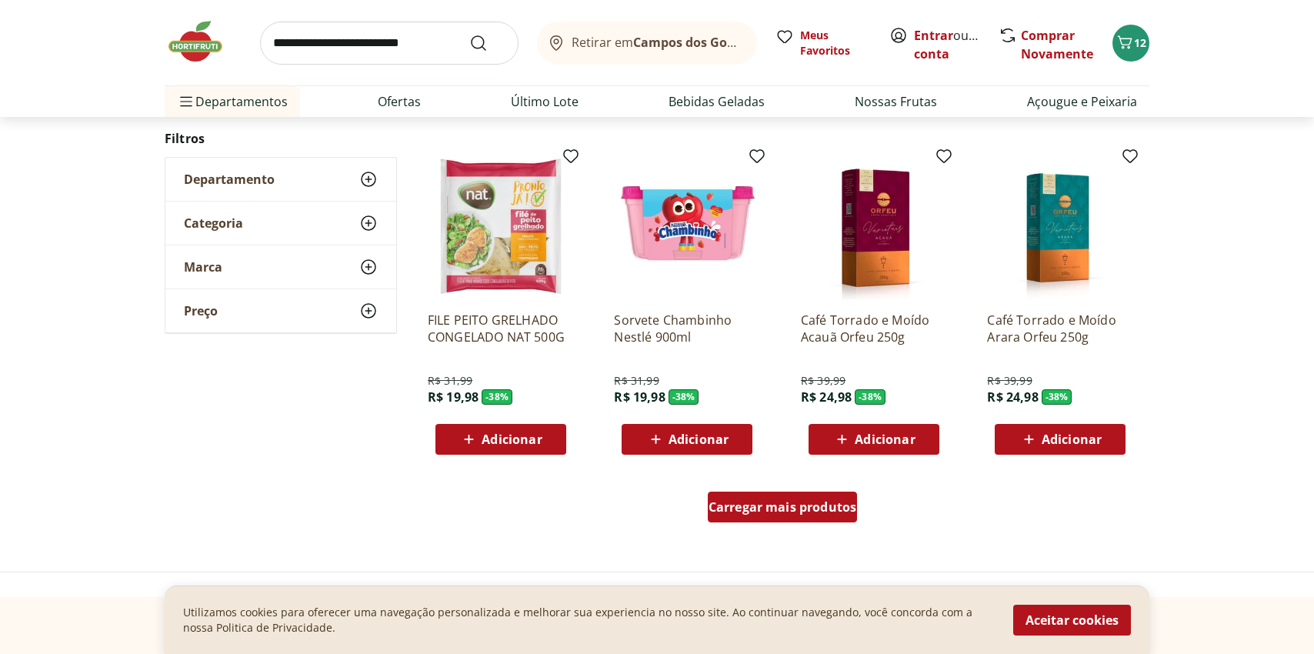
click at [773, 502] on span "Carregar mais produtos" at bounding box center [783, 507] width 149 height 12
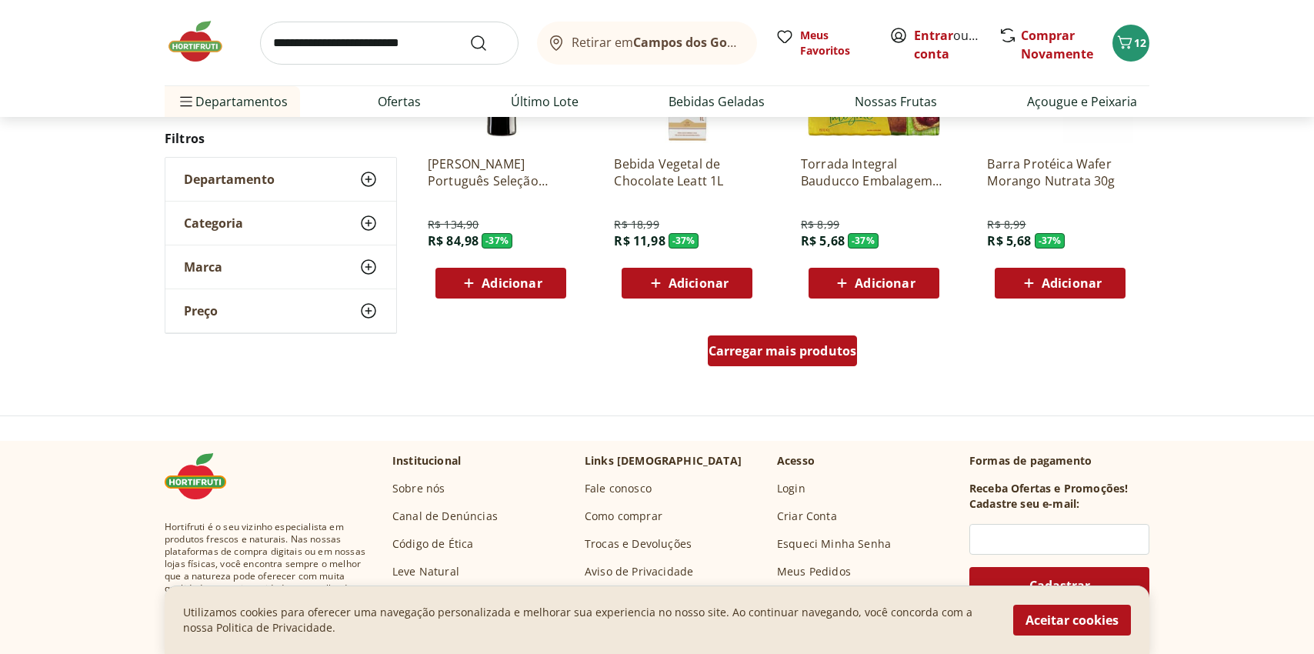
scroll to position [16186, 0]
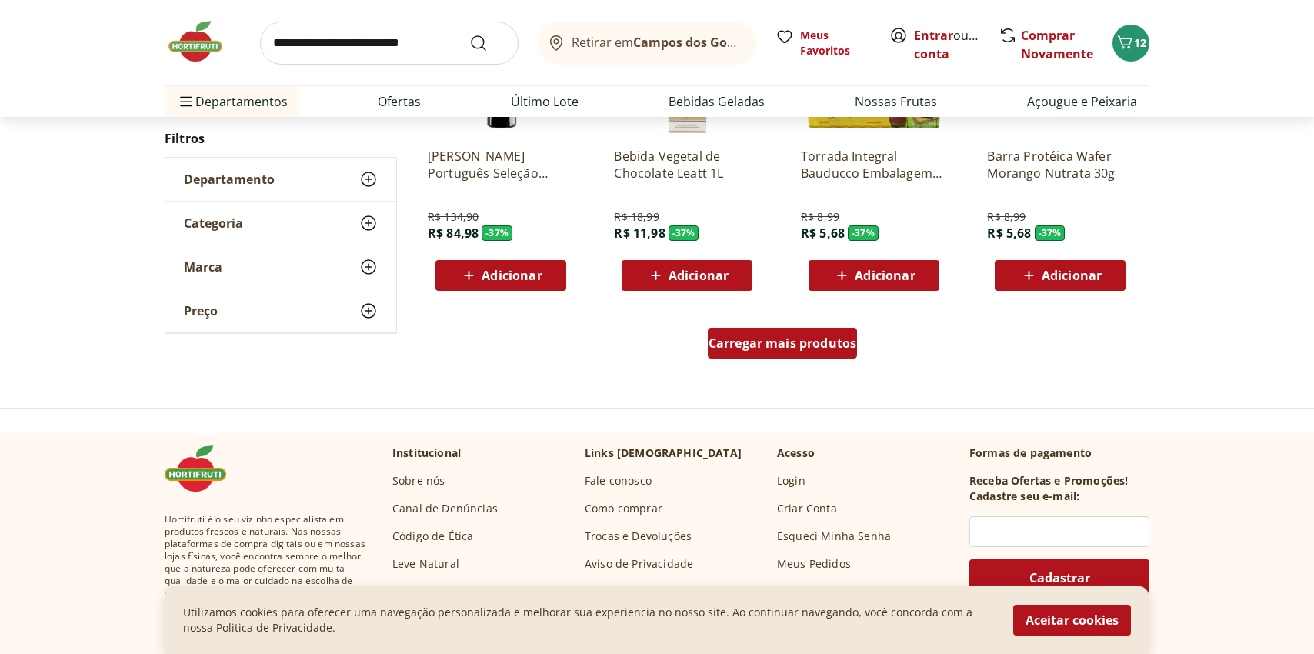
click at [765, 346] on span "Carregar mais produtos" at bounding box center [783, 343] width 149 height 12
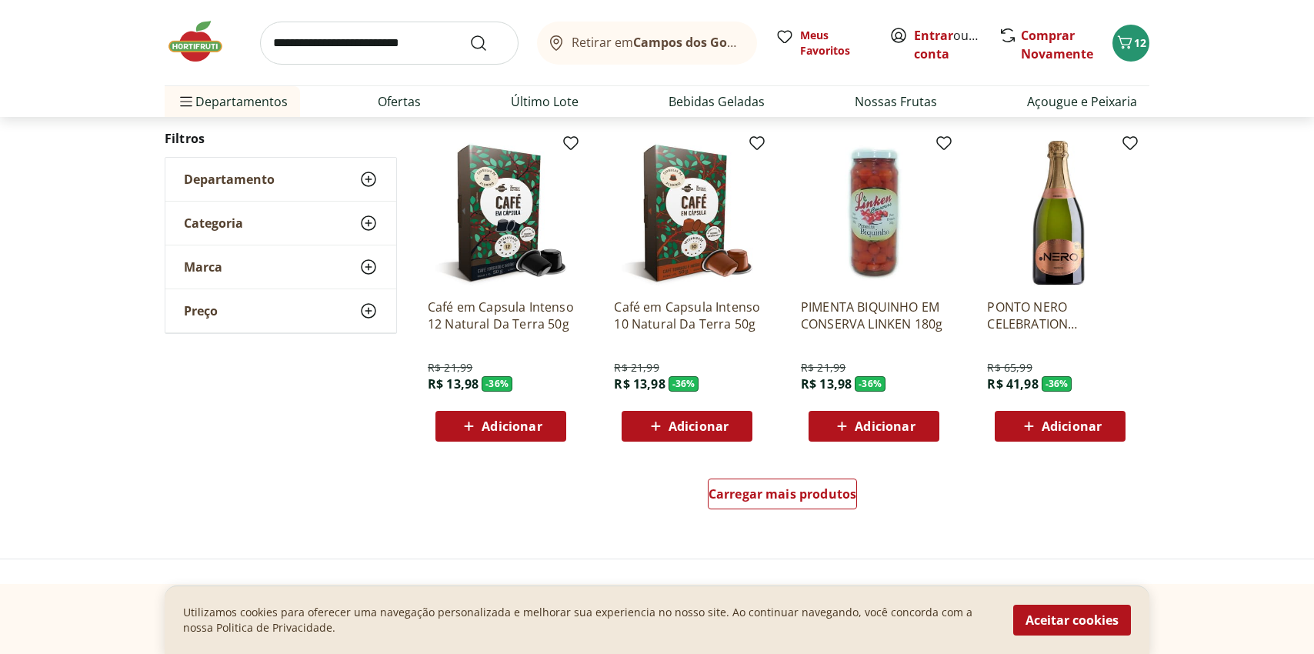
scroll to position [17049, 0]
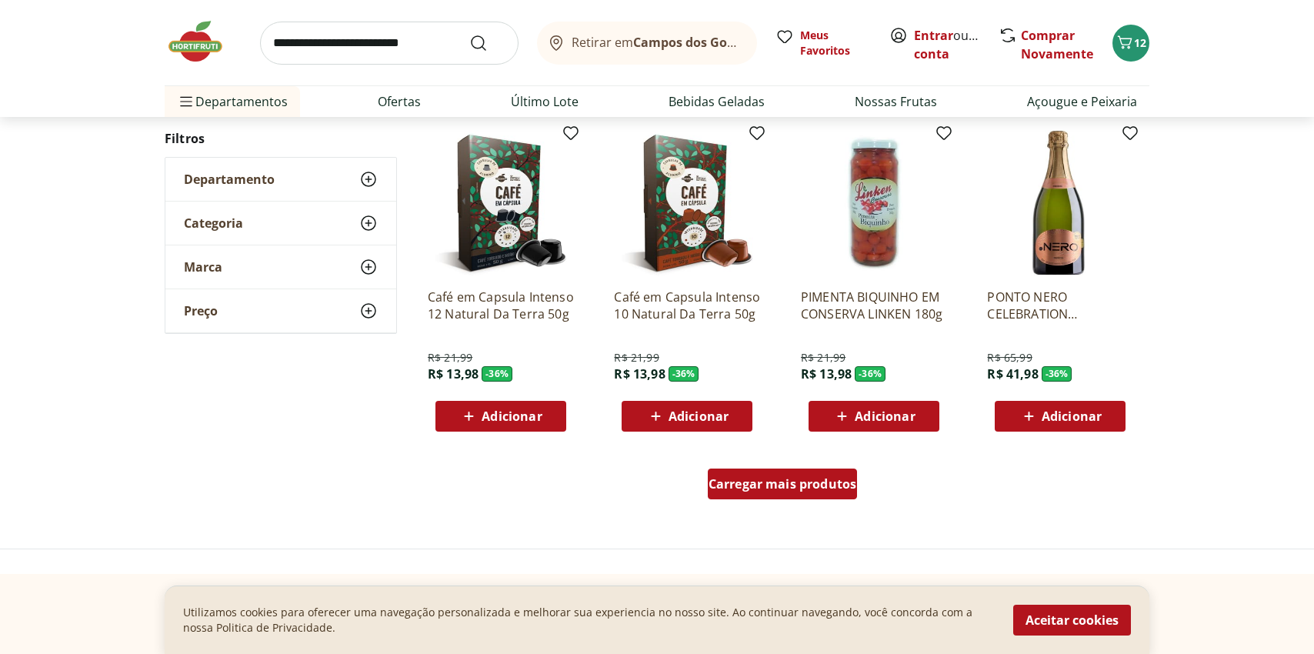
click at [770, 494] on div "Carregar mais produtos" at bounding box center [783, 484] width 150 height 31
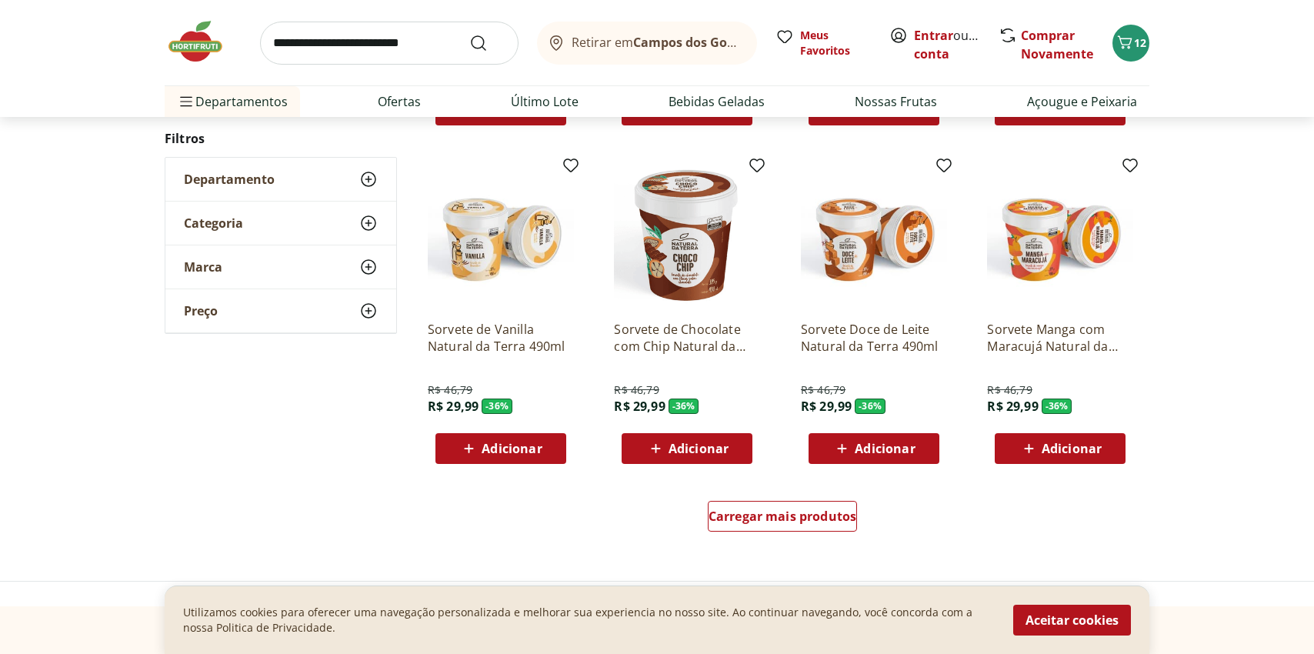
scroll to position [18021, 0]
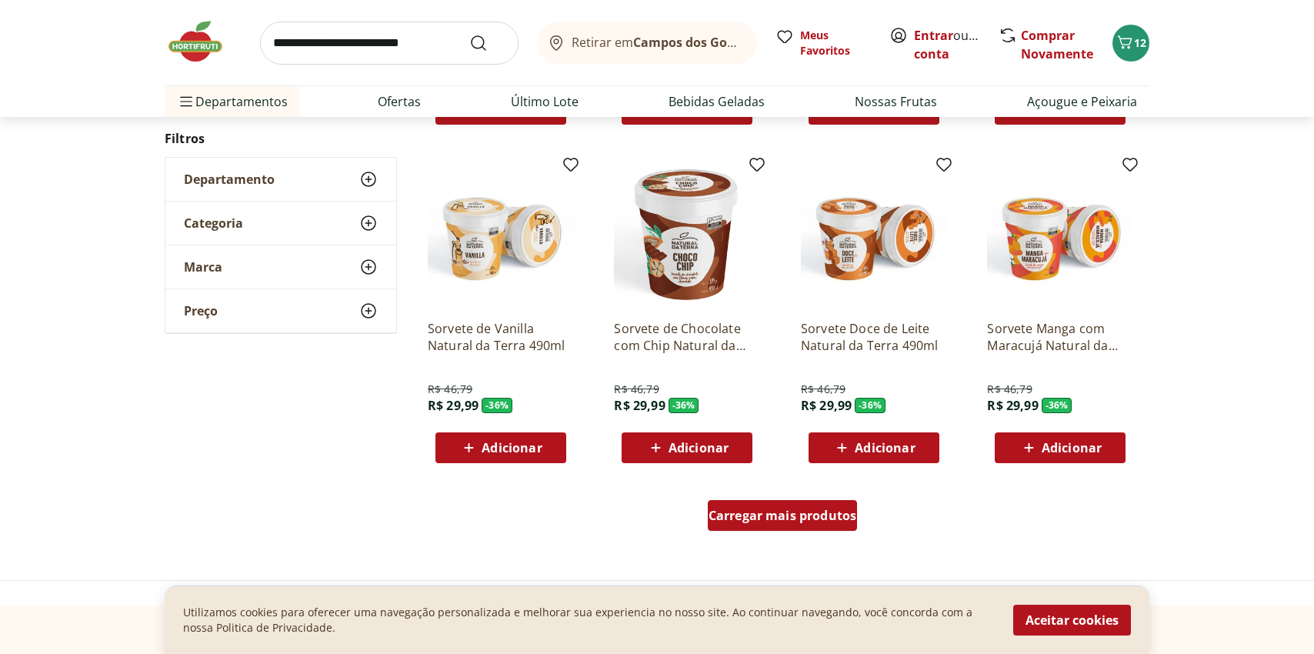
click at [780, 516] on span "Carregar mais produtos" at bounding box center [783, 515] width 149 height 12
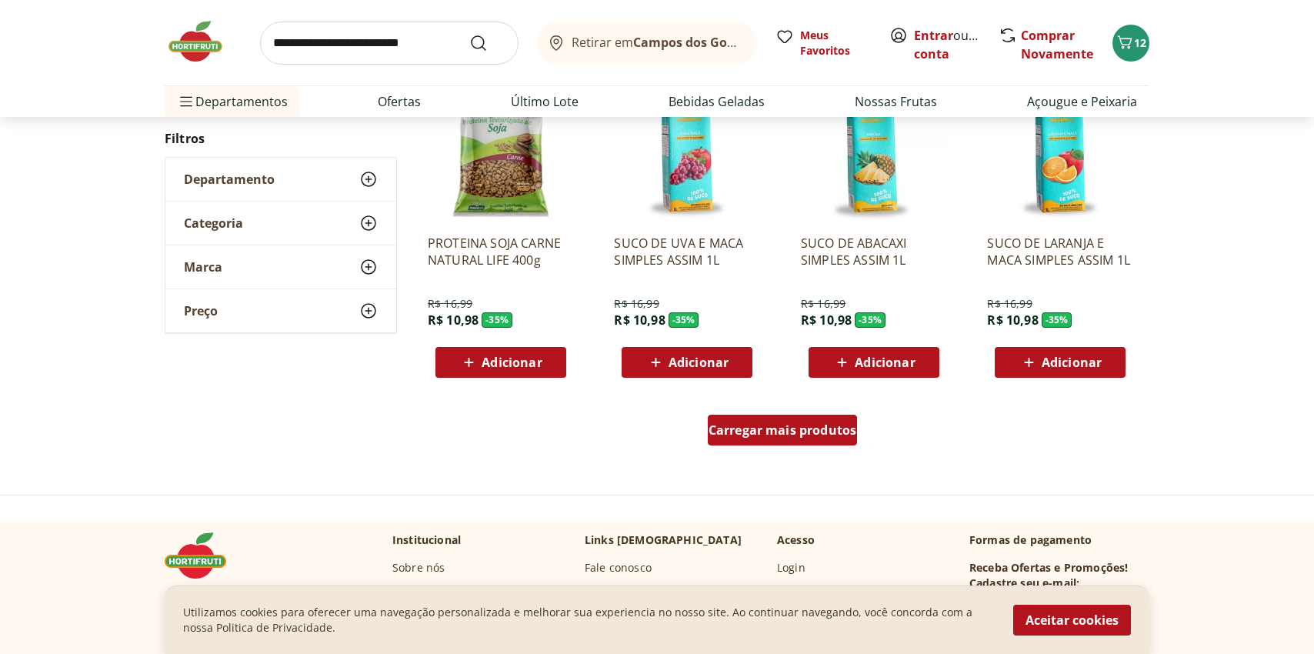
scroll to position [19121, 0]
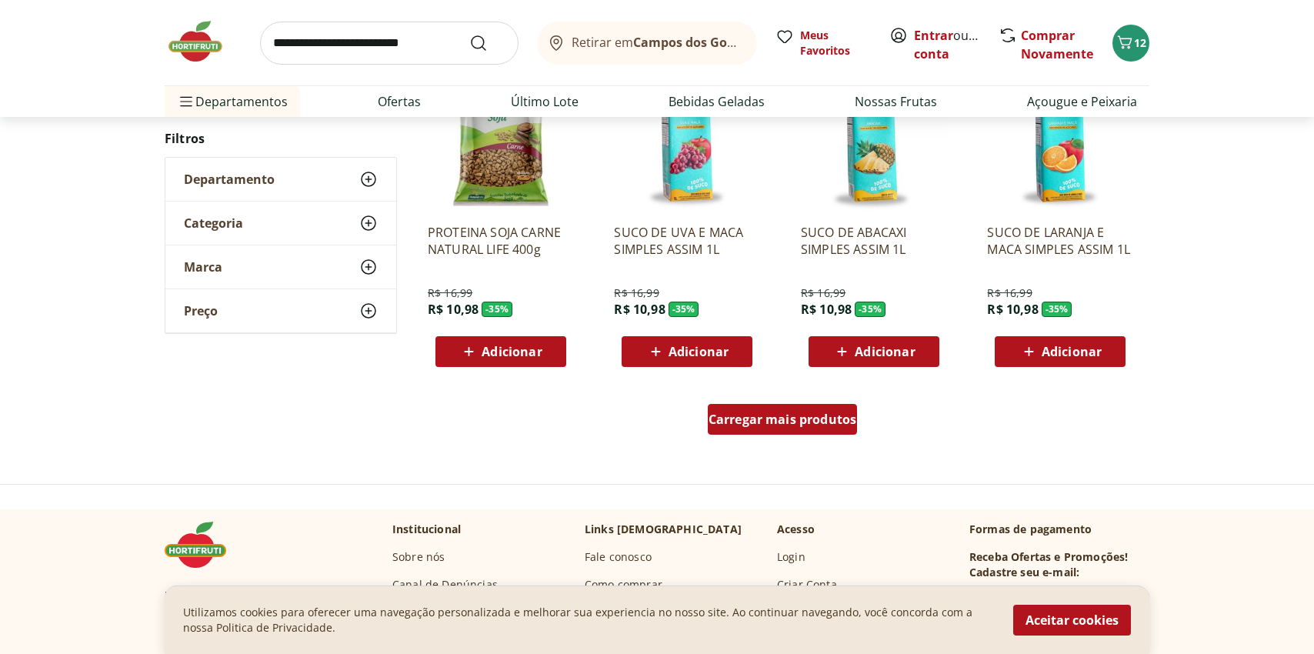
click at [790, 426] on span "Carregar mais produtos" at bounding box center [783, 419] width 149 height 12
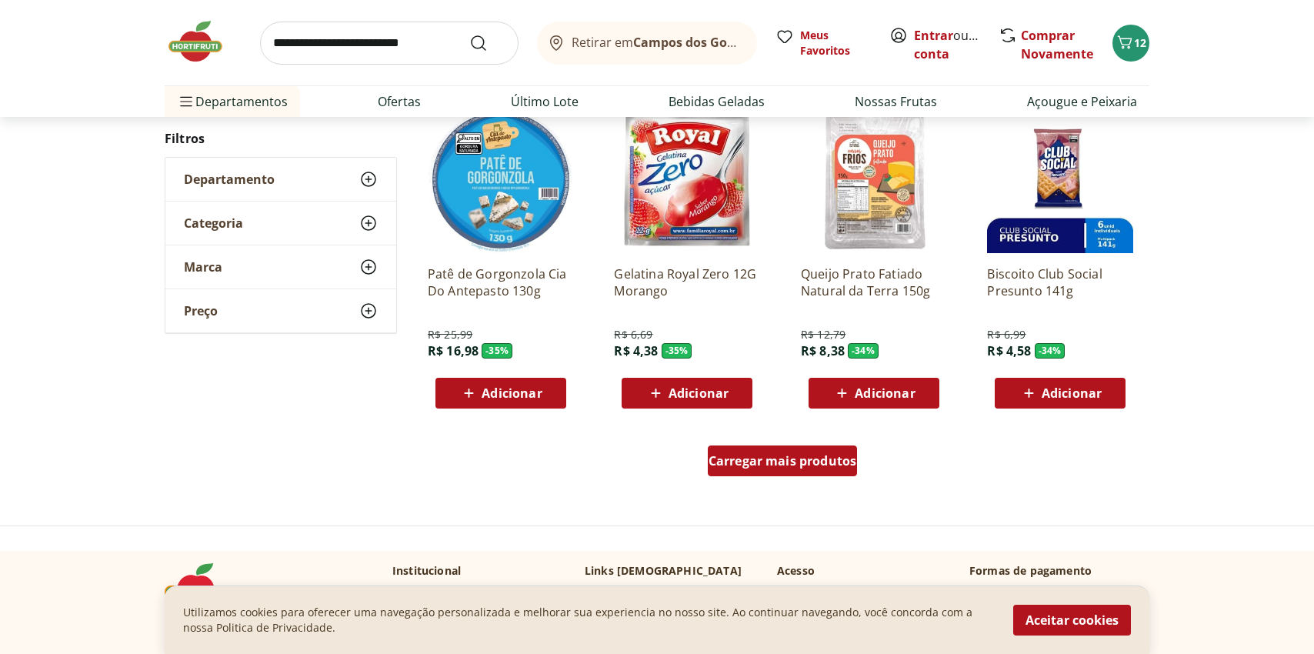
scroll to position [20093, 0]
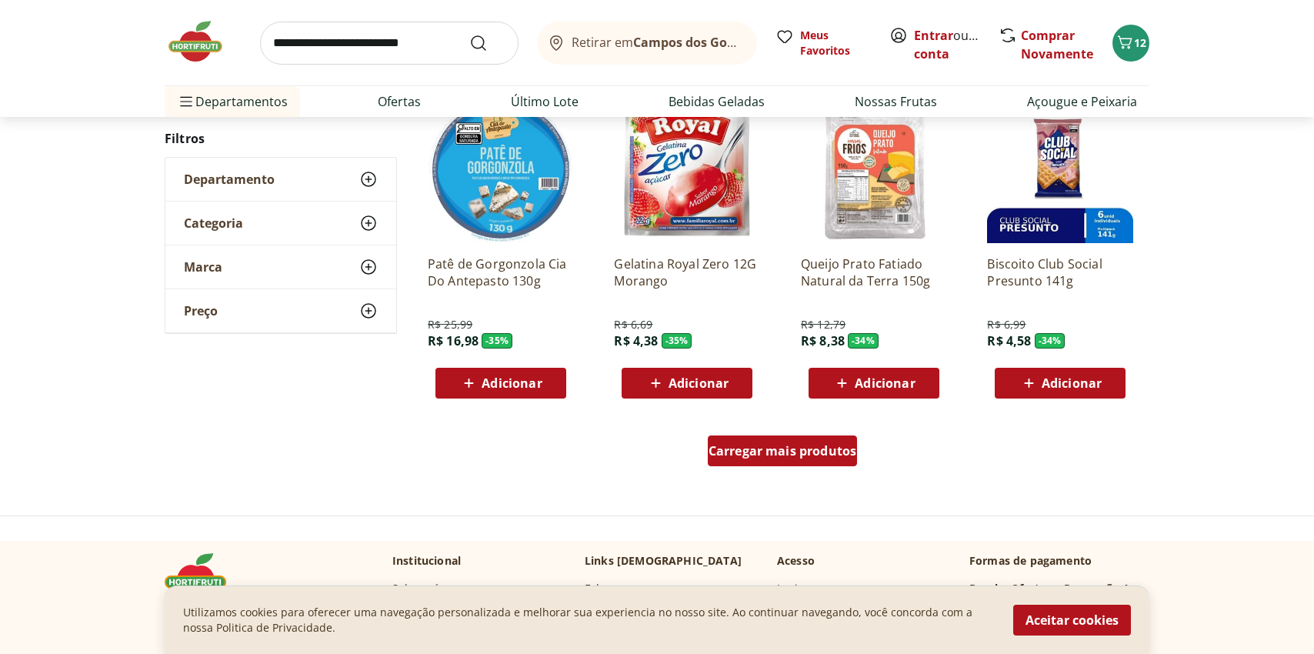
click at [770, 449] on span "Carregar mais produtos" at bounding box center [783, 451] width 149 height 12
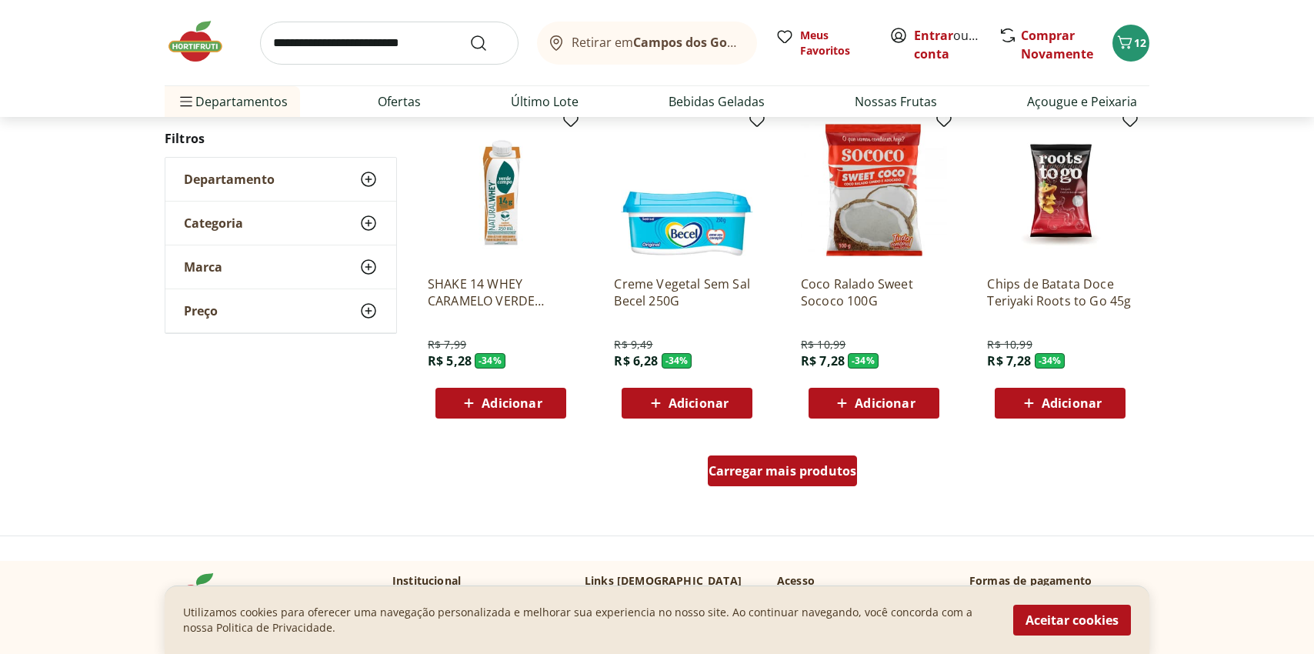
scroll to position [21163, 0]
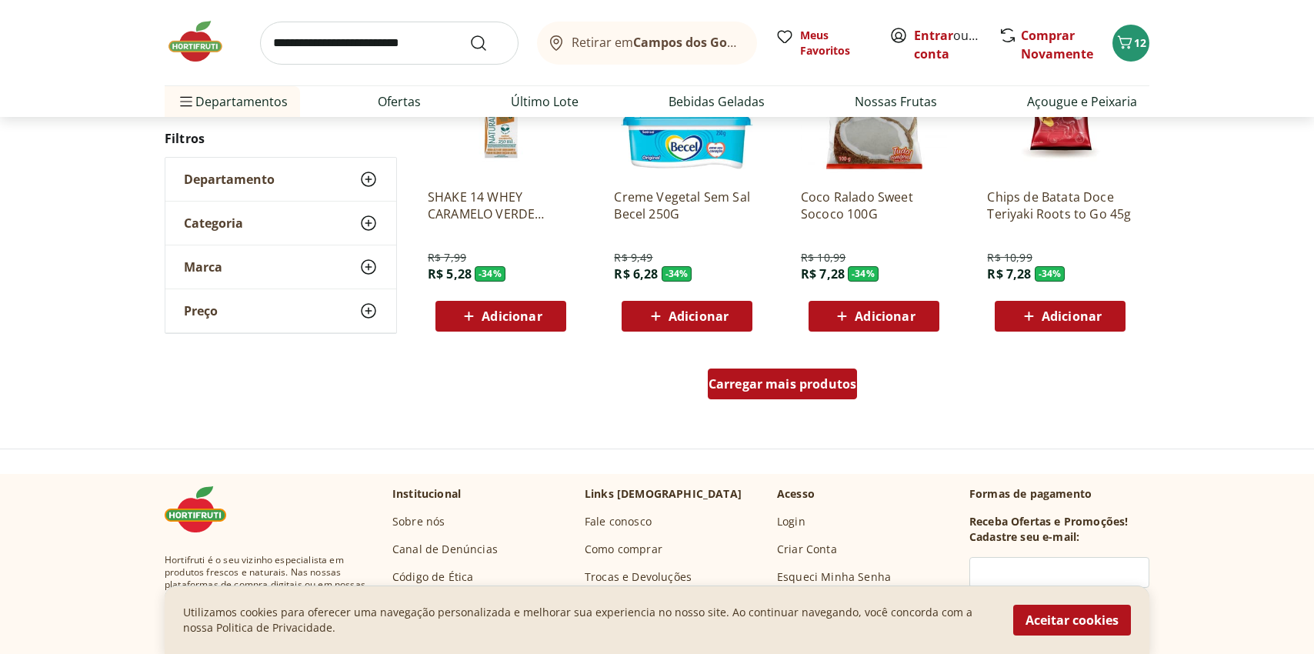
click at [782, 401] on link "Carregar mais produtos" at bounding box center [783, 387] width 150 height 37
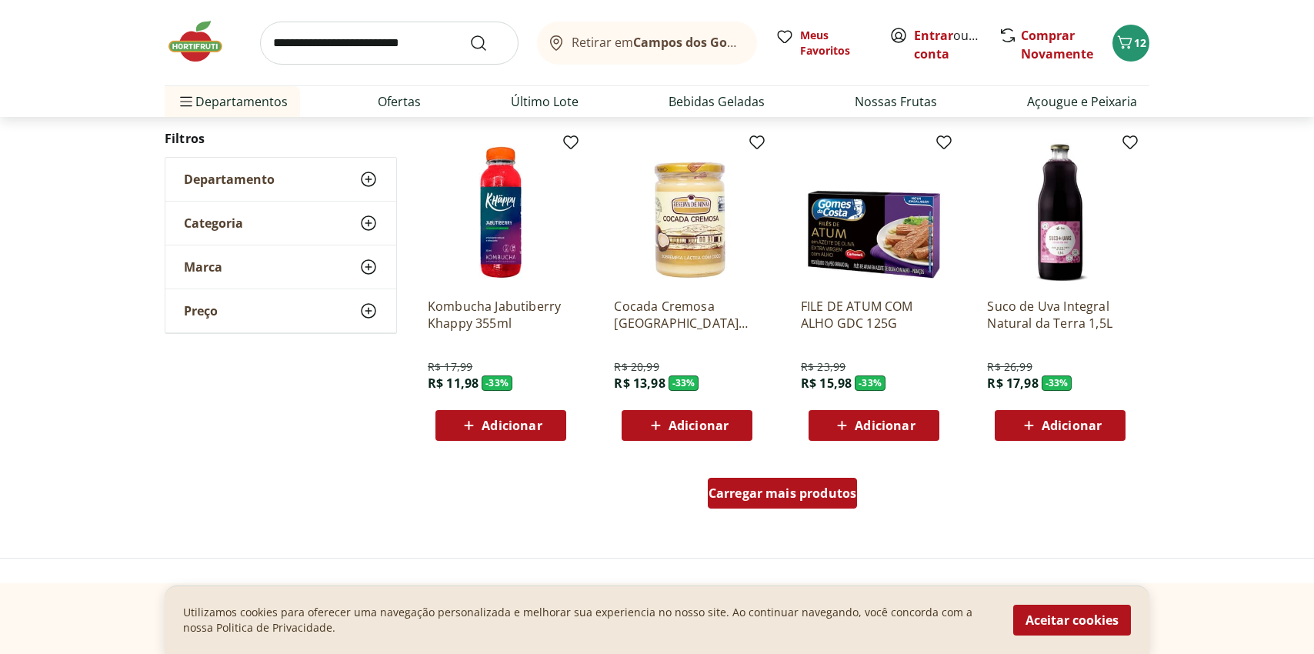
scroll to position [22060, 0]
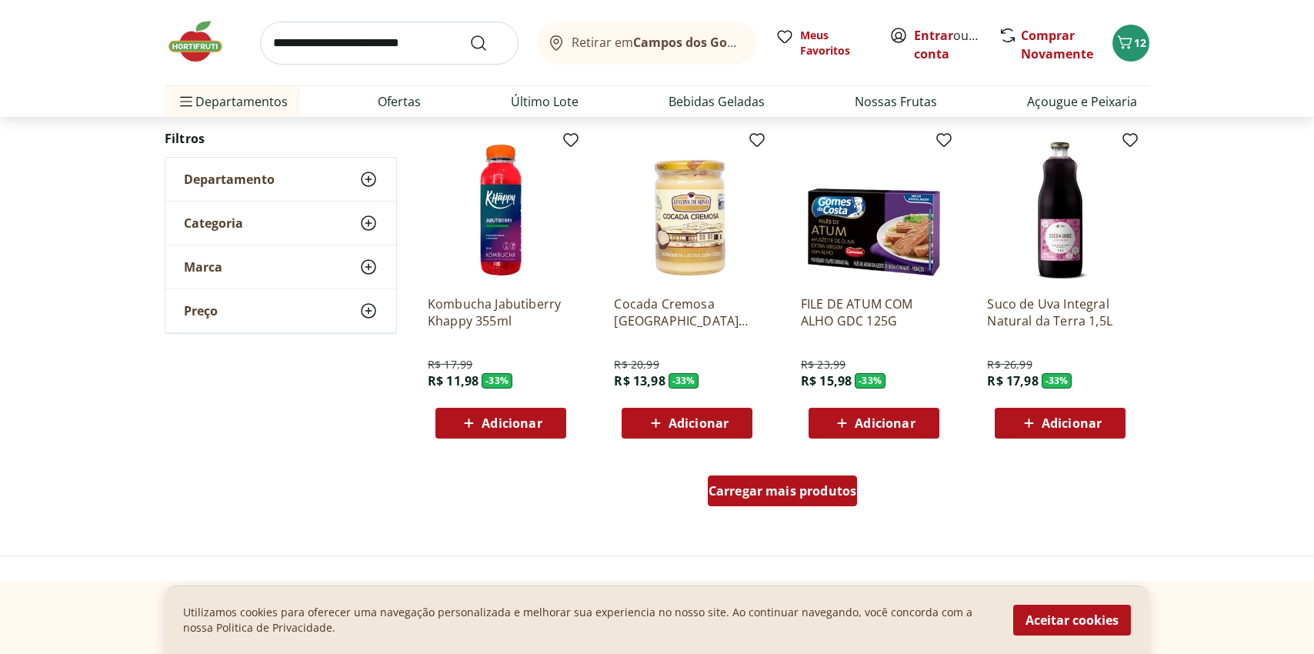
click at [750, 499] on div "Carregar mais produtos" at bounding box center [783, 491] width 150 height 31
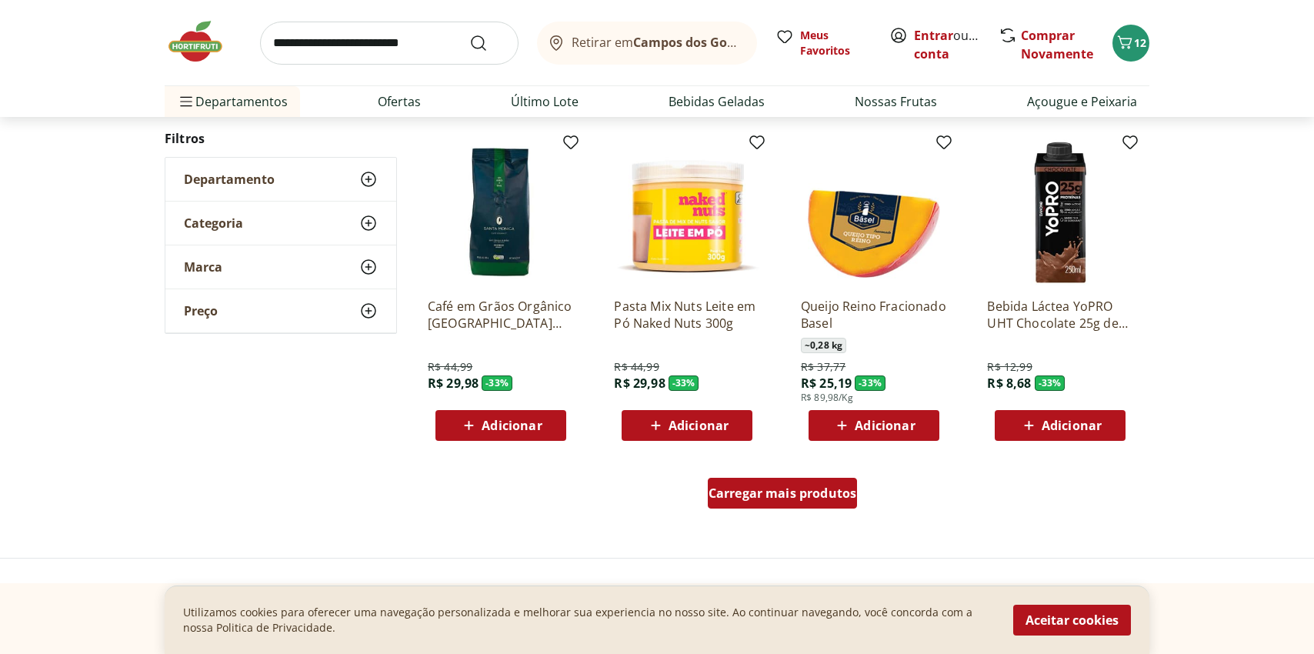
scroll to position [23071, 0]
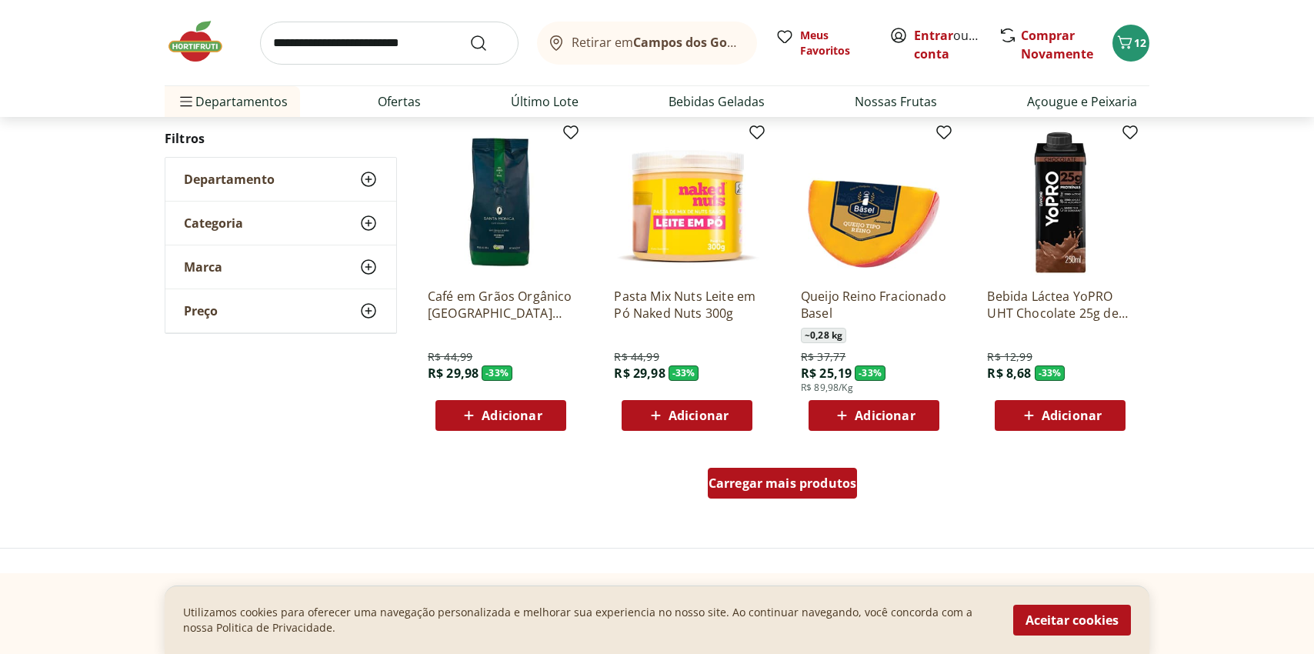
click at [772, 484] on span "Carregar mais produtos" at bounding box center [783, 483] width 149 height 12
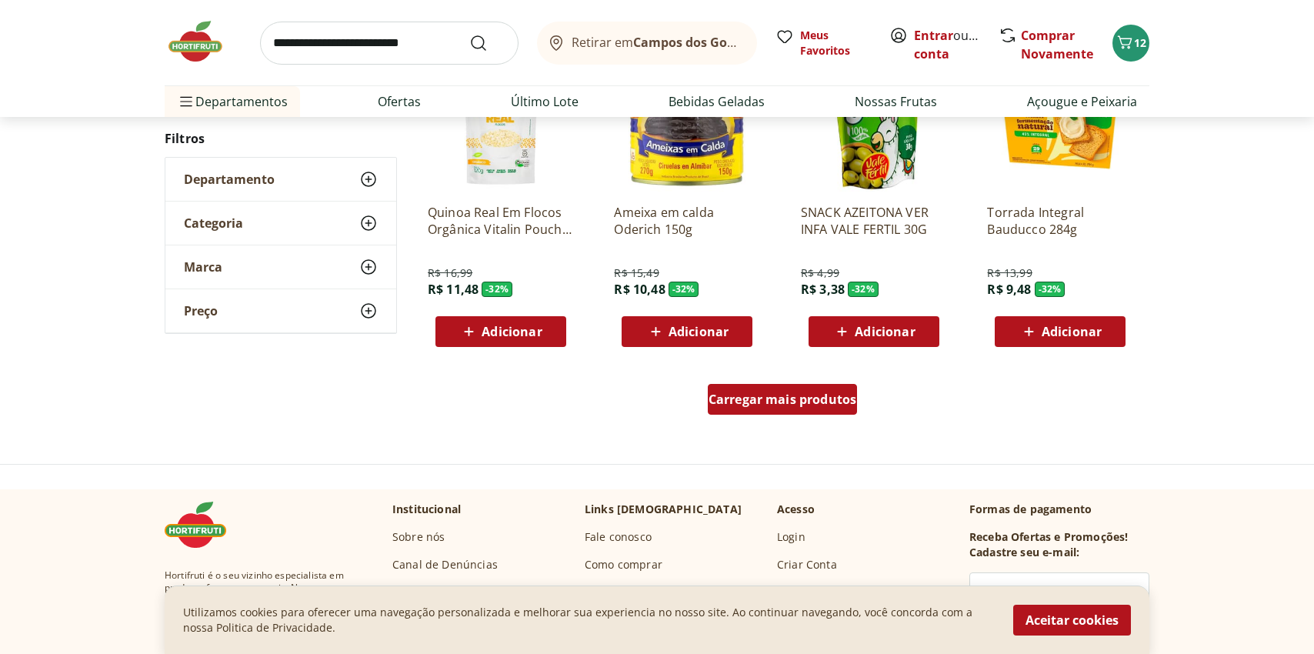
scroll to position [24160, 0]
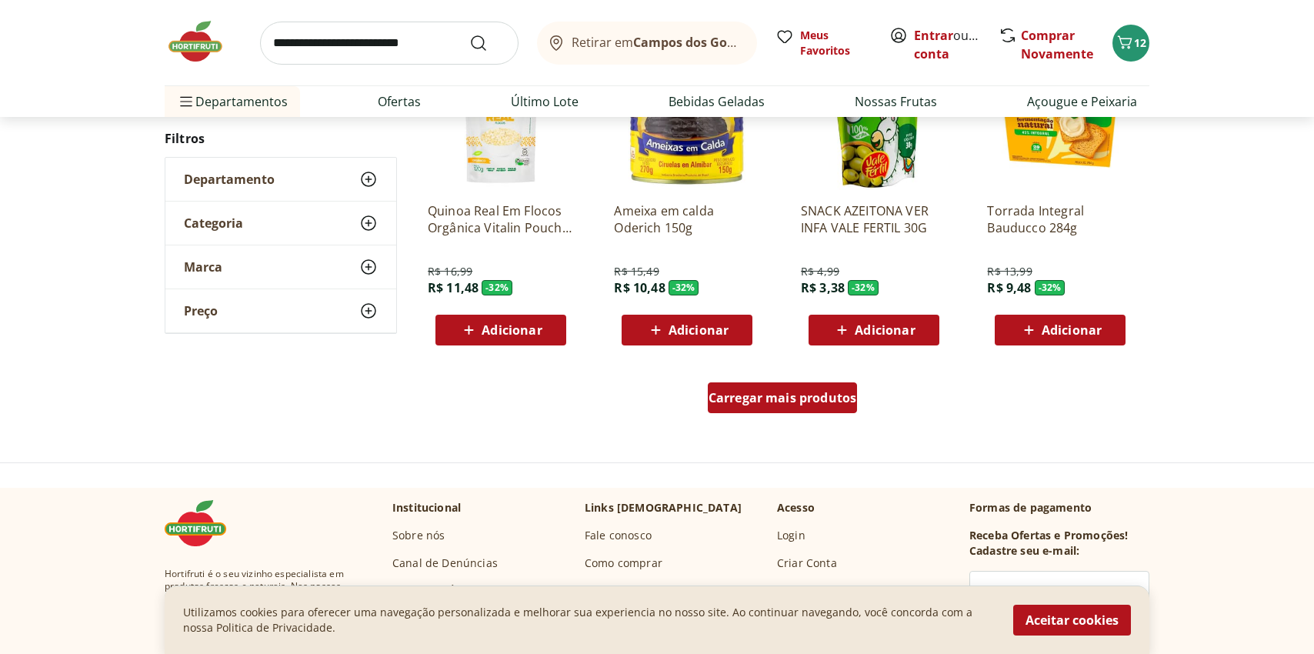
click at [776, 392] on span "Carregar mais produtos" at bounding box center [783, 398] width 149 height 12
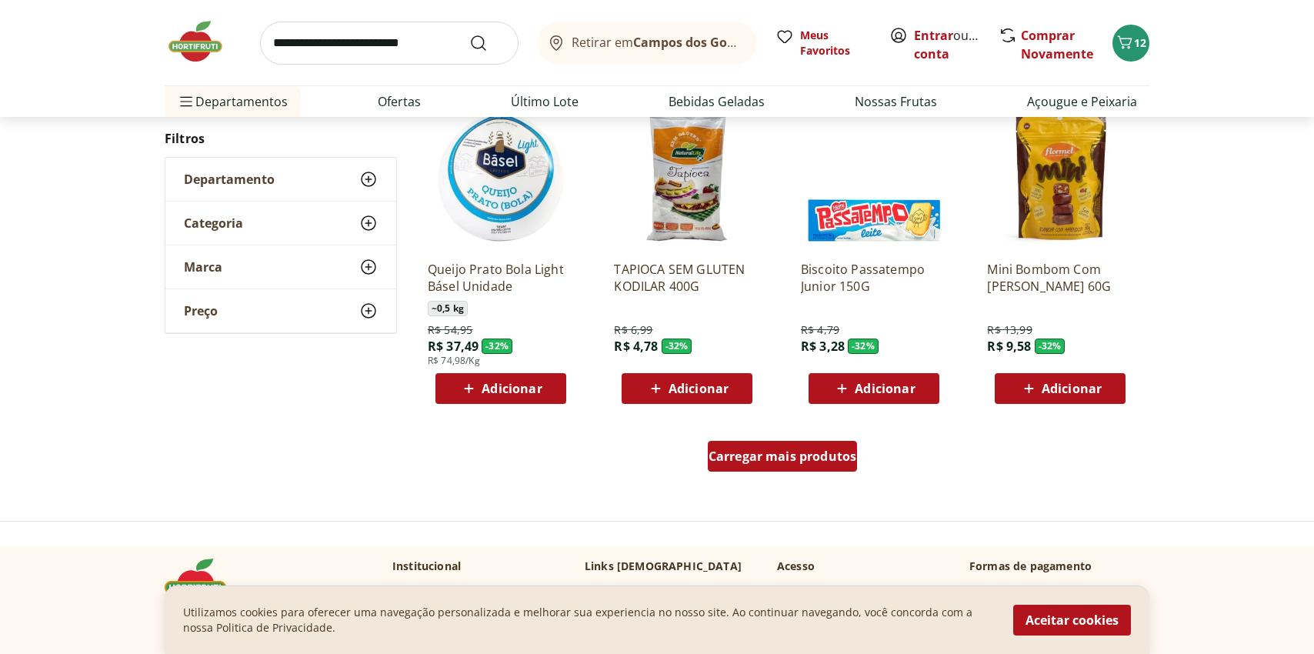
scroll to position [25129, 0]
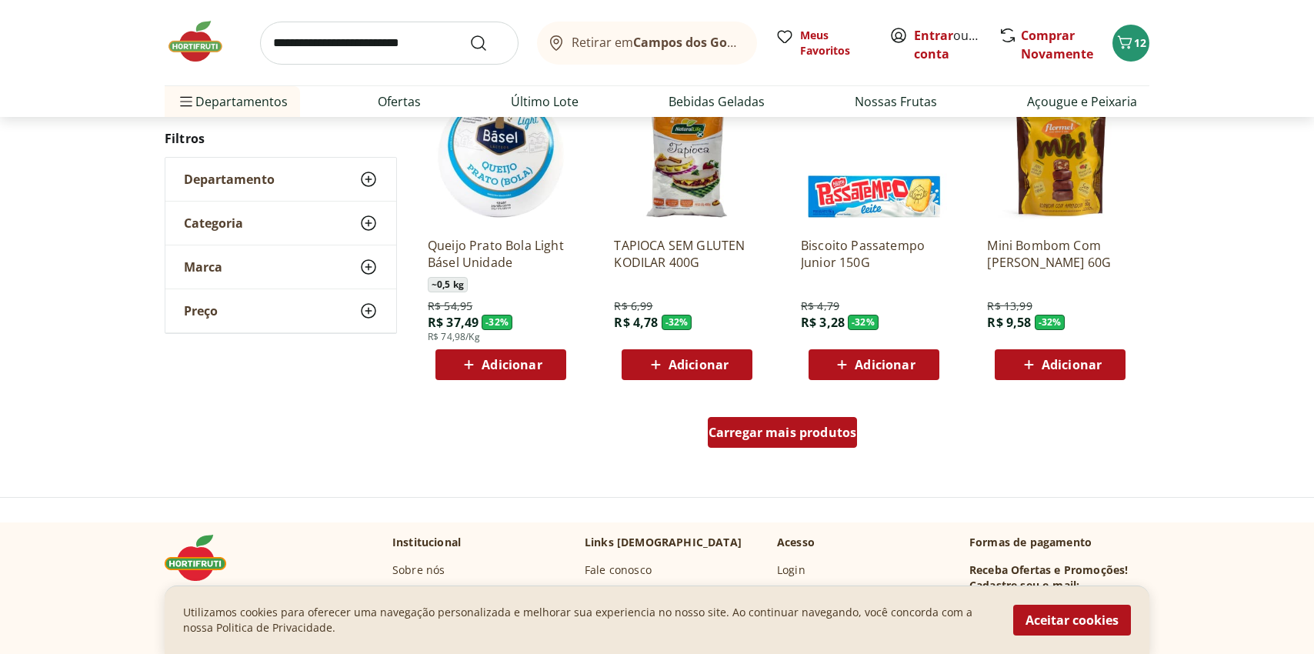
click at [760, 433] on span "Carregar mais produtos" at bounding box center [783, 432] width 149 height 12
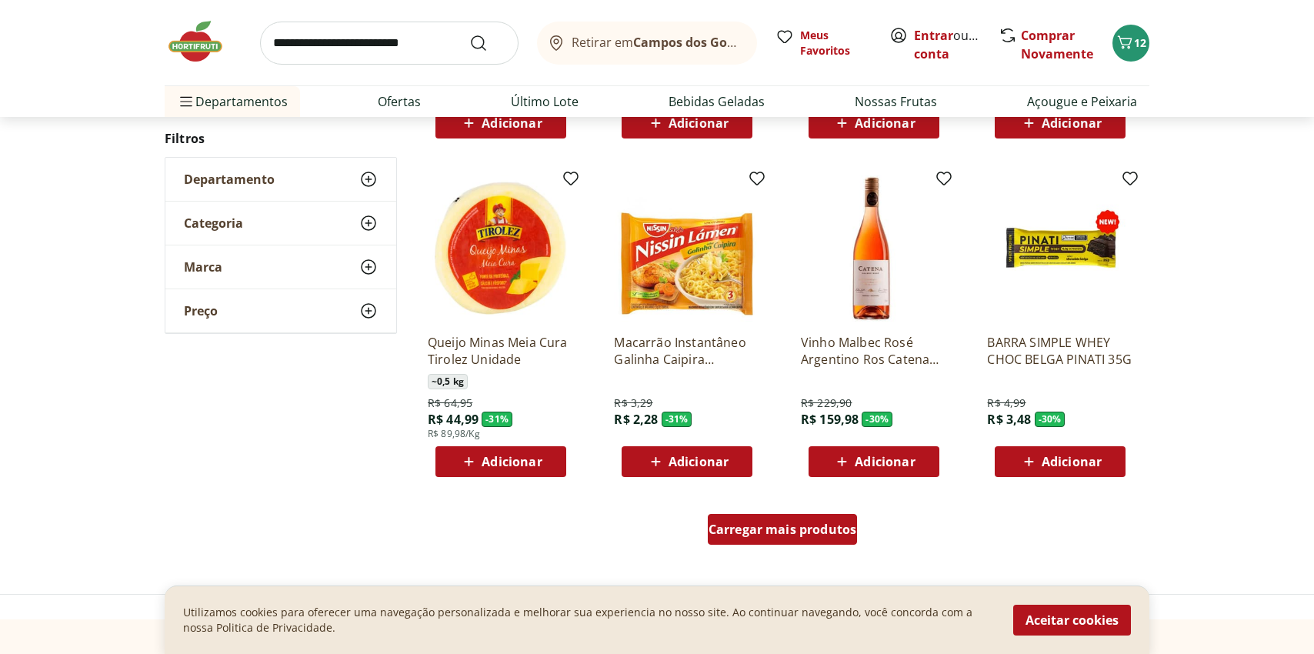
scroll to position [26037, 0]
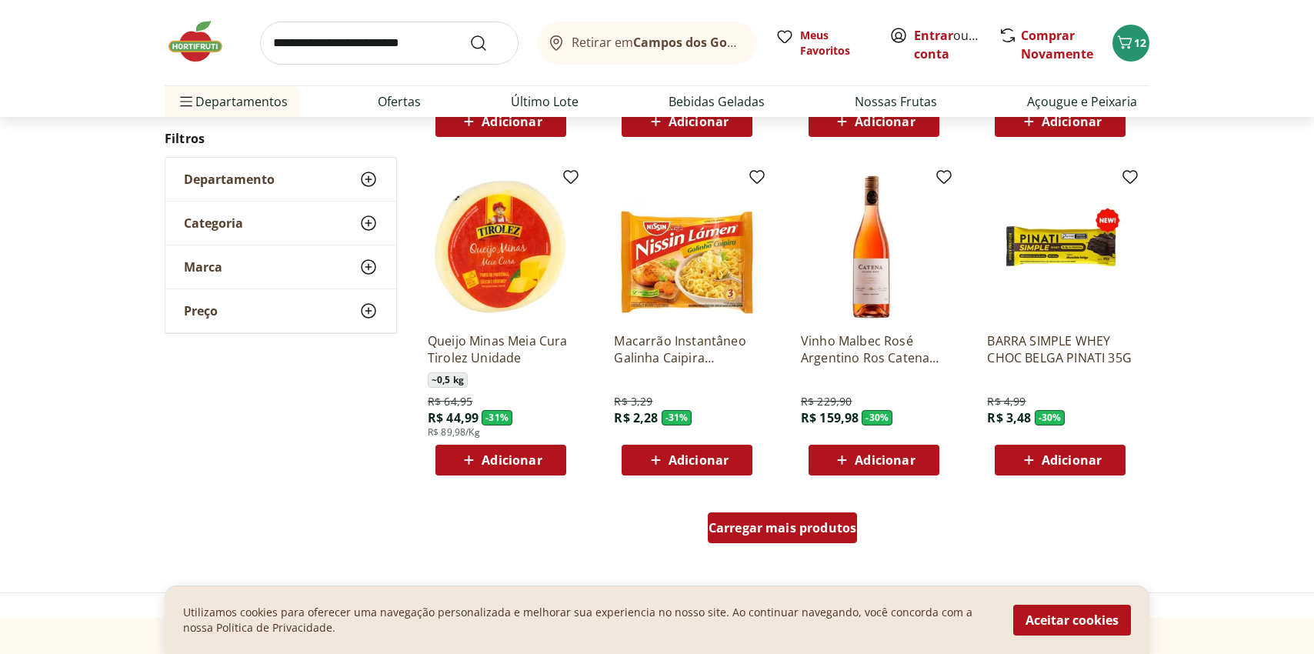
click at [753, 525] on span "Carregar mais produtos" at bounding box center [783, 528] width 149 height 12
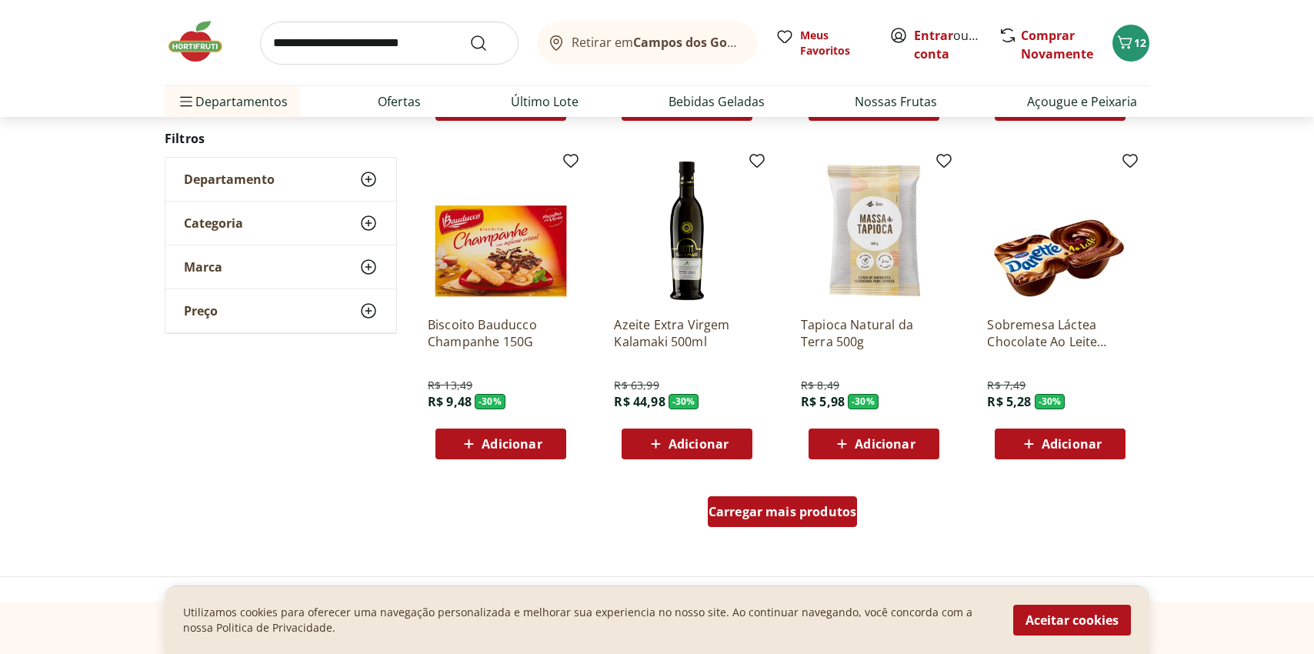
scroll to position [27098, 0]
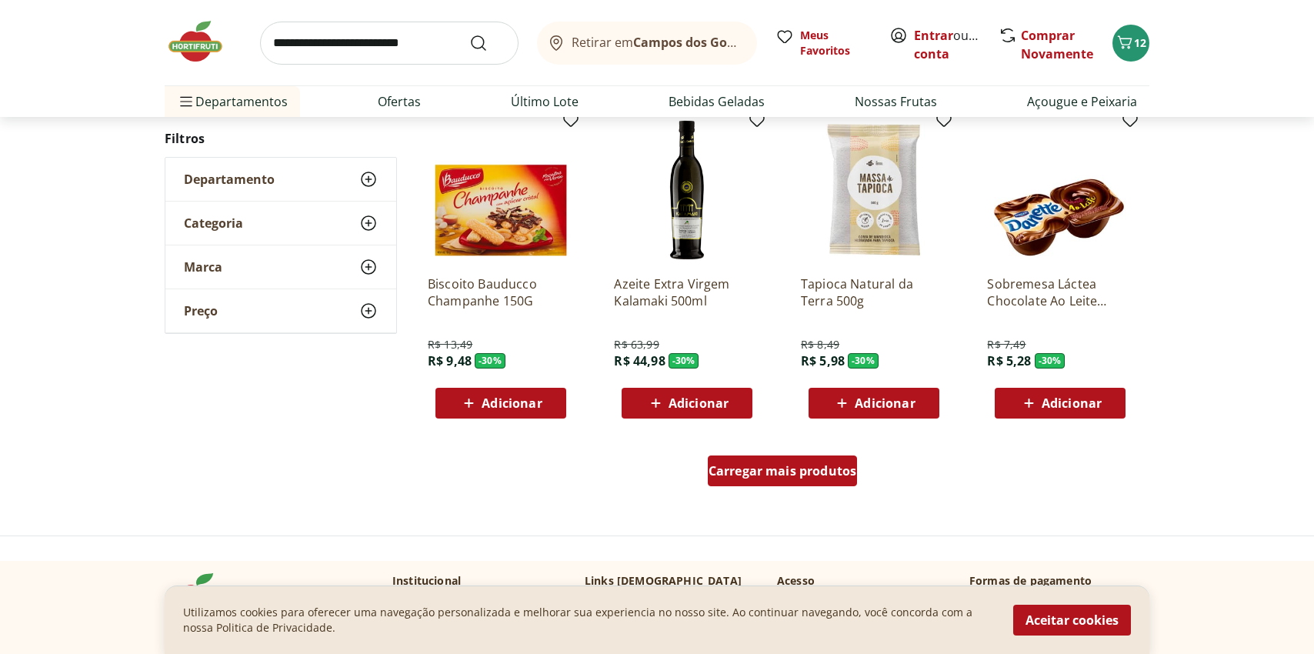
click at [785, 465] on span "Carregar mais produtos" at bounding box center [783, 471] width 149 height 12
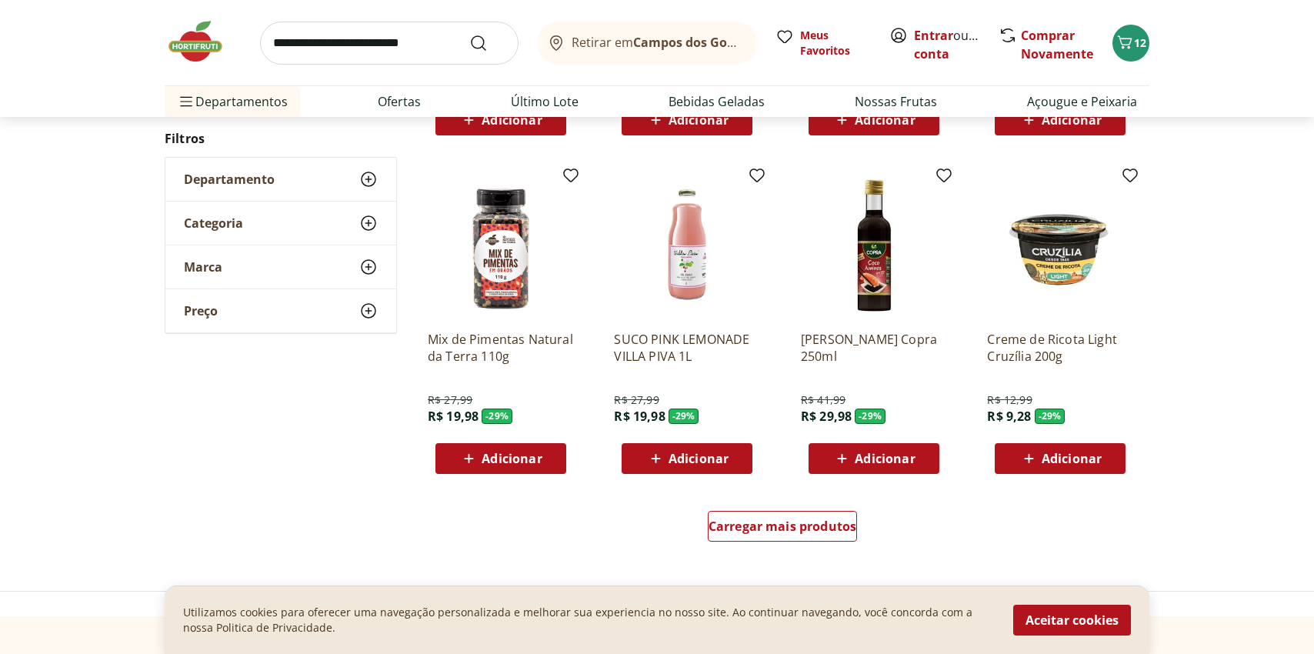
scroll to position [28070, 0]
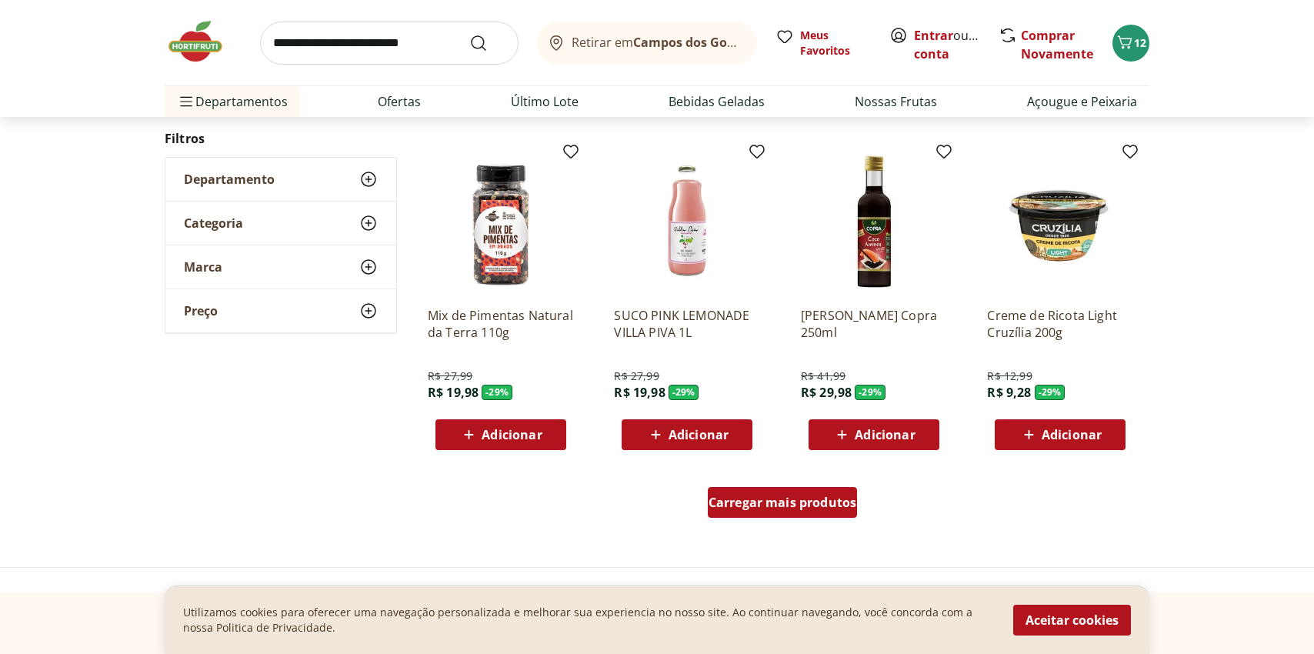
click at [759, 508] on span "Carregar mais produtos" at bounding box center [783, 502] width 149 height 12
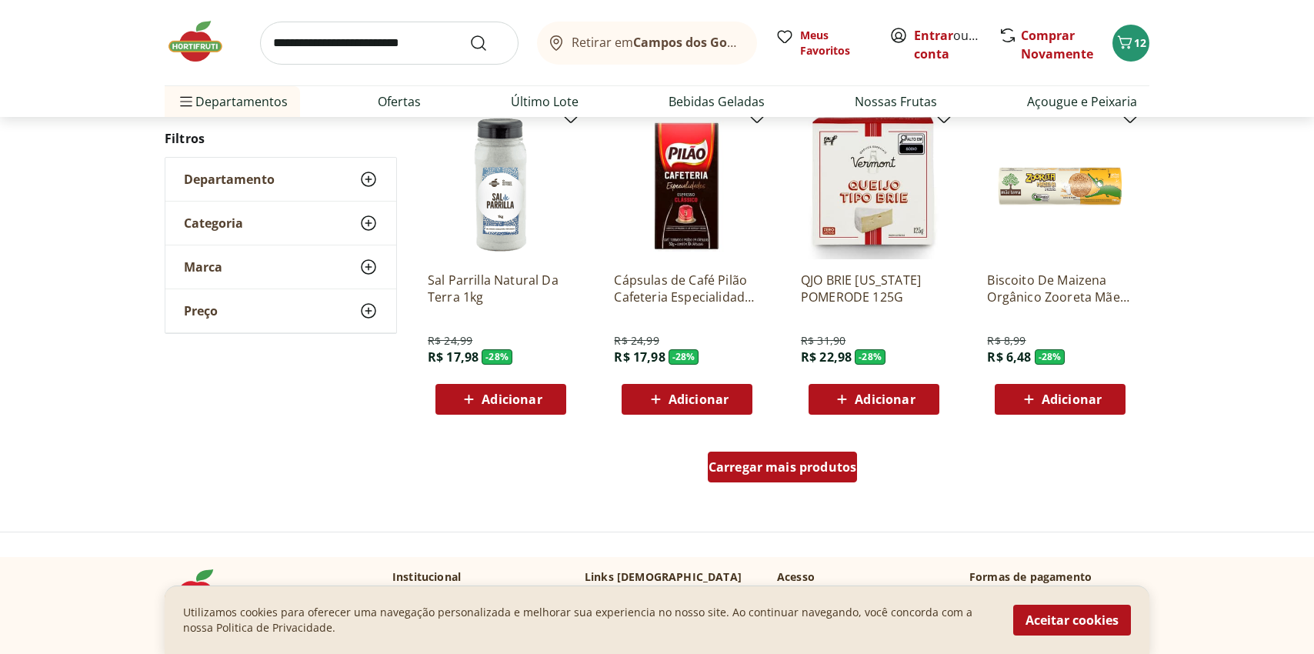
scroll to position [29130, 0]
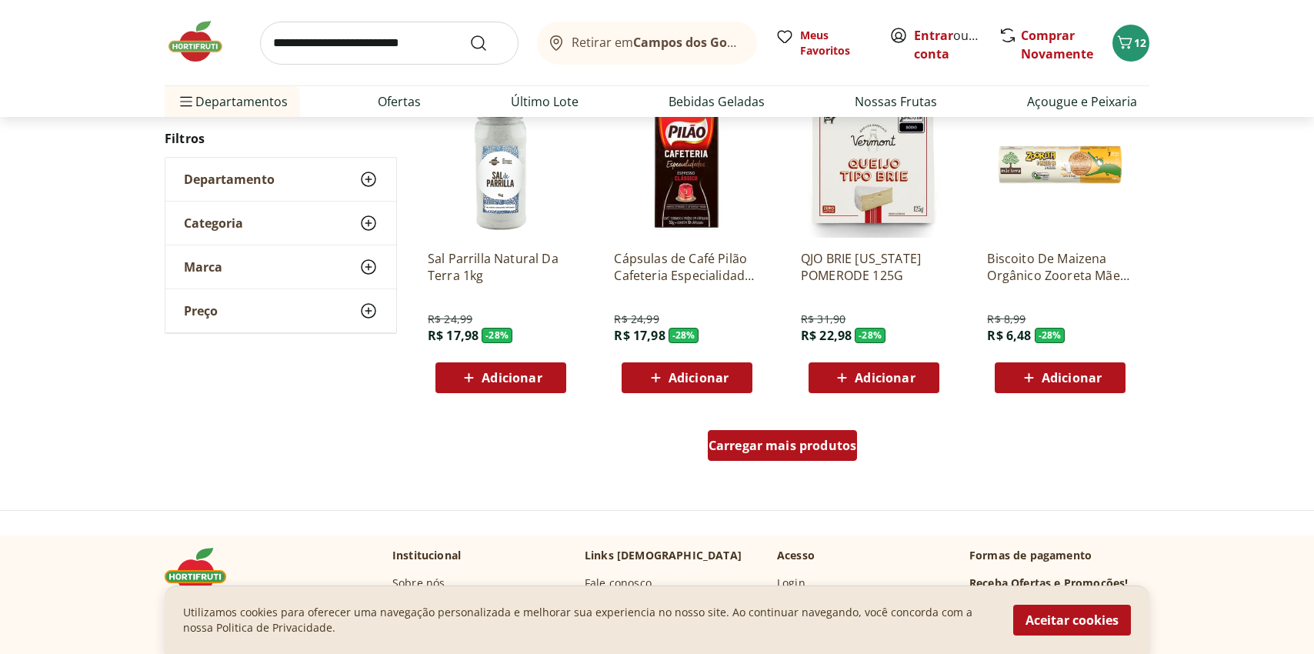
click at [754, 450] on span "Carregar mais produtos" at bounding box center [783, 445] width 149 height 12
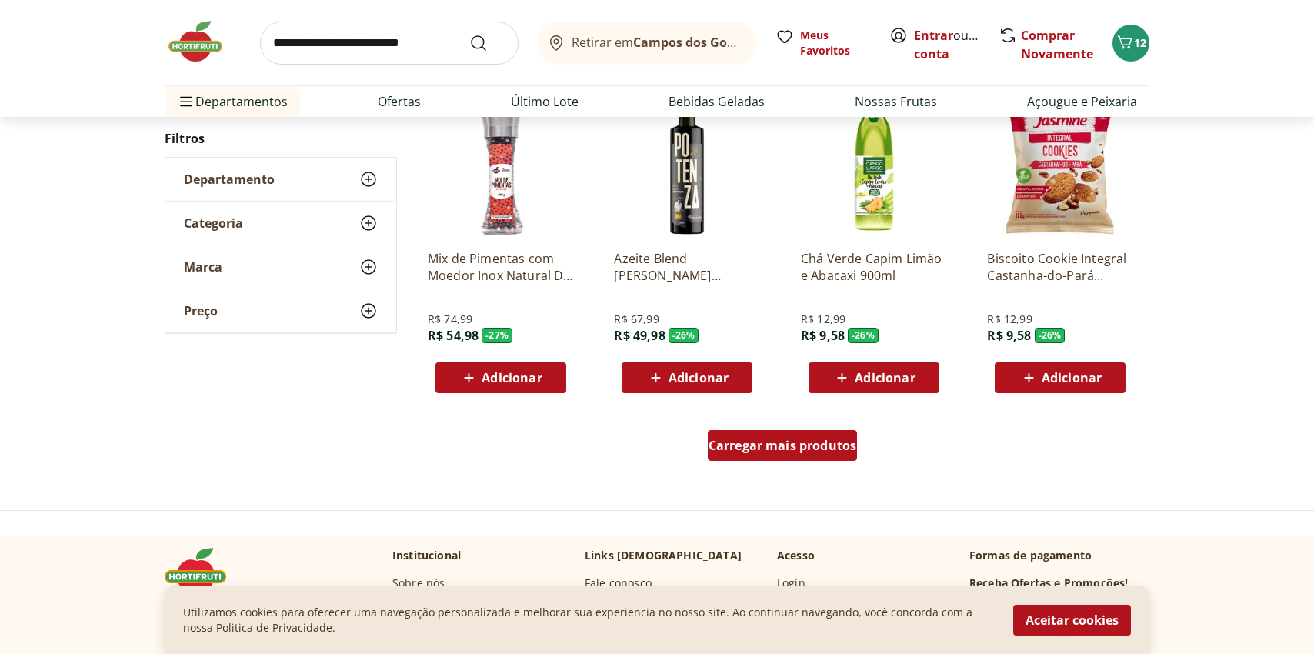
scroll to position [30135, 0]
click at [754, 445] on span "Carregar mais produtos" at bounding box center [783, 445] width 149 height 12
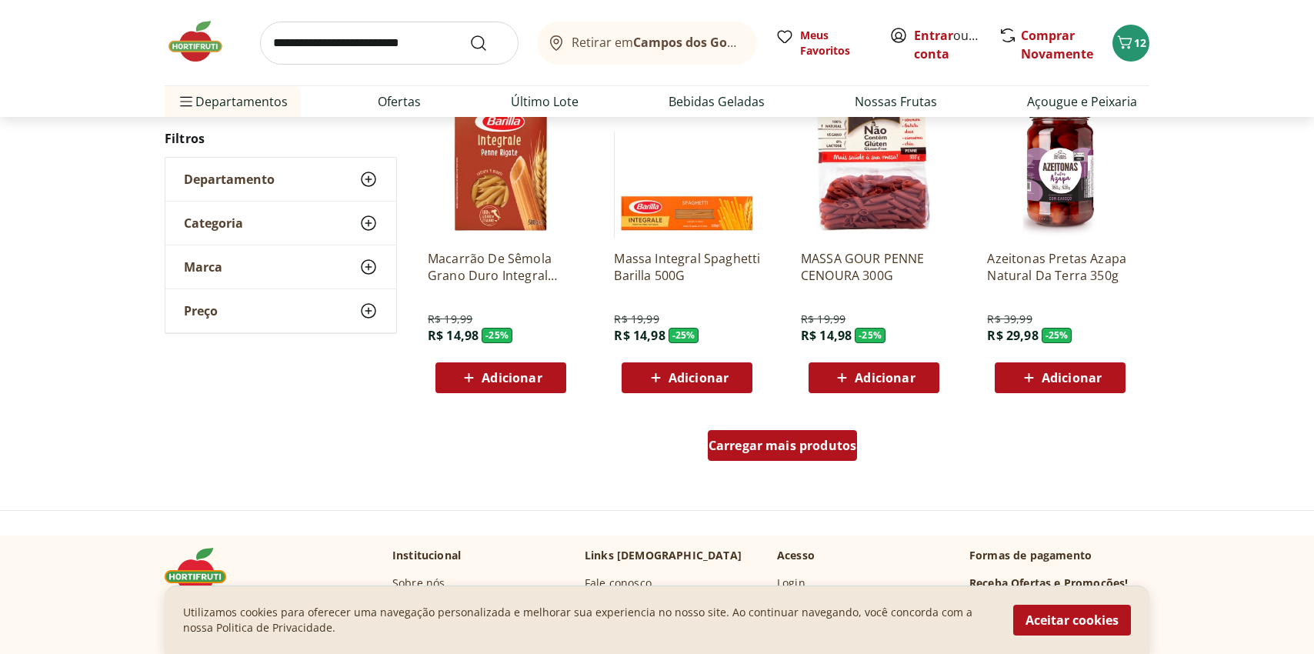
scroll to position [31153, 0]
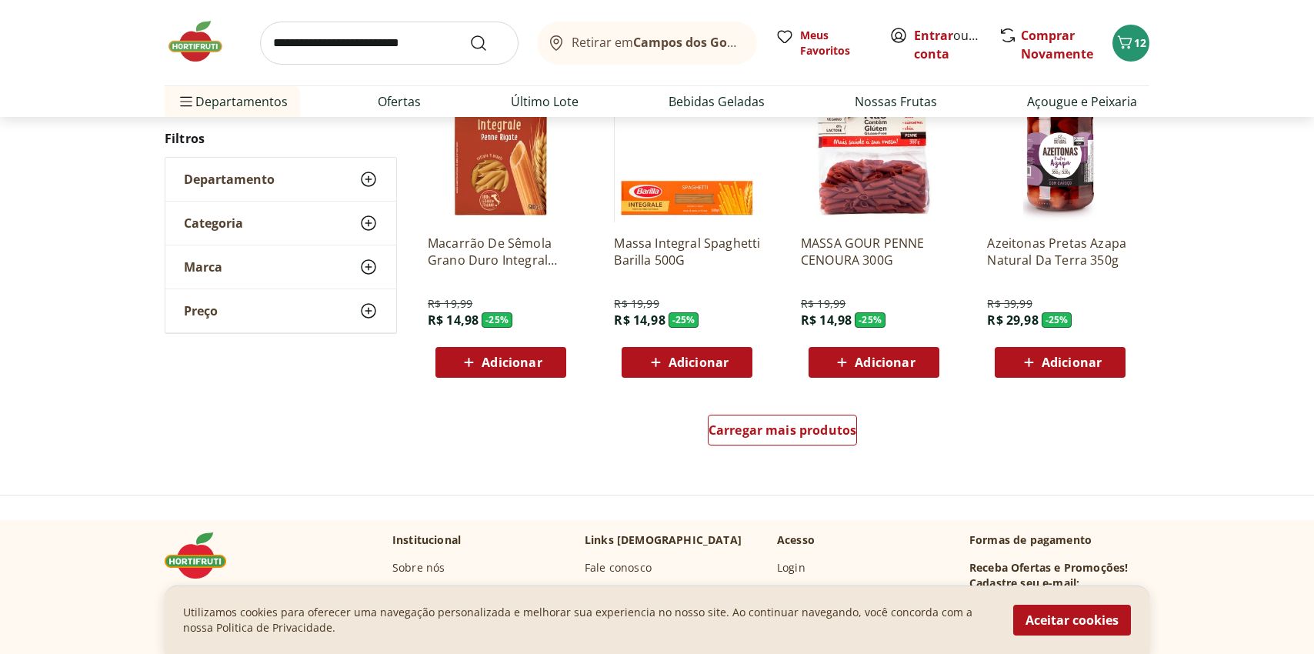
click at [777, 413] on div "Carregar mais produtos" at bounding box center [782, 433] width 747 height 74
click at [774, 421] on div "Carregar mais produtos" at bounding box center [783, 430] width 150 height 31
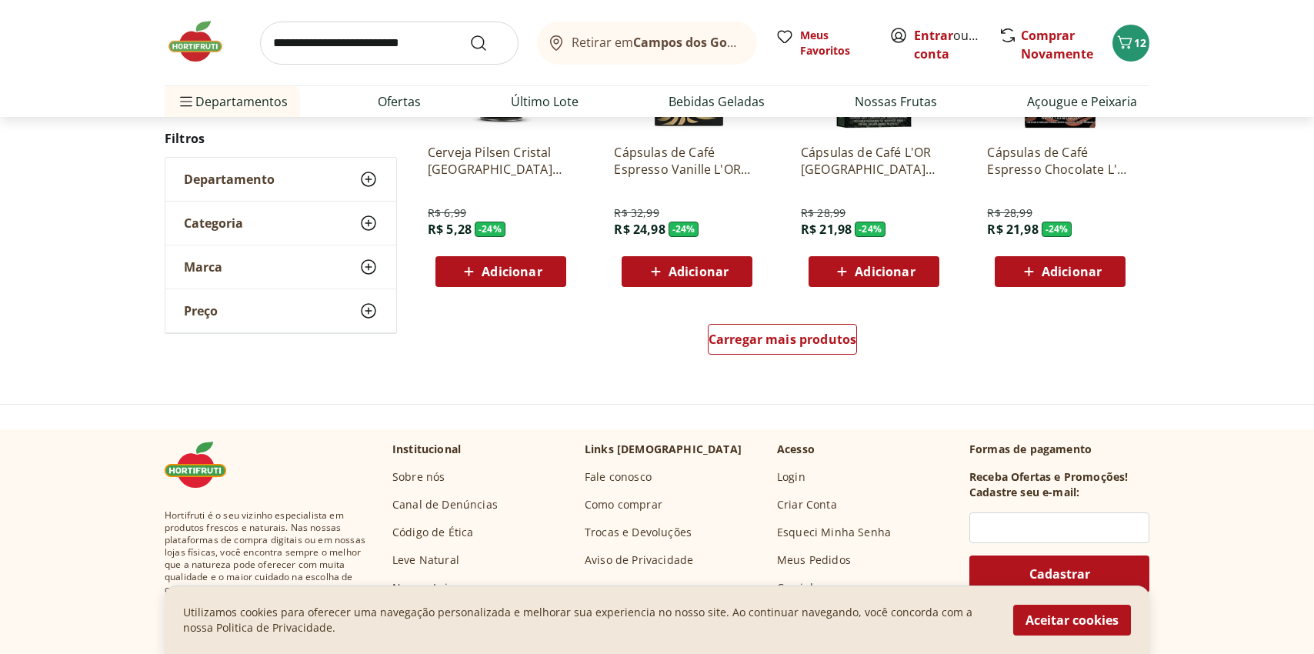
scroll to position [32257, 0]
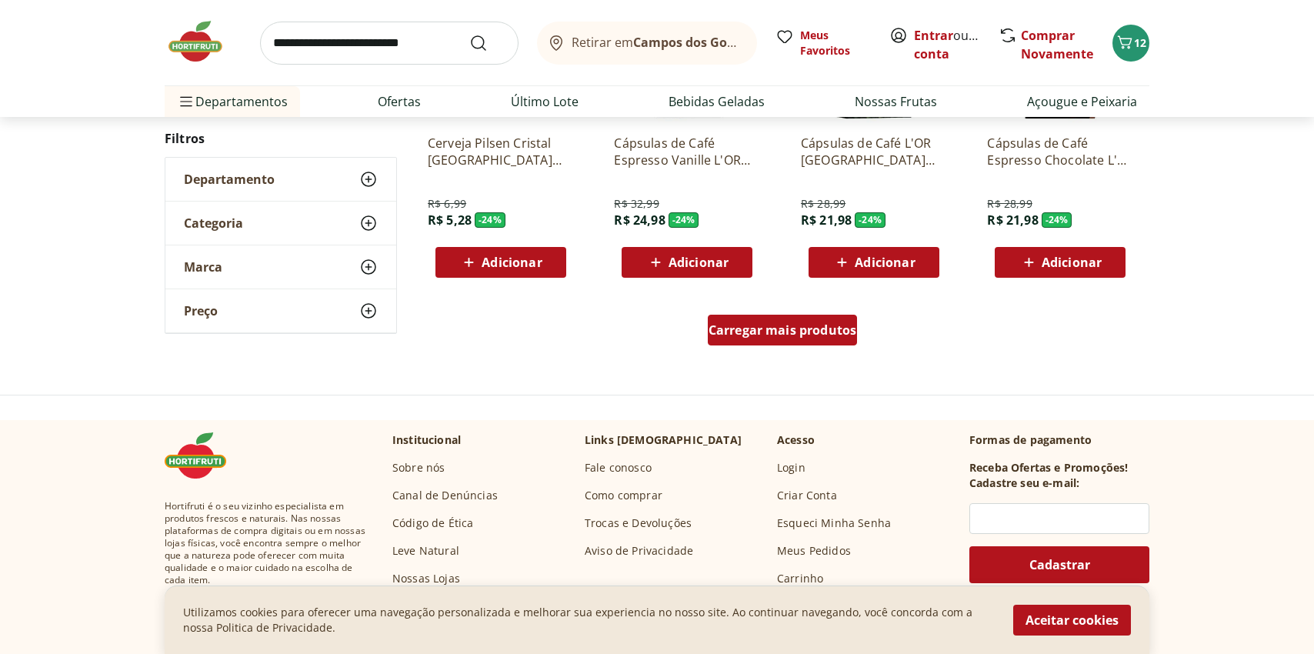
click at [780, 335] on span "Carregar mais produtos" at bounding box center [783, 330] width 149 height 12
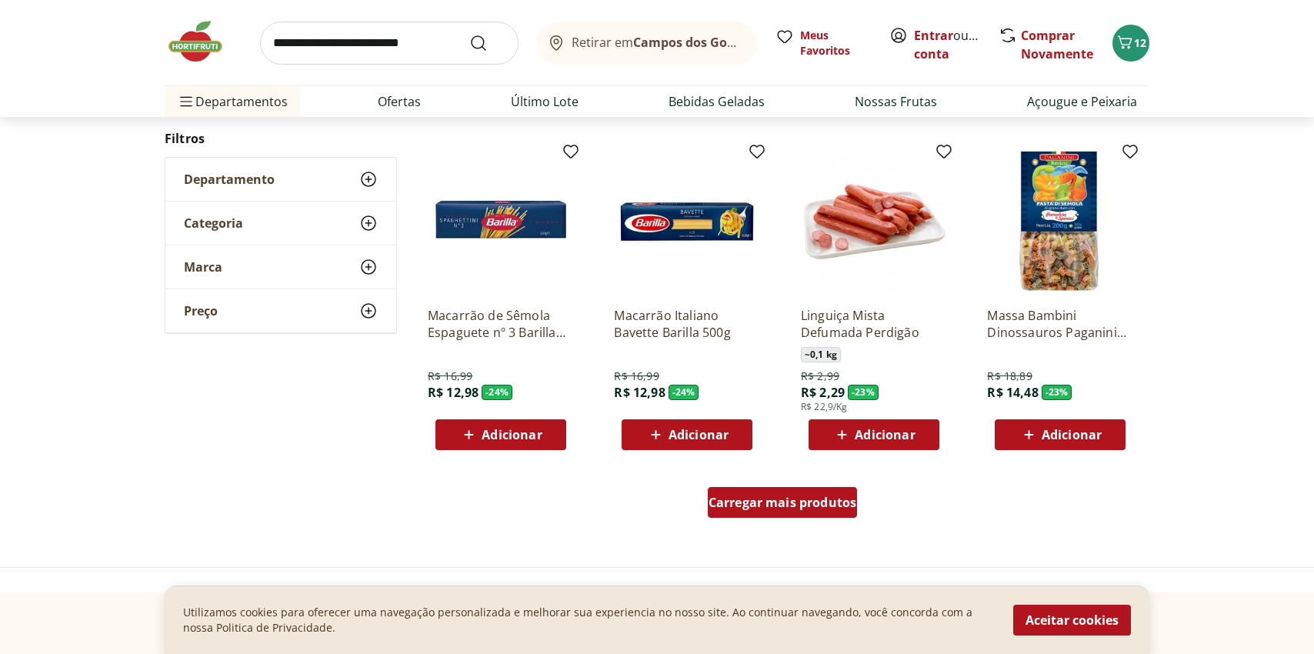
scroll to position [33099, 0]
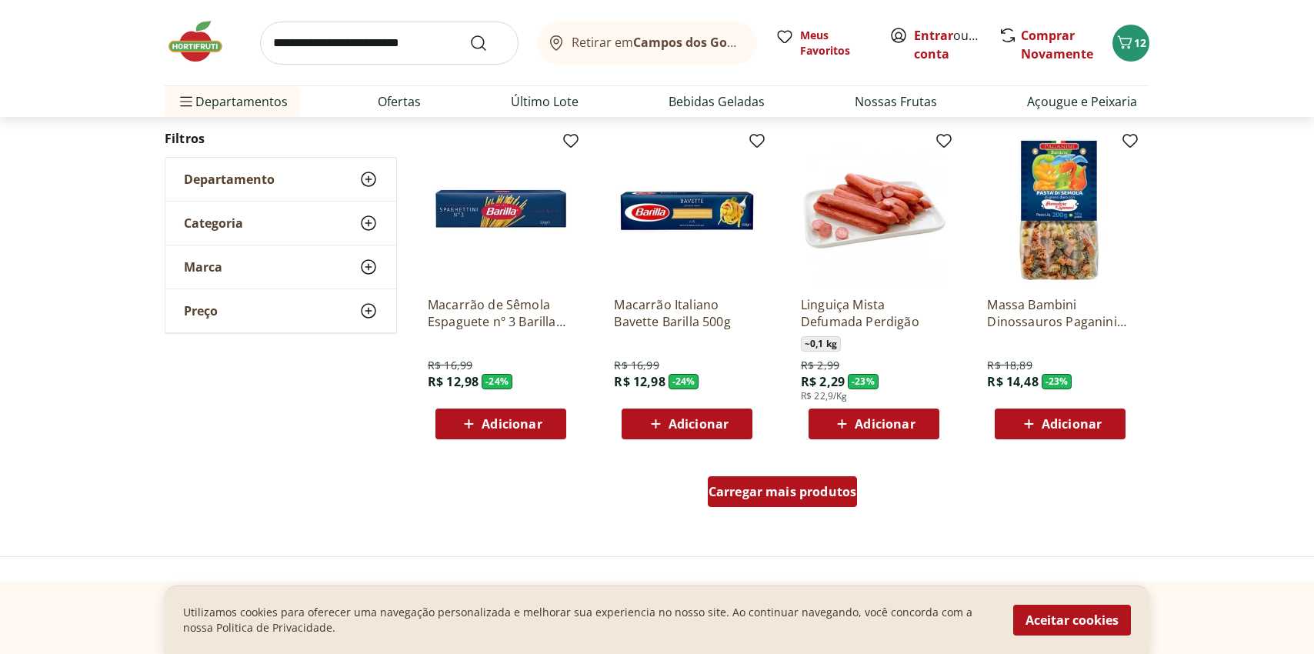
click at [752, 486] on span "Carregar mais produtos" at bounding box center [783, 492] width 149 height 12
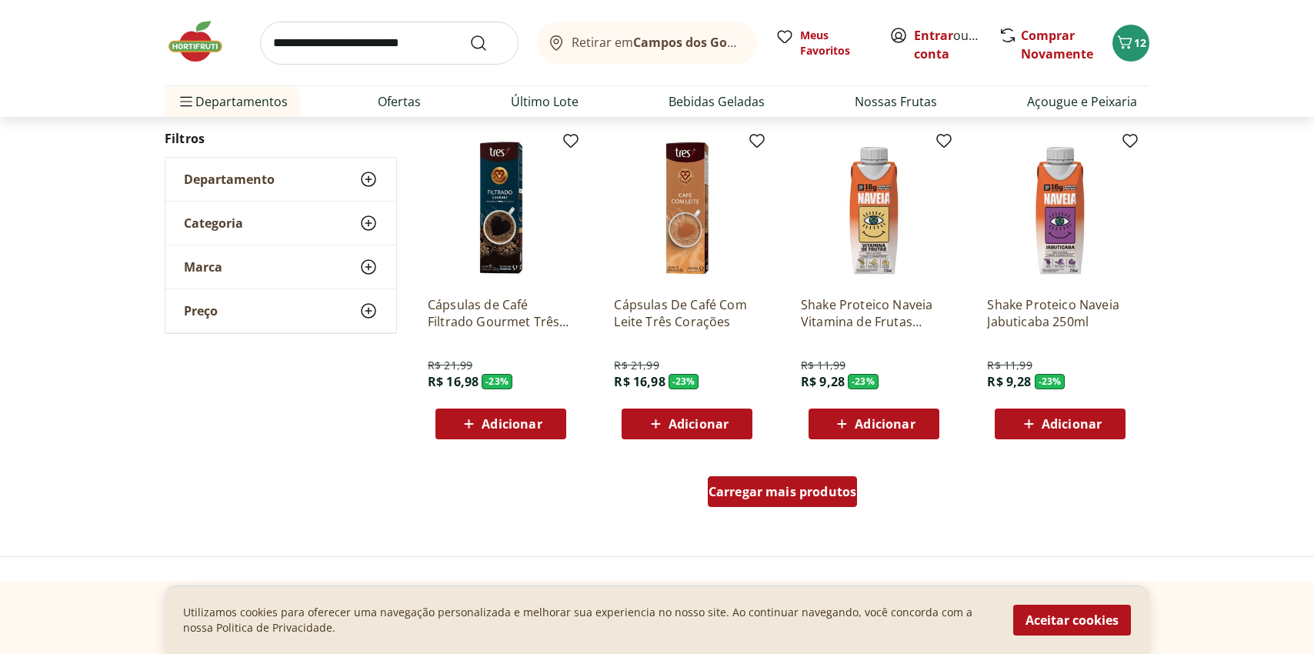
scroll to position [34115, 0]
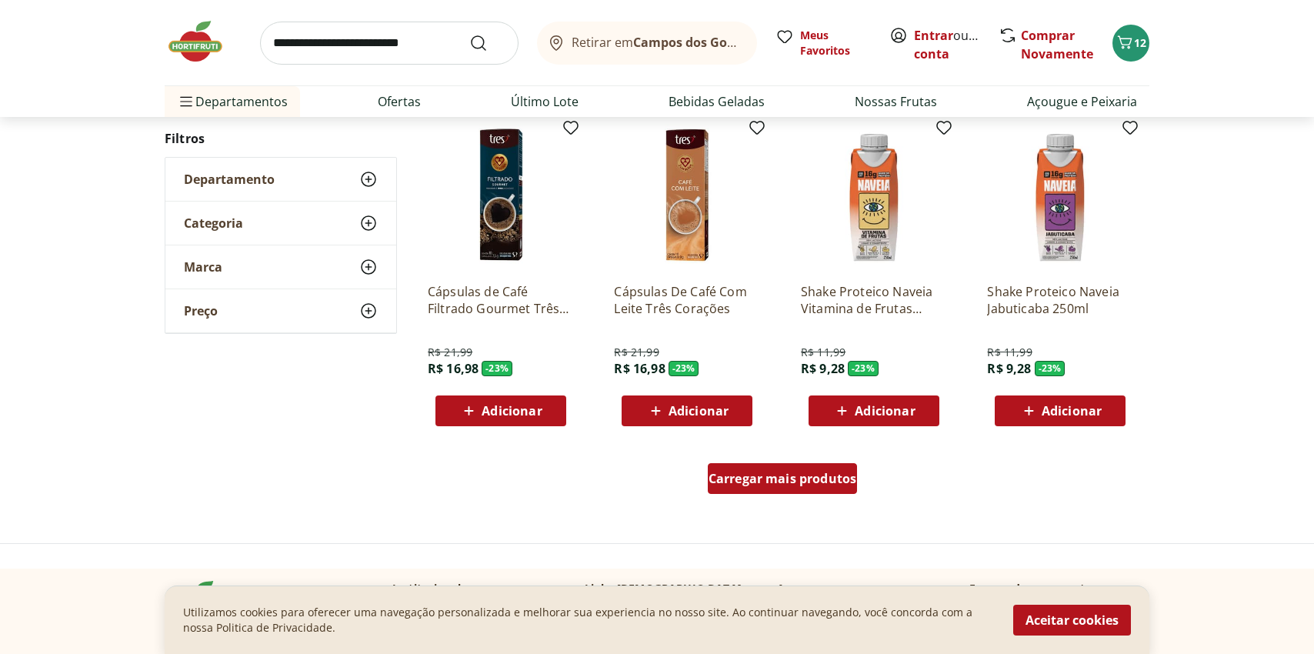
click at [752, 485] on span "Carregar mais produtos" at bounding box center [783, 479] width 149 height 12
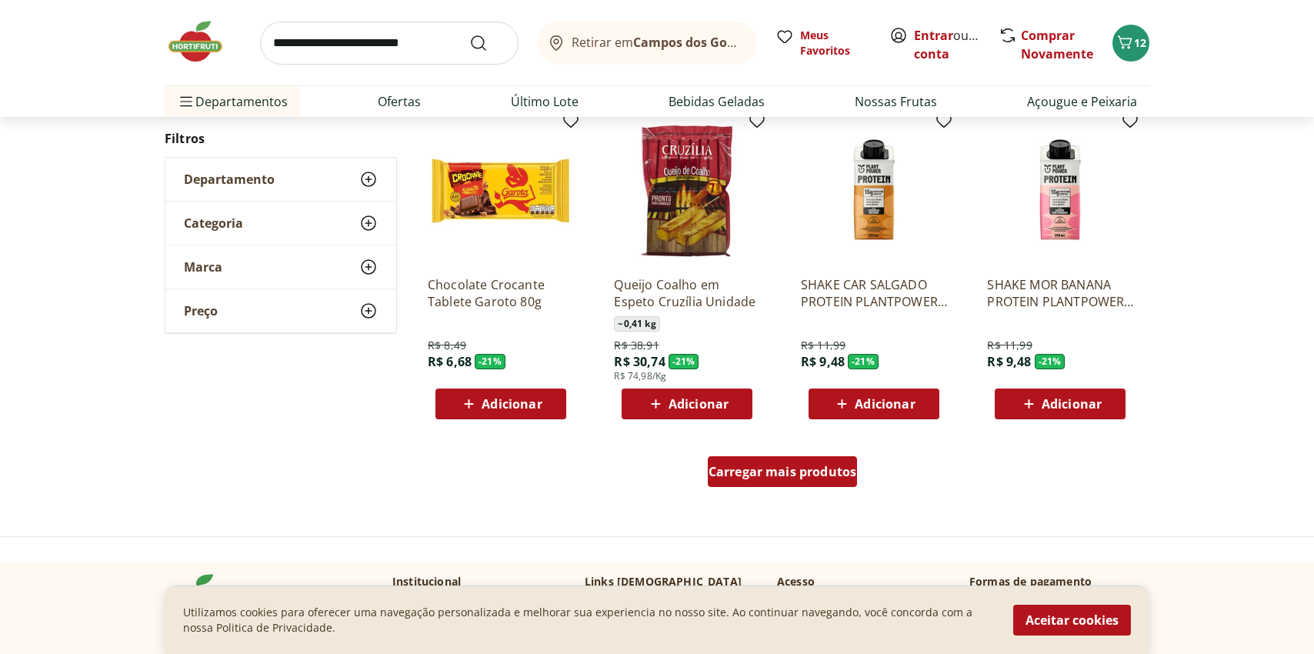
scroll to position [35127, 0]
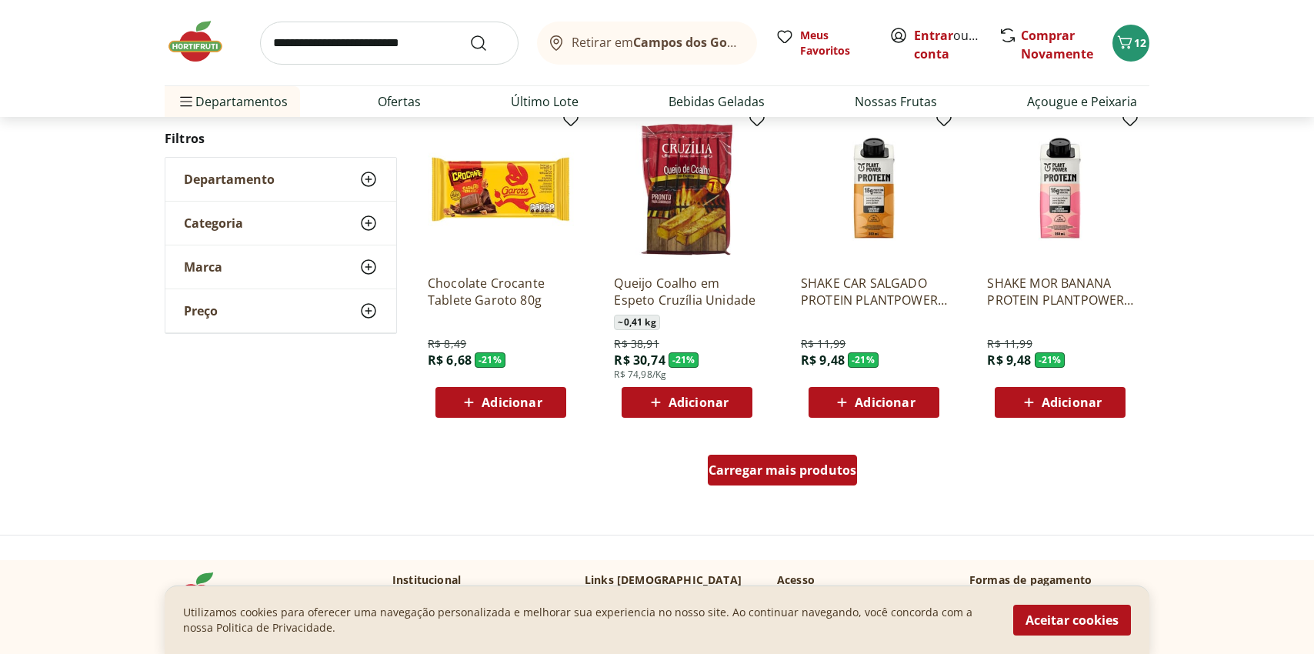
click at [745, 465] on span "Carregar mais produtos" at bounding box center [783, 470] width 149 height 12
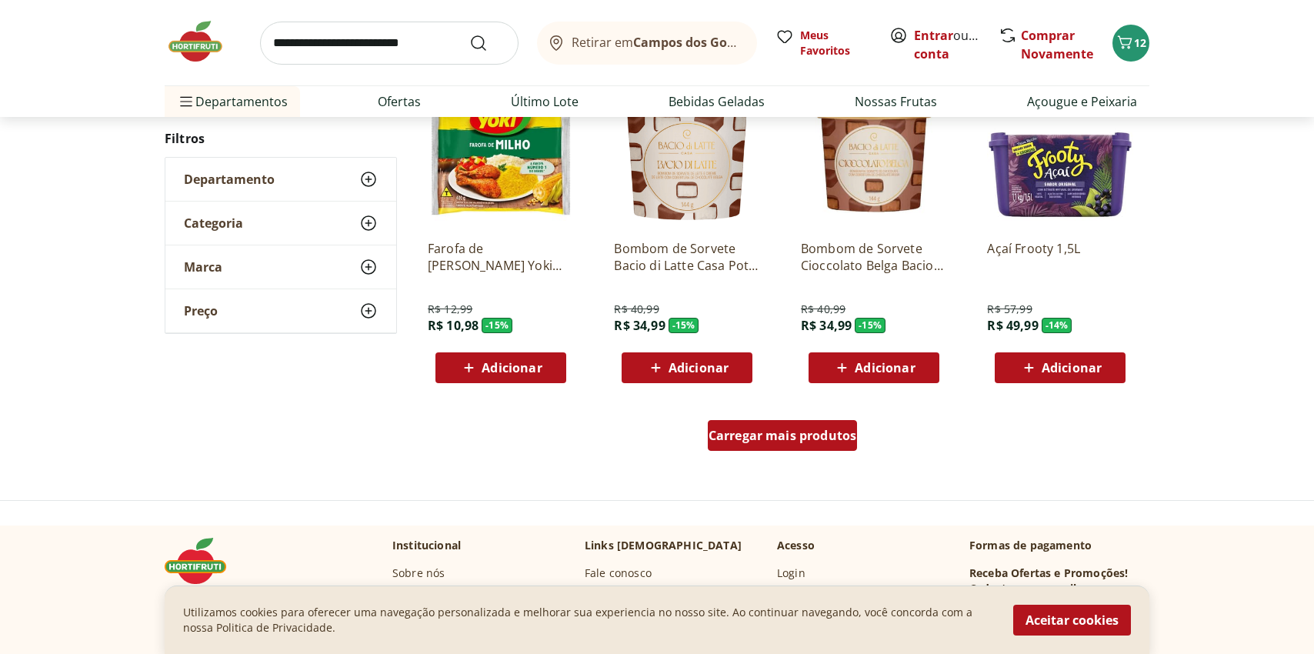
scroll to position [36176, 0]
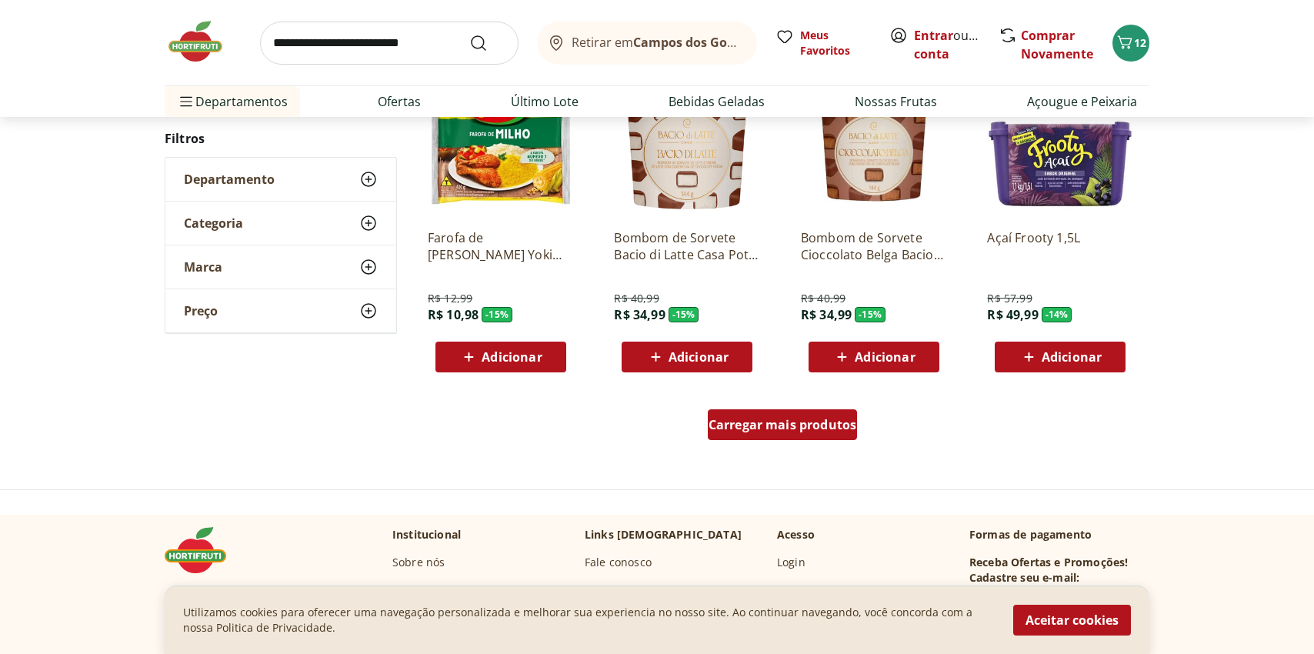
click at [752, 436] on div "Carregar mais produtos" at bounding box center [783, 424] width 150 height 31
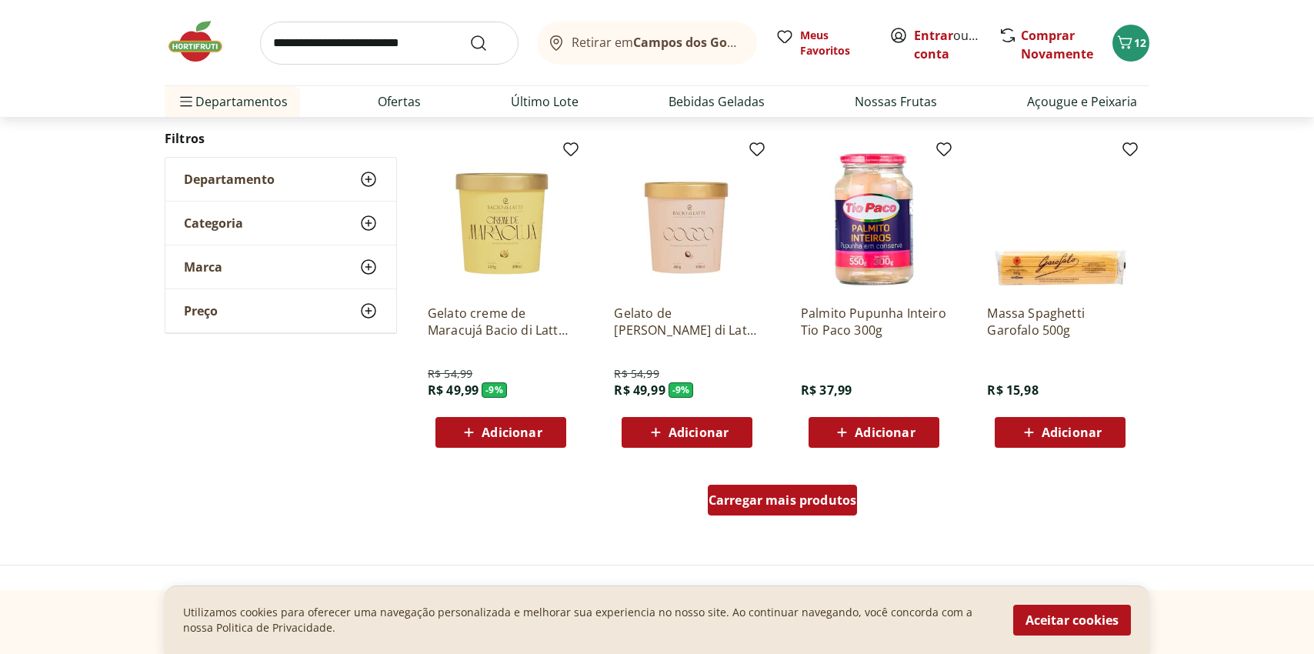
scroll to position [37106, 0]
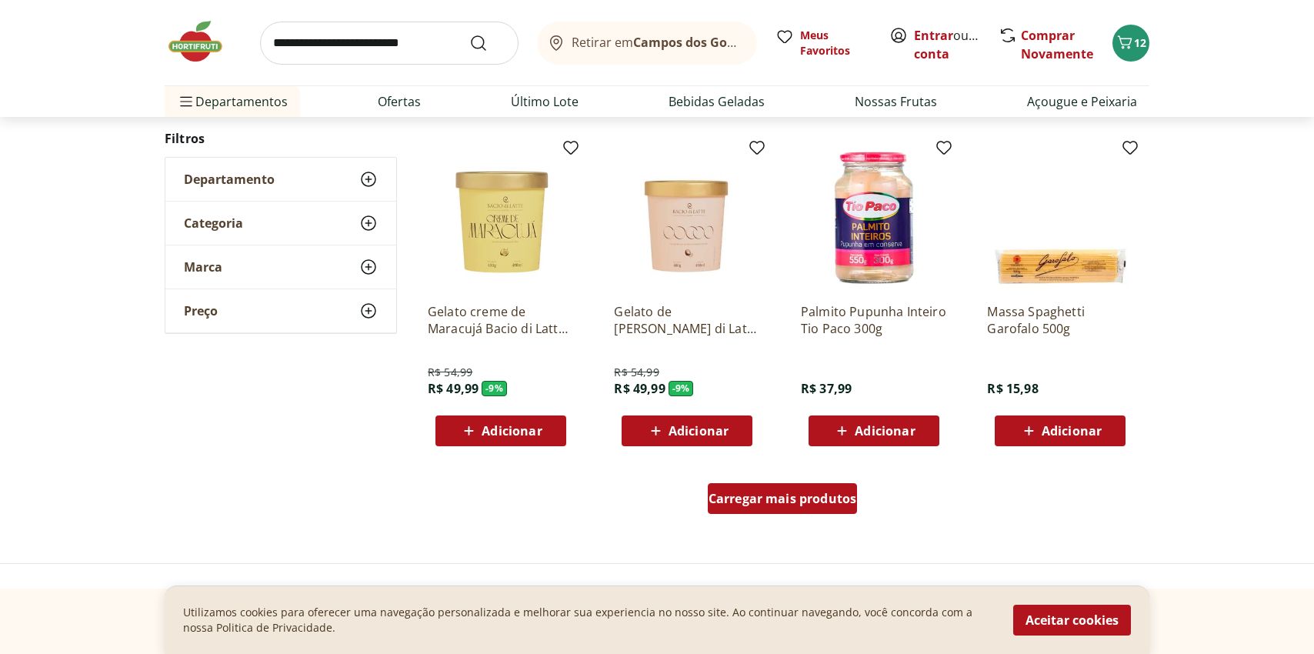
click at [784, 497] on span "Carregar mais produtos" at bounding box center [783, 499] width 149 height 12
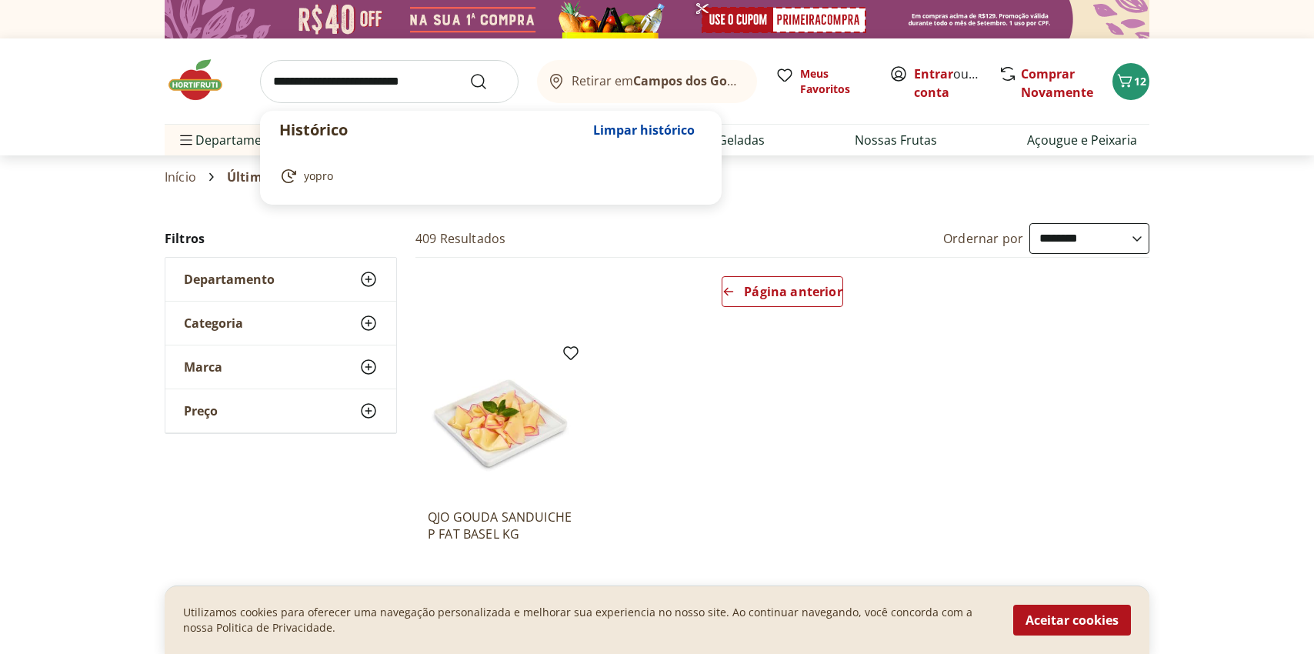
click at [359, 84] on input "search" at bounding box center [389, 81] width 259 height 43
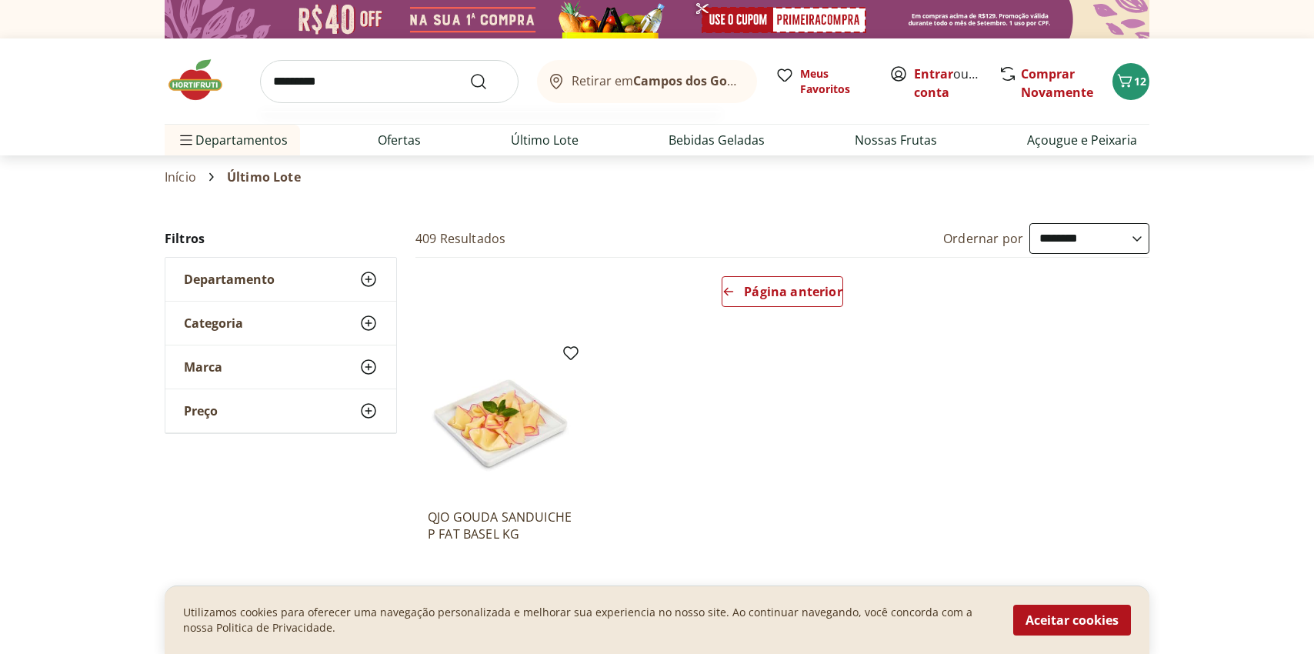
type input "*********"
click at [469, 72] on button "Submit Search" at bounding box center [487, 81] width 37 height 18
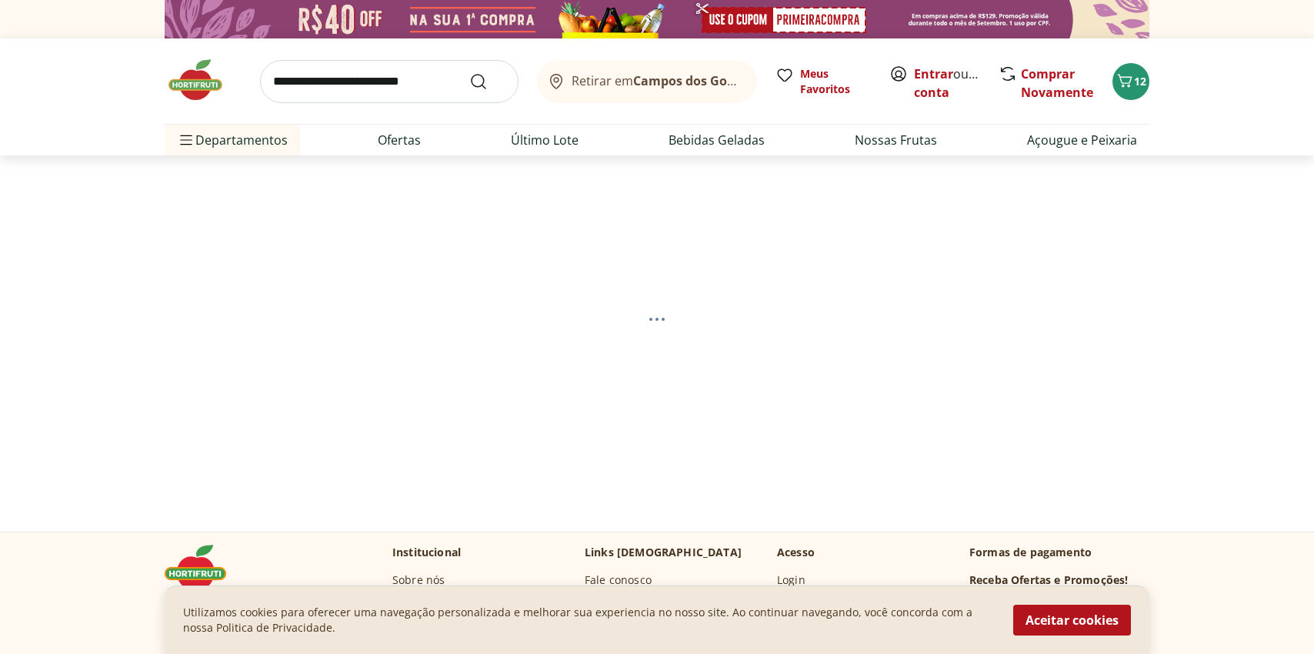
select select "**********"
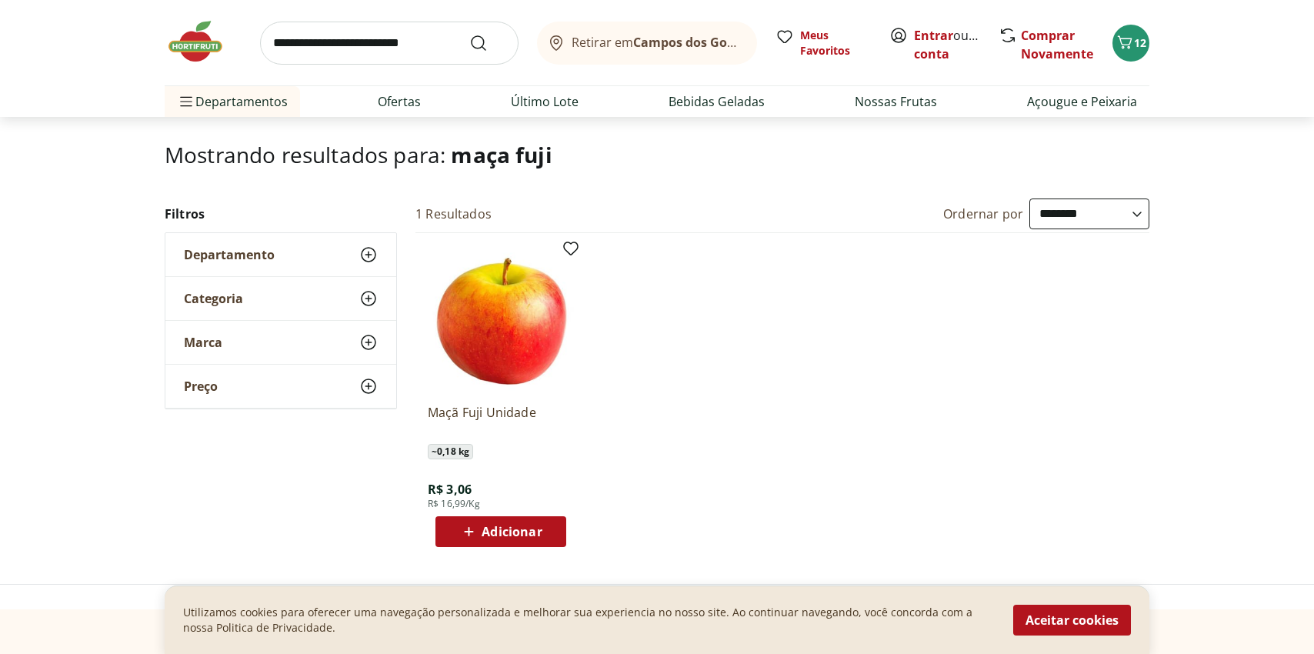
scroll to position [82, 0]
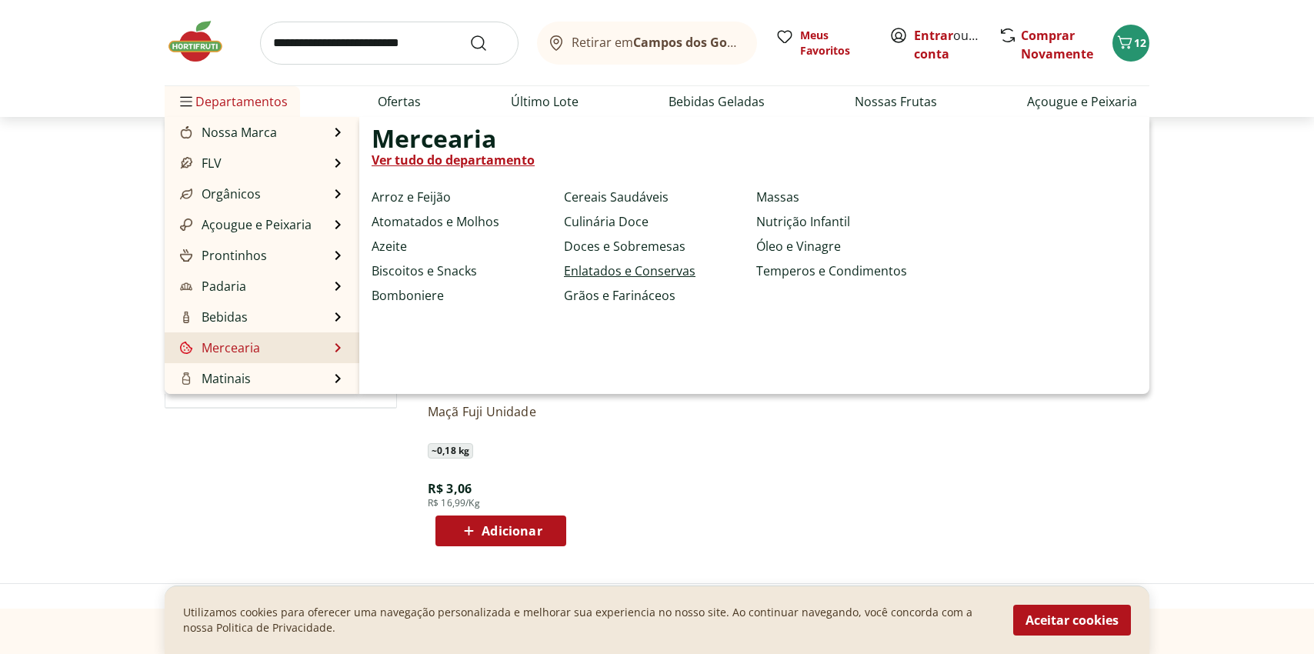
click at [617, 264] on link "Enlatados e Conservas" at bounding box center [630, 271] width 132 height 18
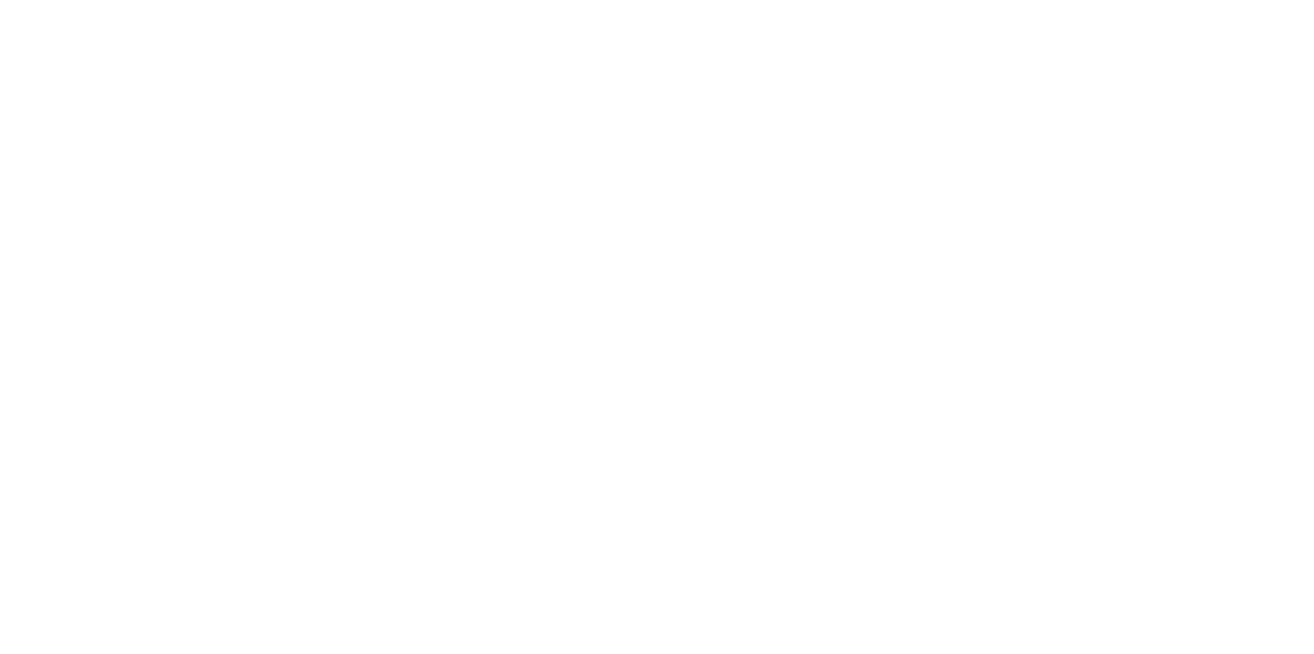
select select "**********"
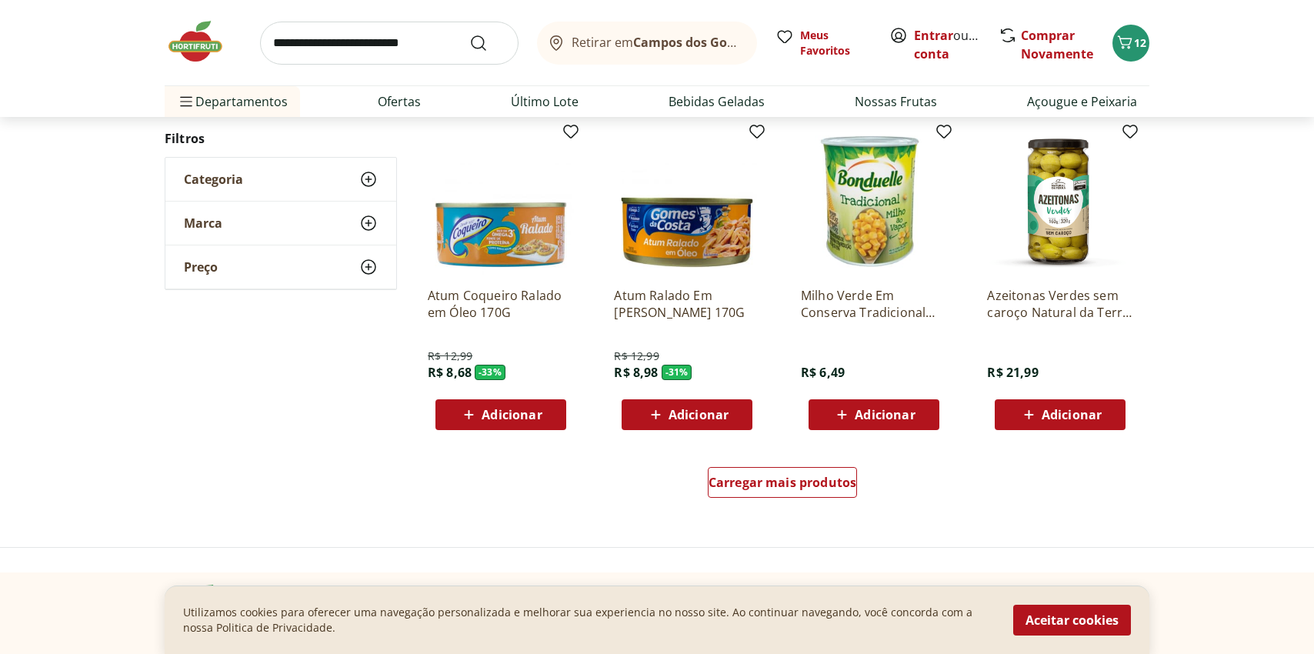
scroll to position [837, 0]
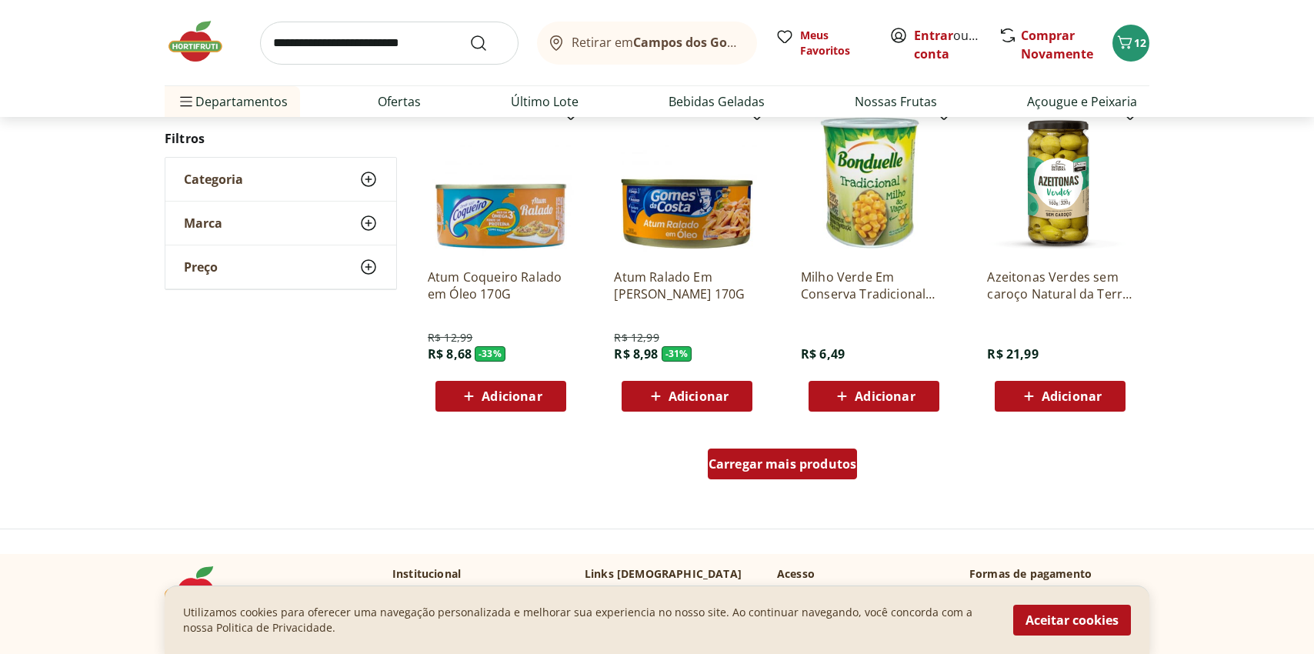
click at [766, 476] on div "Carregar mais produtos" at bounding box center [783, 464] width 150 height 31
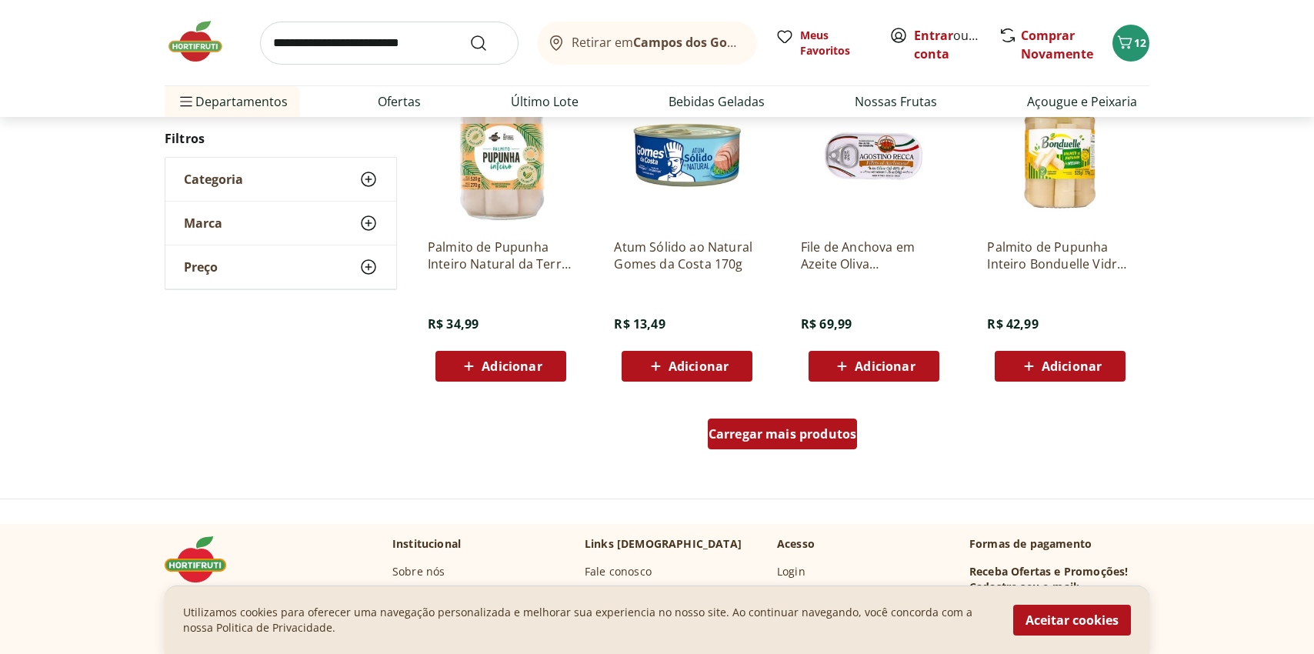
scroll to position [1919, 0]
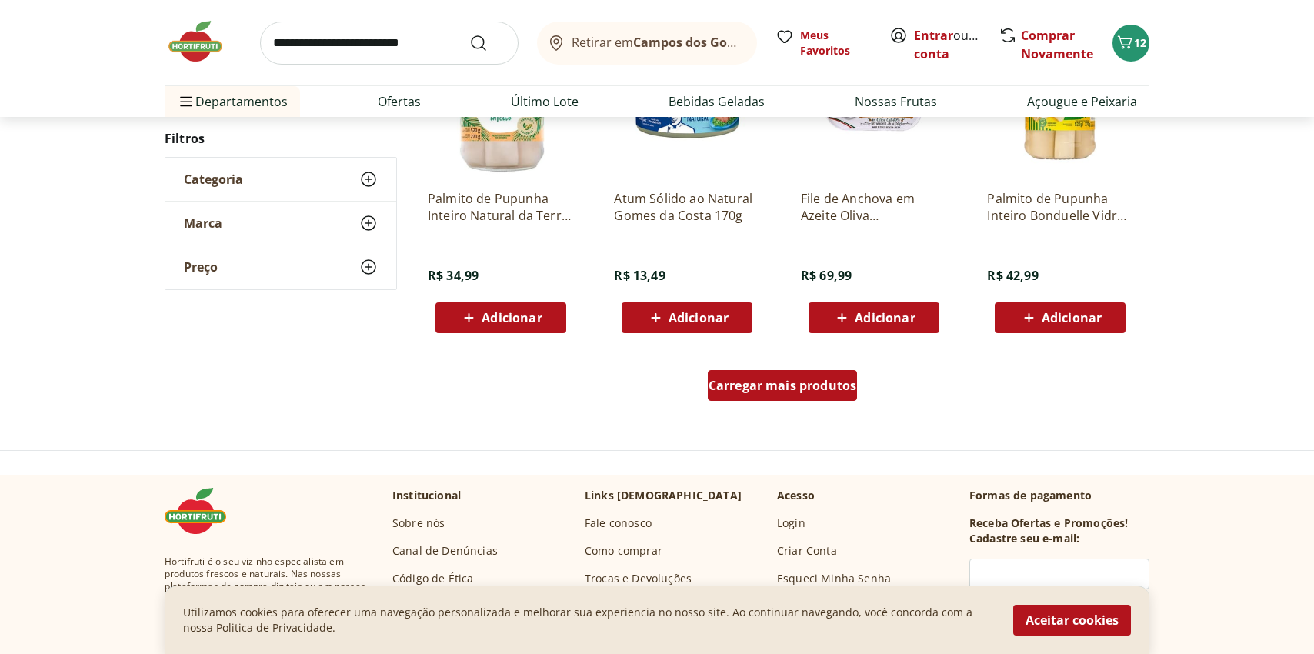
click at [783, 397] on div "Carregar mais produtos" at bounding box center [783, 385] width 150 height 31
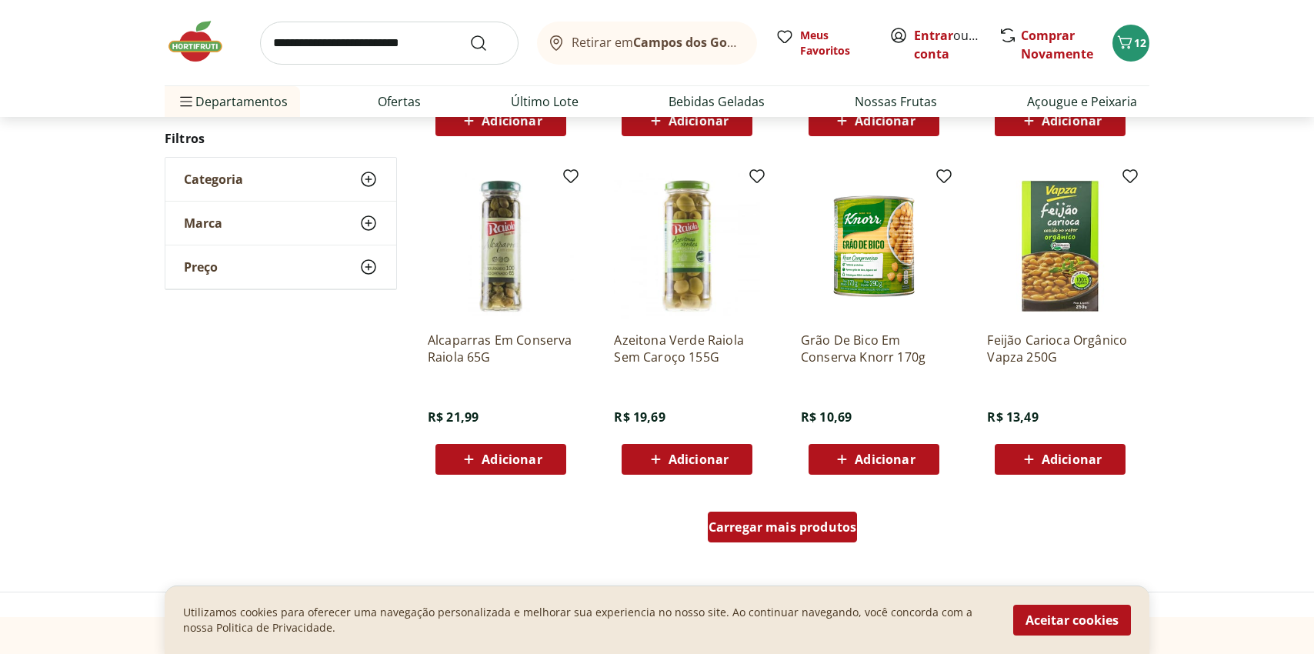
scroll to position [2828, 0]
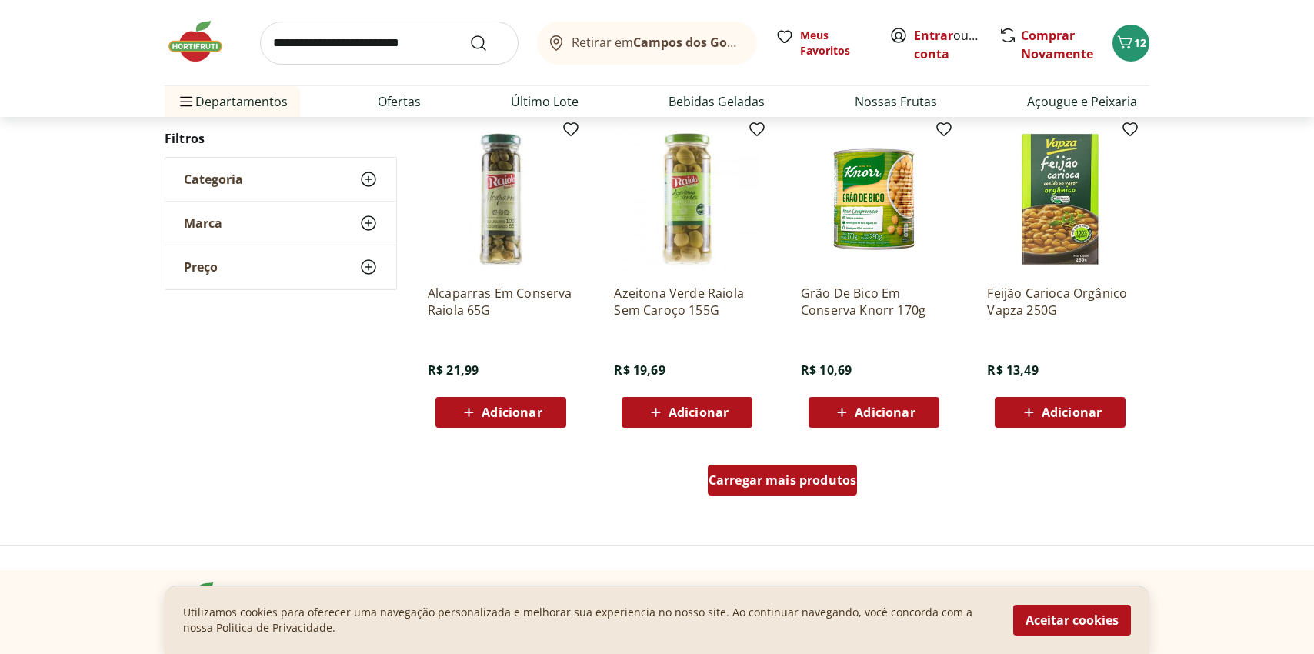
click at [772, 486] on span "Carregar mais produtos" at bounding box center [783, 480] width 149 height 12
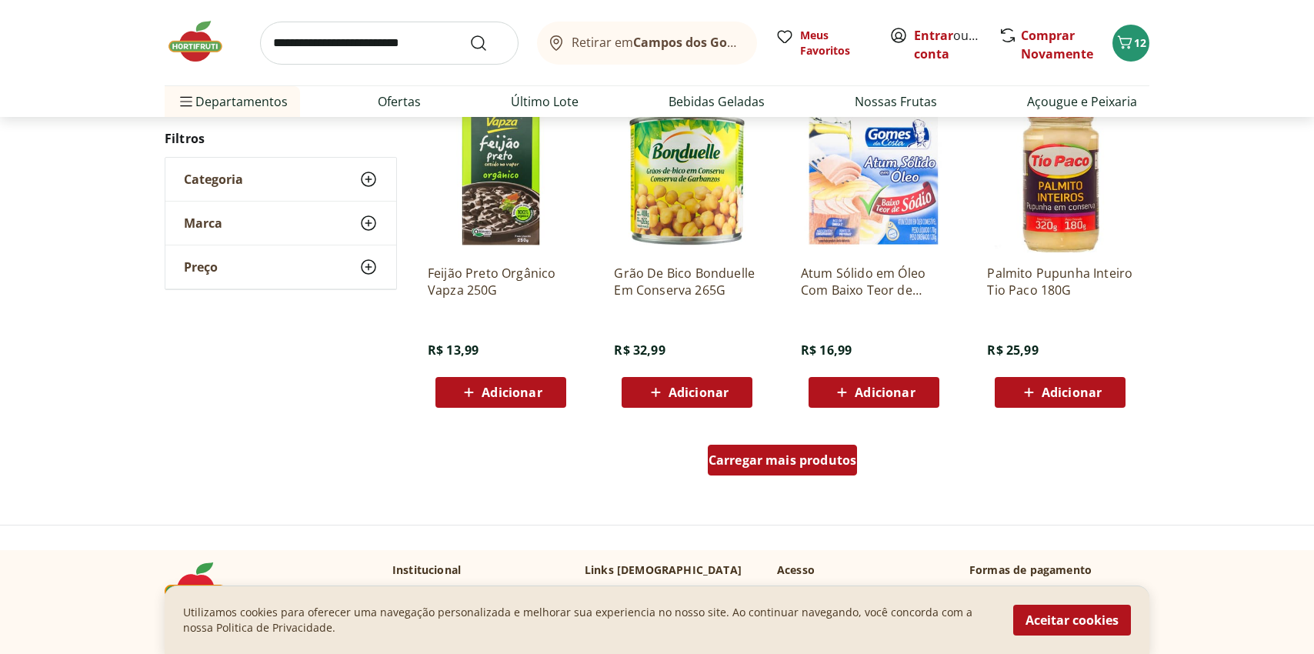
scroll to position [3853, 0]
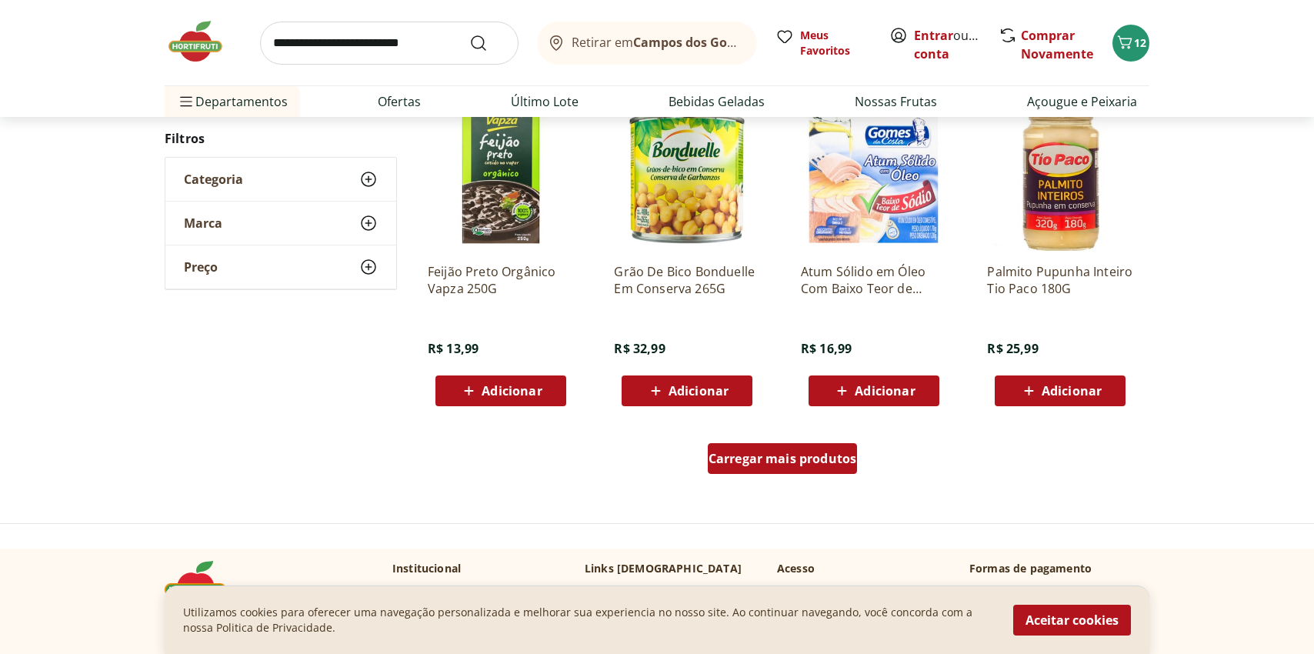
click at [779, 458] on span "Carregar mais produtos" at bounding box center [783, 459] width 149 height 12
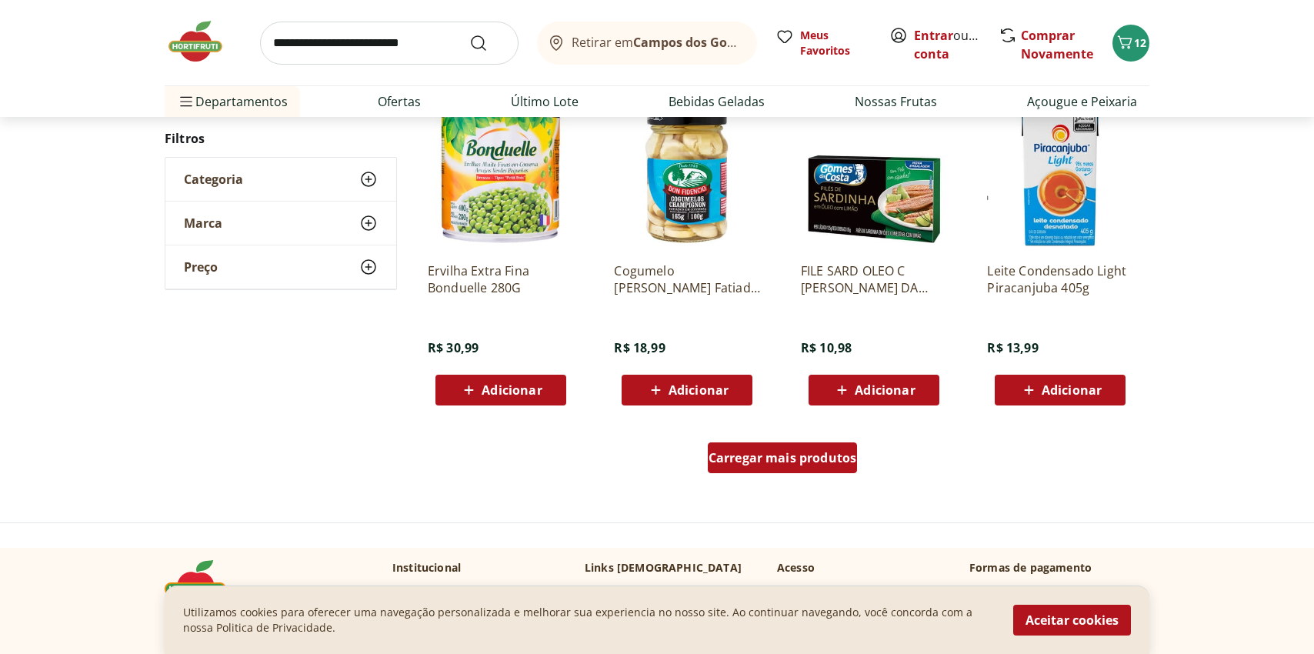
scroll to position [4861, 0]
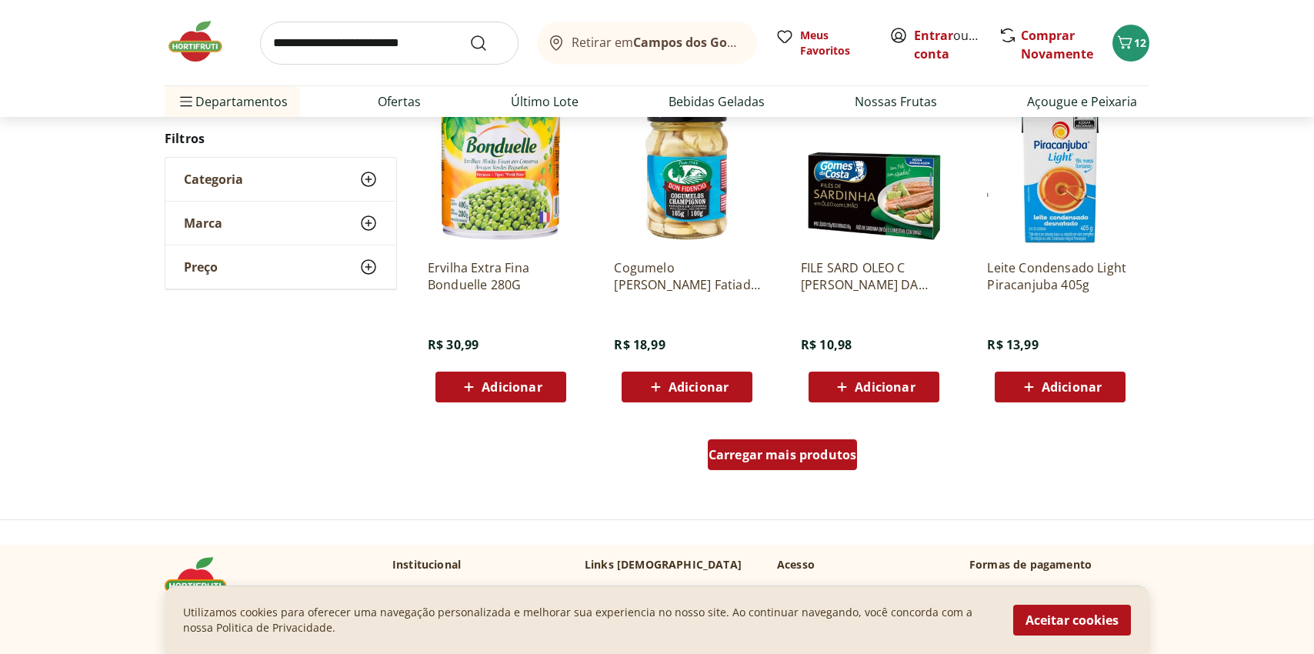
click at [771, 453] on span "Carregar mais produtos" at bounding box center [783, 455] width 149 height 12
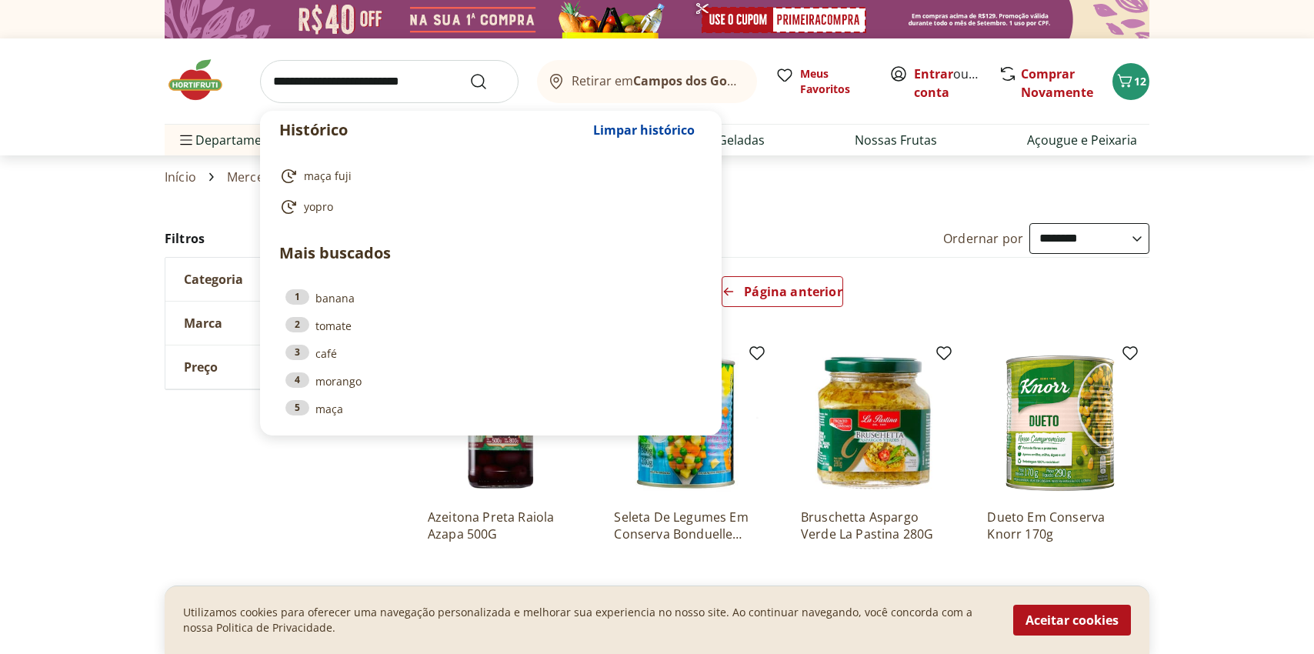
click at [404, 84] on input "search" at bounding box center [389, 81] width 259 height 43
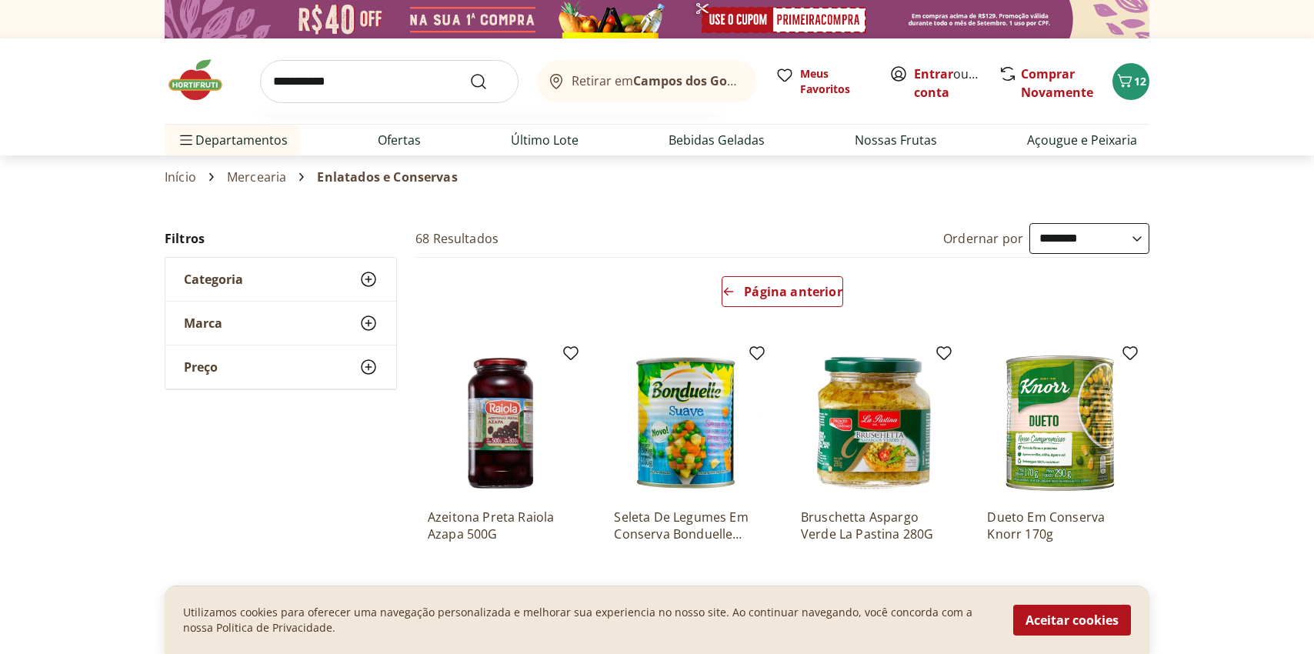
type input "**********"
click at [469, 72] on button "Submit Search" at bounding box center [487, 81] width 37 height 18
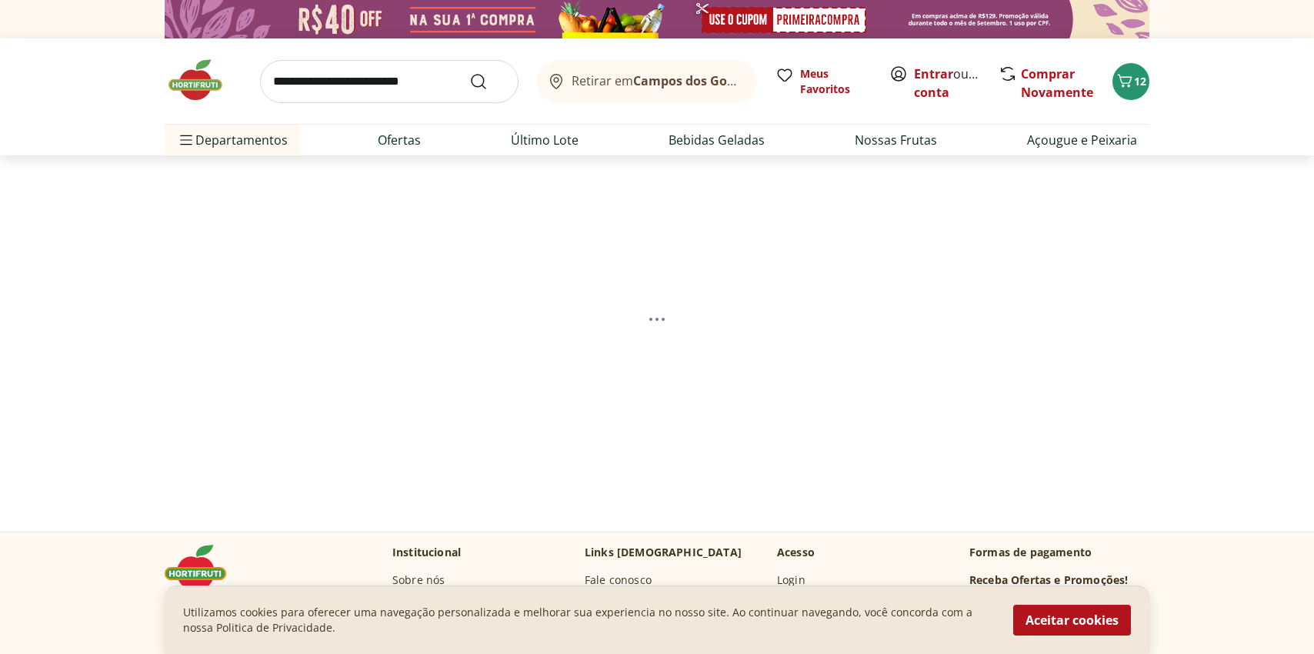
select select "**********"
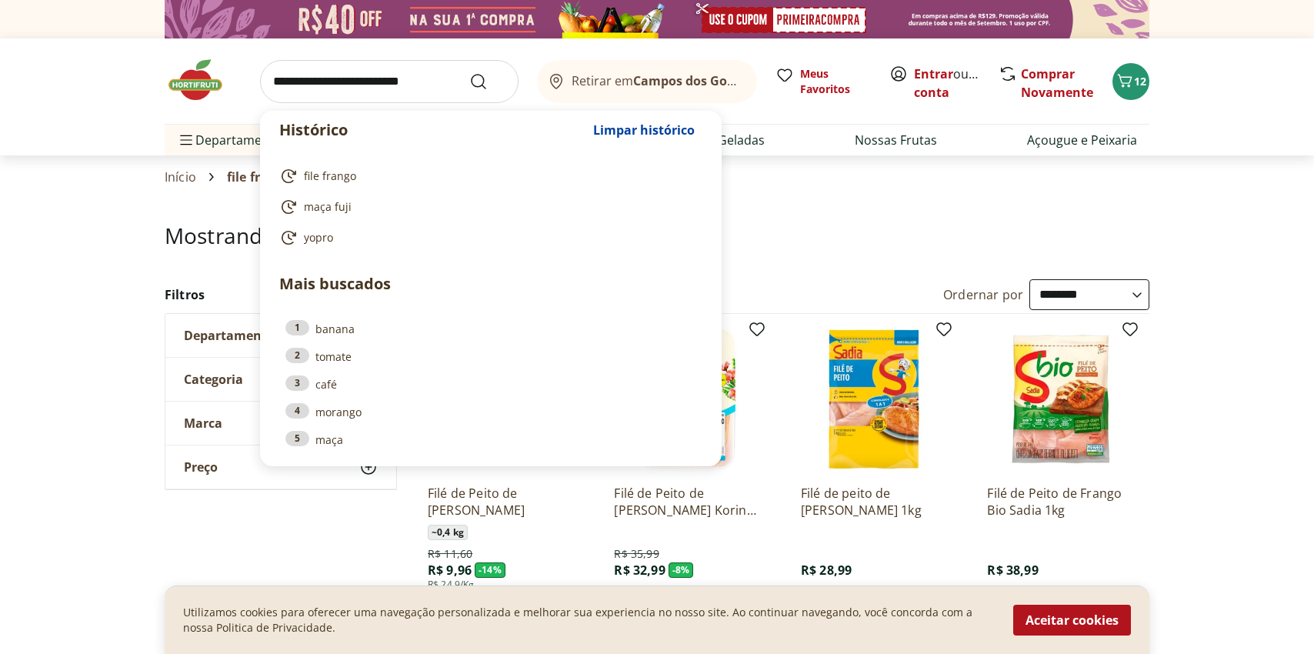
click at [401, 90] on input "search" at bounding box center [389, 81] width 259 height 43
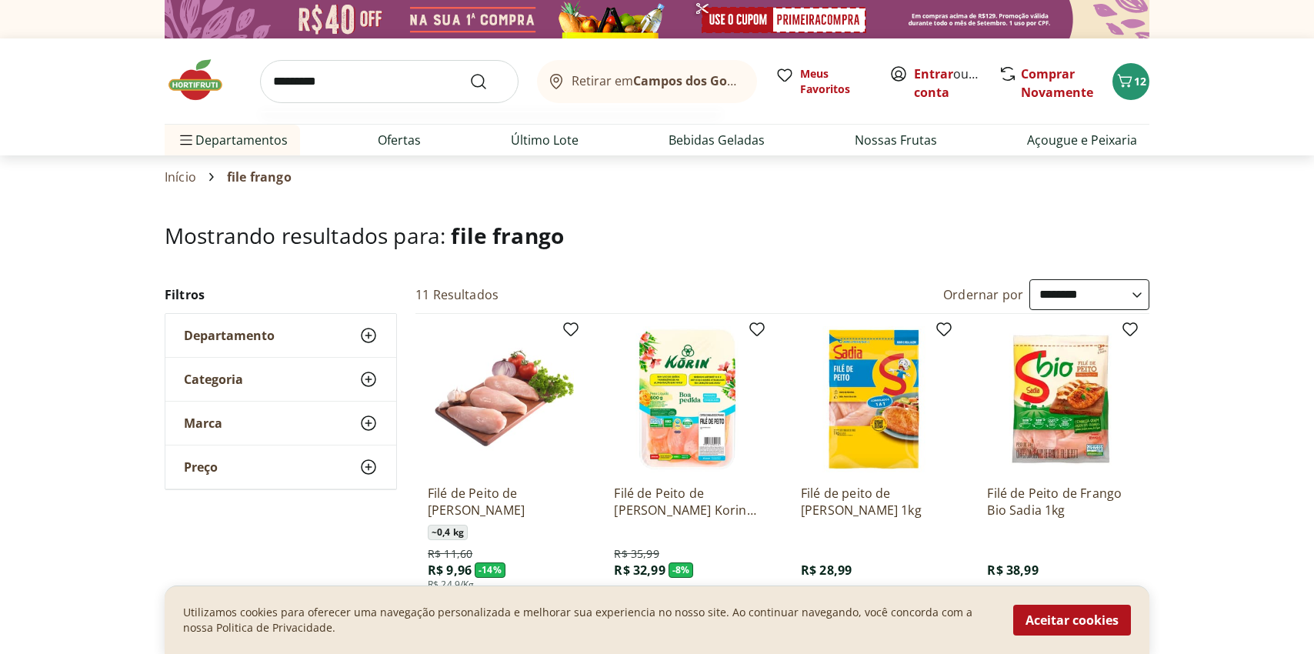
type input "*********"
click at [469, 72] on button "Submit Search" at bounding box center [487, 81] width 37 height 18
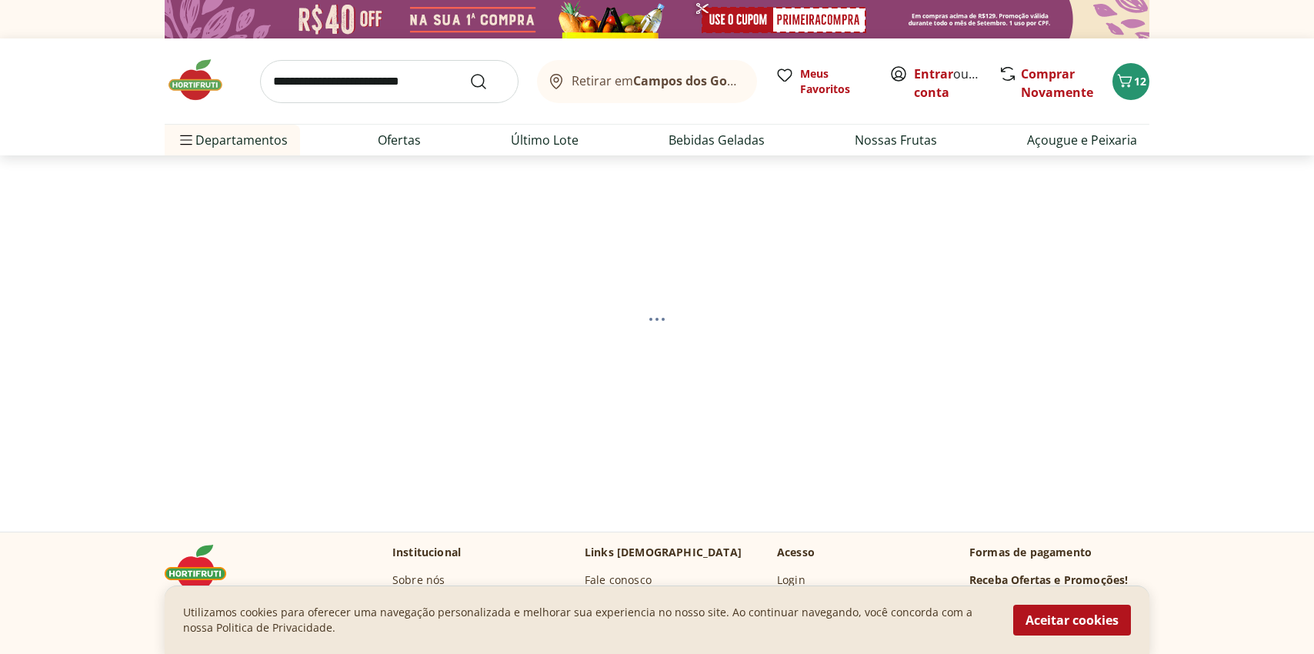
select select "**********"
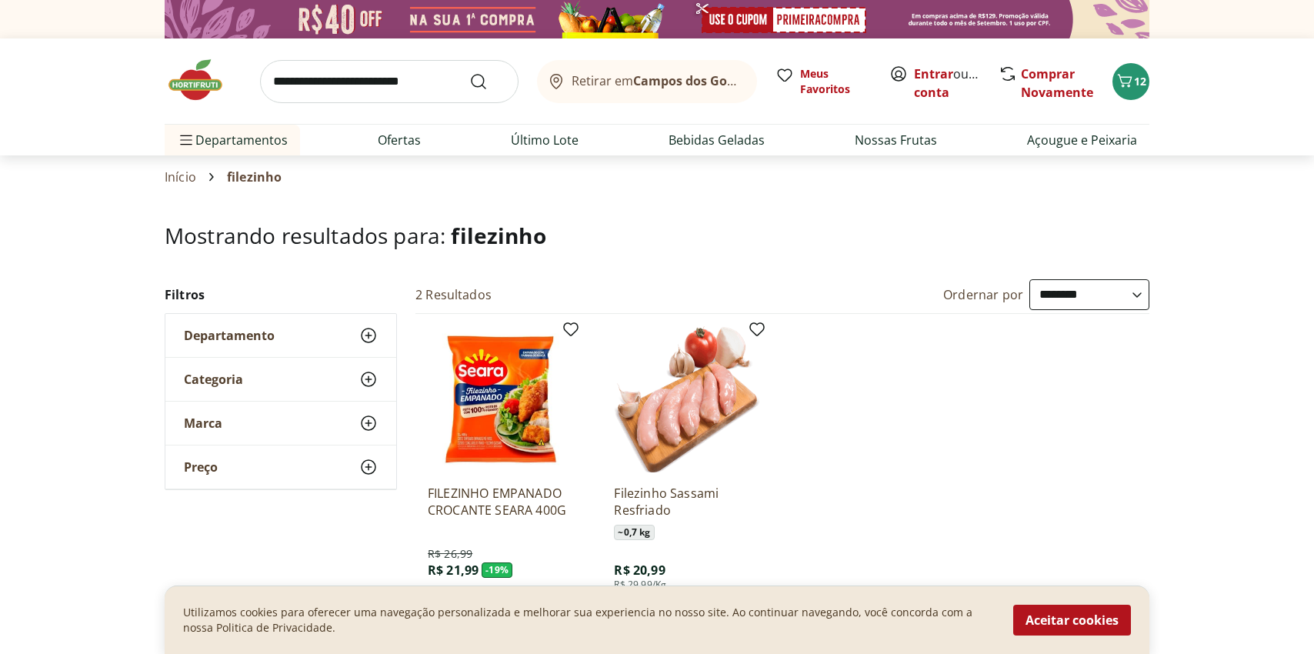
click at [393, 79] on input "search" at bounding box center [389, 81] width 259 height 43
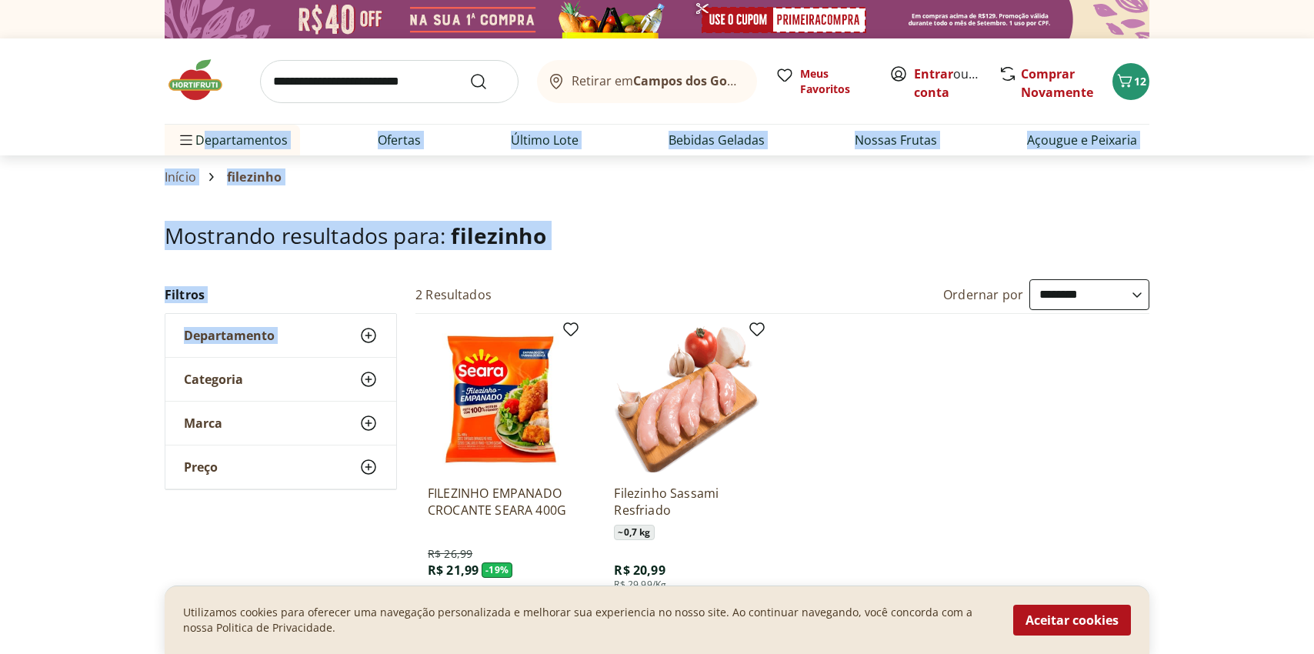
drag, startPoint x: 199, startPoint y: 143, endPoint x: 36, endPoint y: 370, distance: 279.1
click at [131, 329] on div "**********" at bounding box center [657, 459] width 1314 height 361
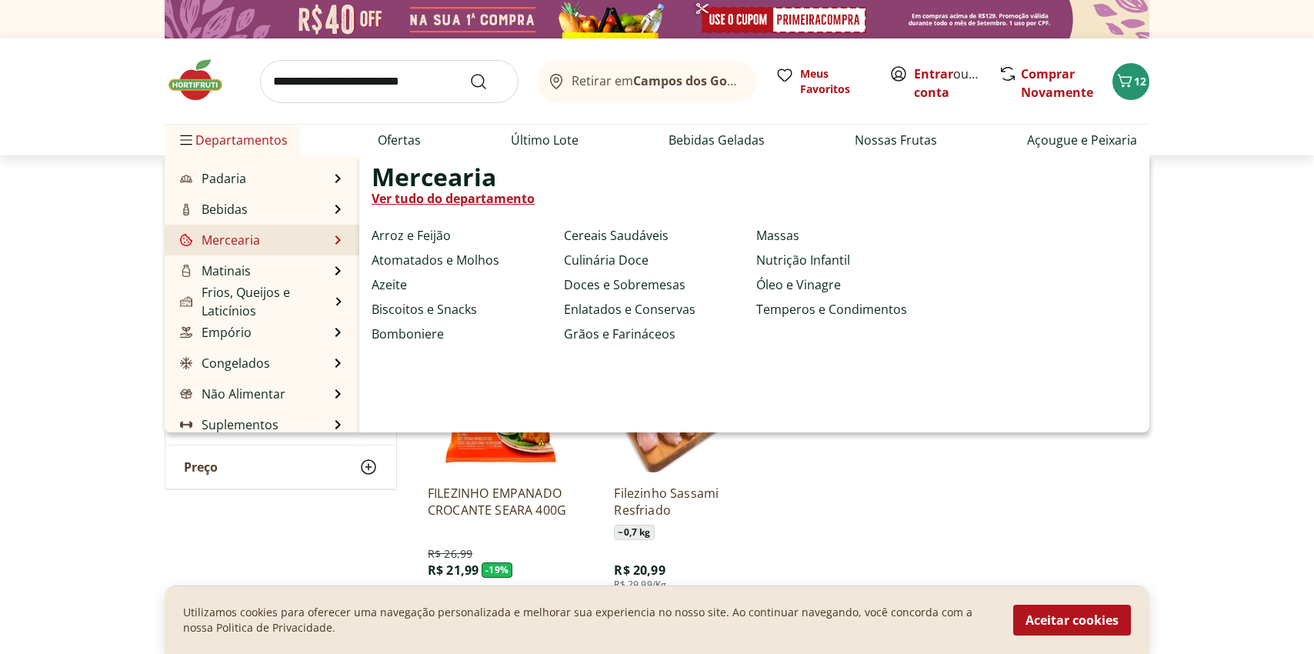
scroll to position [147, 0]
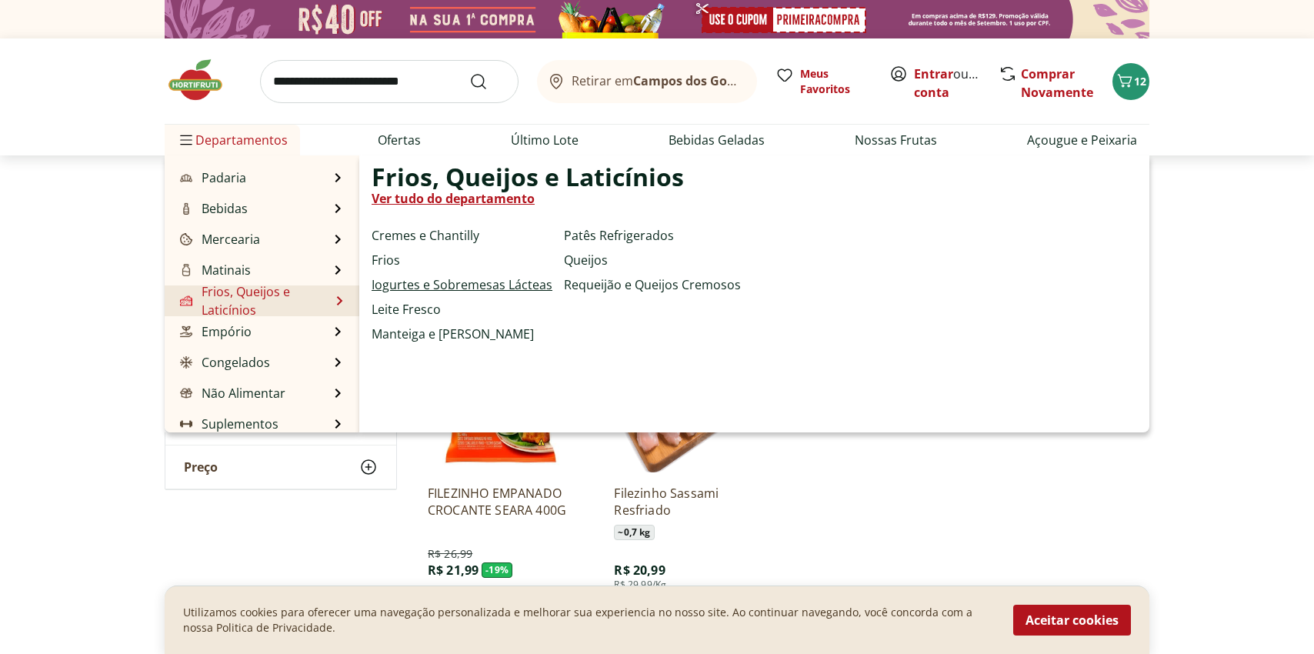
click at [411, 292] on link "Iogurtes e Sobremesas Lácteas" at bounding box center [462, 285] width 181 height 18
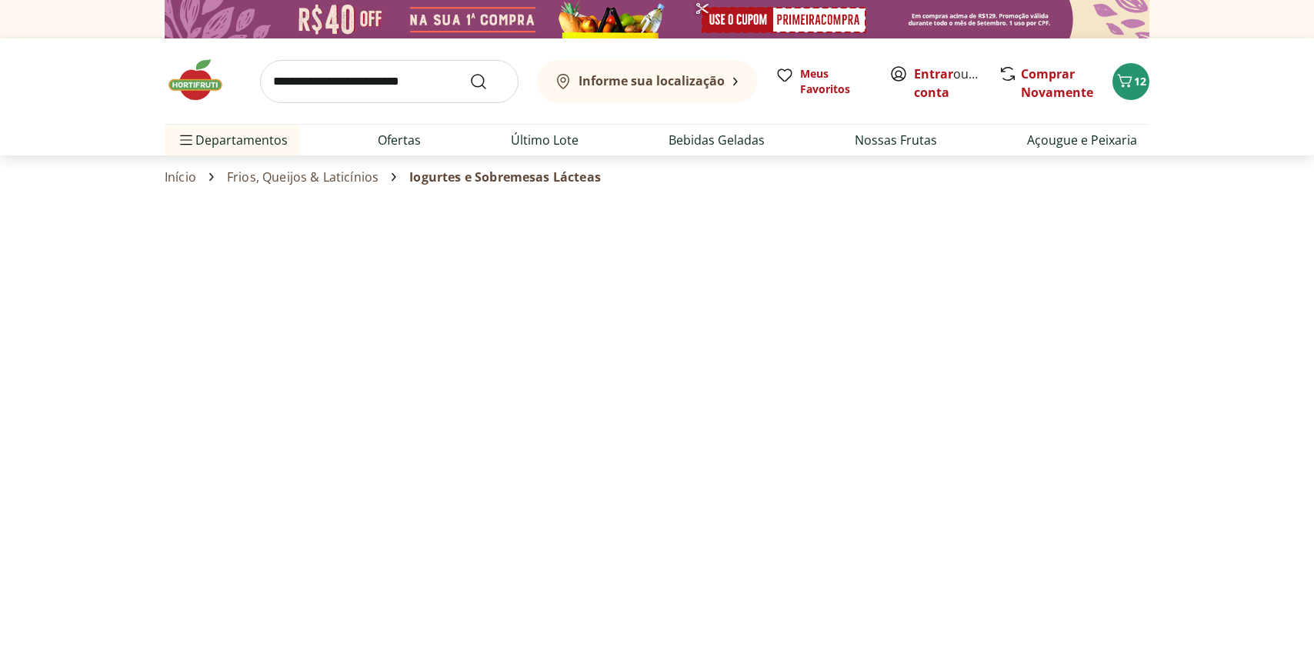
select select "**********"
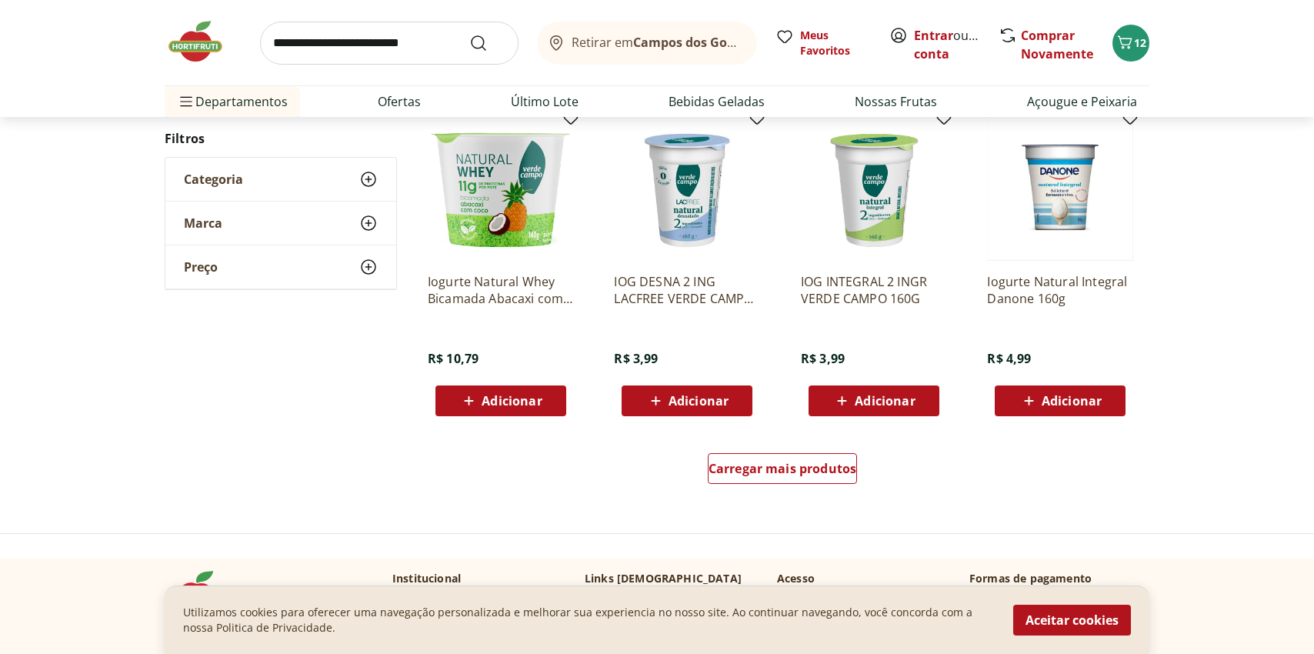
scroll to position [807, 0]
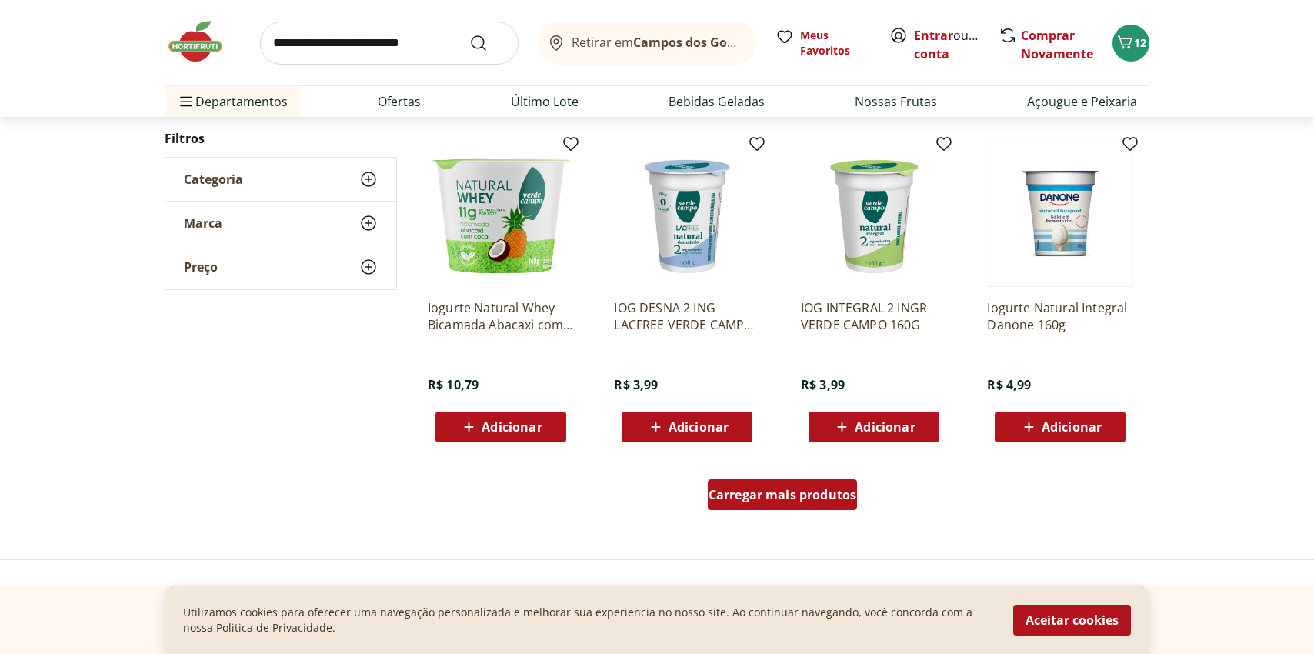
click at [820, 494] on span "Carregar mais produtos" at bounding box center [783, 495] width 149 height 12
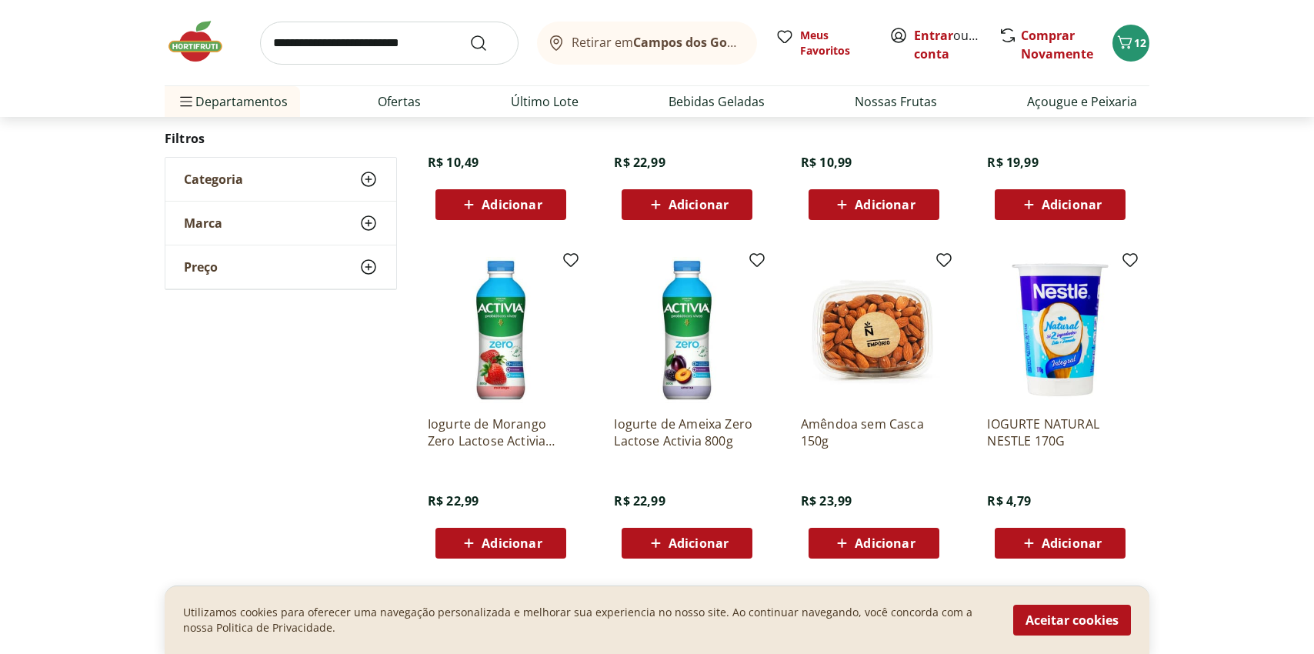
scroll to position [1718, 0]
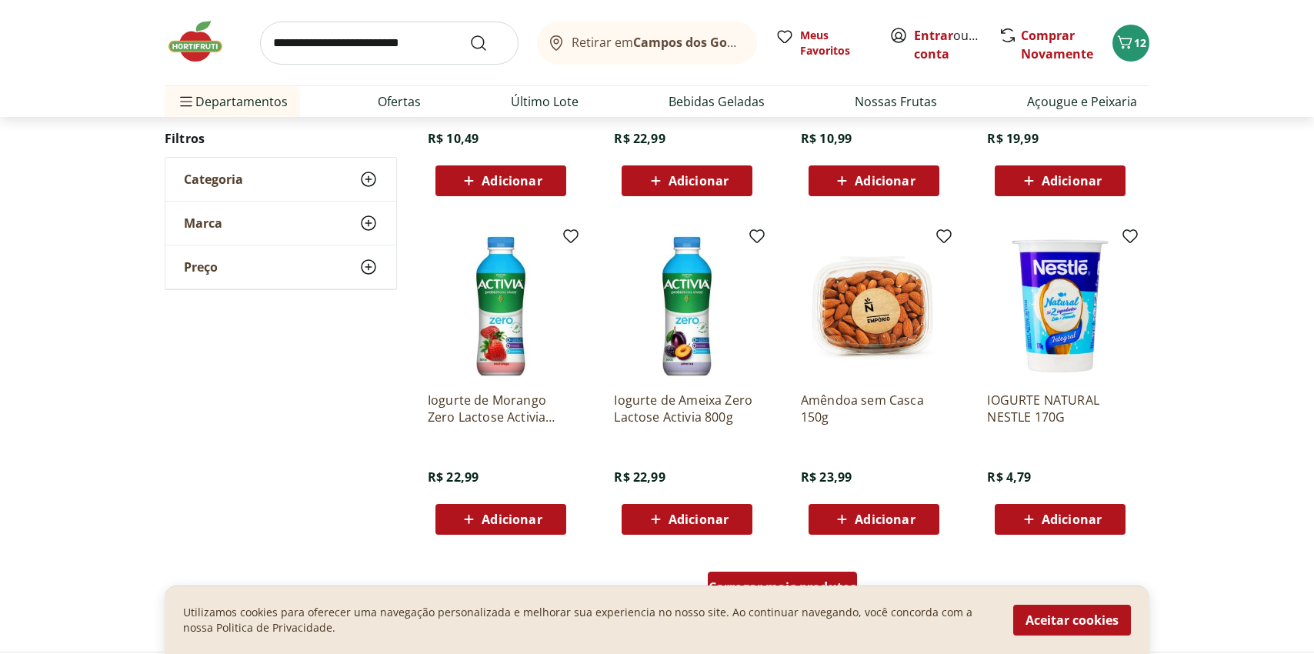
click at [797, 582] on span "Carregar mais produtos" at bounding box center [783, 587] width 149 height 12
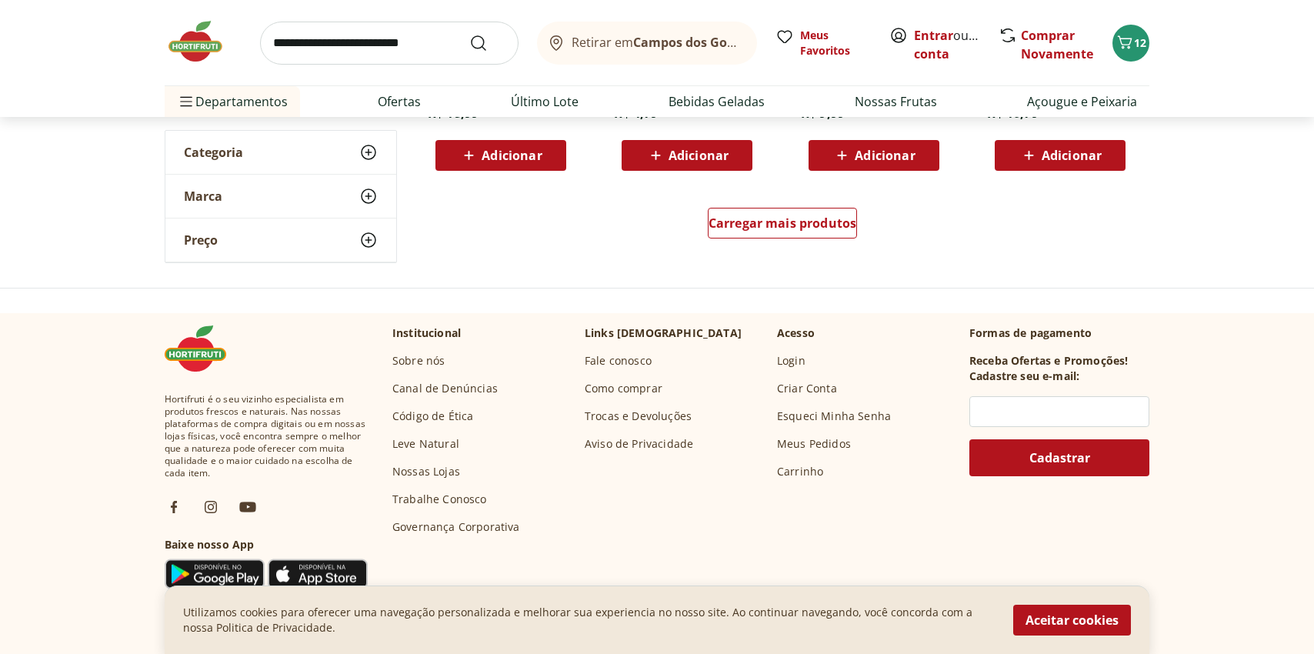
scroll to position [2867, 0]
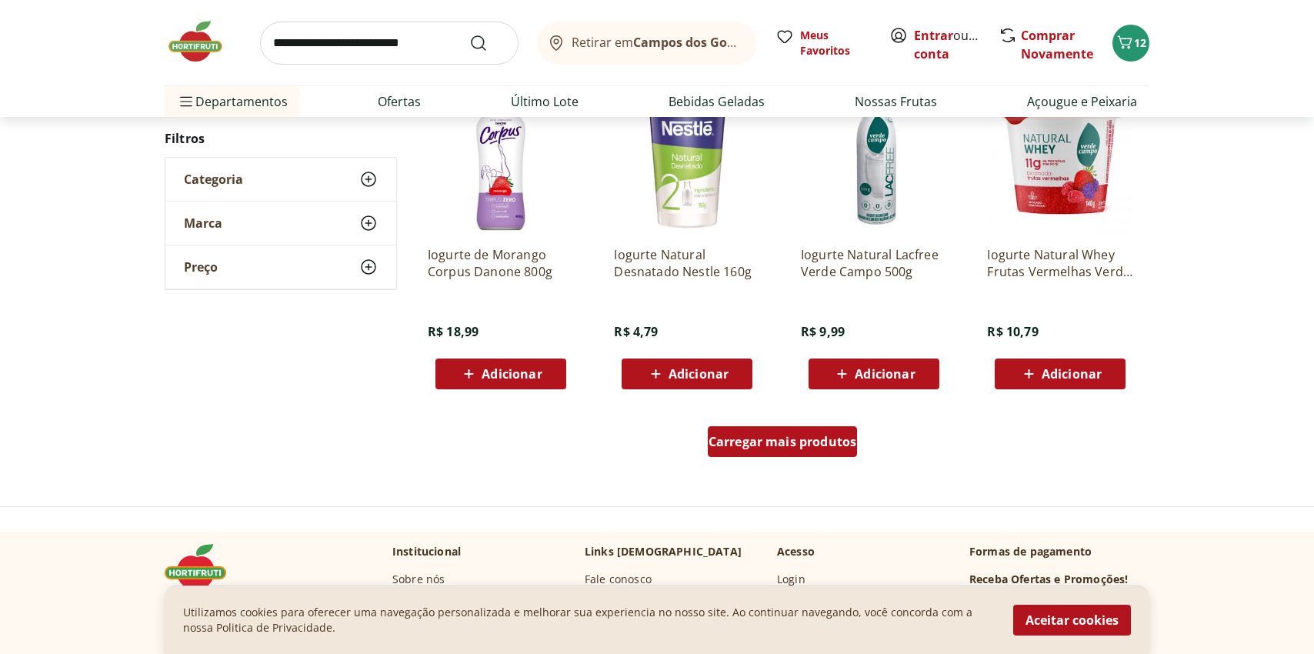
click at [793, 453] on div "Carregar mais produtos" at bounding box center [783, 441] width 150 height 31
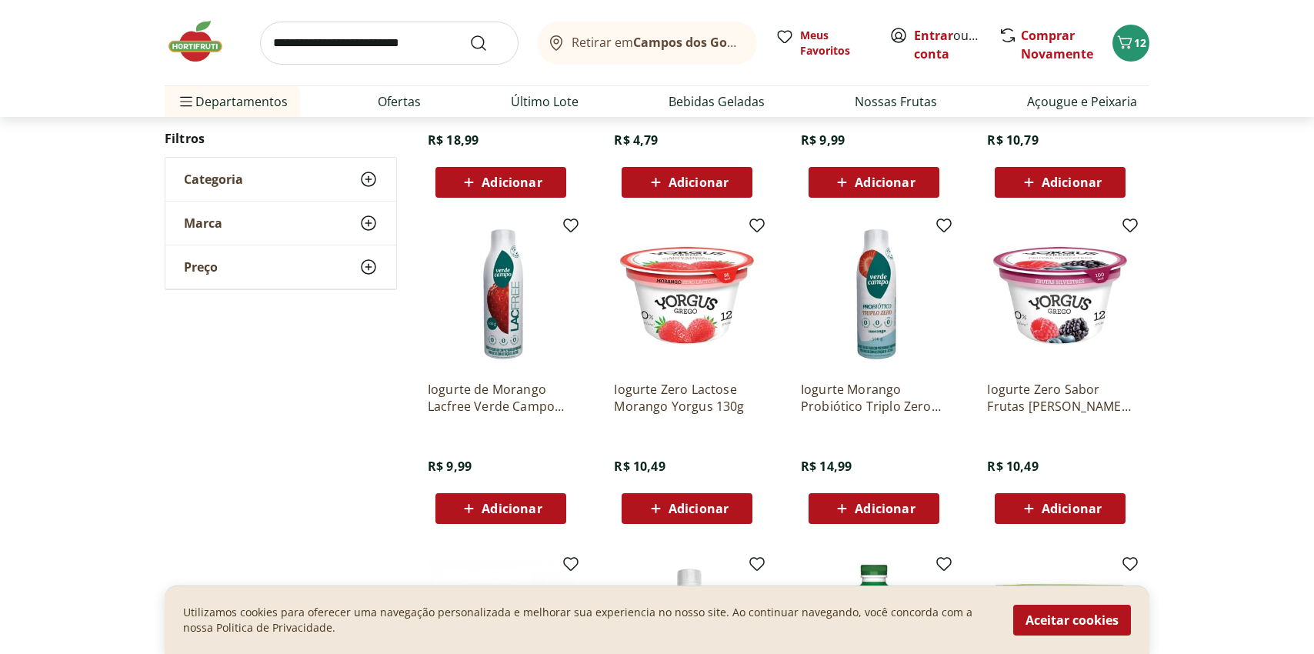
scroll to position [3062, 0]
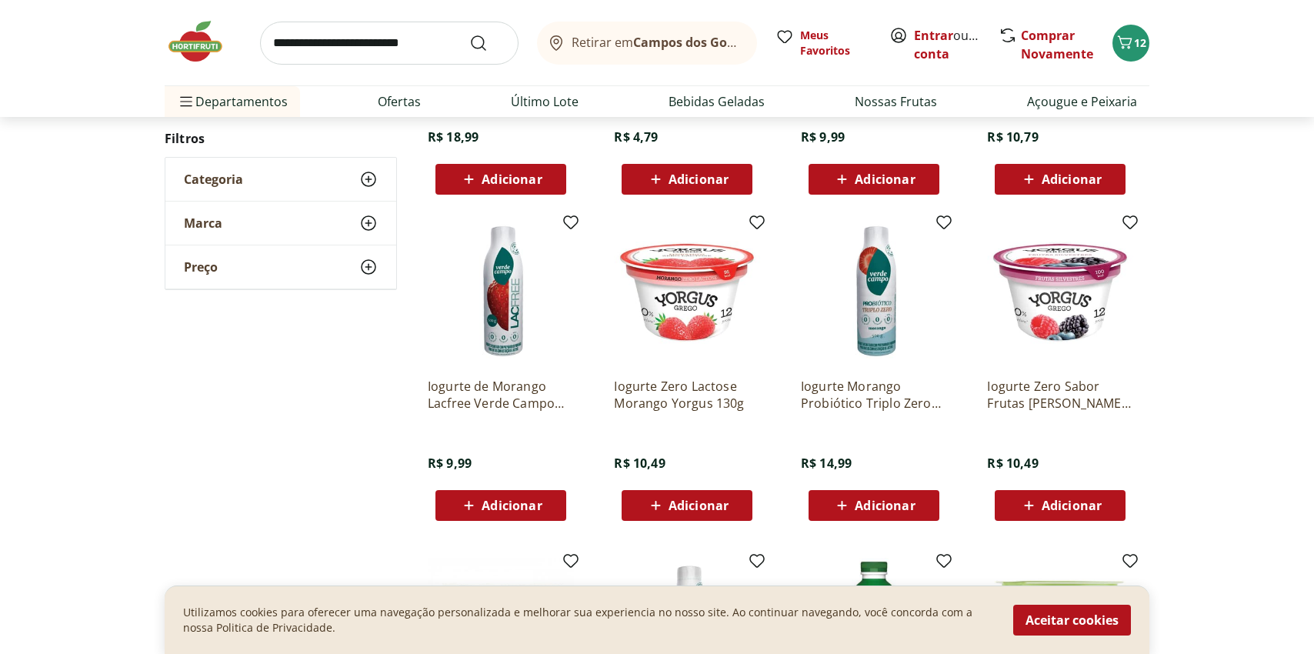
click at [865, 504] on span "Adicionar" at bounding box center [885, 505] width 60 height 12
click at [1131, 45] on icon "Carrinho" at bounding box center [1125, 42] width 18 height 18
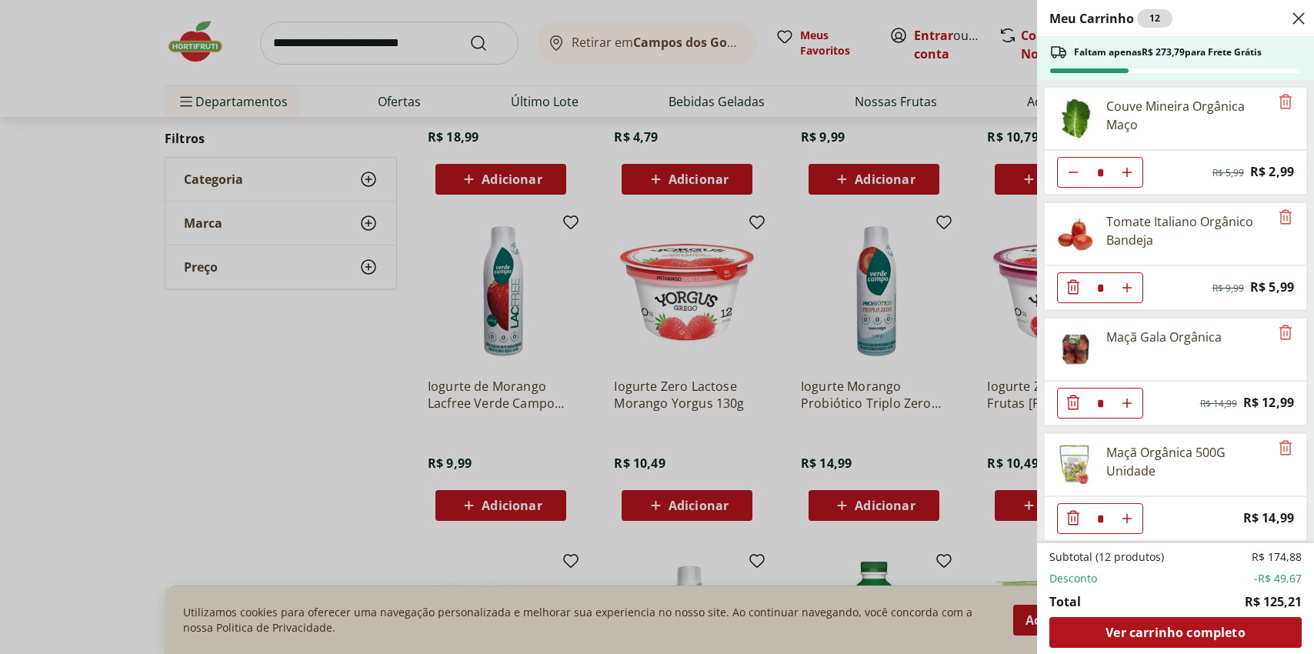
scroll to position [236, 0]
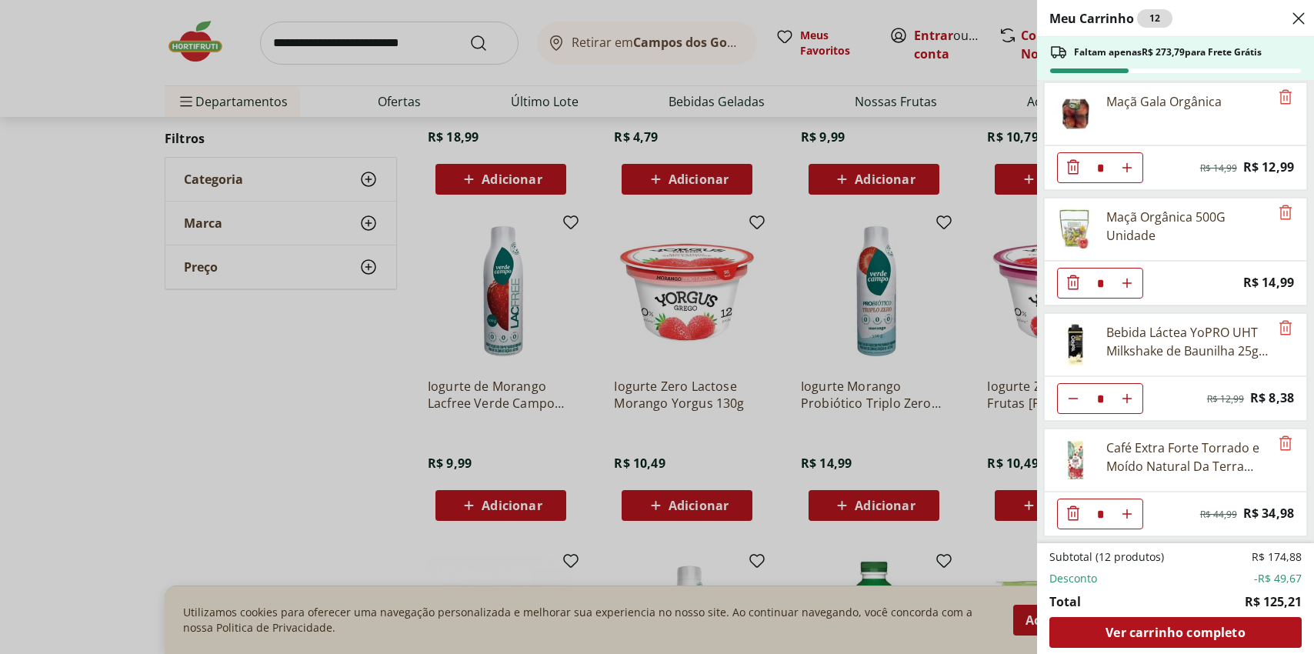
click at [894, 507] on div "Meu Carrinho 12 Faltam apenas R$ 273,79 para Frete Grátis Couve Mineira Orgânic…" at bounding box center [657, 327] width 1314 height 654
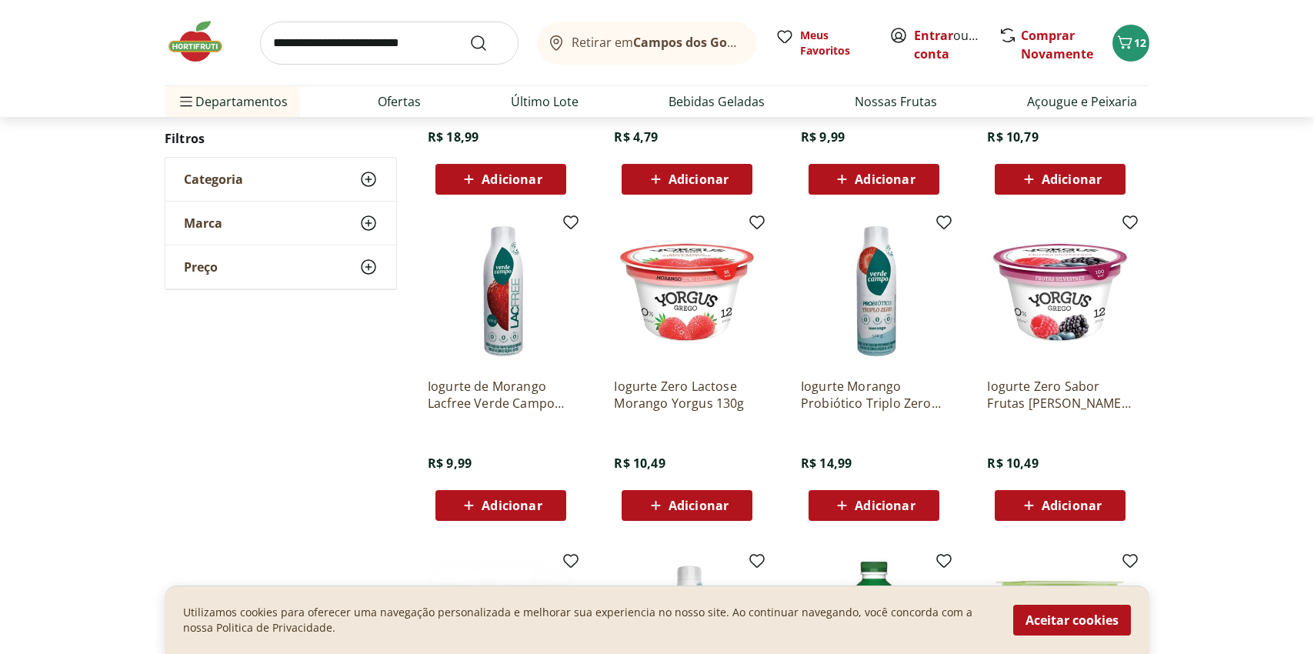
click at [894, 507] on span "Adicionar" at bounding box center [885, 505] width 60 height 12
click at [1140, 45] on span "13" at bounding box center [1140, 42] width 12 height 15
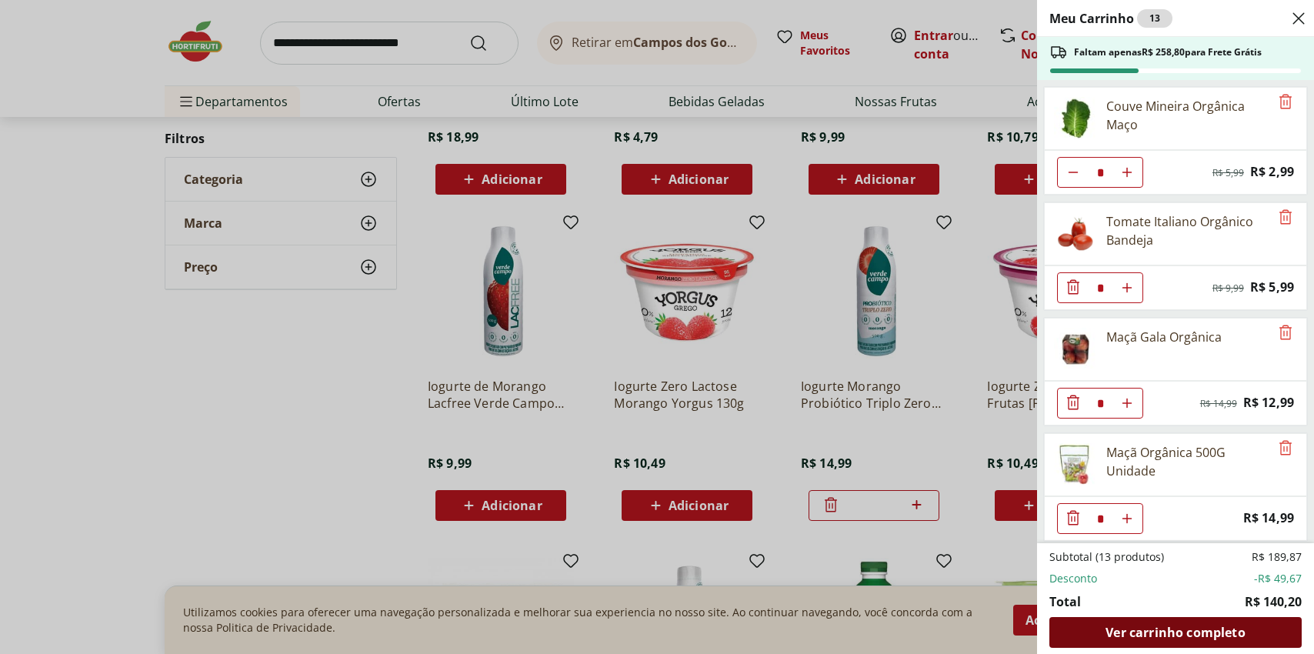
click at [1183, 638] on span "Ver carrinho completo" at bounding box center [1175, 632] width 139 height 12
